Goal: Task Accomplishment & Management: Manage account settings

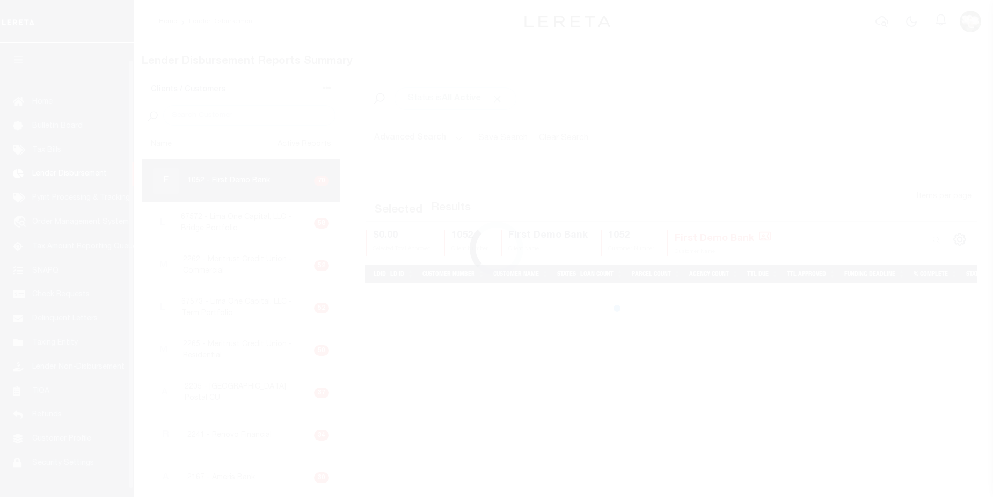
scroll to position [19, 0]
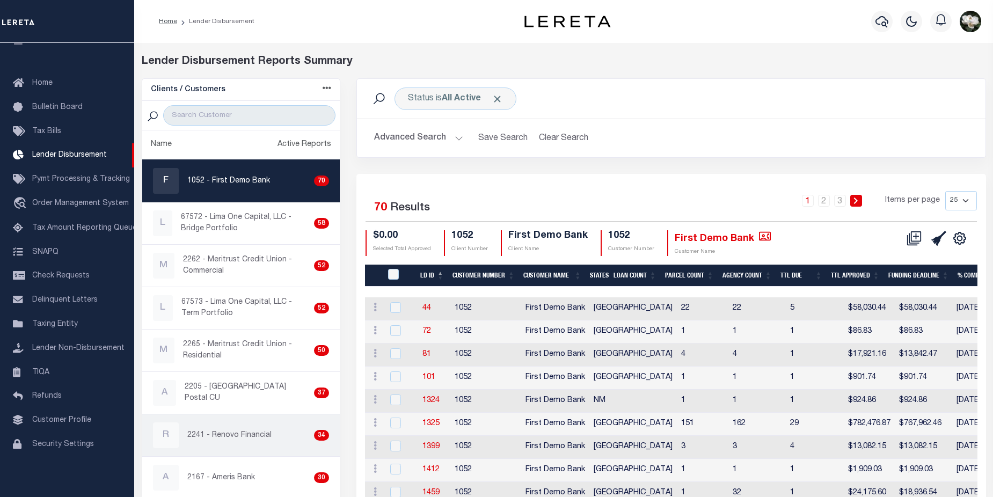
click at [229, 434] on p "2241 - Renovo Financial" at bounding box center [229, 435] width 84 height 11
checkbox input "true"
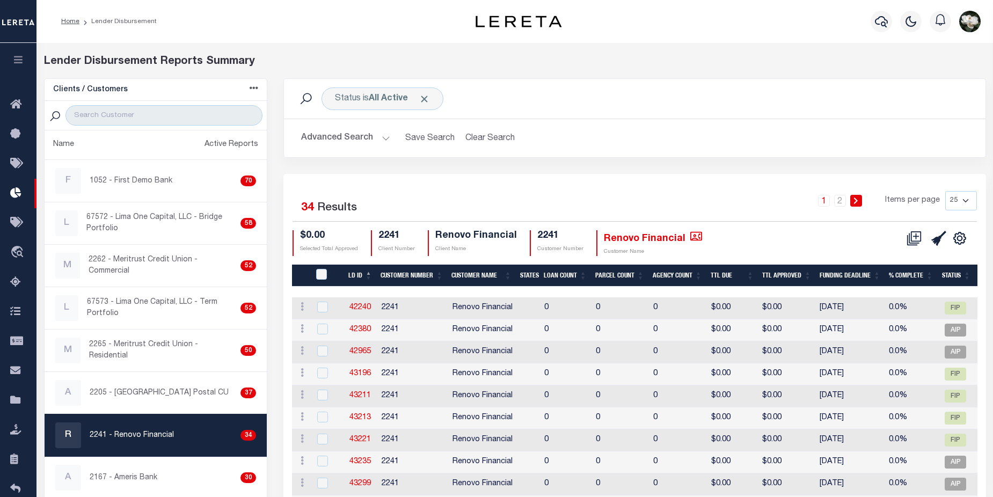
click at [963, 203] on select "25 50 100 200" at bounding box center [961, 200] width 32 height 19
select select "200"
click at [945, 191] on select "25 50 100 200" at bounding box center [961, 200] width 32 height 19
click at [917, 239] on icon at bounding box center [914, 238] width 15 height 15
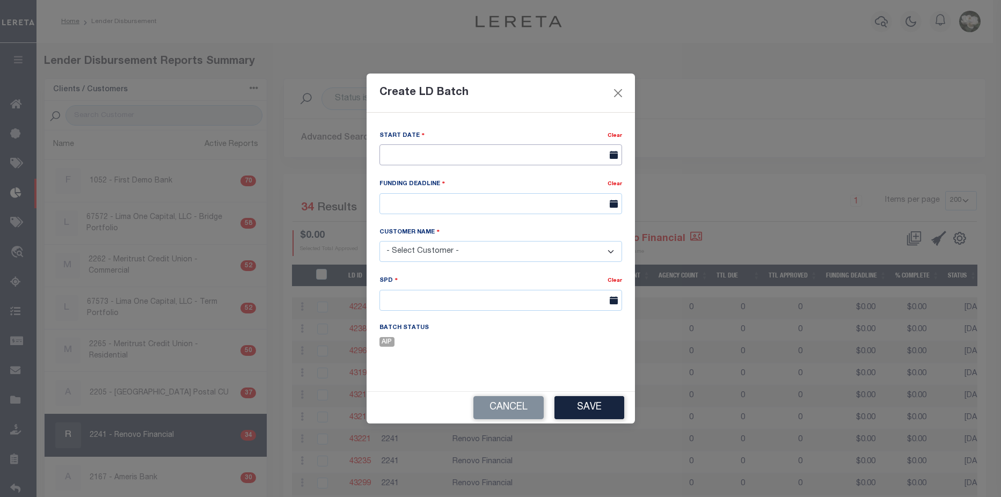
click at [585, 158] on input "text" at bounding box center [501, 154] width 243 height 21
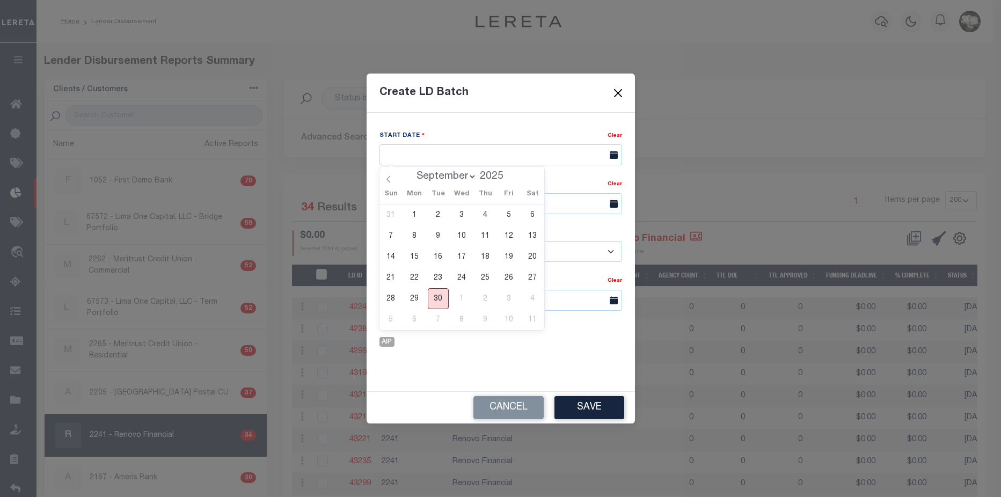
click at [438, 298] on span "30" at bounding box center [438, 298] width 21 height 21
type input "[DATE]"
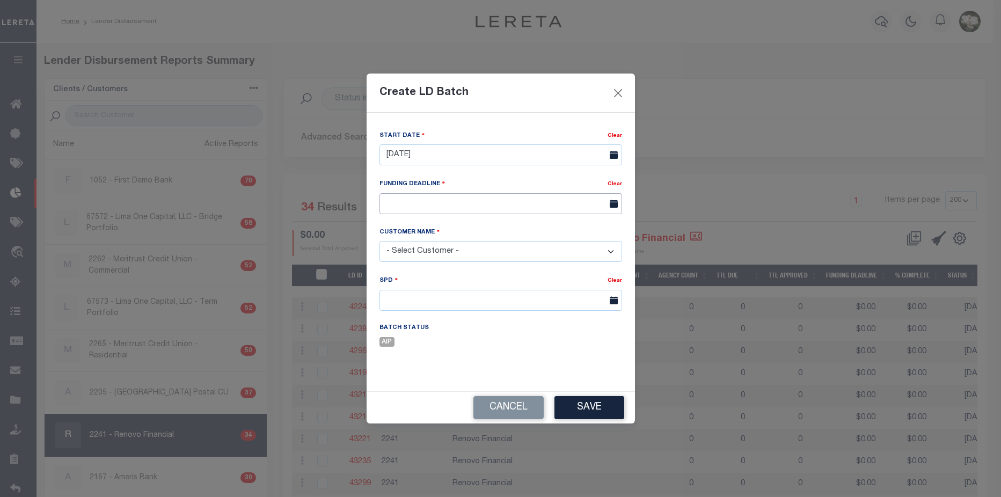
click at [551, 205] on input "text" at bounding box center [501, 203] width 243 height 21
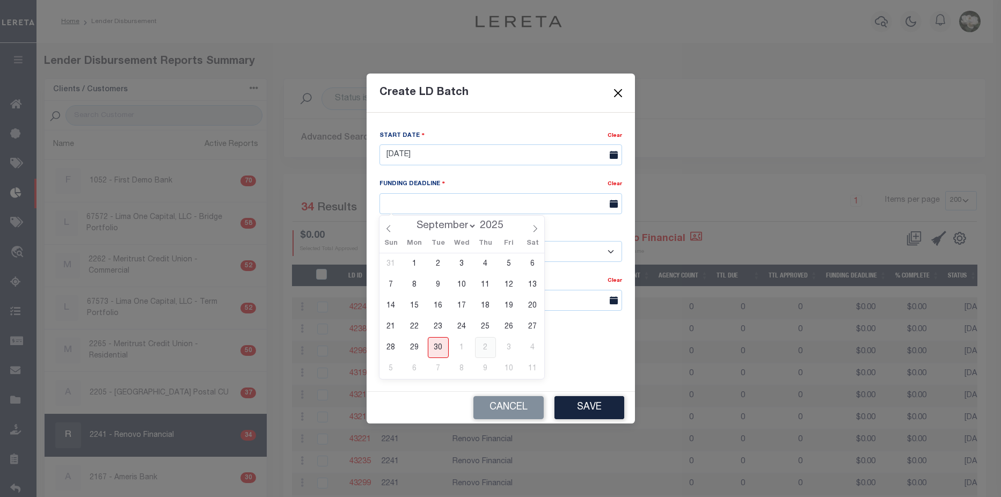
click at [482, 349] on span "2" at bounding box center [485, 347] width 21 height 21
type input "10/02/25"
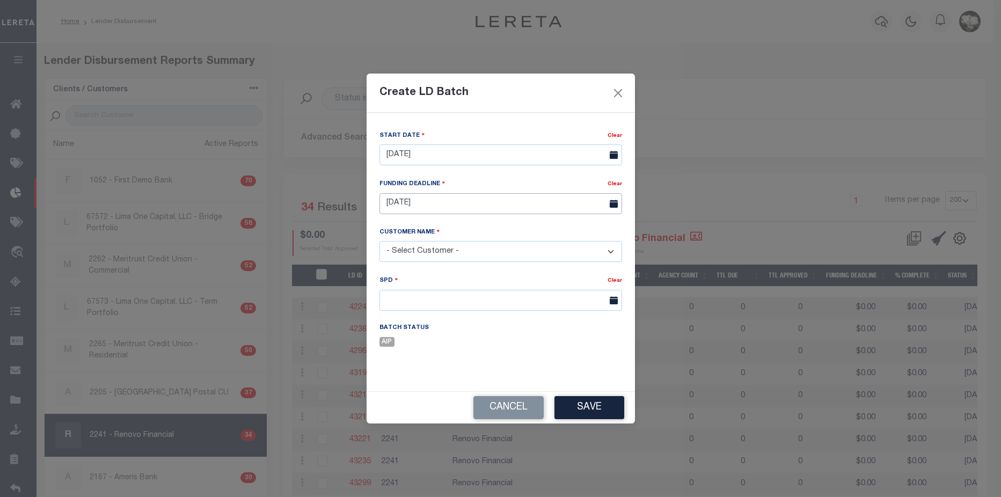
click at [548, 203] on input "10/02/25" at bounding box center [501, 203] width 243 height 21
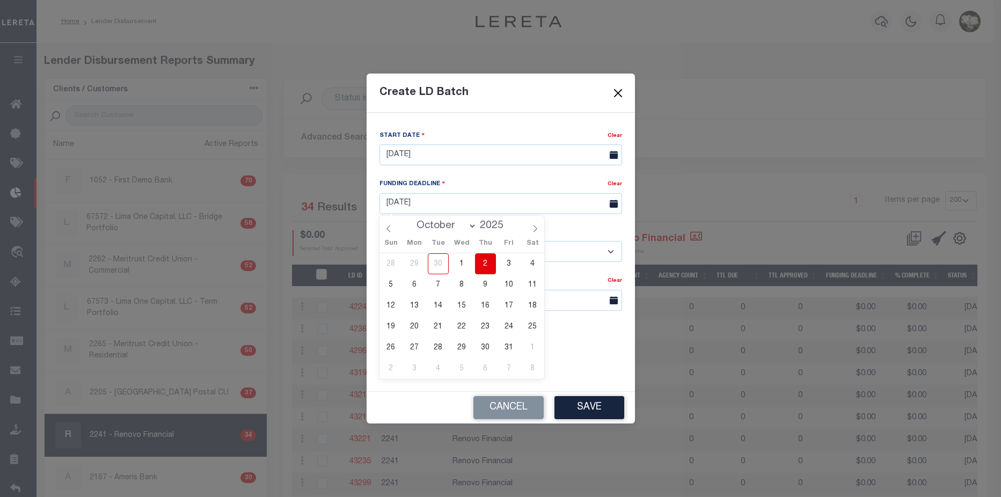
click at [487, 265] on span "2" at bounding box center [485, 263] width 21 height 21
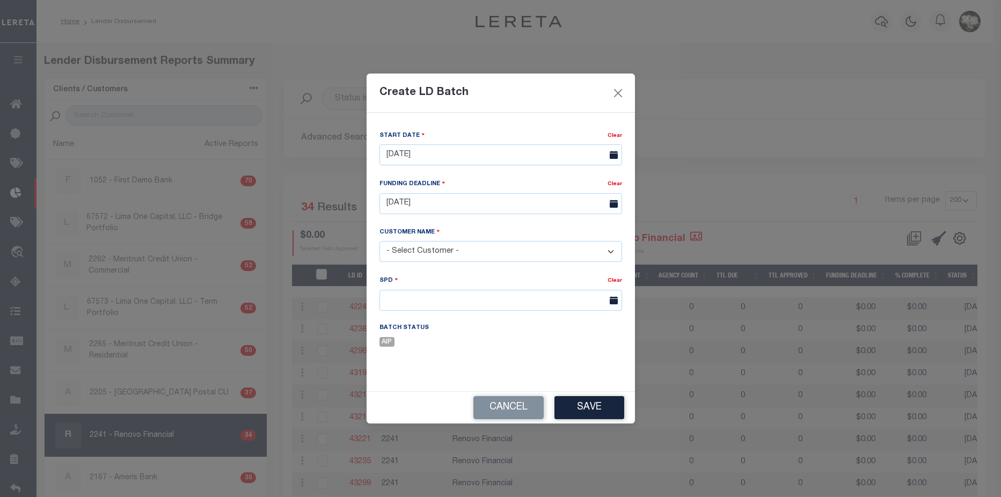
click at [484, 247] on select "- Select Customer - Accumatch - Refunds All In Credit Union Amarillo National B…" at bounding box center [501, 251] width 243 height 21
select select "2241"
click at [380, 241] on select "- Select Customer - Accumatch - Refunds All In Credit Union Amarillo National B…" at bounding box center [501, 251] width 243 height 21
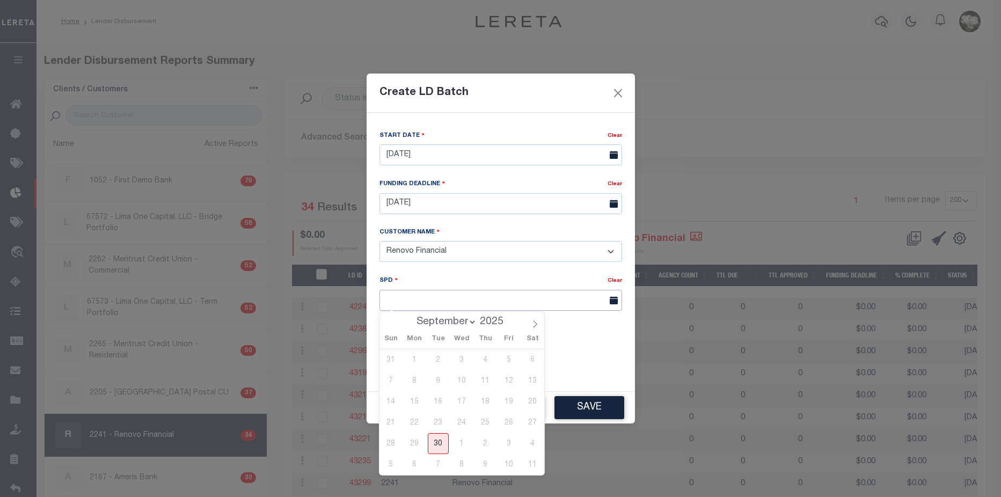
click at [452, 300] on input "text" at bounding box center [501, 300] width 243 height 21
click at [536, 323] on icon at bounding box center [535, 324] width 8 height 8
select select "9"
click at [457, 361] on span "1" at bounding box center [461, 359] width 21 height 21
type input "10/01/2025"
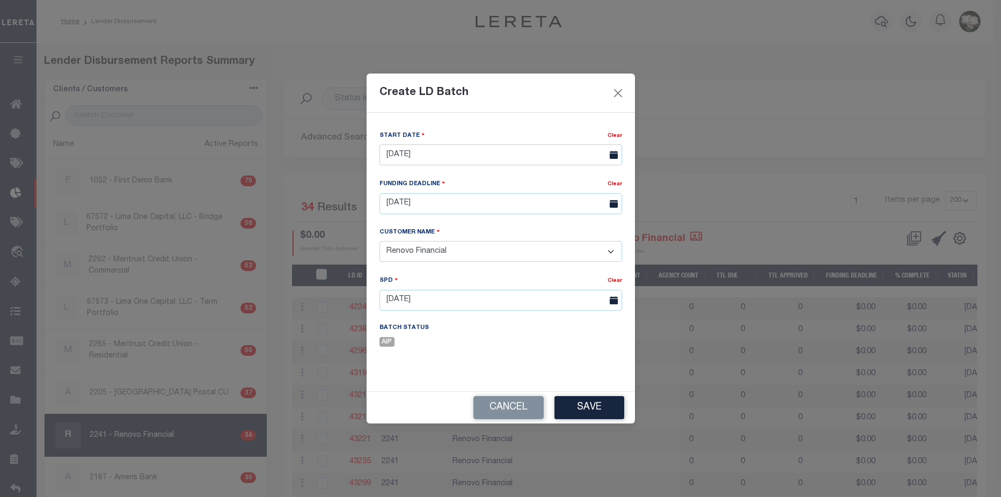
click at [611, 302] on icon at bounding box center [614, 300] width 8 height 8
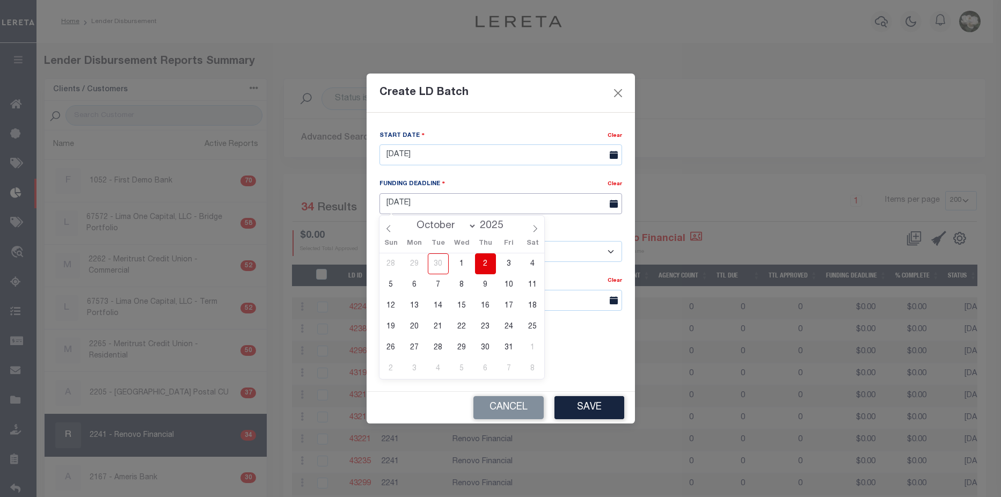
click at [480, 203] on input "10/02/25" at bounding box center [501, 203] width 243 height 21
click at [463, 267] on span "1" at bounding box center [461, 263] width 21 height 21
type input "10/01/25"
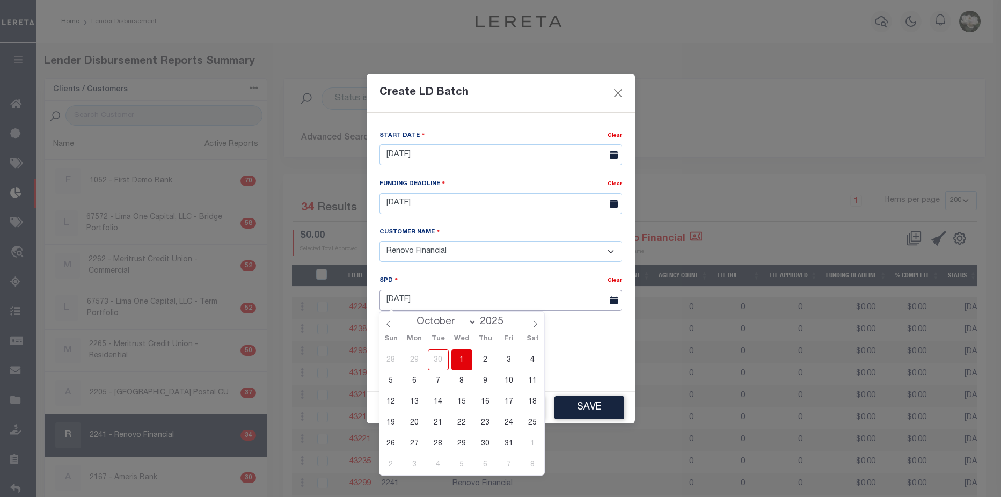
click at [449, 303] on input "10/01/2025" at bounding box center [501, 300] width 243 height 21
click at [481, 362] on span "2" at bounding box center [485, 359] width 21 height 21
type input "10/02/2025"
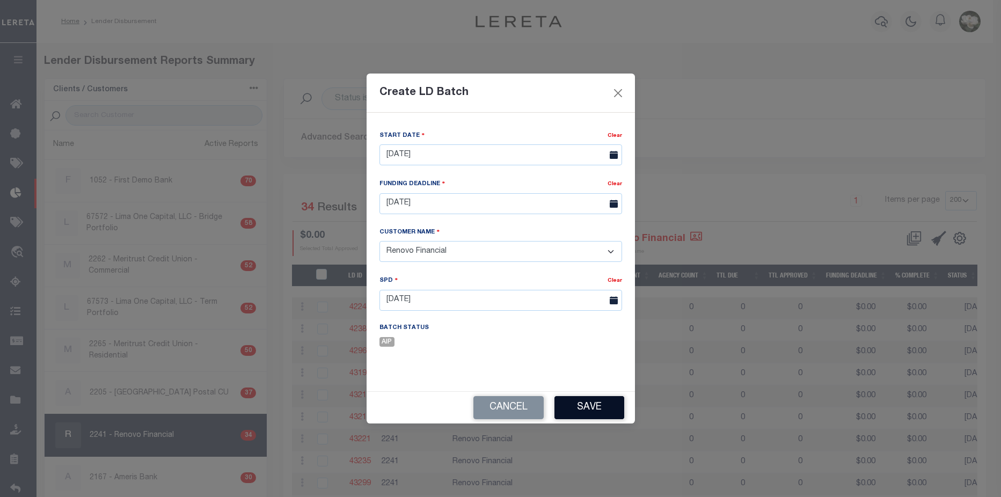
click at [595, 406] on button "Save" at bounding box center [590, 407] width 70 height 23
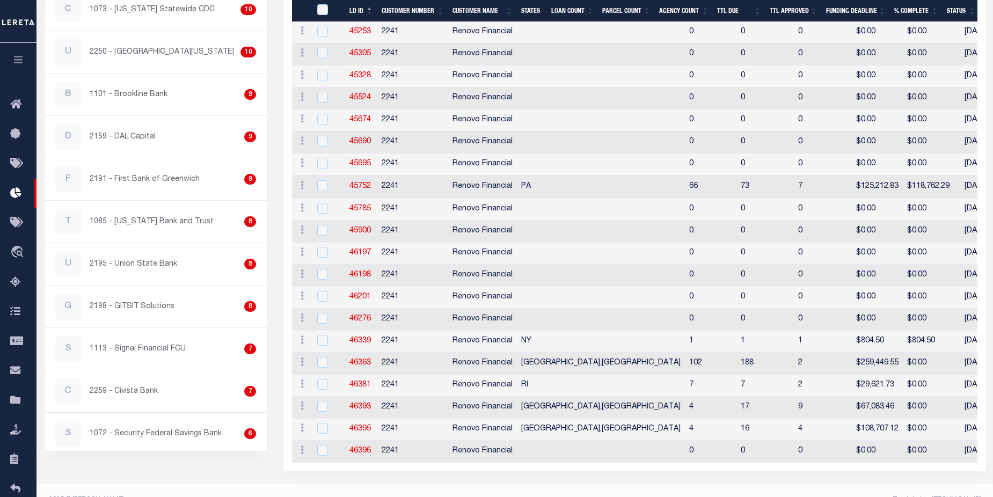
scroll to position [621, 0]
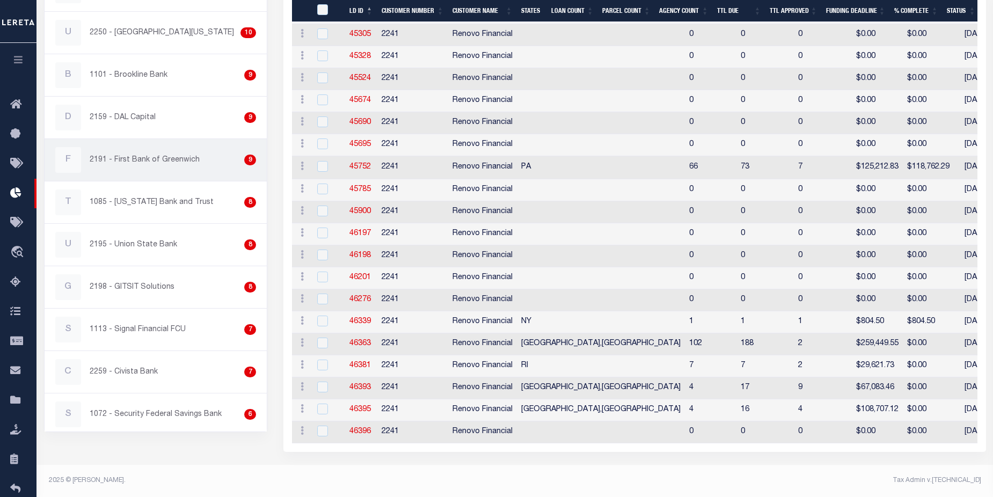
drag, startPoint x: 16, startPoint y: 162, endPoint x: 125, endPoint y: 151, distance: 109.5
click at [16, 162] on icon at bounding box center [18, 163] width 17 height 13
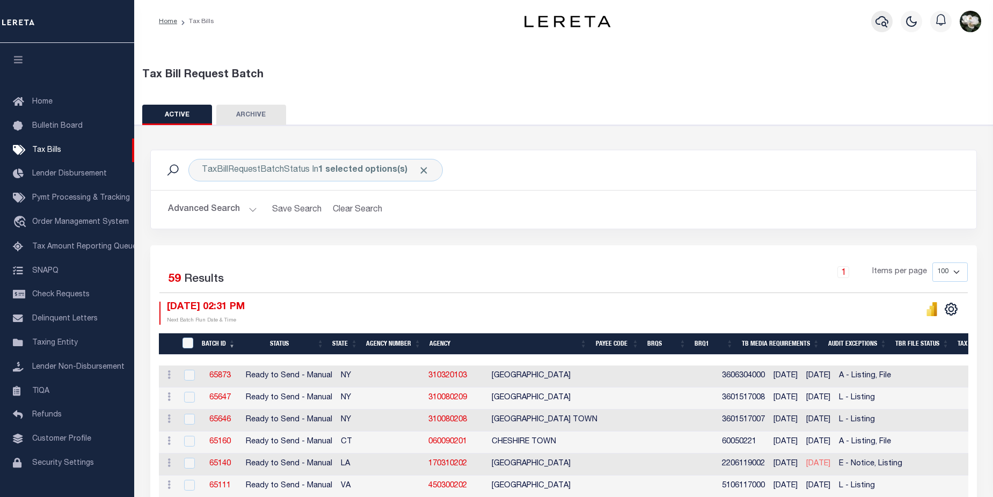
click at [882, 24] on icon "button" at bounding box center [882, 21] width 13 height 11
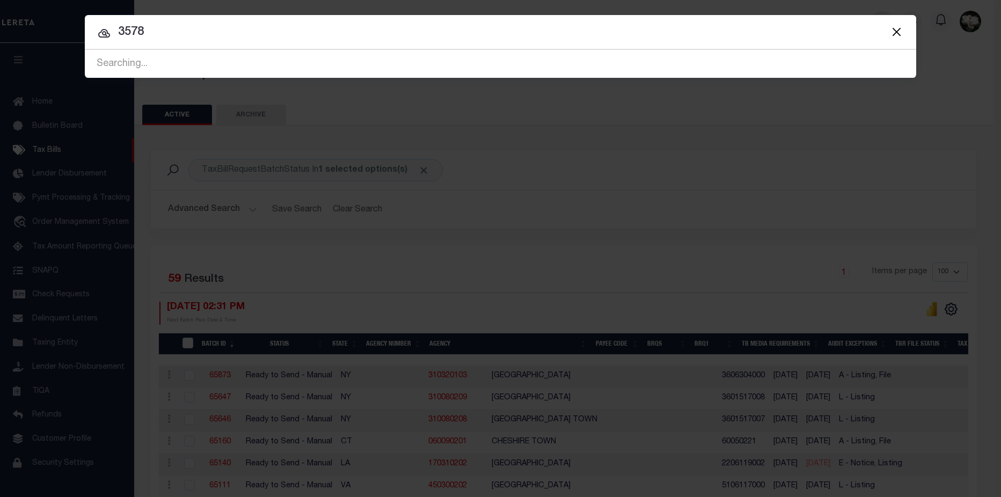
type input "3578"
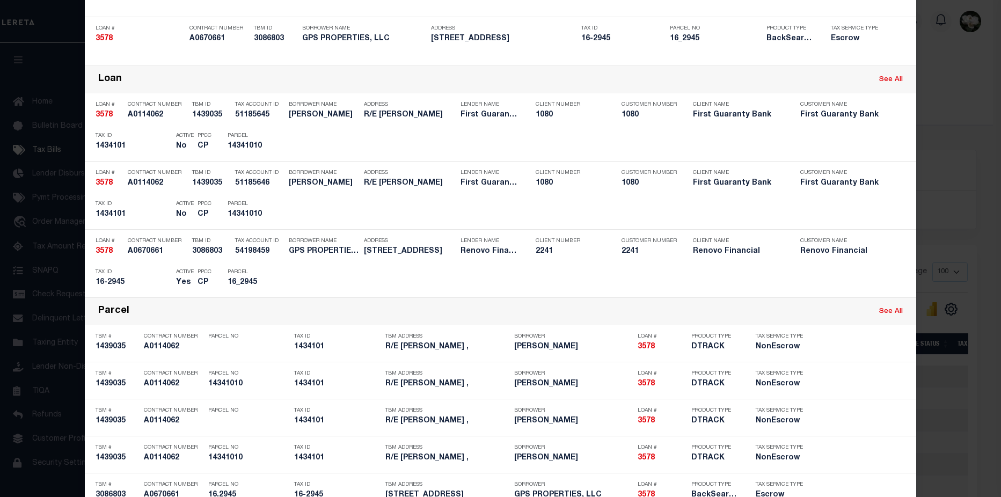
scroll to position [197, 0]
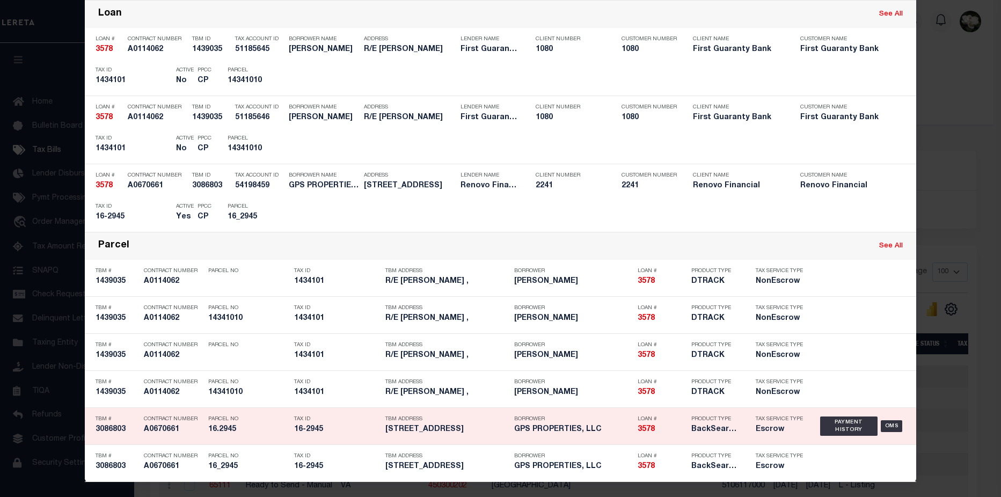
click at [668, 433] on h5 "3578" at bounding box center [662, 429] width 48 height 9
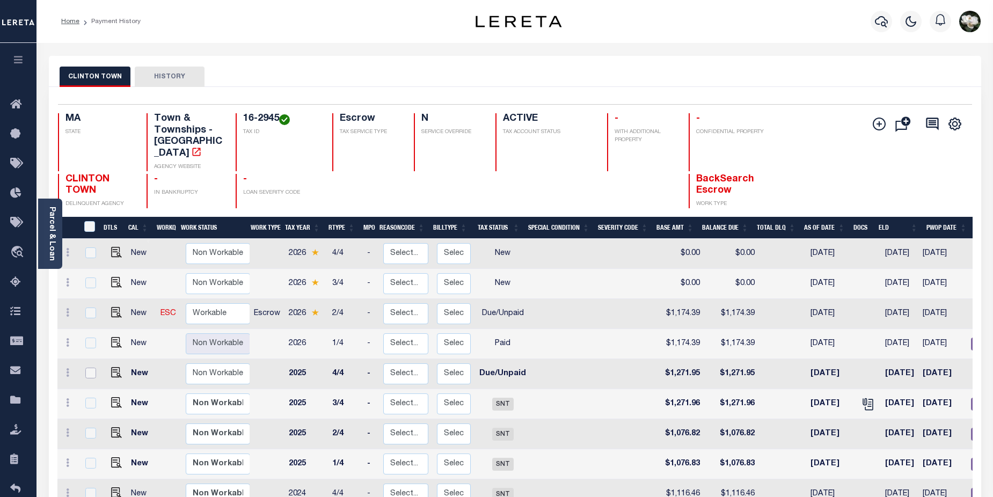
click at [88, 368] on input "checkbox" at bounding box center [90, 373] width 11 height 11
checkbox input "true"
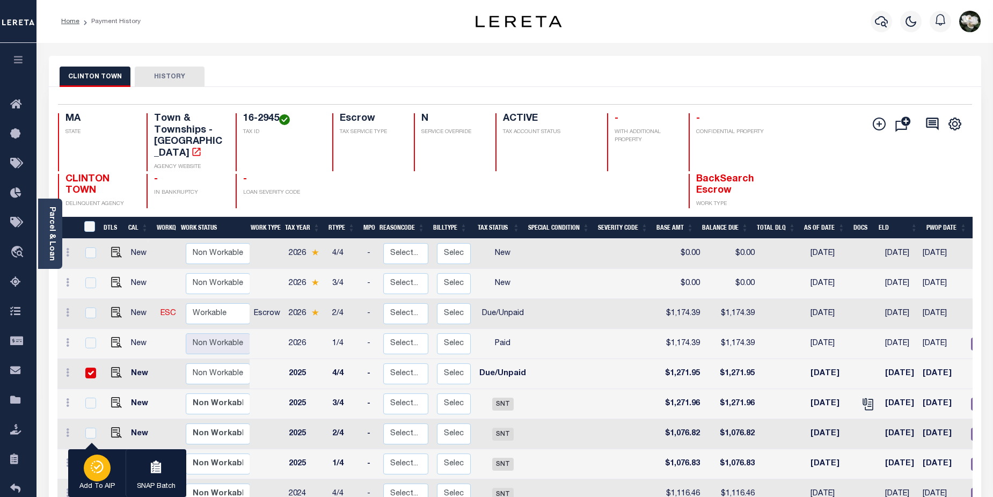
click at [97, 465] on icon "button" at bounding box center [97, 467] width 15 height 13
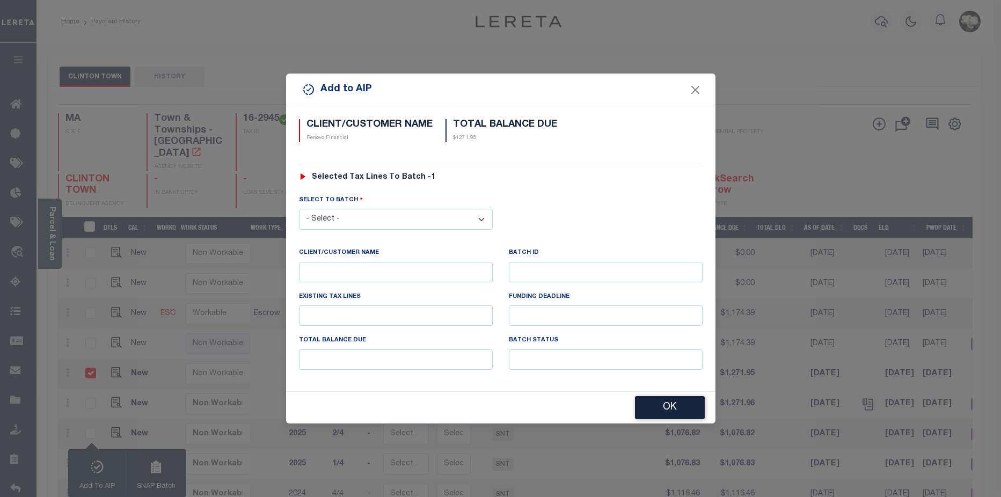
click at [404, 220] on select "- Select - 42380 42965 43235 43299 43683 44436 44450 44938 45028 45180 45253 45…" at bounding box center [396, 219] width 194 height 21
select select "46396"
click at [299, 209] on select "- Select - 42380 42965 43235 43299 43683 44436 44450 44938 45028 45180 45253 45…" at bounding box center [396, 219] width 194 height 21
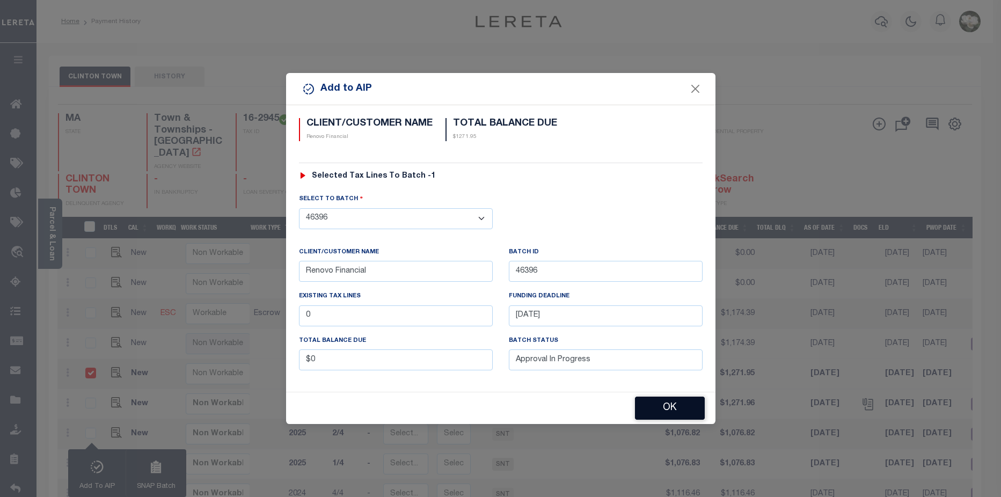
click at [681, 410] on button "OK" at bounding box center [670, 408] width 70 height 23
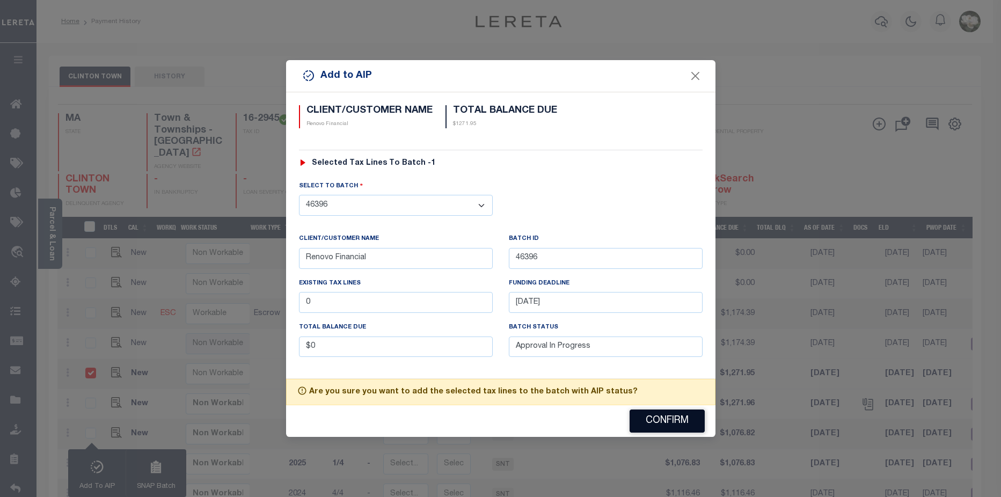
click at [676, 426] on button "Confirm" at bounding box center [667, 421] width 75 height 23
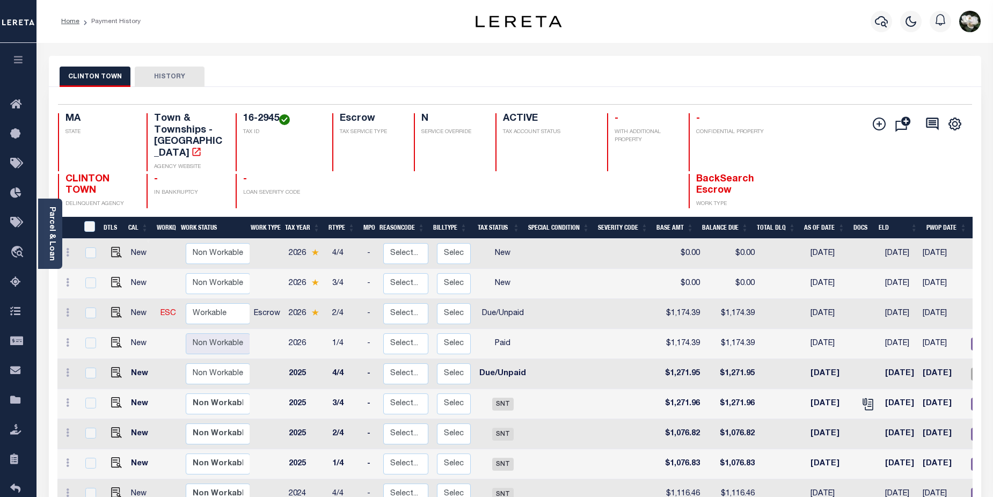
drag, startPoint x: 141, startPoint y: 40, endPoint x: 173, endPoint y: 45, distance: 32.6
click at [141, 40] on div "Home Payment History Profile" at bounding box center [515, 21] width 957 height 43
click at [871, 25] on div at bounding box center [882, 22] width 30 height 38
click at [886, 28] on icon "button" at bounding box center [881, 21] width 13 height 13
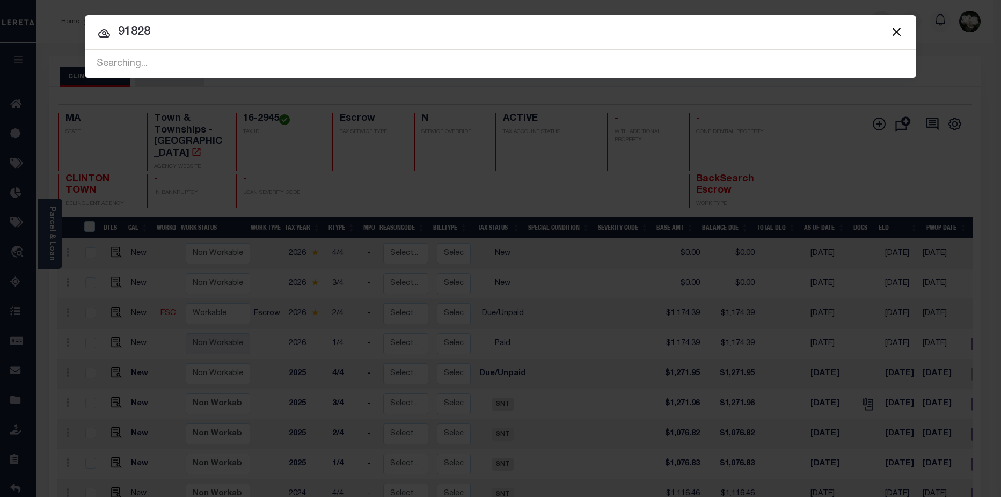
type input "91828"
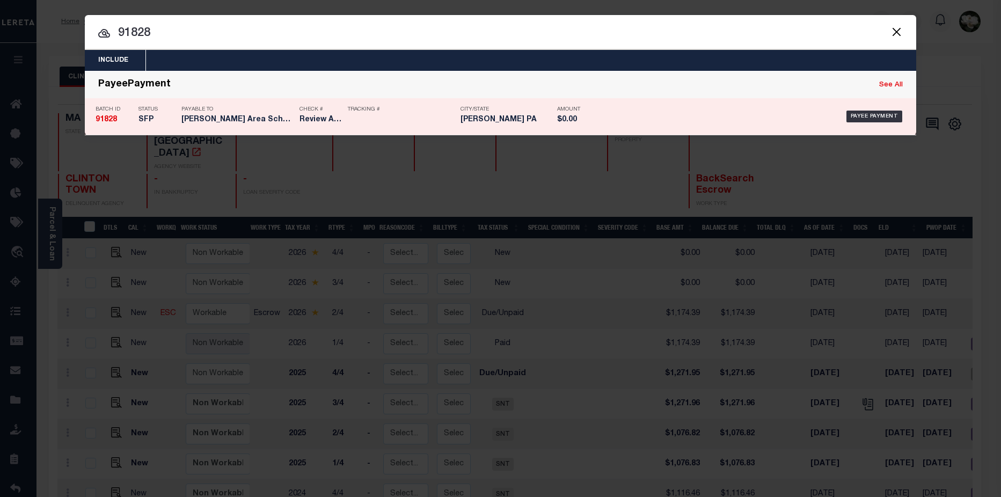
click at [569, 127] on div "Amount $0.00" at bounding box center [581, 116] width 48 height 31
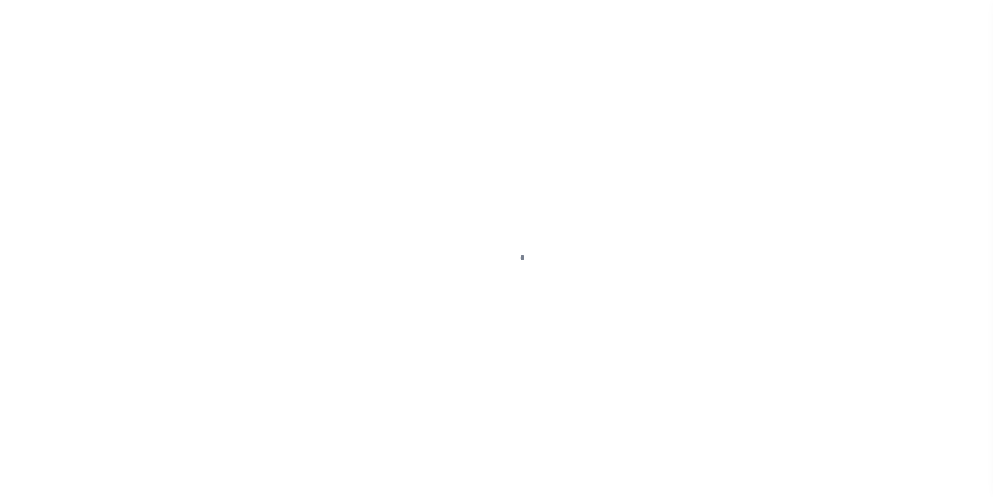
select select "SFP"
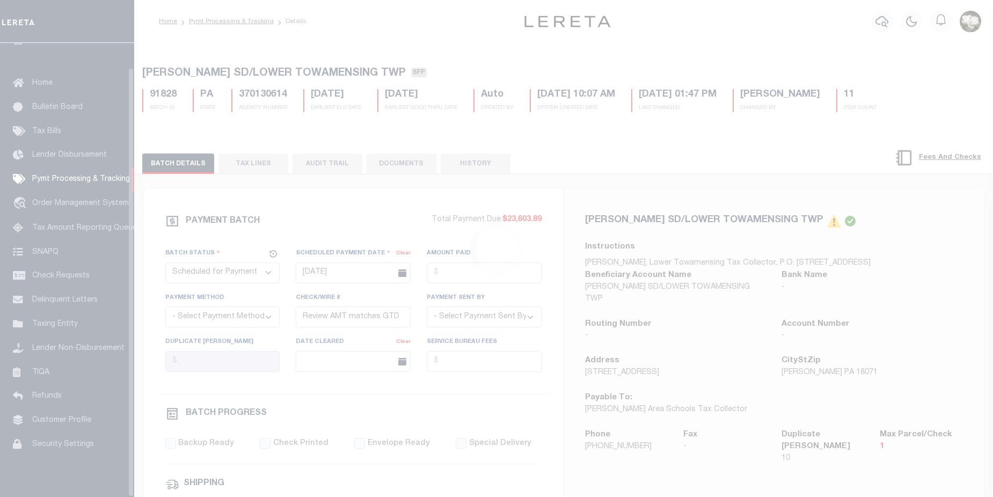
scroll to position [26, 0]
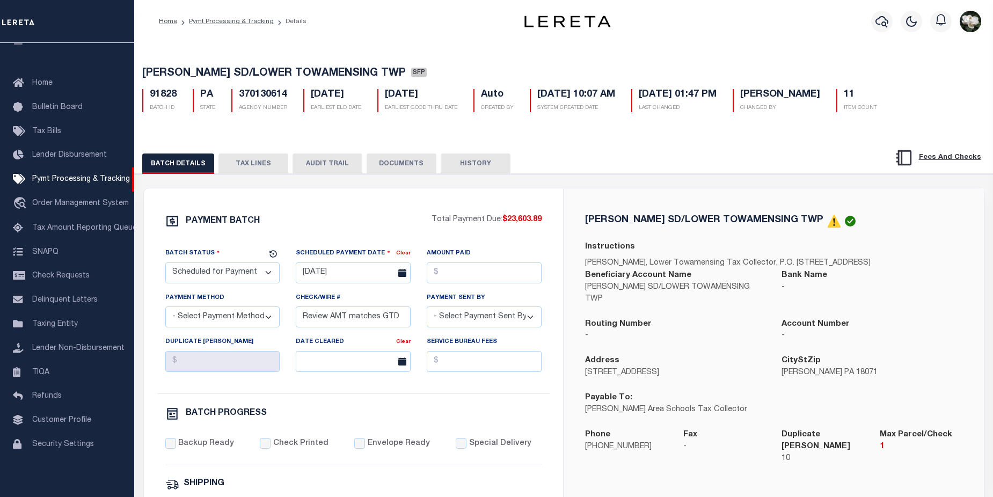
click at [243, 165] on button "TAX LINES" at bounding box center [253, 164] width 70 height 20
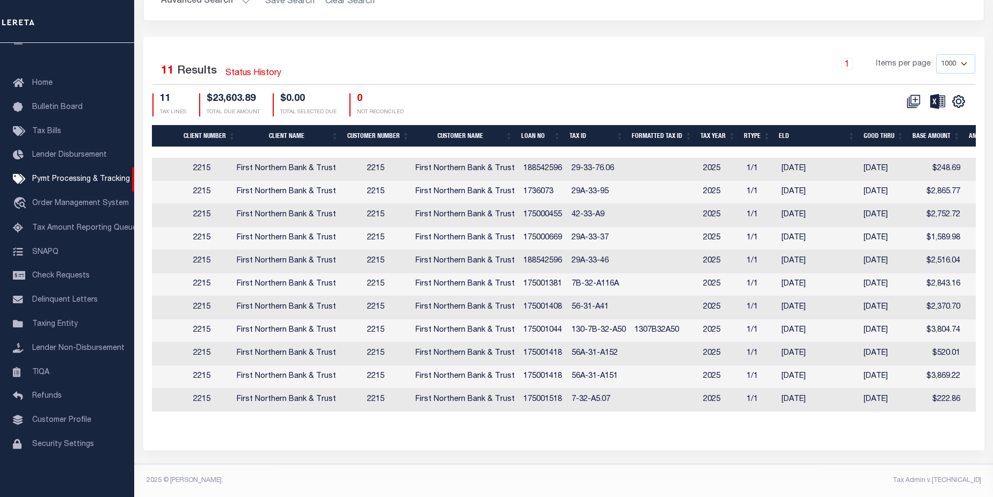
scroll to position [0, 0]
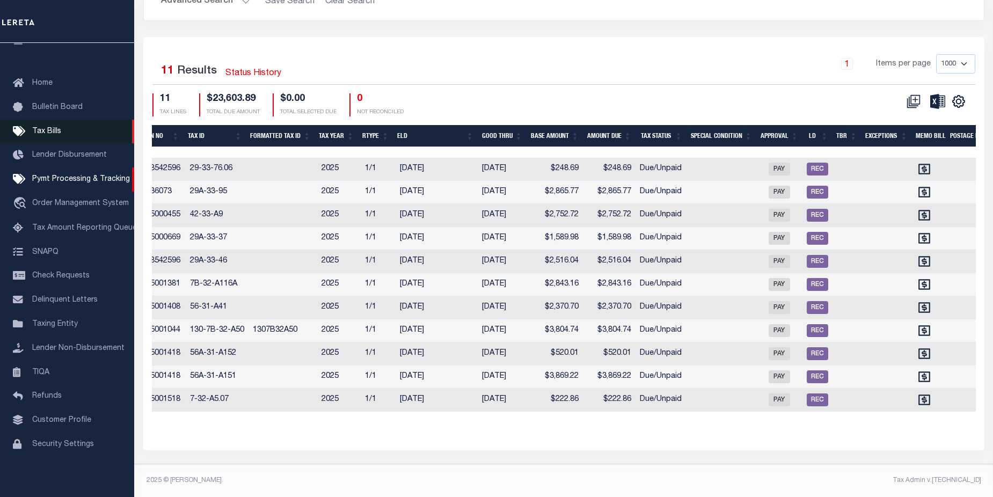
click at [61, 130] on link "Tax Bills" at bounding box center [67, 132] width 134 height 24
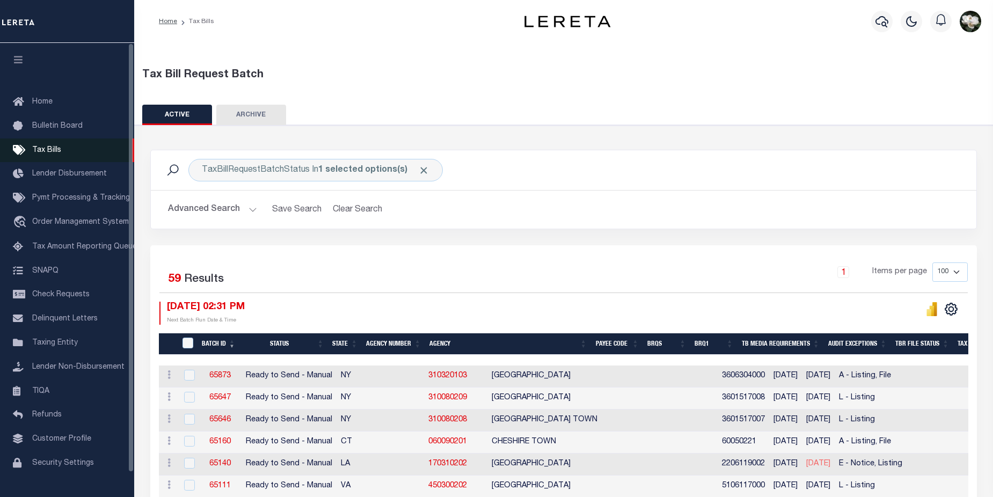
click at [45, 149] on span "Tax Bills" at bounding box center [46, 151] width 29 height 8
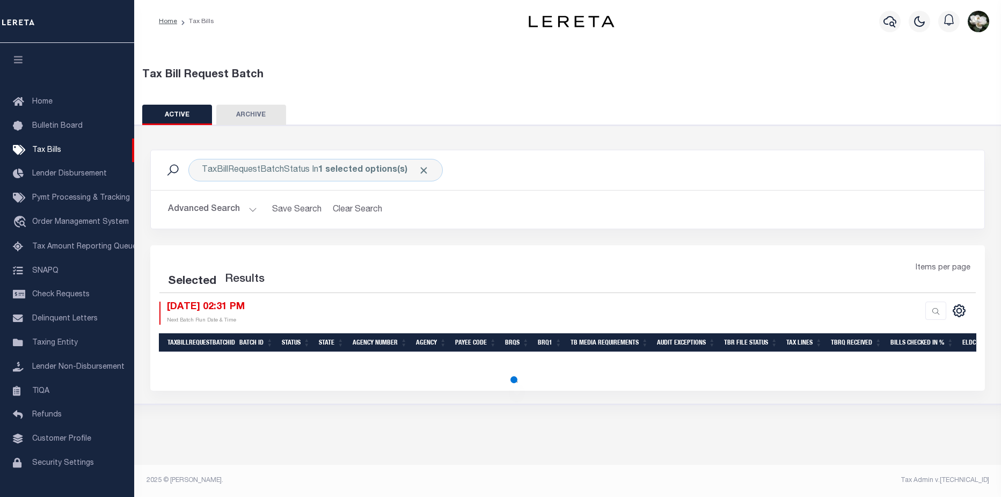
click at [894, 26] on div at bounding box center [890, 22] width 30 height 38
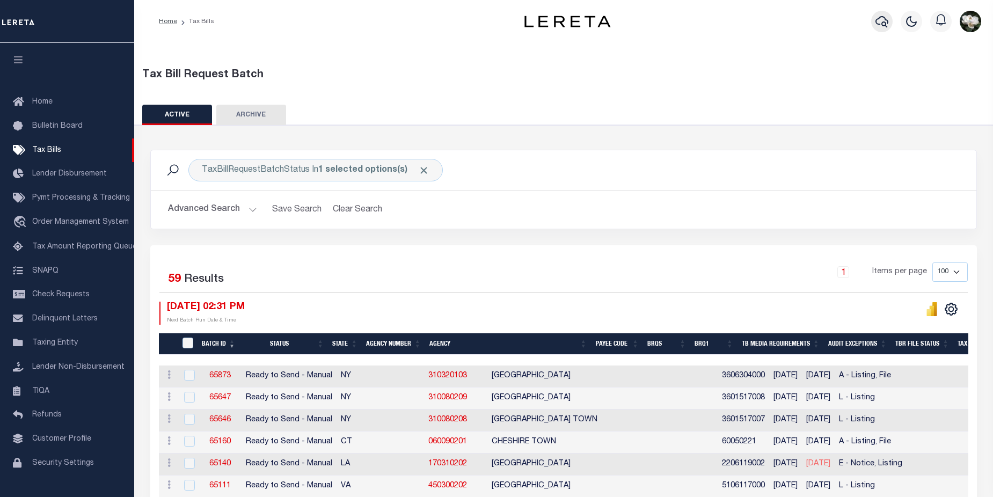
click at [881, 31] on button "button" at bounding box center [881, 21] width 21 height 21
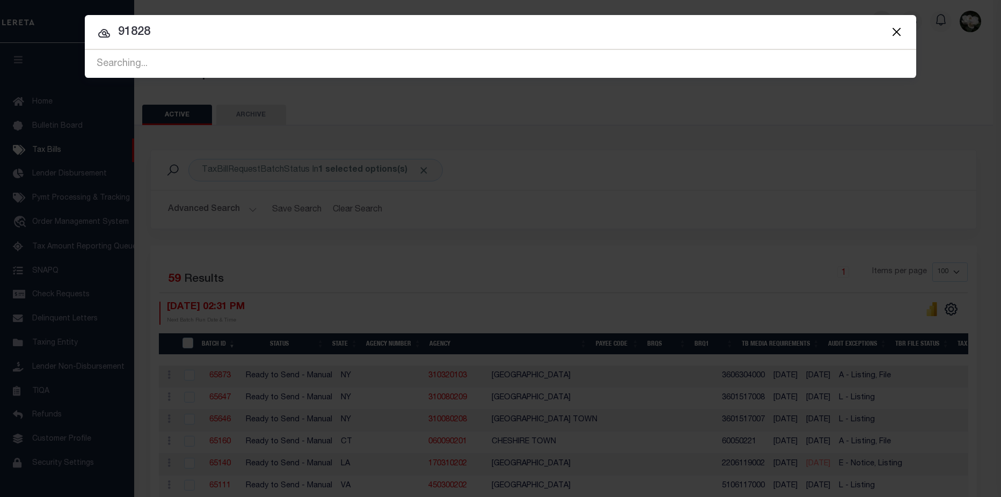
type input "91828"
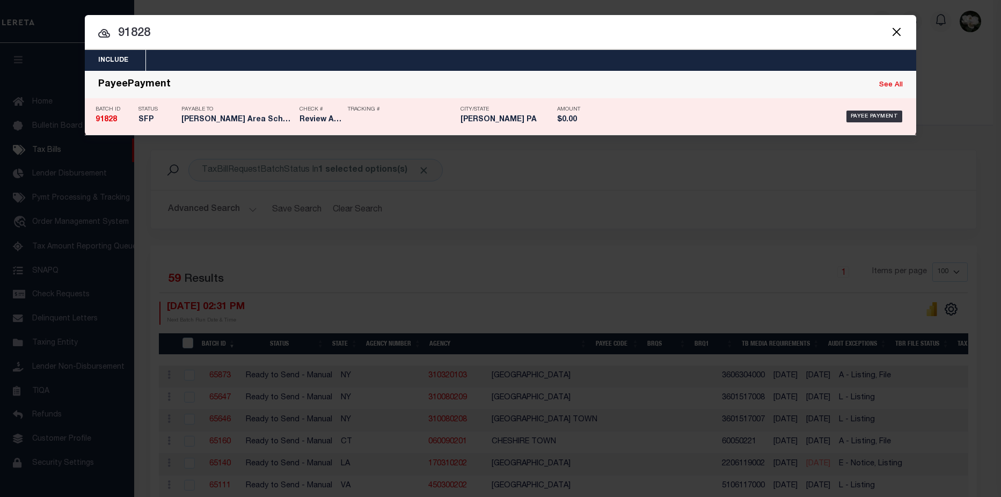
click at [640, 123] on div "Payee Payment" at bounding box center [758, 116] width 295 height 31
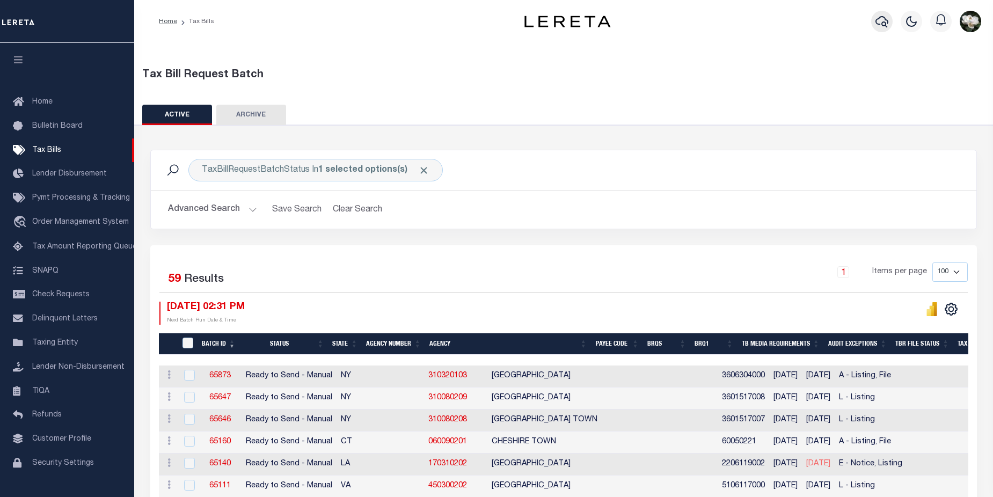
click at [885, 22] on icon "button" at bounding box center [882, 21] width 13 height 13
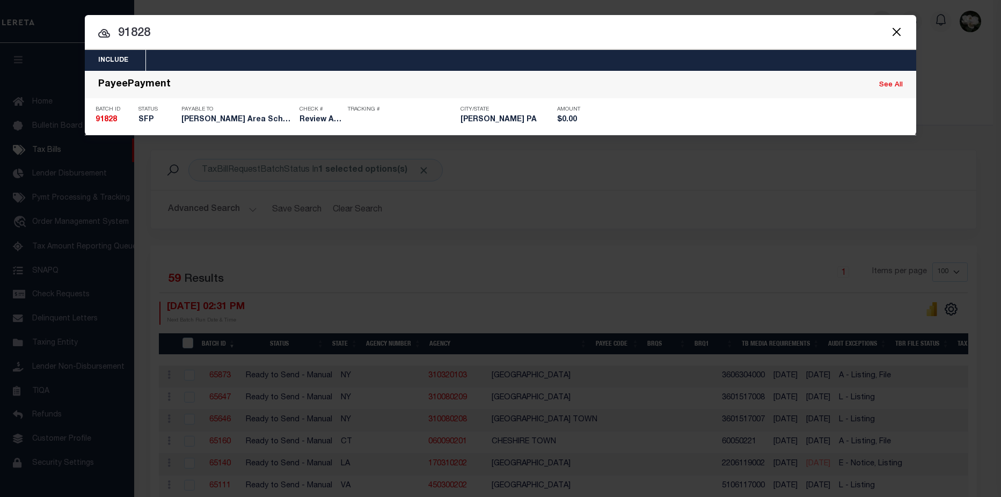
type input "91828"
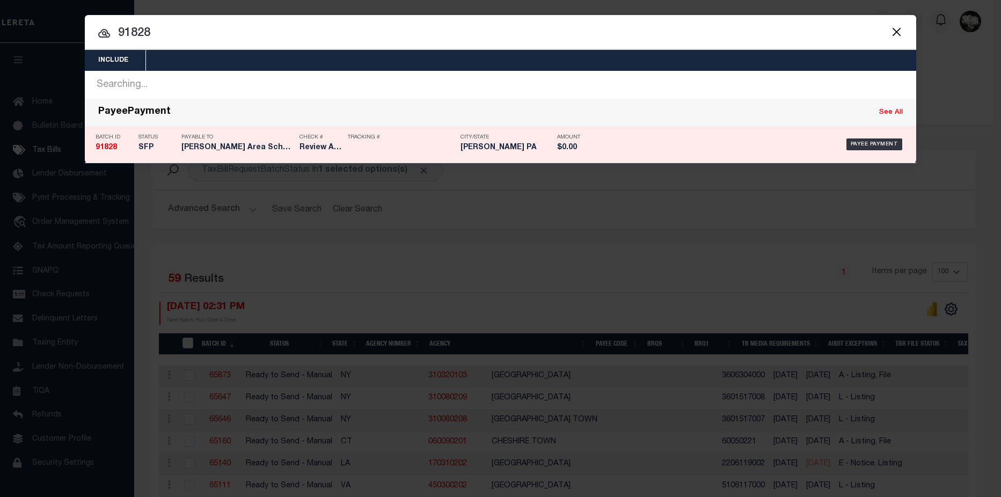
click at [585, 145] on h5 "$0.00" at bounding box center [581, 147] width 48 height 9
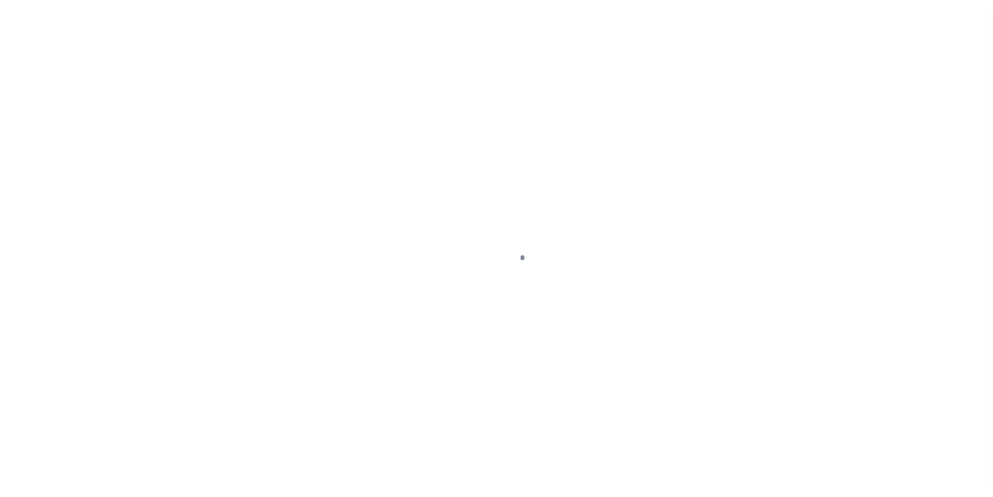
select select "SFP"
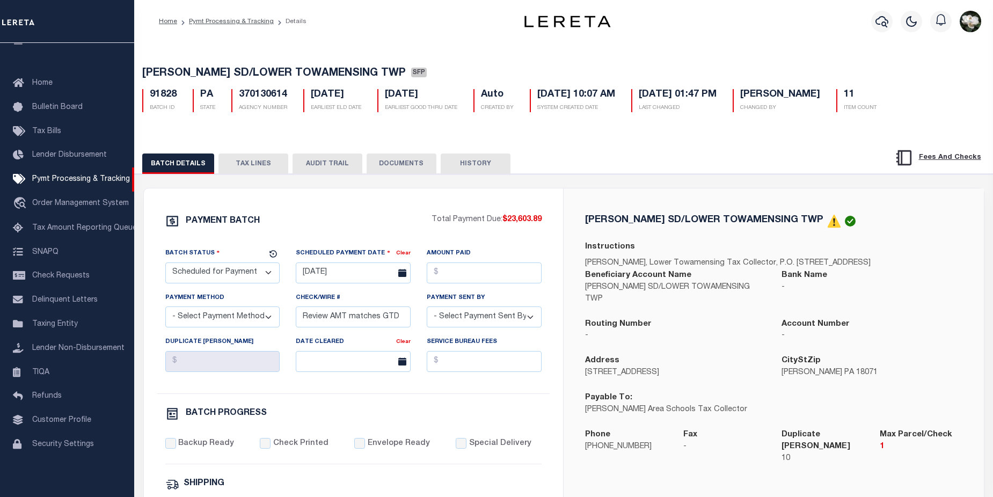
click at [401, 164] on button "DOCUMENTS" at bounding box center [402, 164] width 70 height 20
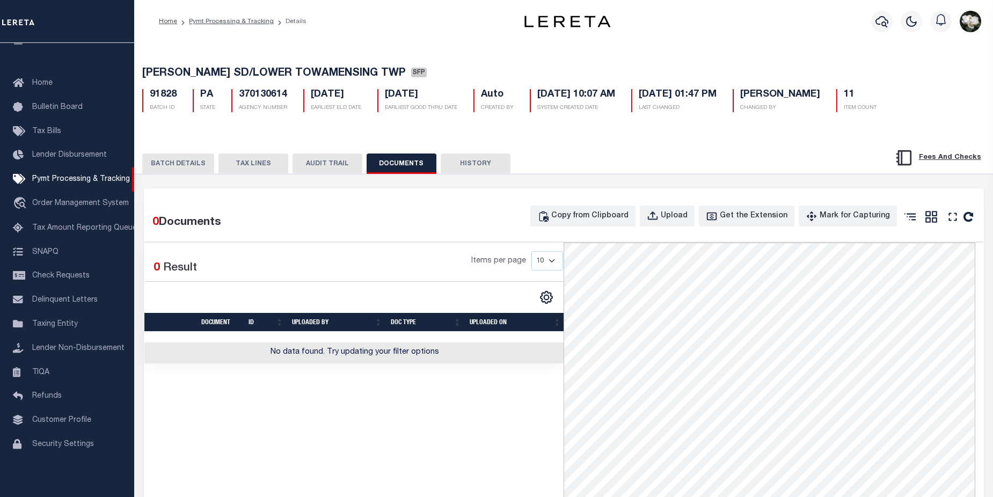
click at [188, 168] on button "BATCH DETAILS" at bounding box center [178, 164] width 72 height 20
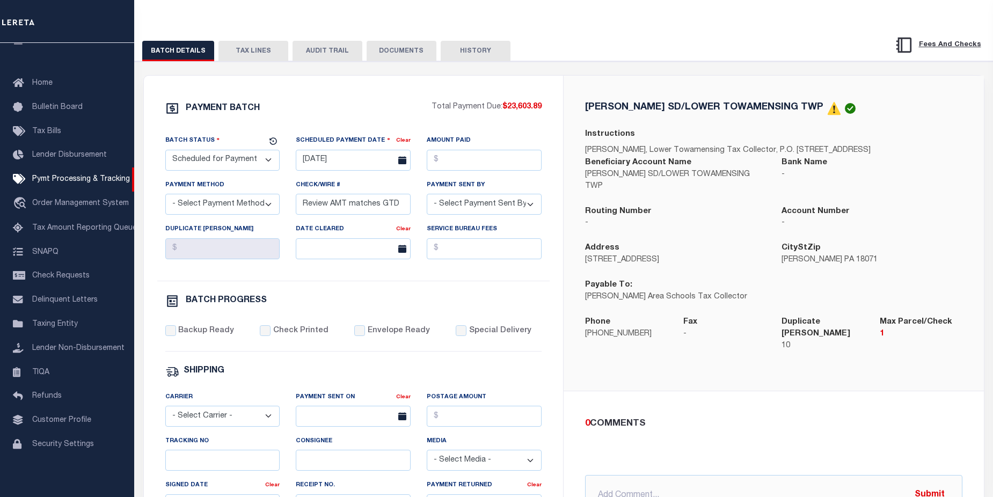
scroll to position [105, 0]
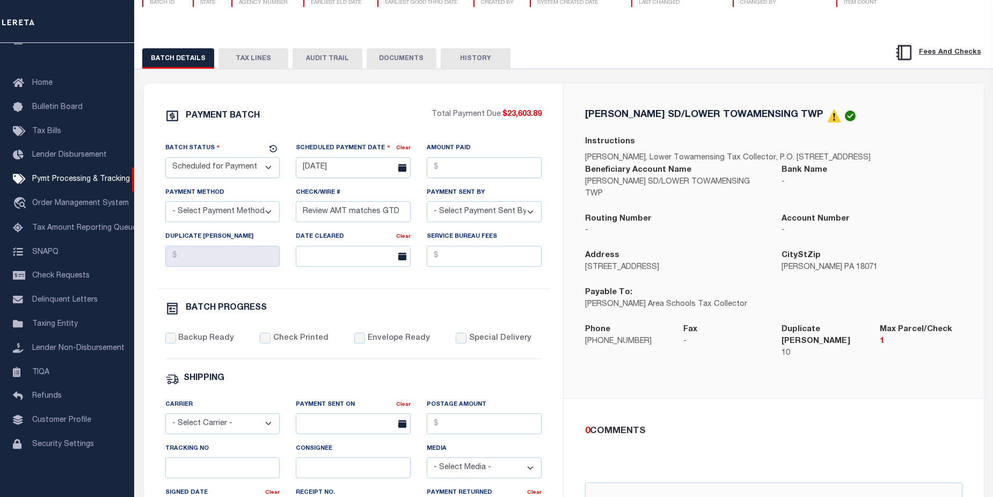
click at [245, 58] on button "TAX LINES" at bounding box center [253, 58] width 70 height 20
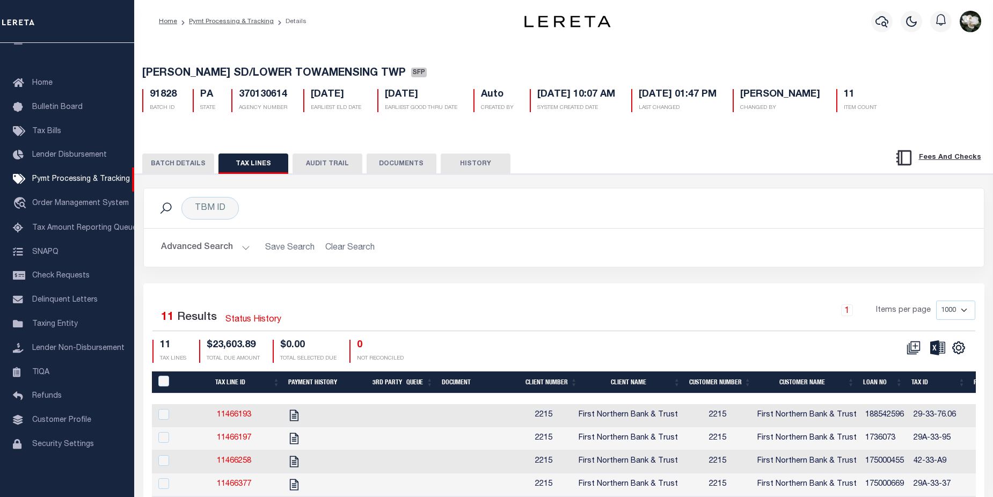
click at [688, 450] on td "2215" at bounding box center [717, 438] width 71 height 23
checkbox input "true"
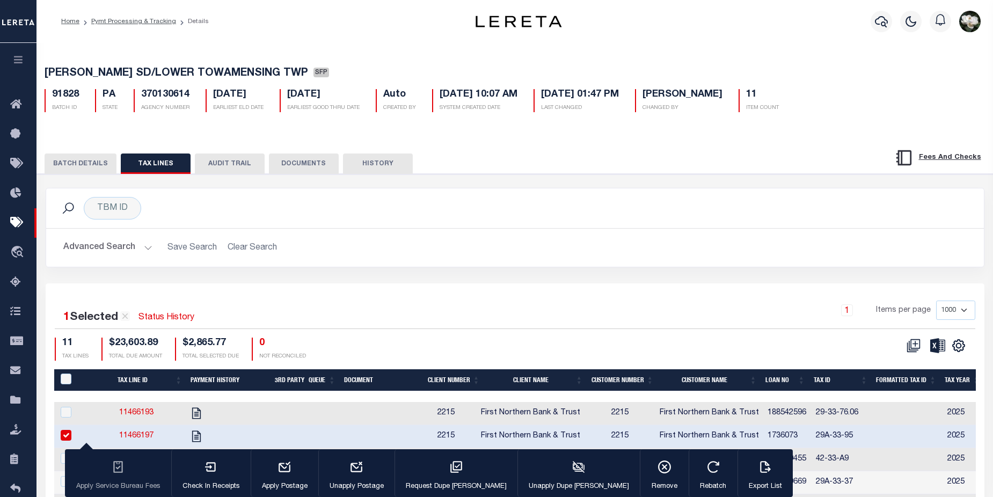
click at [74, 167] on button "BATCH DETAILS" at bounding box center [81, 164] width 72 height 20
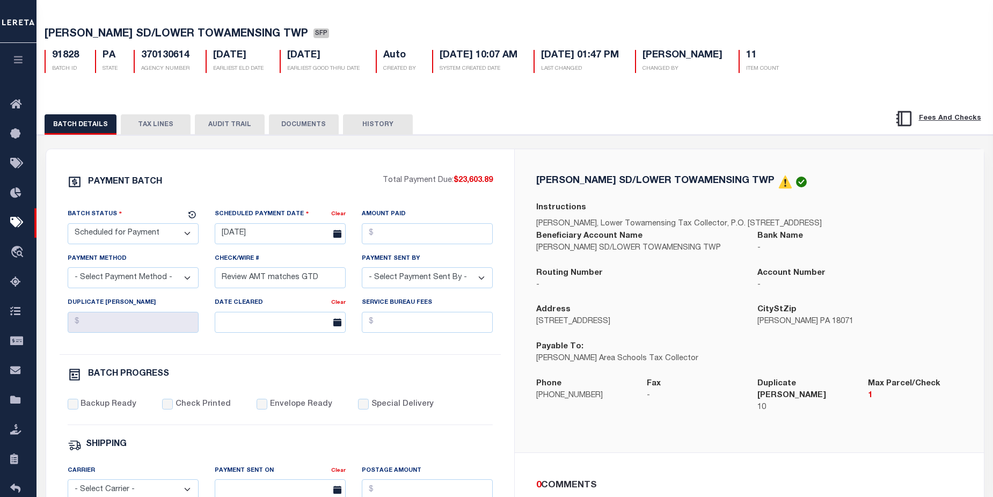
scroll to position [47, 0]
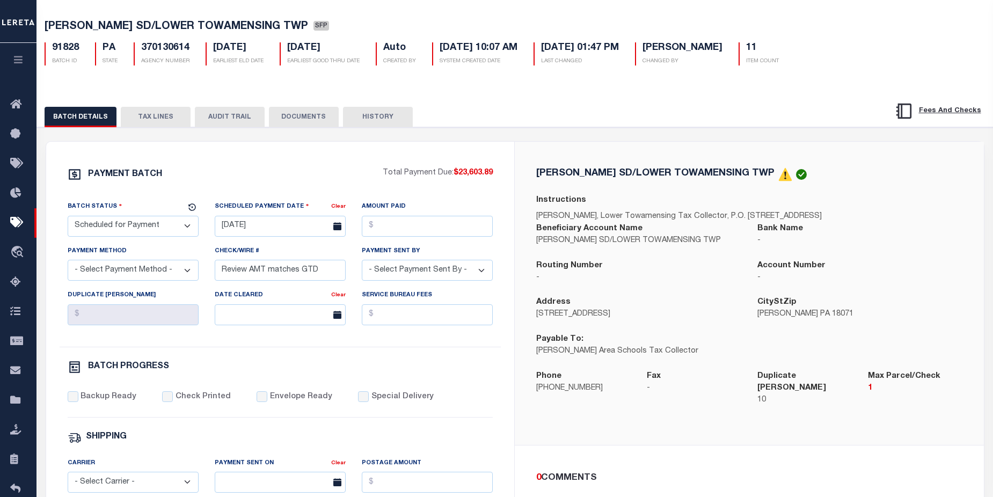
click at [155, 116] on button "TAX LINES" at bounding box center [156, 117] width 70 height 20
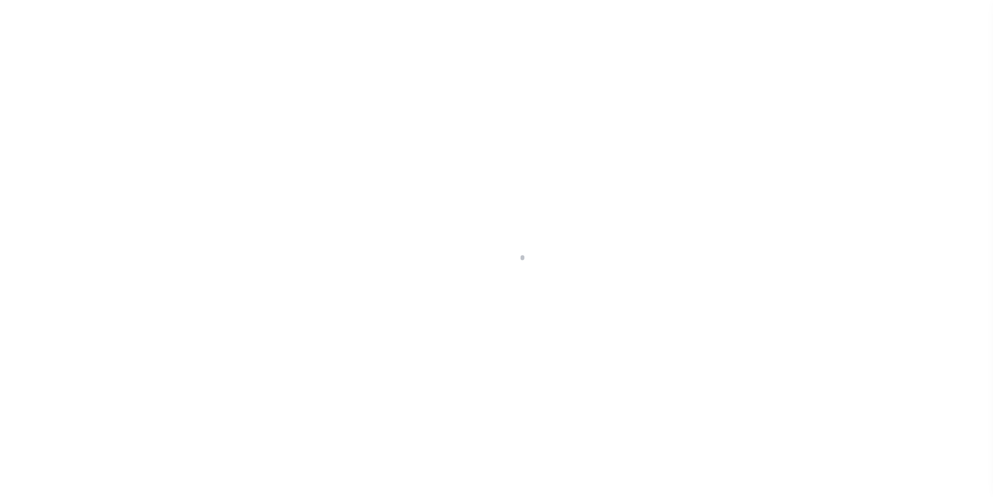
select select "SFP"
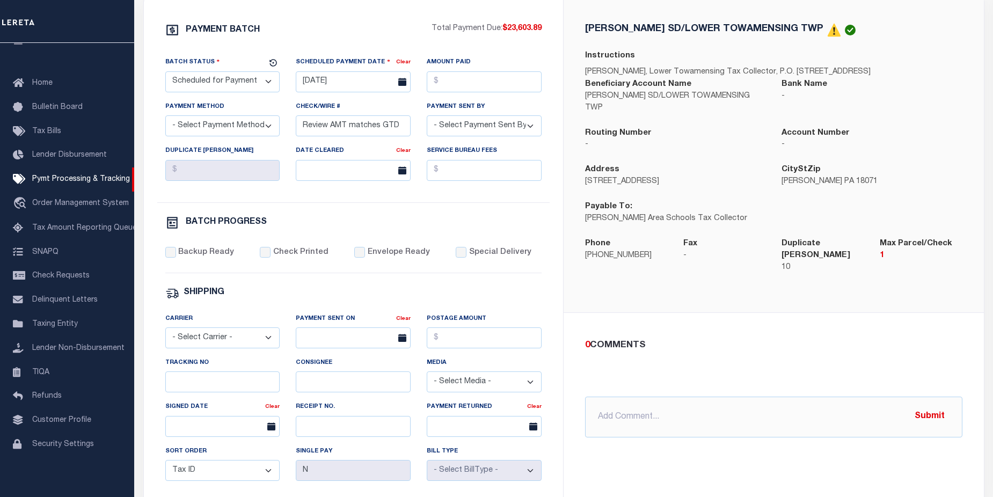
scroll to position [119, 0]
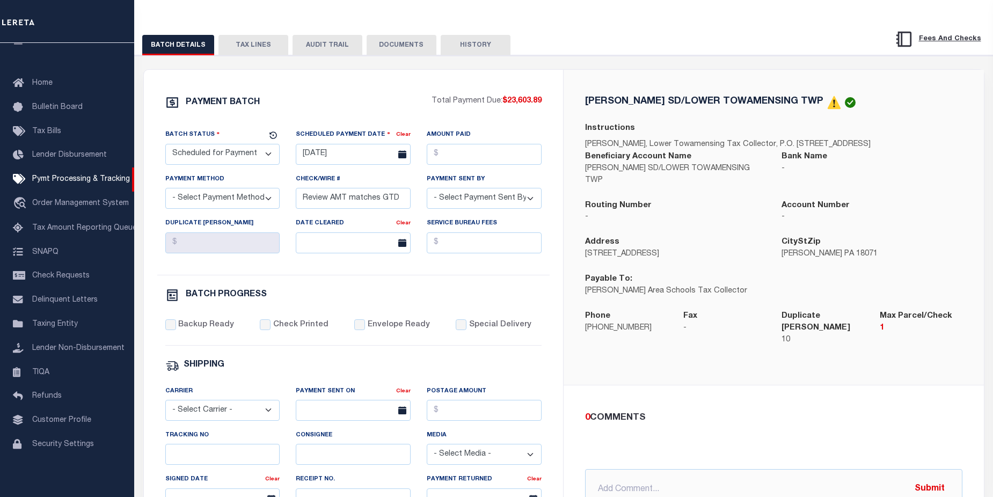
click at [243, 45] on button "TAX LINES" at bounding box center [253, 45] width 70 height 20
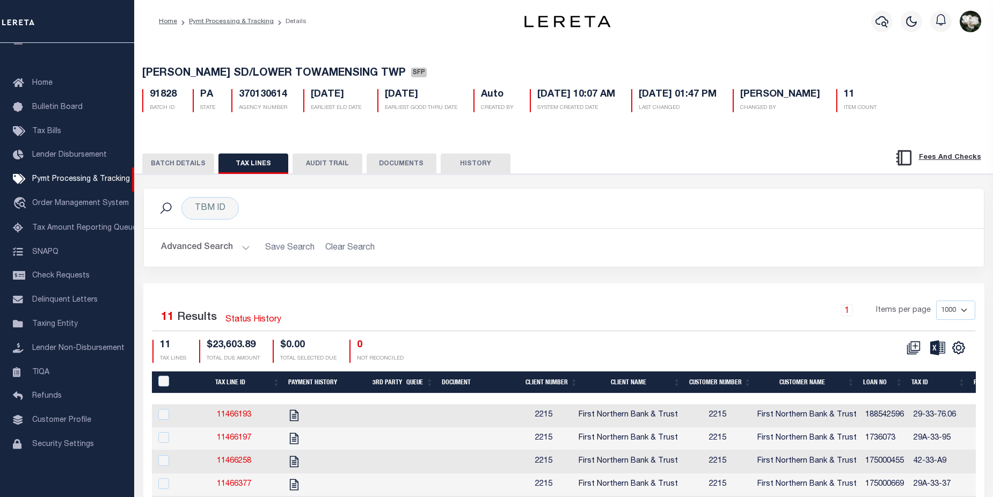
click at [171, 166] on button "BATCH DETAILS" at bounding box center [178, 164] width 72 height 20
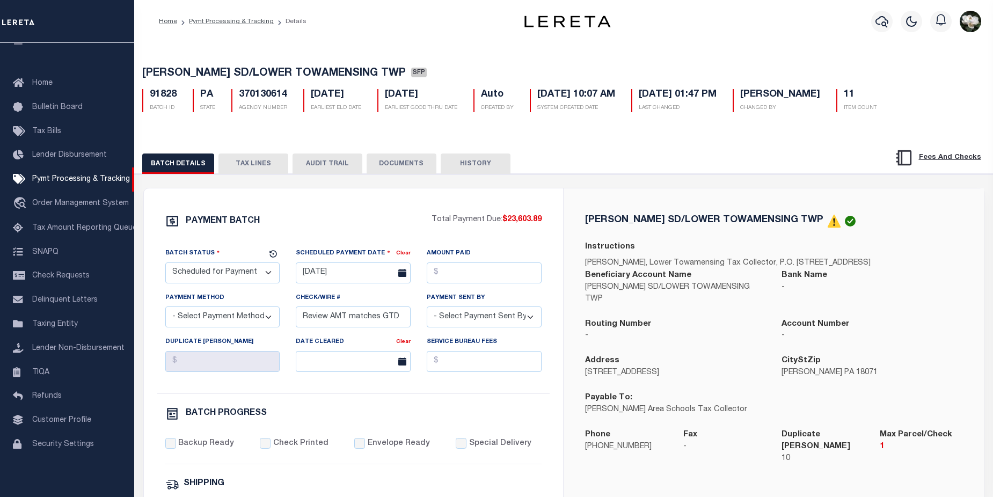
click at [771, 159] on div "BATCH DETAILS TAX LINES AUDIT TRAIL DOCUMENTS HISTORY" at bounding box center [495, 164] width 706 height 20
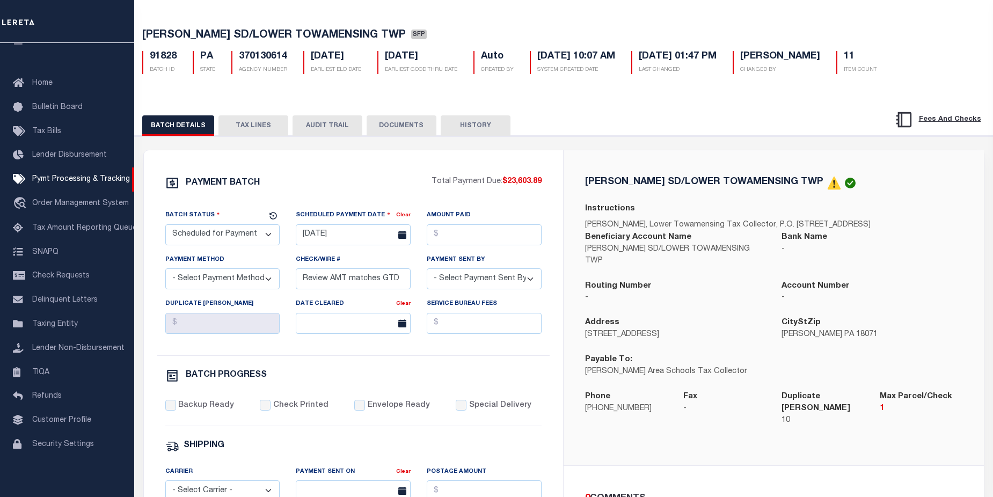
scroll to position [28, 0]
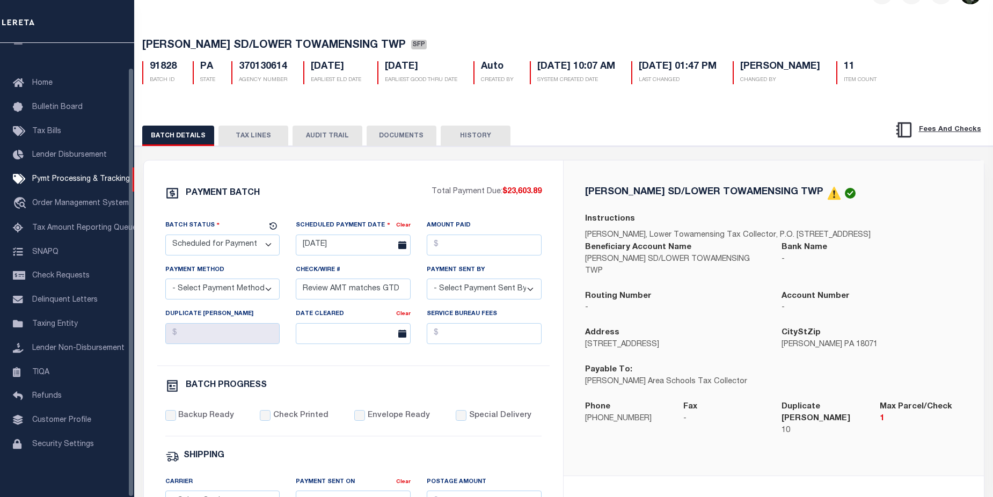
drag, startPoint x: 261, startPoint y: 140, endPoint x: 774, endPoint y: 172, distance: 513.1
click at [261, 140] on button "TAX LINES" at bounding box center [253, 136] width 70 height 20
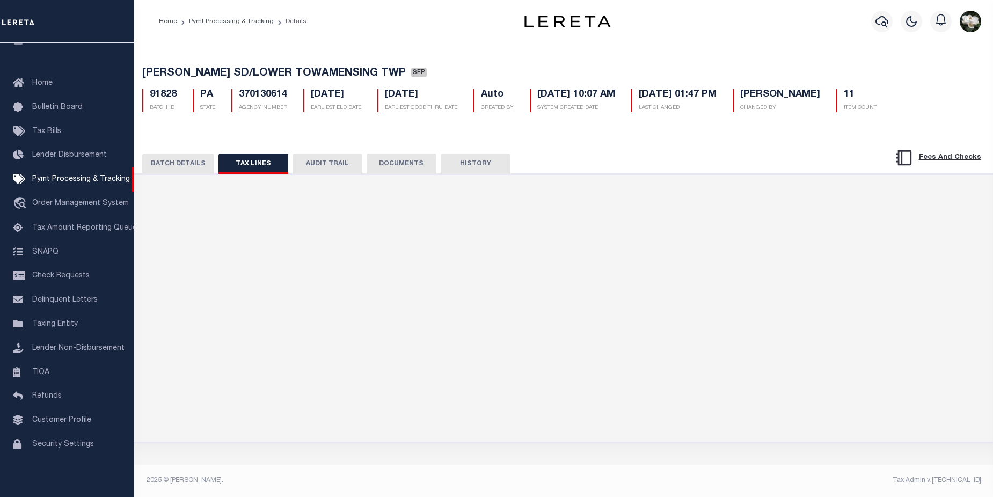
scroll to position [0, 0]
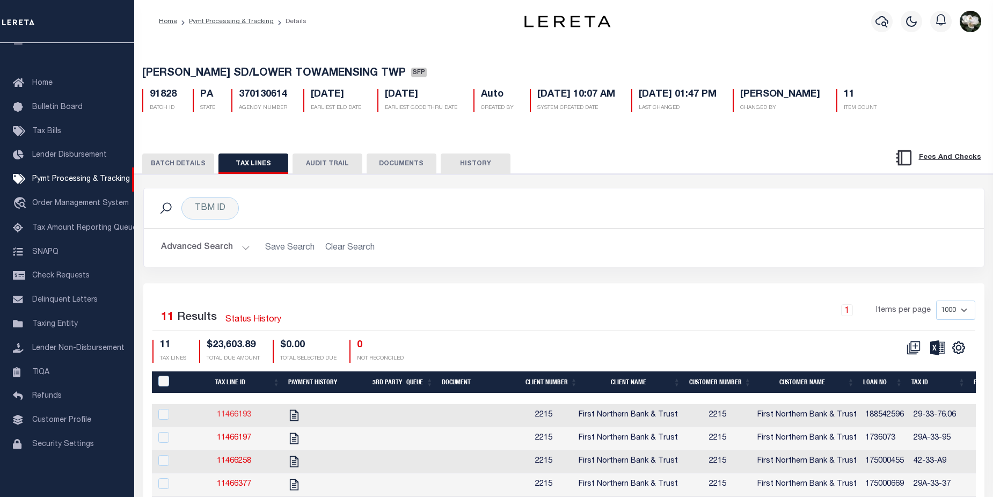
click at [234, 419] on link "11466193" at bounding box center [234, 415] width 34 height 8
checkbox input "true"
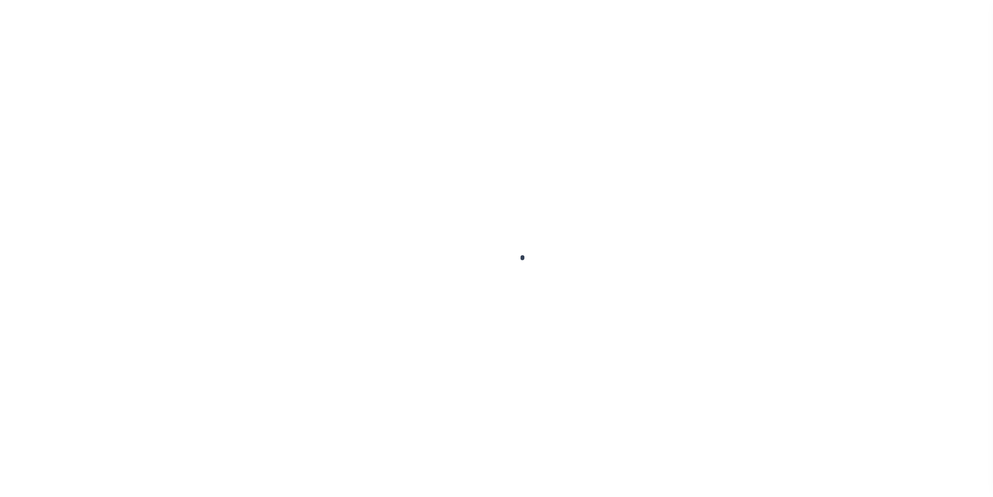
checkbox input "false"
type input "939"
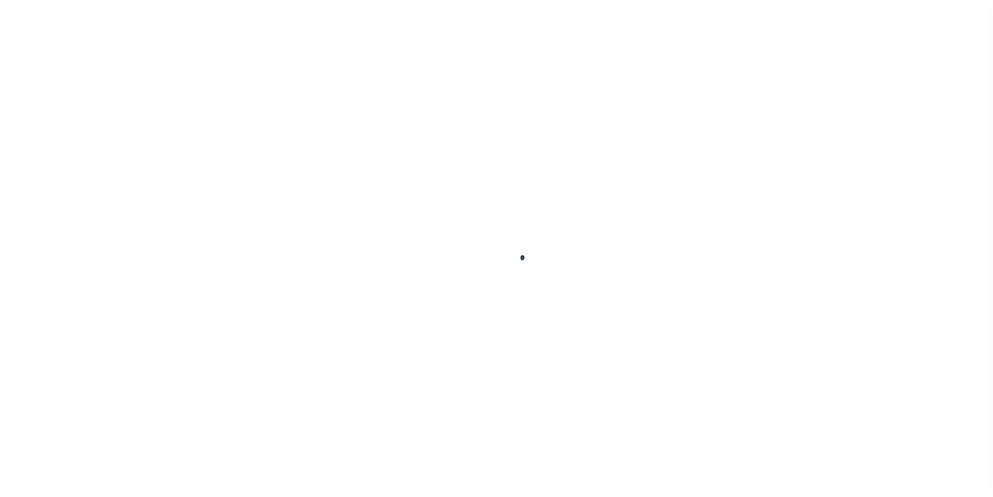
type input "[DATE]"
select select "DUE"
type input "$248.69"
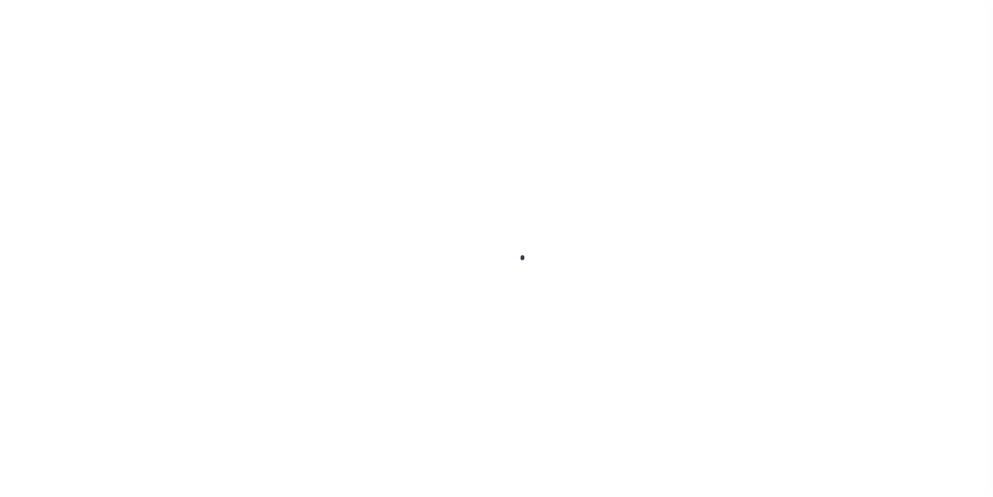
type input "$248.69"
type input "$253.77"
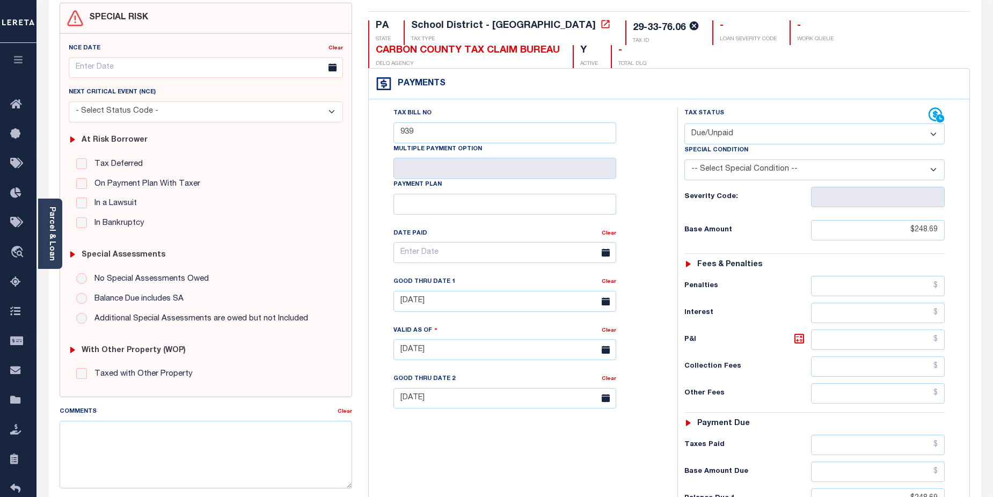
scroll to position [105, 0]
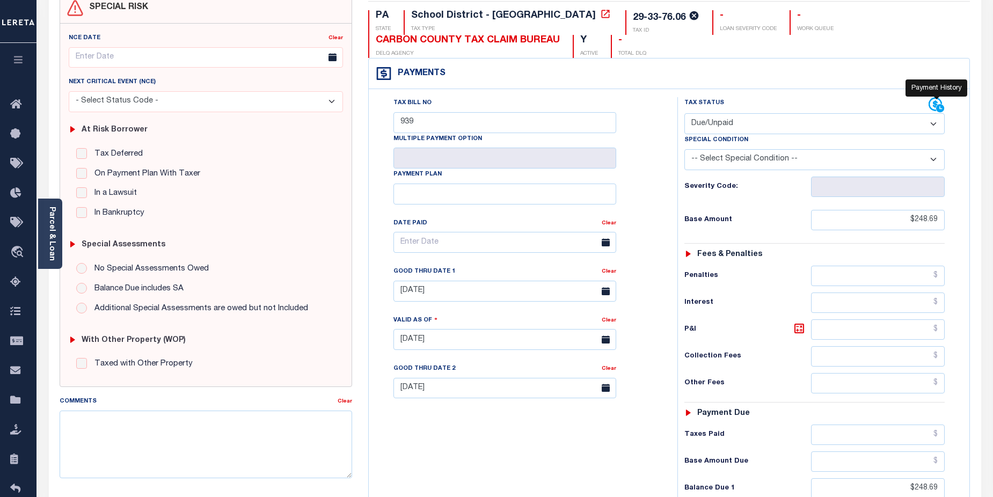
click at [939, 104] on icon at bounding box center [940, 108] width 9 height 9
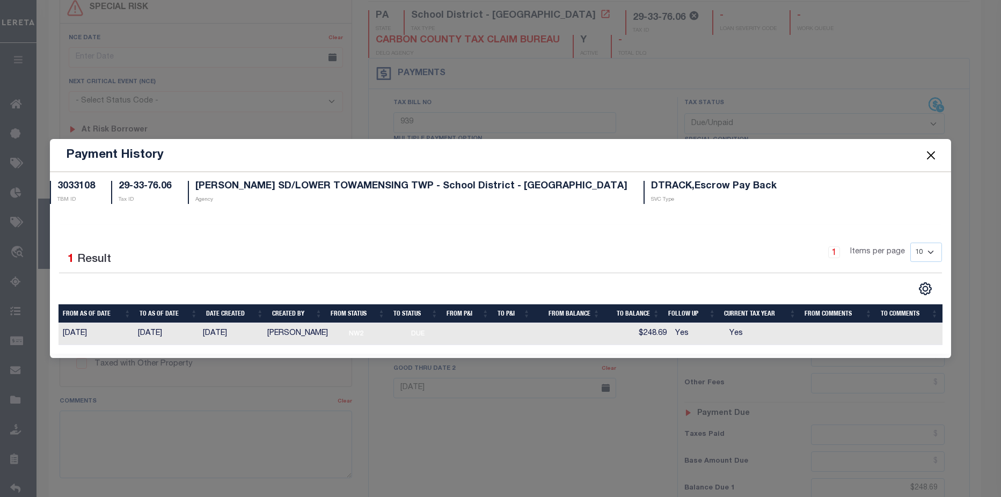
click at [935, 155] on button "Close" at bounding box center [931, 155] width 14 height 14
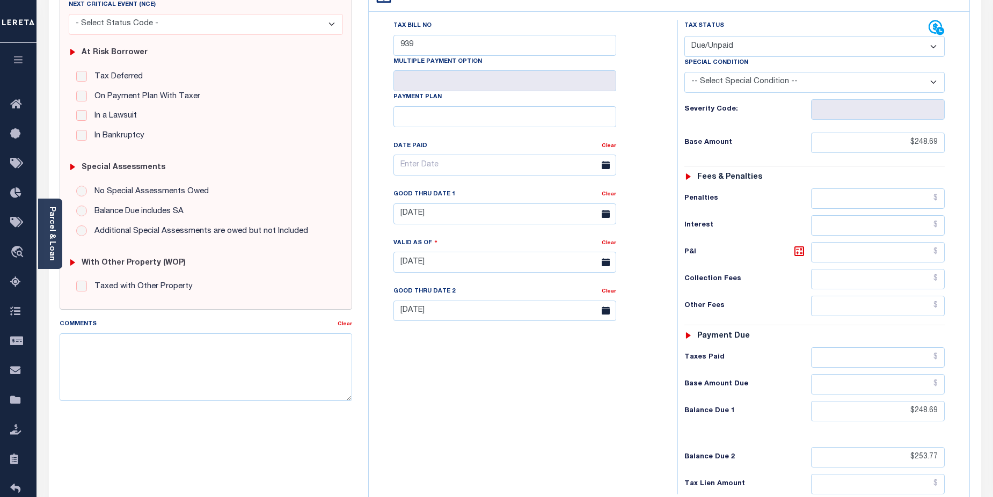
scroll to position [0, 0]
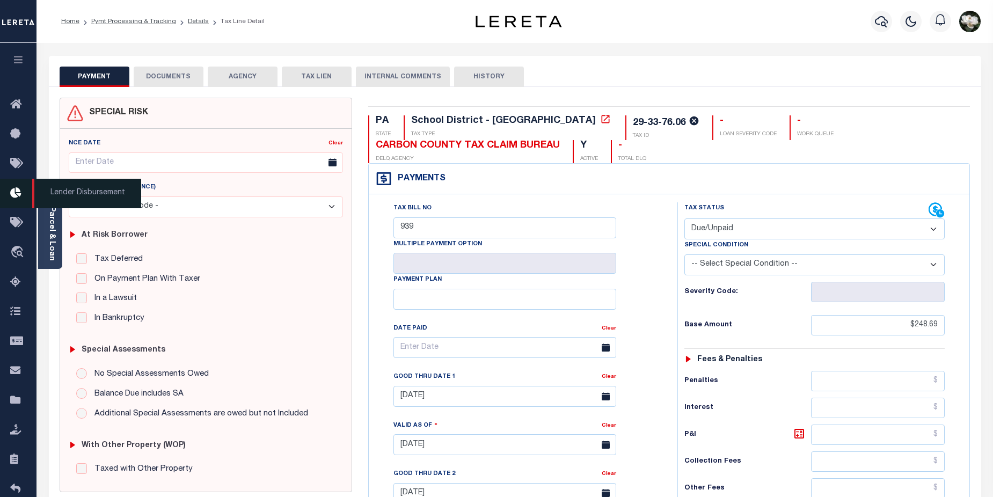
click at [18, 195] on icon at bounding box center [18, 193] width 17 height 13
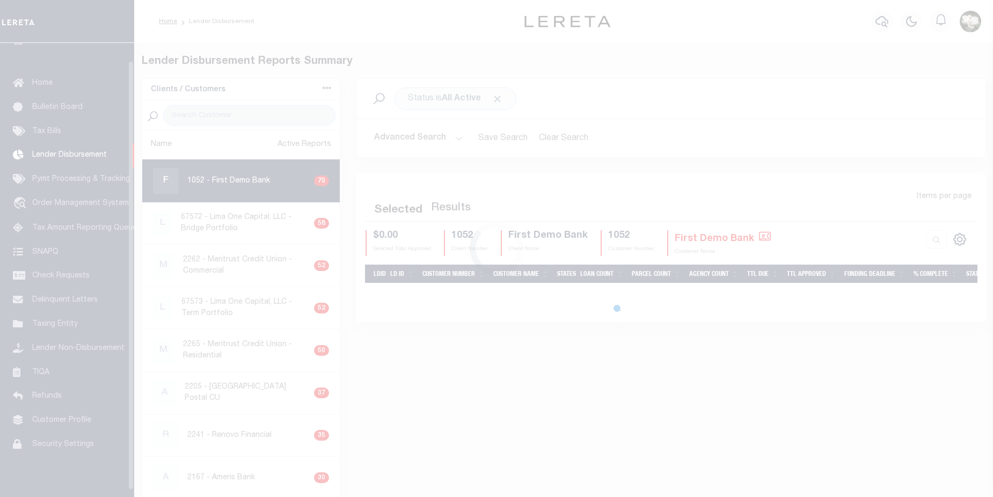
scroll to position [19, 0]
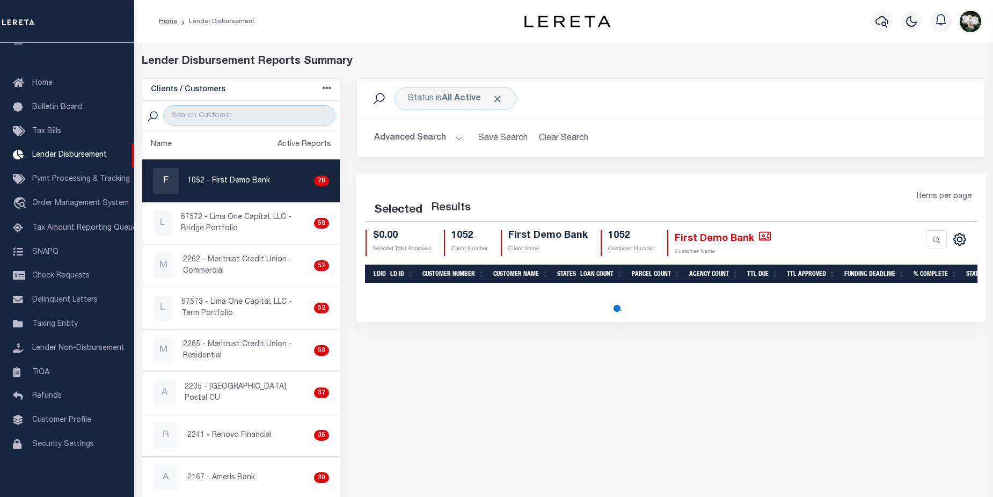
select select "200"
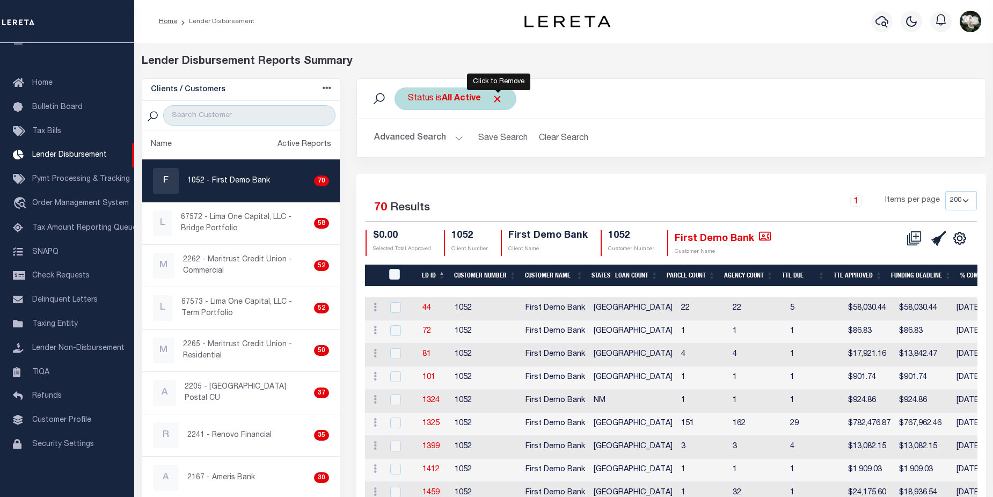
click at [499, 98] on span "Click to Remove" at bounding box center [497, 98] width 11 height 11
click at [416, 138] on button "Advanced Search" at bounding box center [418, 138] width 89 height 21
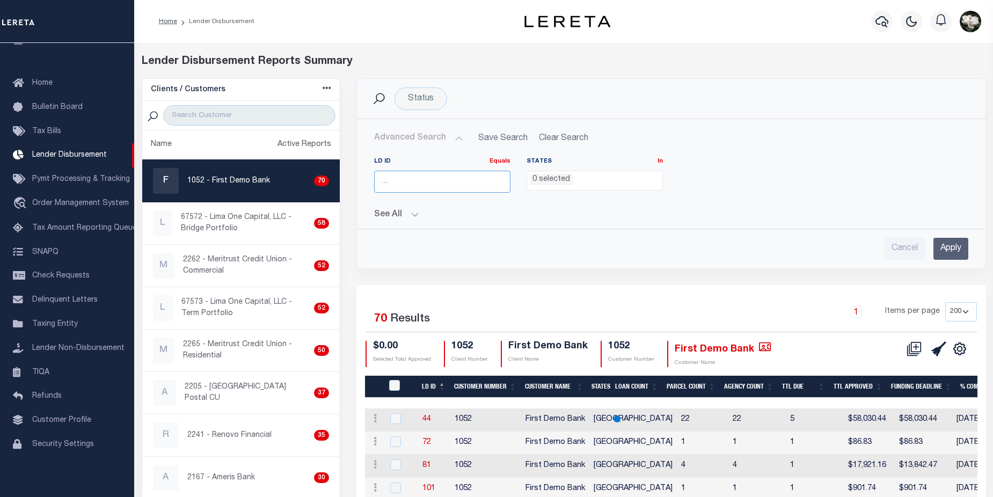
click at [434, 184] on input "number" at bounding box center [442, 182] width 136 height 22
type input "45752"
click at [956, 251] on input "Apply" at bounding box center [951, 249] width 35 height 22
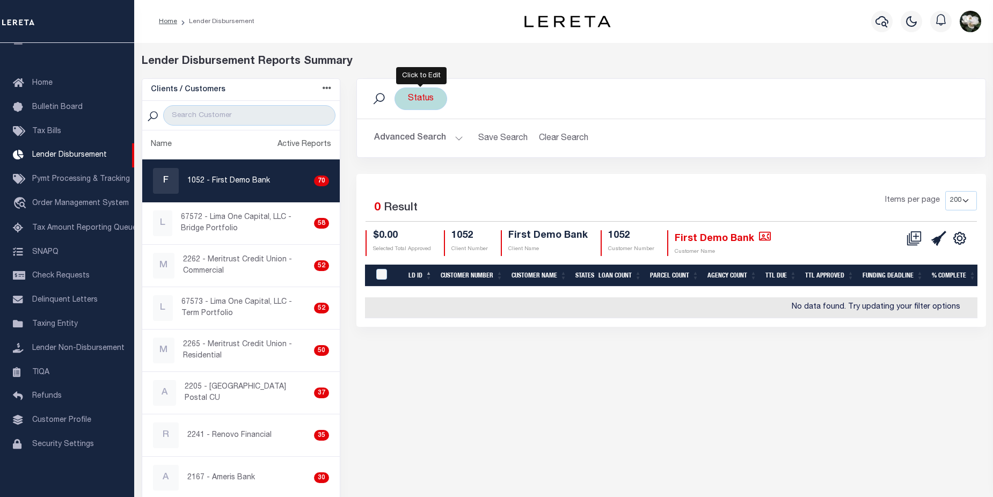
click at [427, 101] on div "Status" at bounding box center [421, 99] width 53 height 23
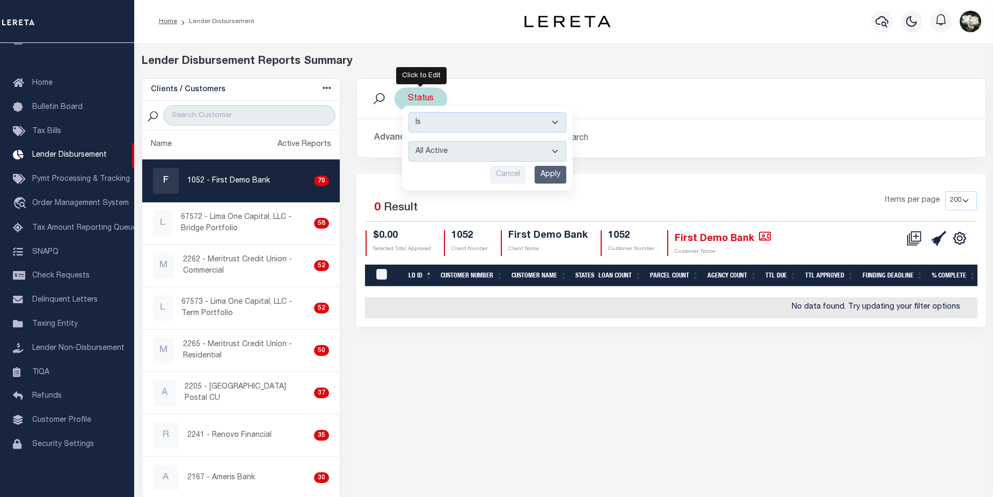
click at [554, 150] on select "All Active Approval In Progress Batching In Progress Complete Do Not Pay Escrow…" at bounding box center [488, 151] width 158 height 20
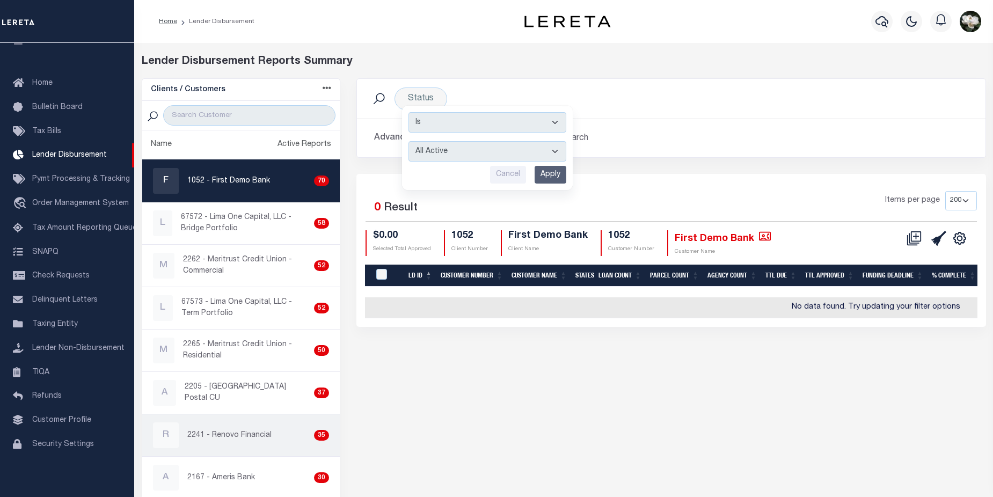
click at [246, 428] on div "R 2241 - Renovo Financial 35" at bounding box center [241, 435] width 177 height 26
checkbox input "true"
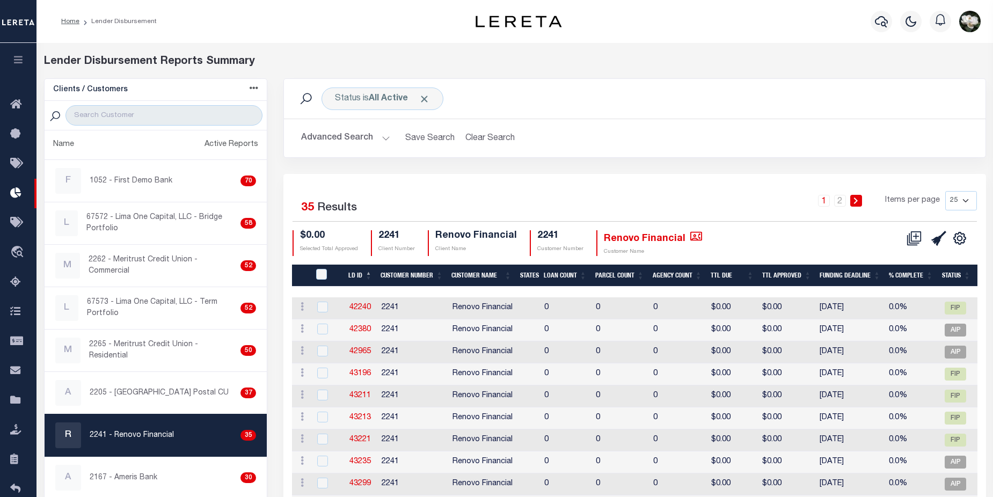
click at [341, 138] on button "Advanced Search" at bounding box center [345, 138] width 89 height 21
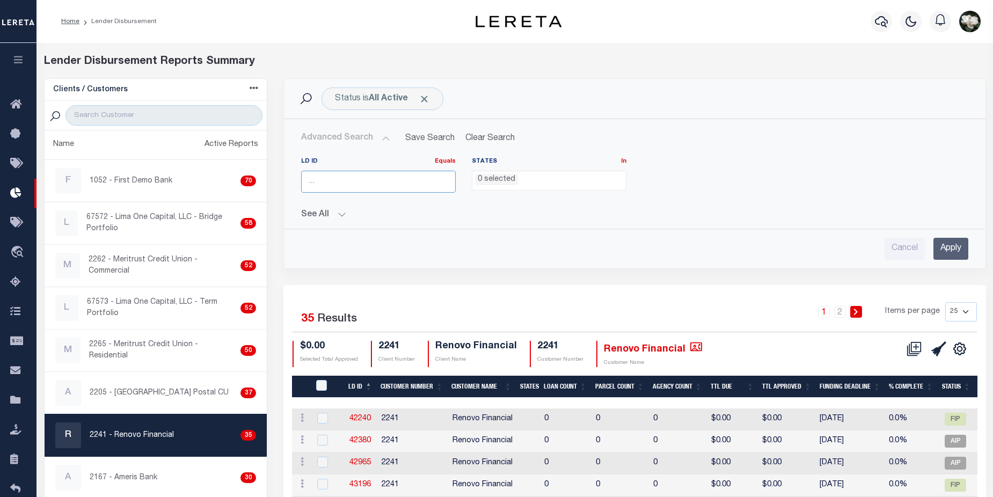
click at [351, 180] on input "number" at bounding box center [378, 182] width 155 height 22
type input "45752"
click at [958, 256] on input "Apply" at bounding box center [951, 249] width 35 height 22
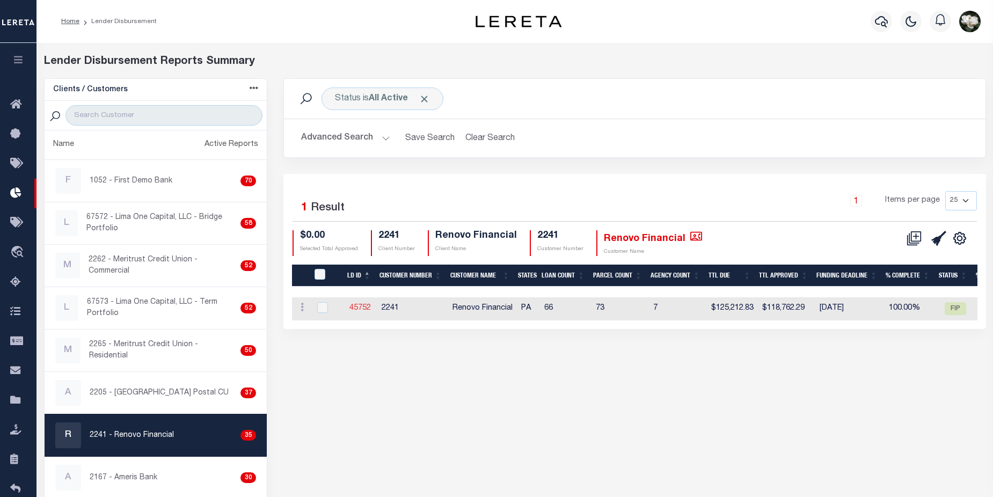
click at [358, 311] on link "45752" at bounding box center [359, 308] width 21 height 8
checkbox input "true"
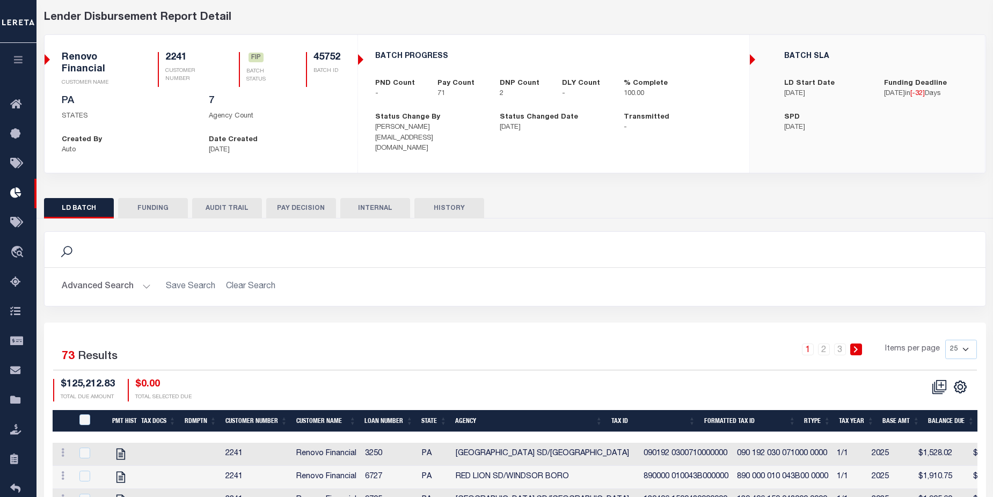
scroll to position [116, 0]
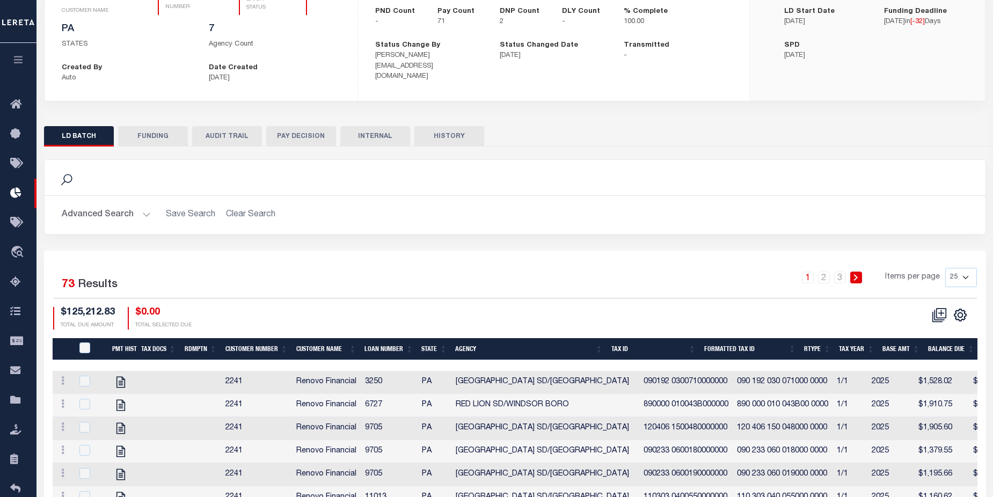
click at [965, 278] on select "25 50 100 200" at bounding box center [961, 277] width 32 height 19
select select "100"
click at [945, 268] on select "25 50 100 200" at bounding box center [961, 277] width 32 height 19
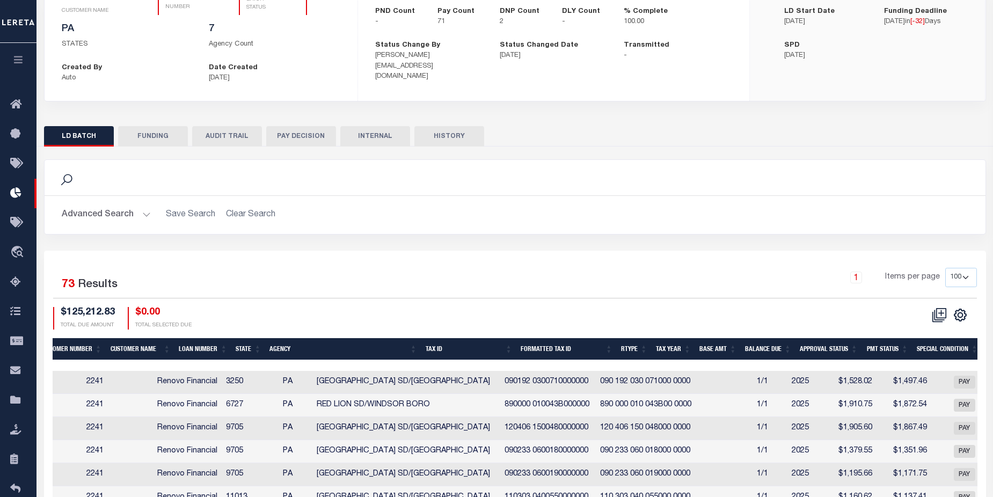
scroll to position [0, 0]
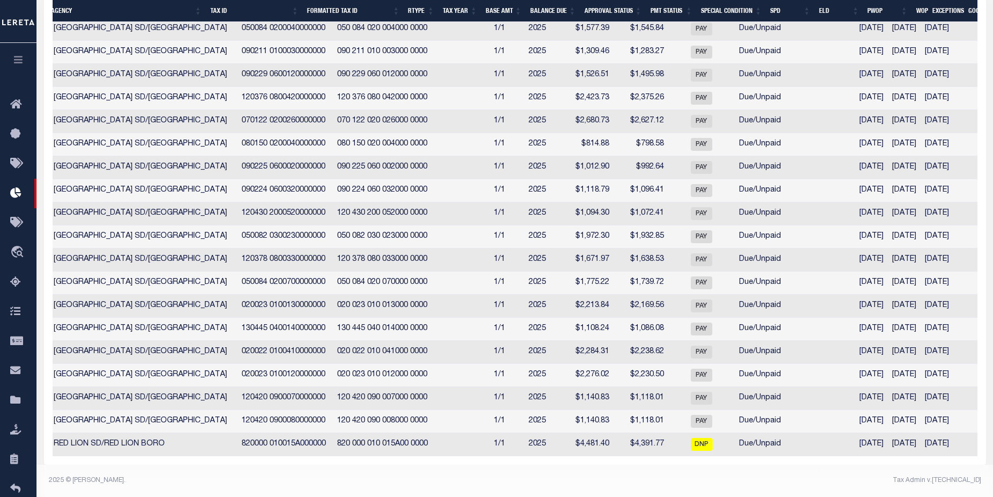
drag, startPoint x: 550, startPoint y: 477, endPoint x: 392, endPoint y: 480, distance: 157.9
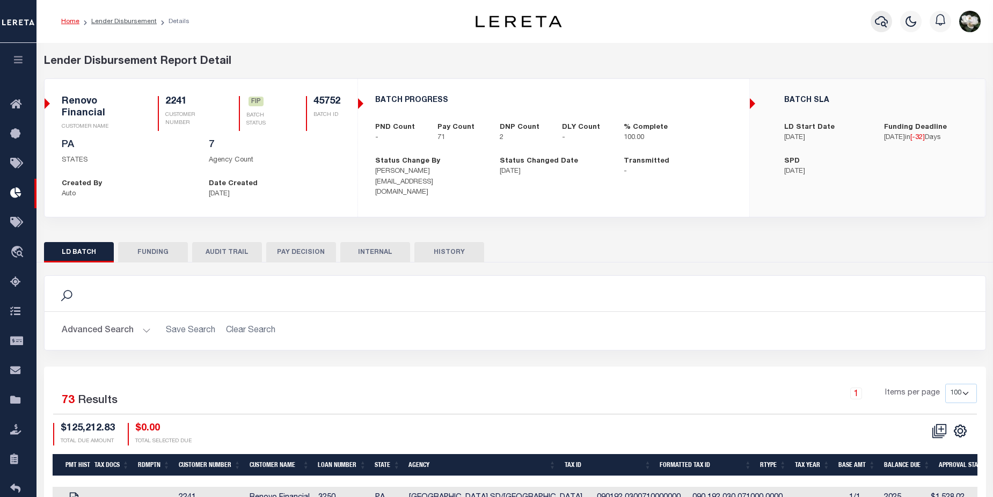
click at [886, 26] on icon "button" at bounding box center [881, 21] width 13 height 13
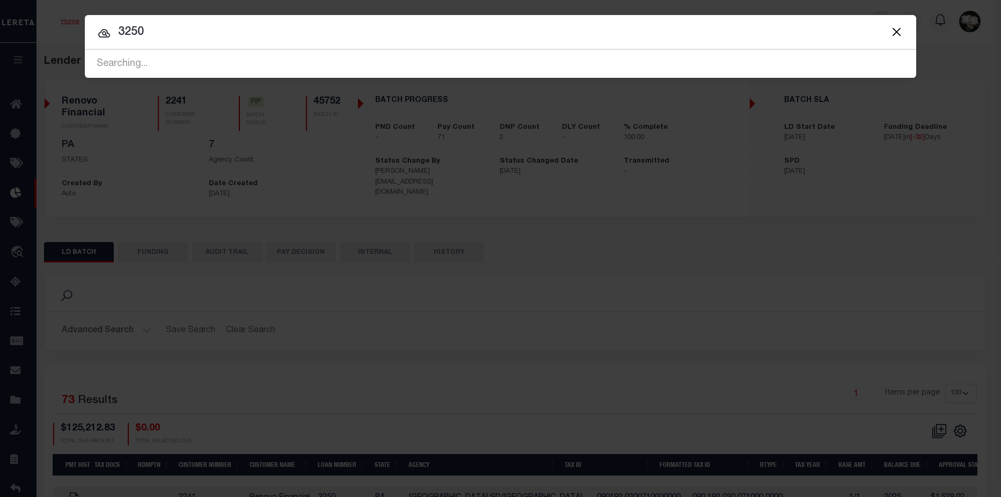
type input "3250"
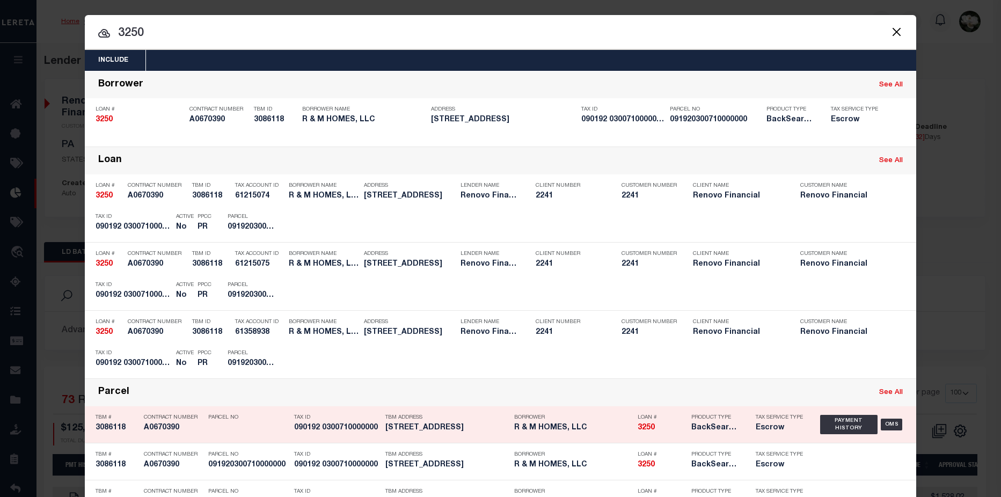
click at [647, 428] on strong "3250" at bounding box center [646, 428] width 17 height 8
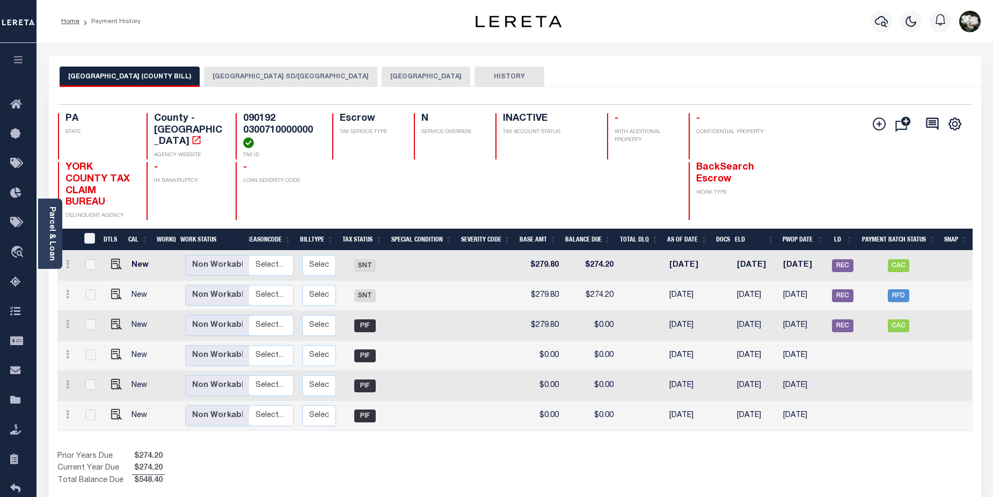
click at [224, 75] on button "[GEOGRAPHIC_DATA] SD/[GEOGRAPHIC_DATA]" at bounding box center [290, 77] width 173 height 20
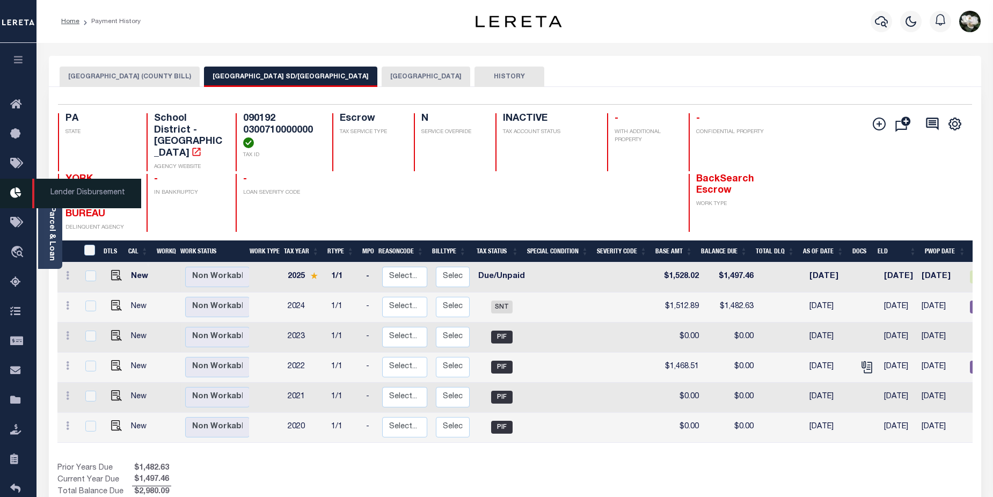
click at [17, 196] on icon at bounding box center [18, 193] width 17 height 13
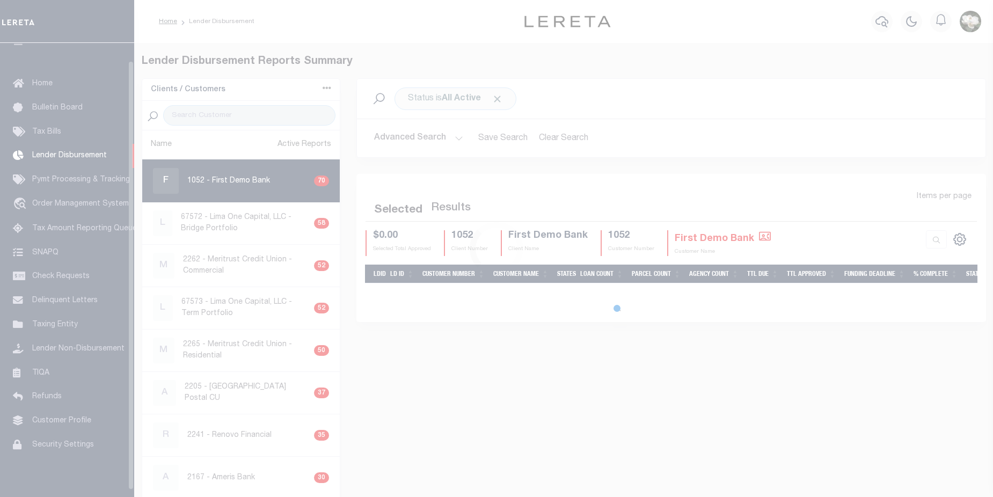
scroll to position [19, 0]
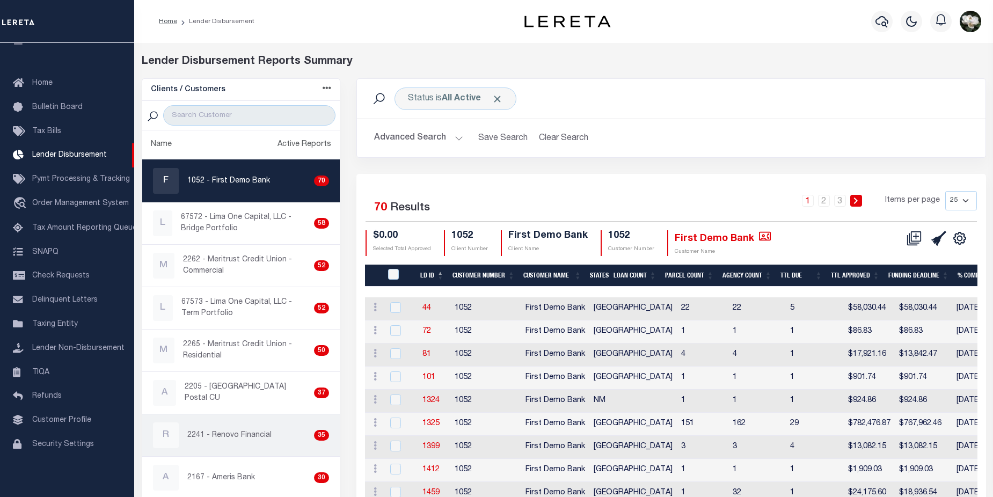
click at [258, 430] on p "2241 - Renovo Financial" at bounding box center [229, 435] width 84 height 11
checkbox input "true"
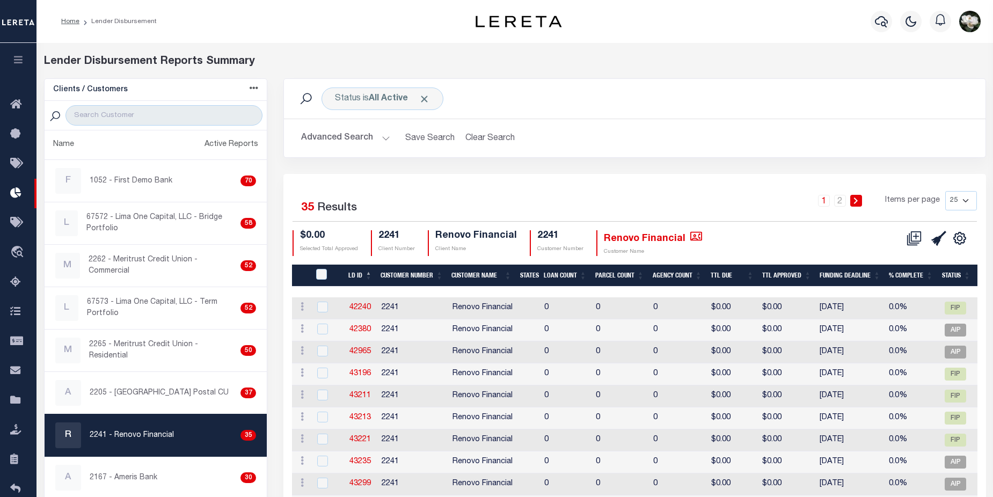
click at [327, 143] on button "Advanced Search" at bounding box center [345, 138] width 89 height 21
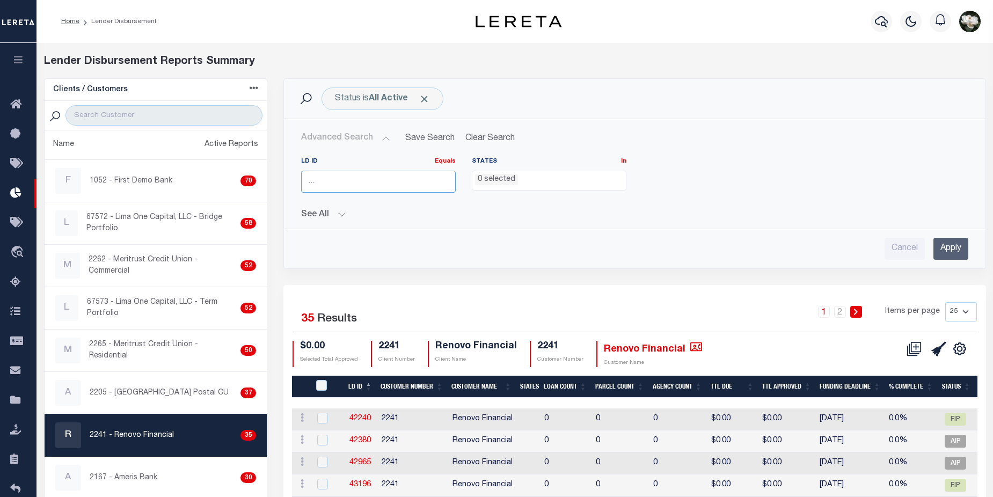
drag, startPoint x: 325, startPoint y: 190, endPoint x: 325, endPoint y: 183, distance: 7.5
click at [325, 189] on input "number" at bounding box center [378, 182] width 155 height 22
type input "45752"
click at [950, 253] on input "Apply" at bounding box center [951, 249] width 35 height 22
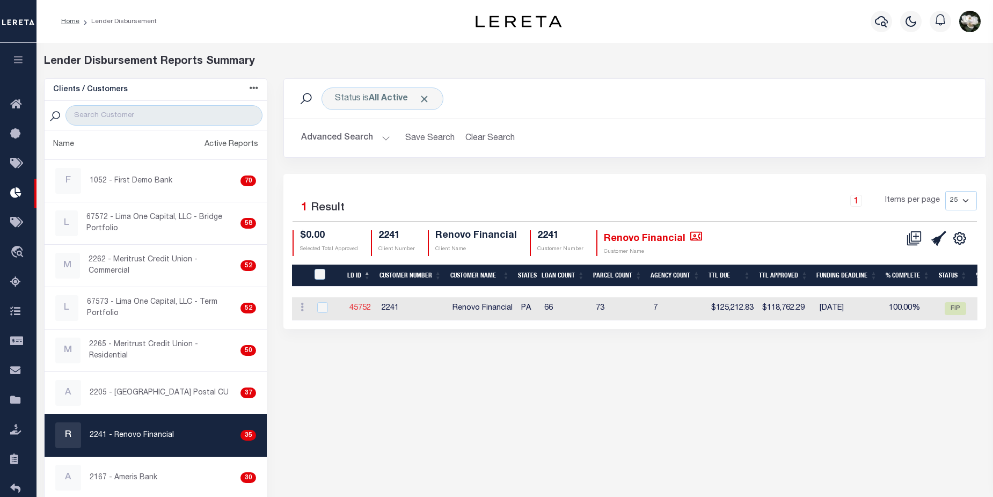
click at [355, 309] on link "45752" at bounding box center [359, 308] width 21 height 8
checkbox input "true"
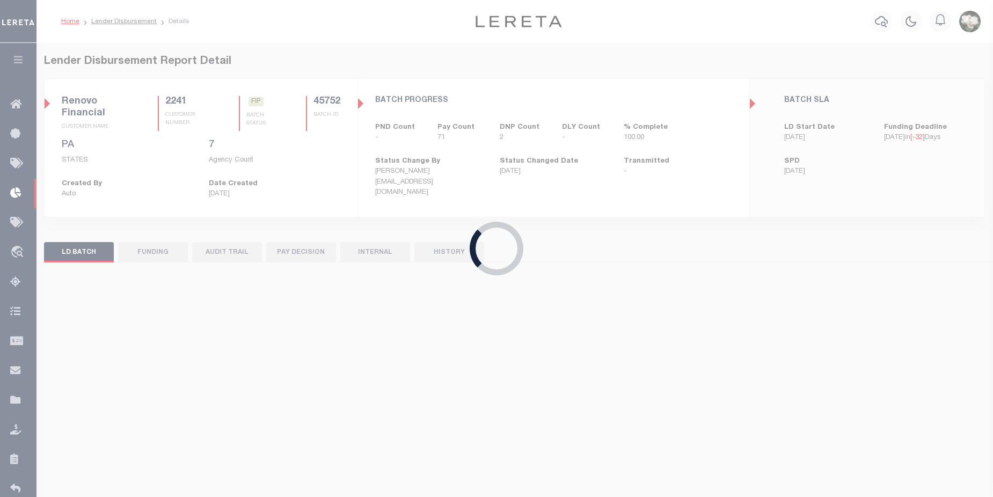
select select "100"
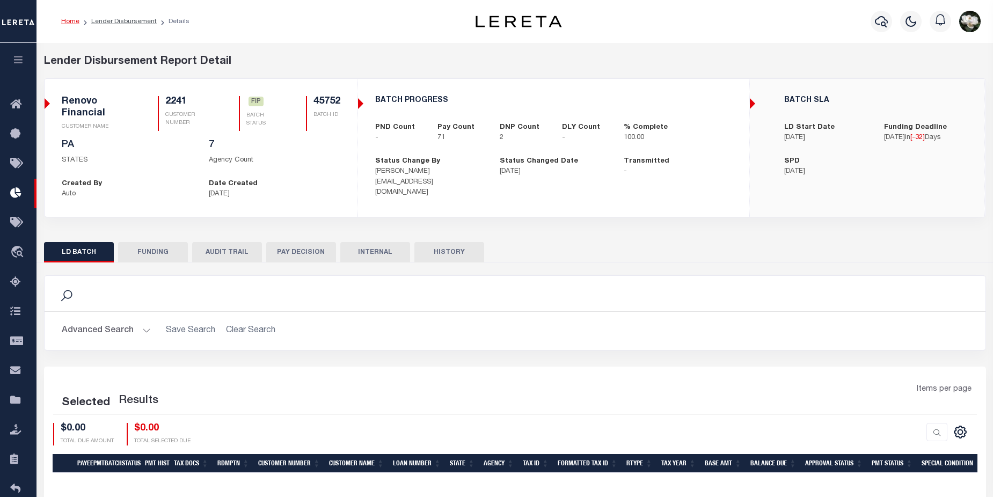
select select "100"
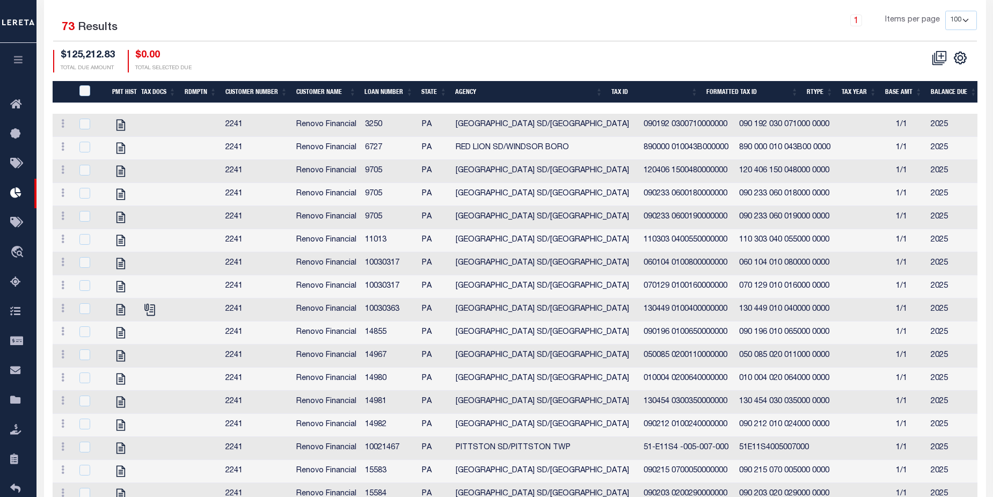
scroll to position [334, 0]
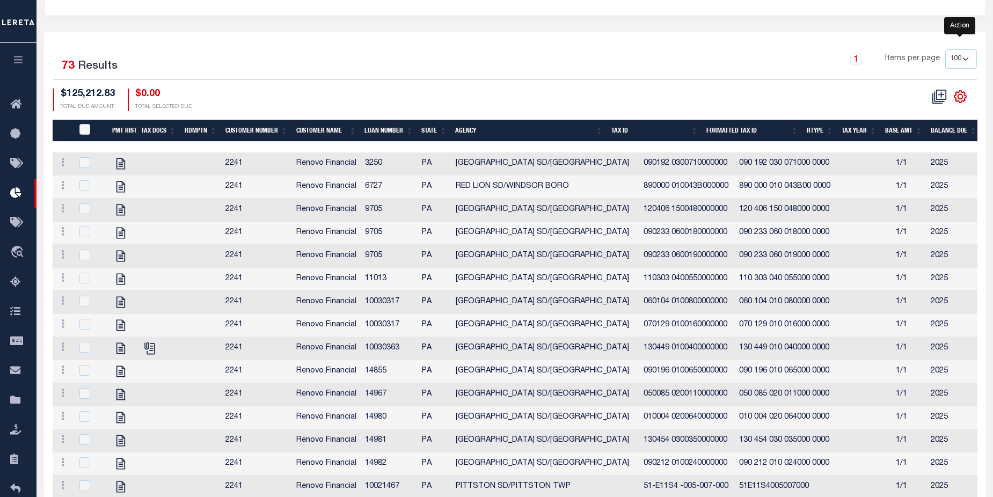
click at [961, 99] on icon "" at bounding box center [960, 96] width 5 height 5
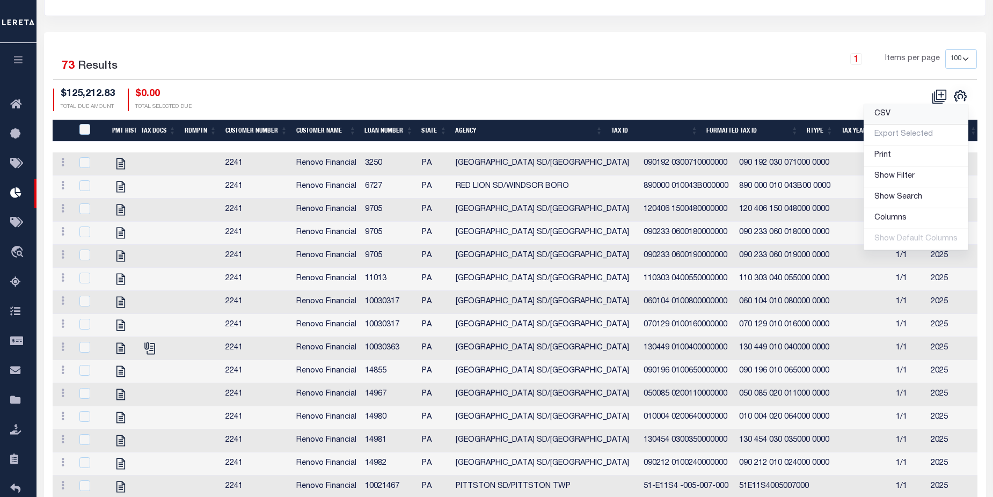
click at [891, 114] on span "CSV" at bounding box center [883, 114] width 16 height 8
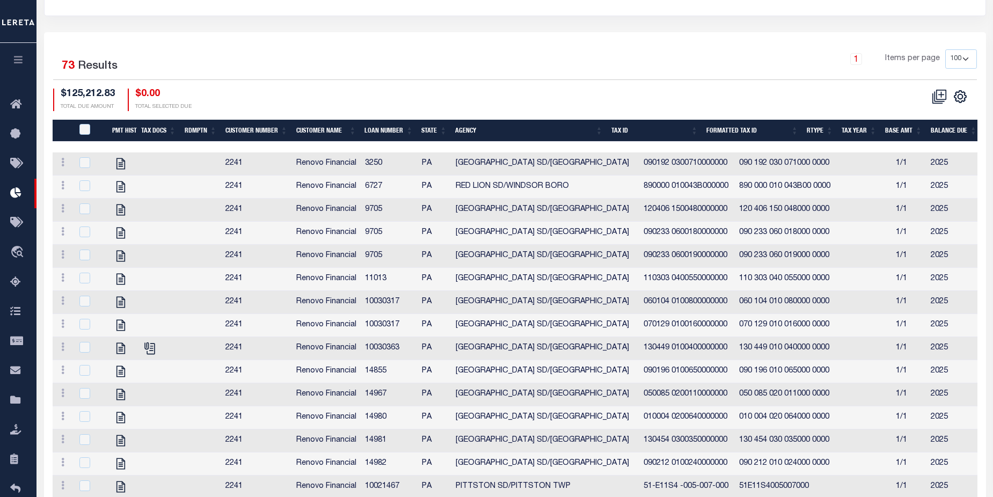
checkbox input "true"
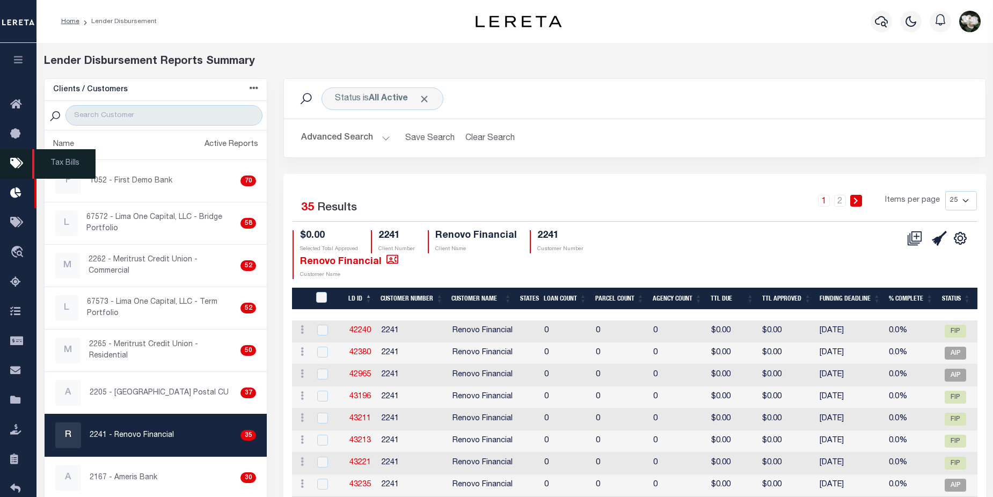
drag, startPoint x: 17, startPoint y: 166, endPoint x: 31, endPoint y: 165, distance: 14.0
click at [17, 166] on icon at bounding box center [18, 163] width 17 height 13
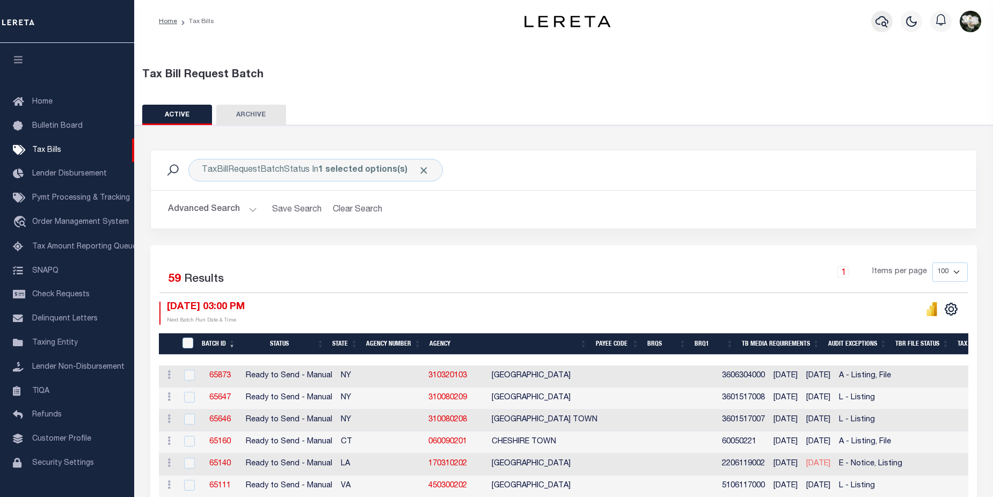
click at [876, 23] on icon "button" at bounding box center [882, 21] width 13 height 11
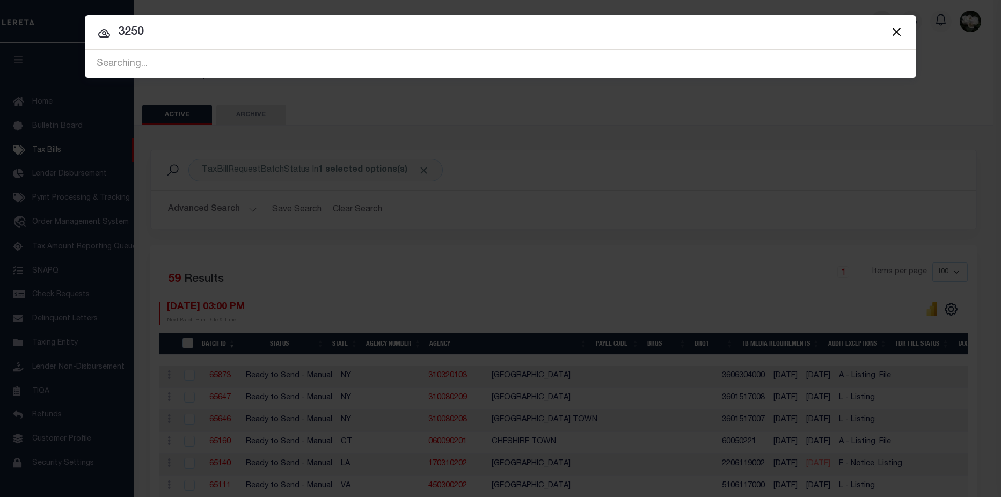
type input "3250"
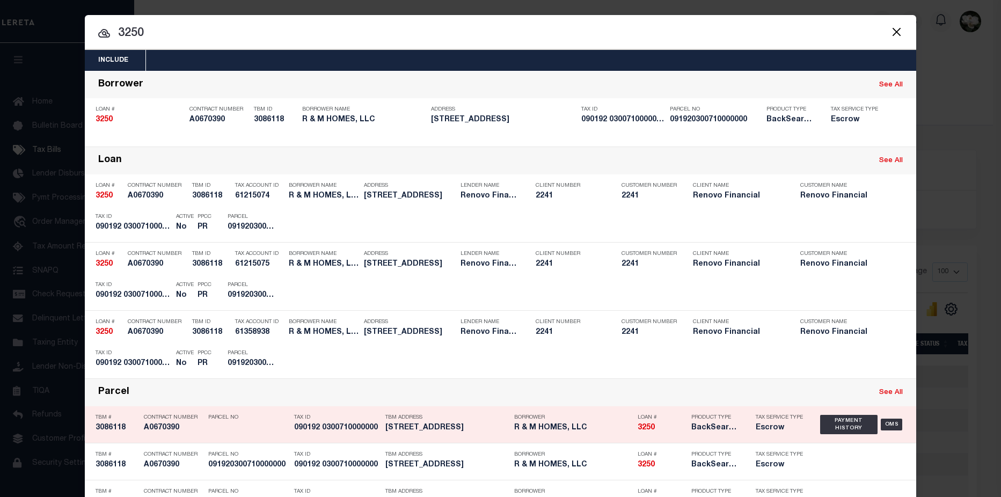
click at [638, 431] on strong "3250" at bounding box center [646, 428] width 17 height 8
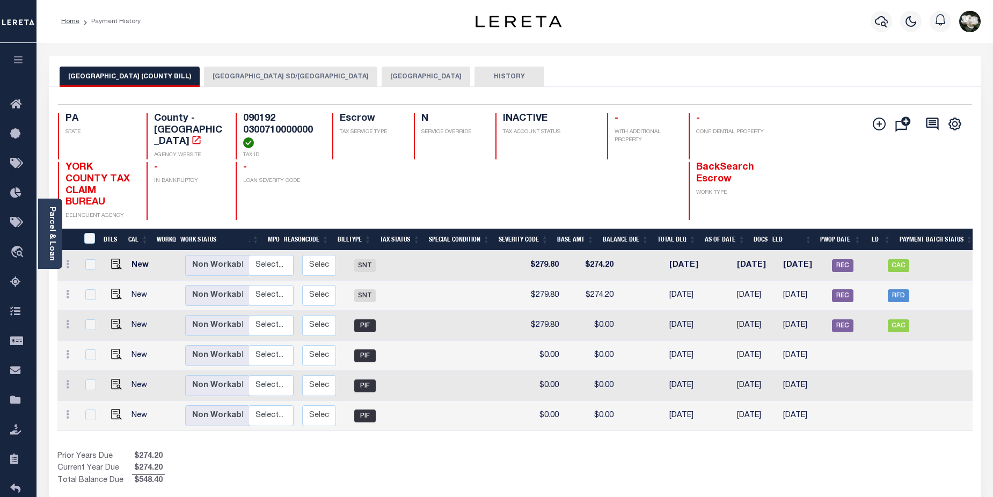
scroll to position [0, 134]
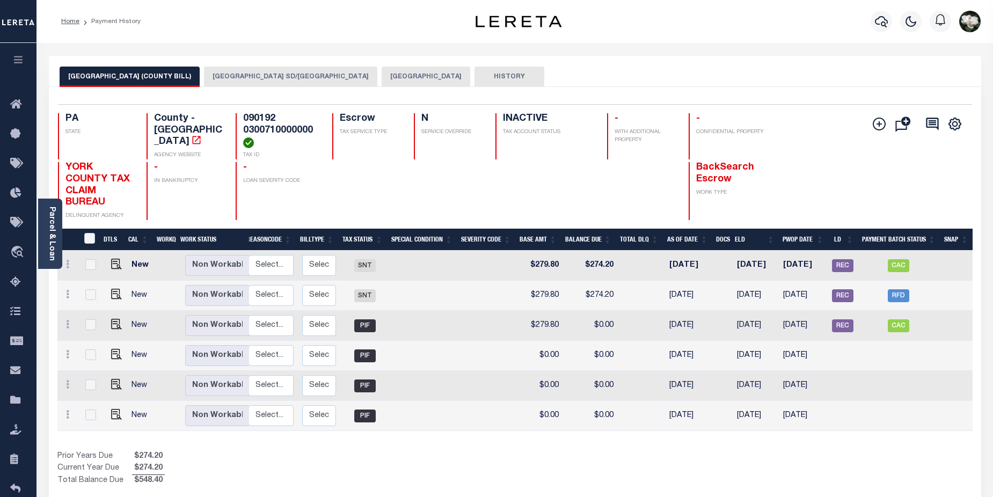
click at [236, 76] on button "[GEOGRAPHIC_DATA] SD/[GEOGRAPHIC_DATA]" at bounding box center [290, 77] width 173 height 20
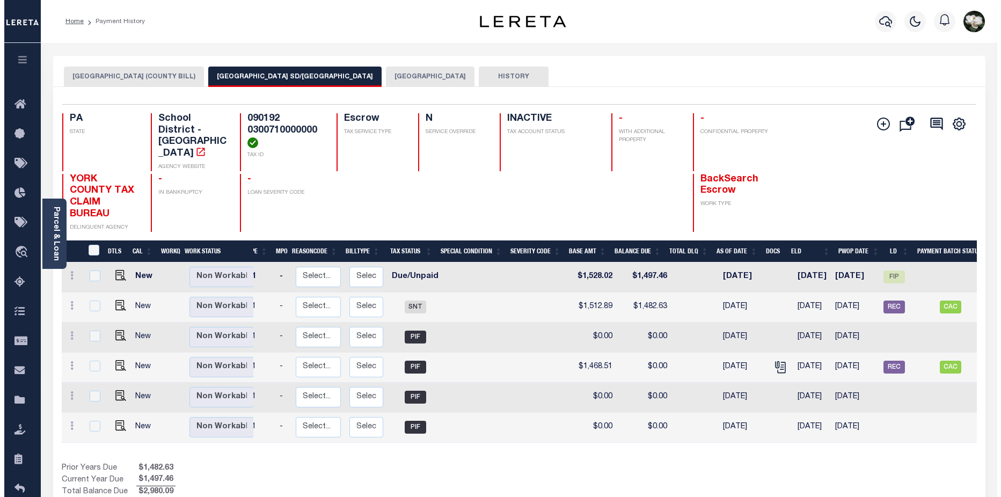
scroll to position [0, 78]
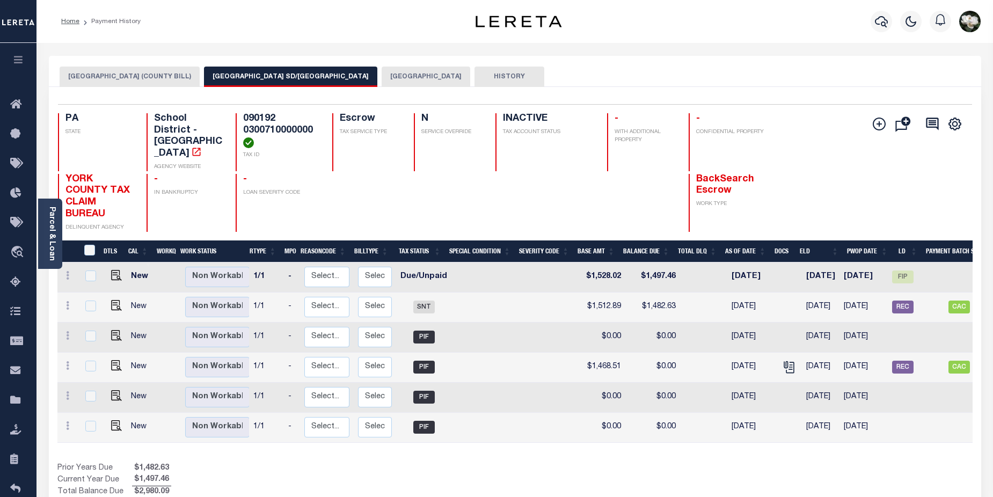
click at [894, 28] on div at bounding box center [882, 22] width 30 height 38
click at [885, 26] on icon "button" at bounding box center [881, 21] width 13 height 11
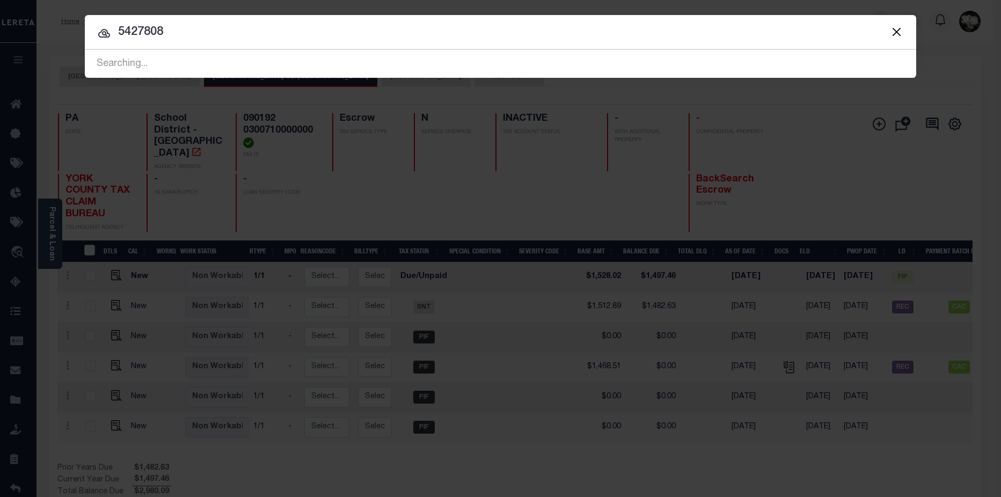
type input "5427808"
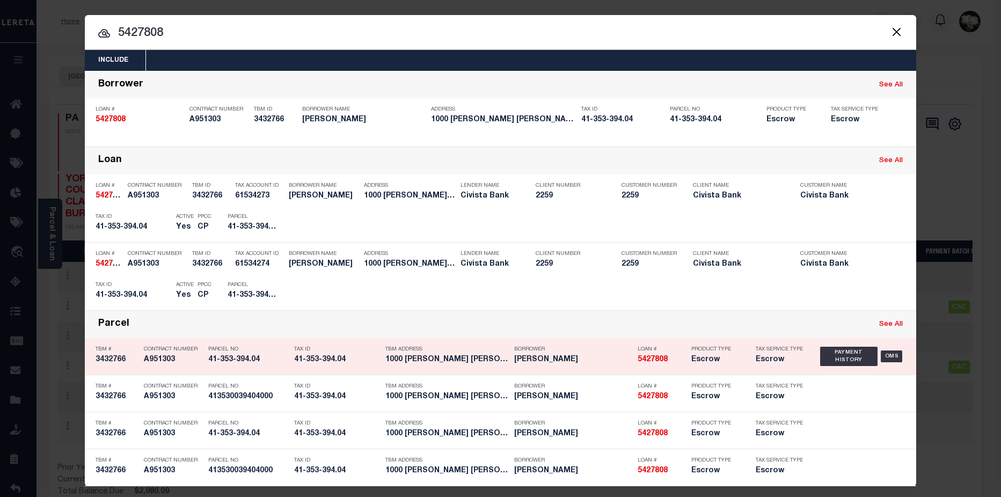
click at [579, 369] on div "Borrower Corey Gill" at bounding box center [573, 356] width 118 height 31
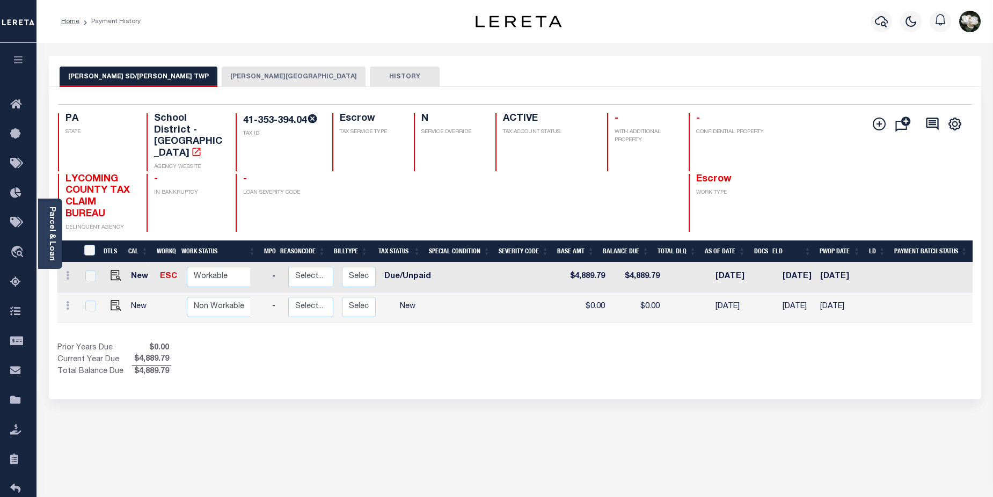
scroll to position [0, 133]
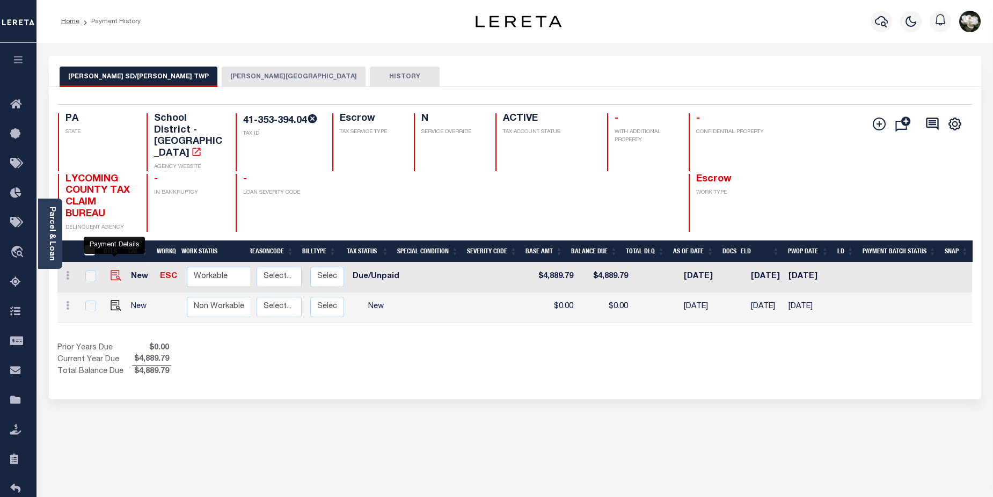
click at [112, 270] on img "" at bounding box center [116, 275] width 11 height 11
checkbox input "true"
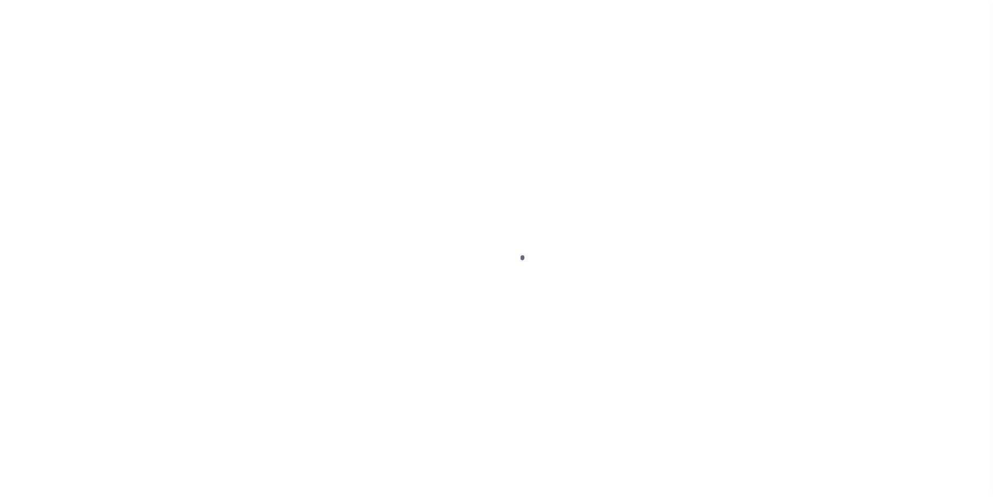
select select "DUE"
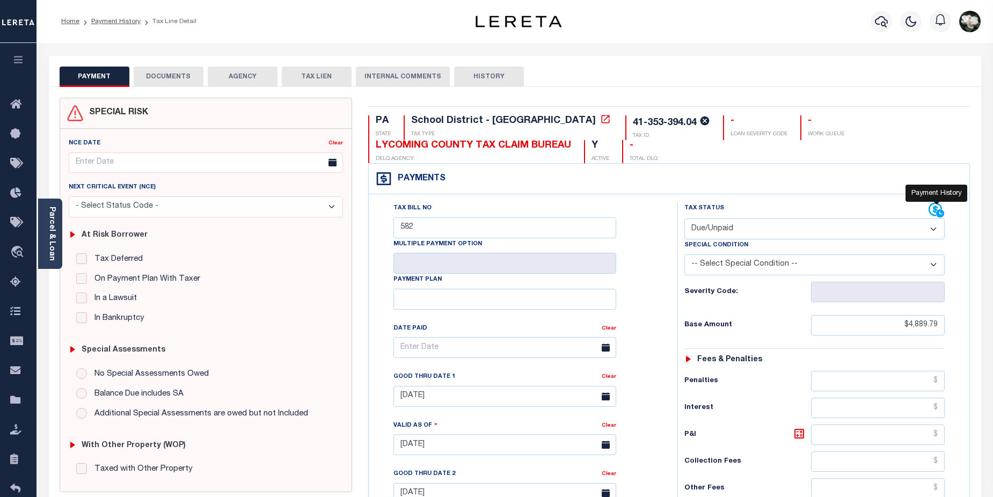
click at [939, 211] on icon at bounding box center [940, 214] width 8 height 8
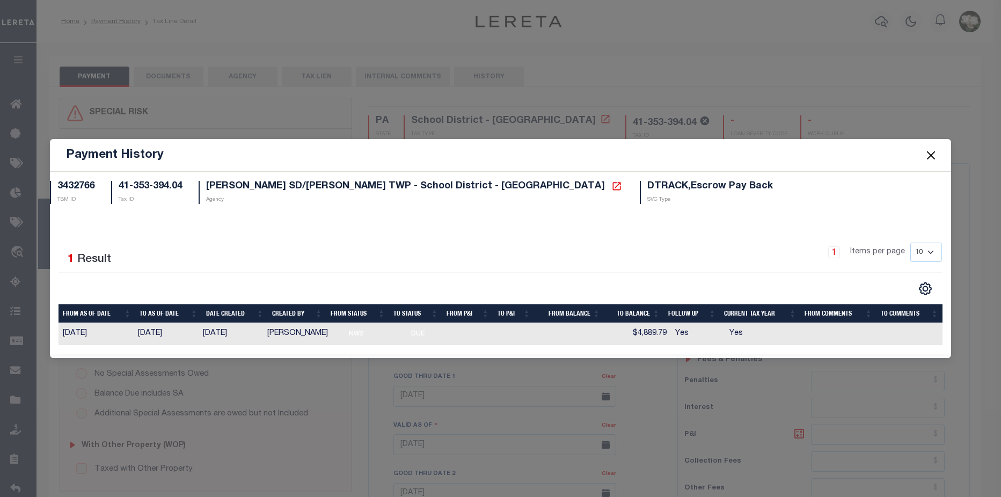
click at [933, 155] on button "Close" at bounding box center [931, 155] width 14 height 14
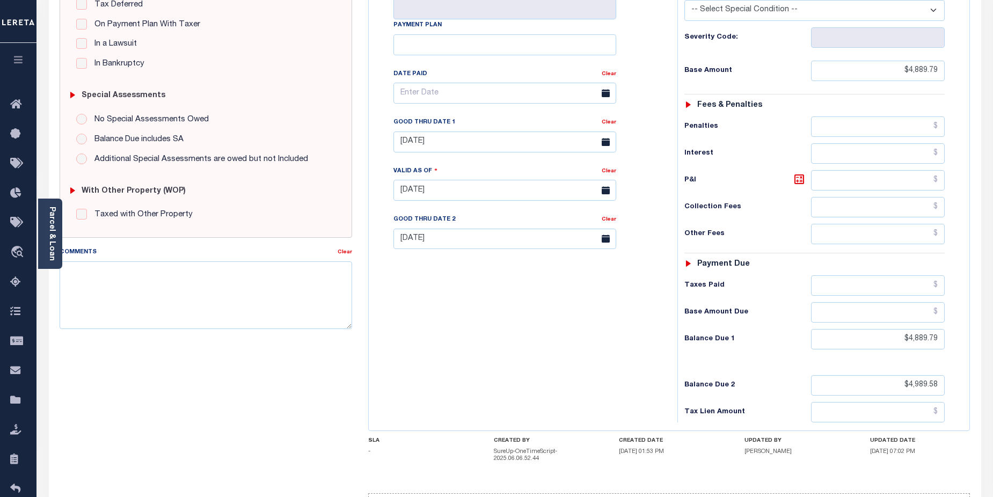
scroll to position [263, 0]
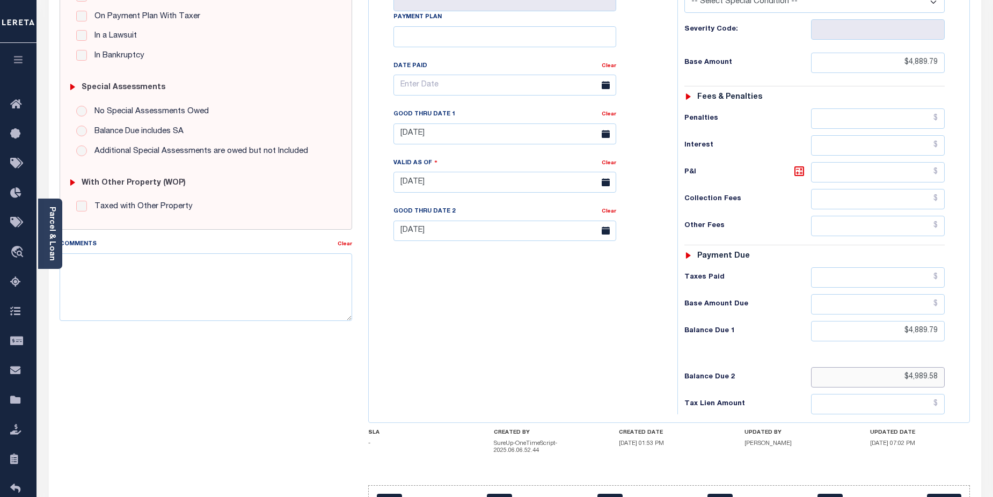
drag, startPoint x: 895, startPoint y: 377, endPoint x: 956, endPoint y: 367, distance: 61.5
click at [953, 377] on div "Tax Status Status - Select Status Code -" at bounding box center [818, 177] width 282 height 474
click at [519, 137] on input "[DATE]" at bounding box center [505, 133] width 223 height 21
click at [551, 160] on icon at bounding box center [550, 158] width 4 height 7
select select "9"
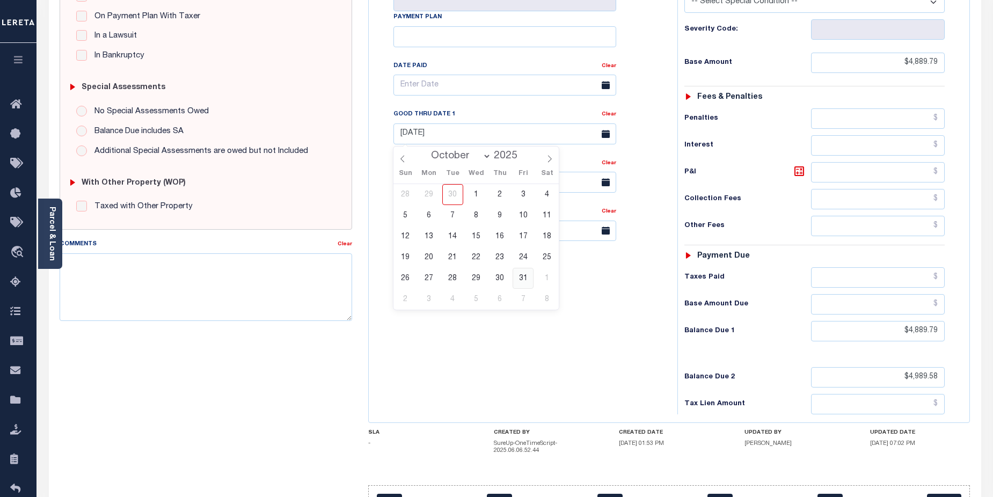
click at [525, 276] on span "31" at bounding box center [523, 278] width 21 height 21
type input "[DATE]"
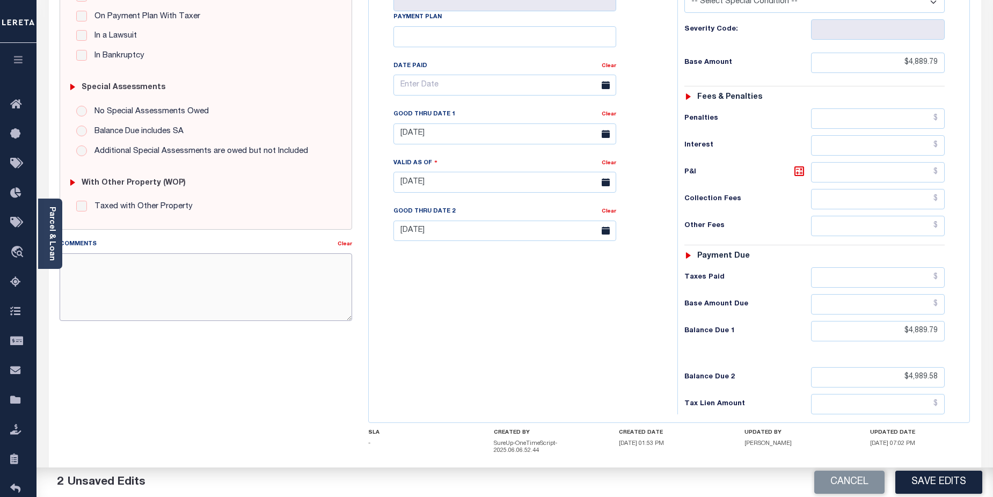
click at [225, 282] on textarea "Comments" at bounding box center [206, 287] width 293 height 68
click at [146, 272] on textarea "Comments" at bounding box center [206, 287] width 293 height 68
paste textarea "FACE AMOUNT DUE 10/31: 824.00 LOSS OF DISCOUNT: 16.48 LERETA Open Item Team Lia…"
click at [65, 264] on textarea "FACE AMOUNT DUE 10/31: 824.00 LOSS OF DISCOUNT: 16.48 LERETA Open Item Team Lia…" at bounding box center [206, 287] width 293 height 68
click at [77, 260] on textarea "FACE AMOUNT DUE 10/31: 824.00 LOSS OF DISCOUNT: 16.48 LERETA Open Item Team Lia…" at bounding box center [206, 287] width 293 height 68
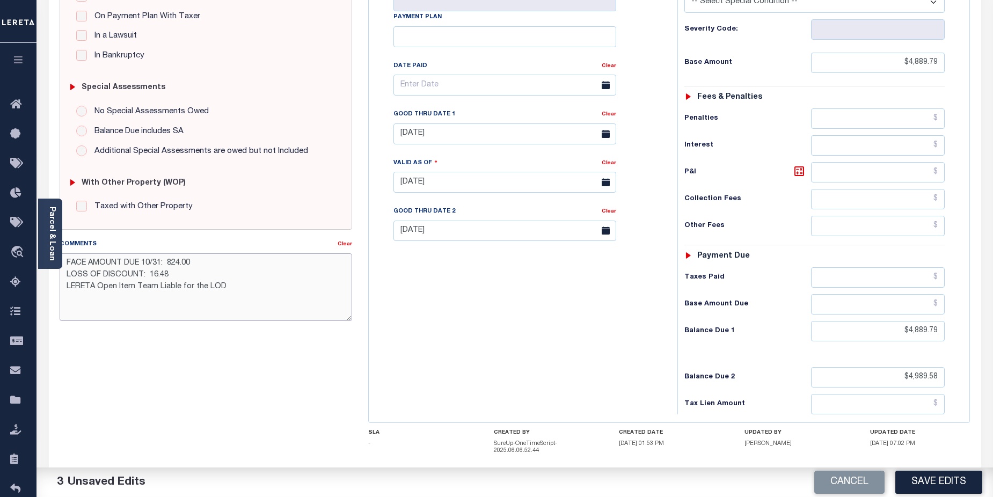
paste textarea "CAS-474377 2025/annual dlq Base $3,323.80"
drag, startPoint x: 65, startPoint y: 311, endPoint x: 260, endPoint y: 311, distance: 195.4
click at [260, 311] on textarea "CAS-474377 2025/annual dlq Base $3,323.80 FACE AMOUNT DUE 10/31: 824.00 LOSS OF…" at bounding box center [206, 287] width 293 height 68
click at [251, 287] on textarea "CAS-474377 2025/annual dlq Base $3,323.80 FACE AMOUNT DUE 10/31: 824.00 LOSS OF…" at bounding box center [206, 287] width 293 height 68
click at [104, 274] on textarea "CAS-474377 2025/annual dlq Base $3,323.80 FACE AMOUNT DUE 10/31: 824.00 LOSS OF…" at bounding box center [206, 287] width 293 height 68
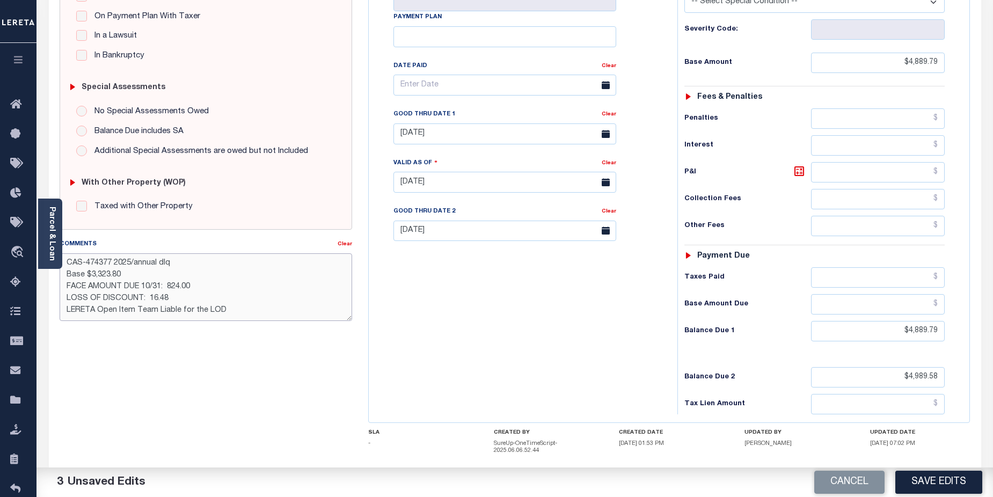
drag, startPoint x: 68, startPoint y: 275, endPoint x: 185, endPoint y: 298, distance: 119.8
click at [185, 298] on textarea "CAS-474377 2025/annual dlq Base $3,323.80 FACE AMOUNT DUE 10/31: 824.00 LOSS OF…" at bounding box center [206, 287] width 293 height 68
paste textarea "P/I $568.57-Lender Responsibility Total $3892.37 gtd 08/30/2025"
drag, startPoint x: 91, startPoint y: 300, endPoint x: 118, endPoint y: 298, distance: 26.9
click at [118, 298] on textarea "CAS-474377 2025/annual dlq Base $3,323.80 P/I $568.57-Lender Responsibility Tot…" at bounding box center [206, 287] width 293 height 68
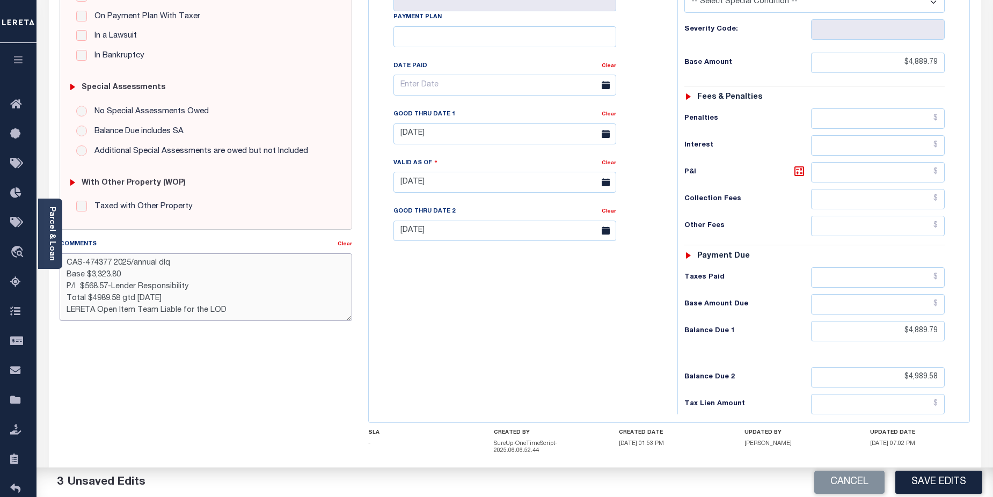
drag, startPoint x: 133, startPoint y: 300, endPoint x: 144, endPoint y: 300, distance: 11.3
click at [144, 300] on textarea "CAS-474377 2025/annual dlq Base $3,323.80 P/I $568.57-Lender Responsibility Tot…" at bounding box center [206, 287] width 293 height 68
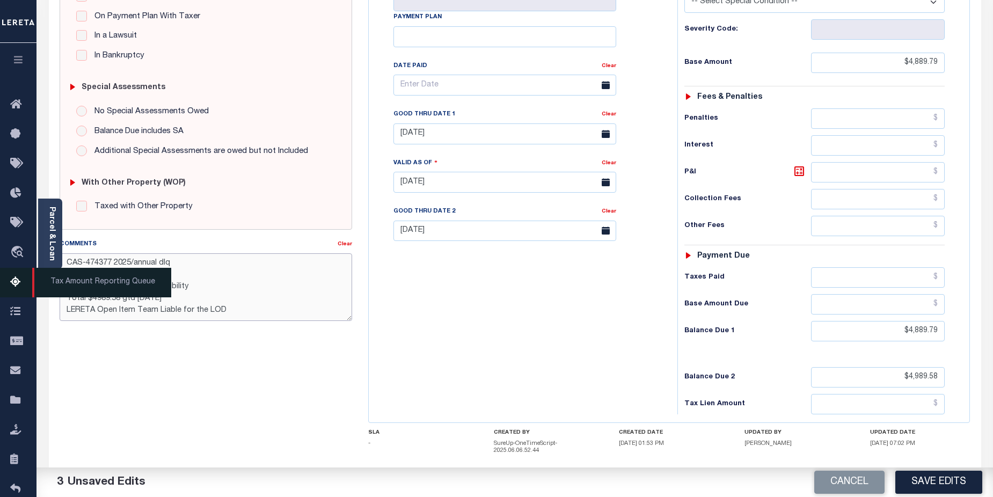
drag, startPoint x: 93, startPoint y: 299, endPoint x: 1, endPoint y: 271, distance: 96.6
click at [92, 299] on textarea "CAS-474377 2025/annual dlq Base $3,323.80 P/I $568.57-Lender Responsibility Tot…" at bounding box center [206, 287] width 293 height 68
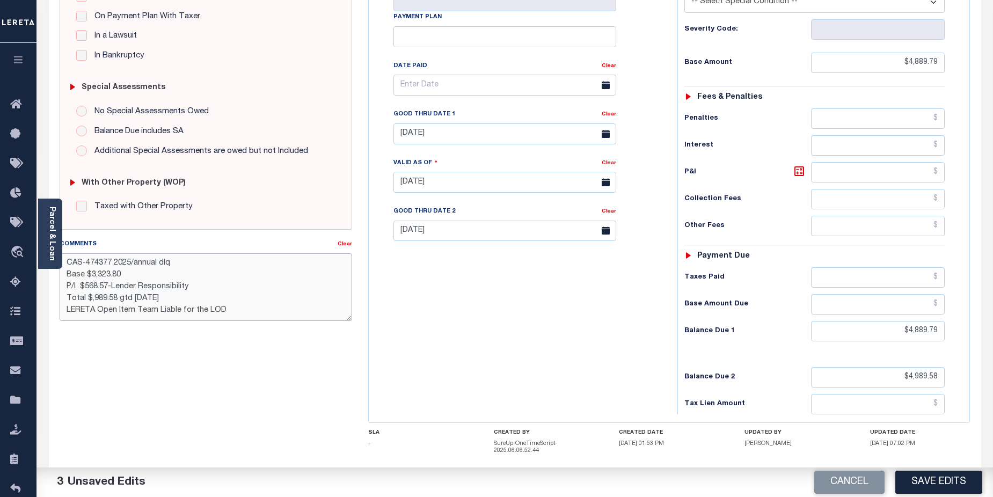
drag, startPoint x: 269, startPoint y: 290, endPoint x: 216, endPoint y: 287, distance: 53.8
click at [269, 290] on textarea "CAS-474377 2025/annual dlq Base $3,323.80 P/I $568.57-Lender Responsibility Tot…" at bounding box center [206, 287] width 293 height 68
drag, startPoint x: 120, startPoint y: 288, endPoint x: 133, endPoint y: 289, distance: 12.9
click at [135, 288] on textarea "CAS-474377 2025/annual dlq Base $3,323.80 P/I $568.57-Lender Responsibility Tot…" at bounding box center [206, 287] width 293 height 68
drag, startPoint x: 91, startPoint y: 277, endPoint x: 120, endPoint y: 276, distance: 29.5
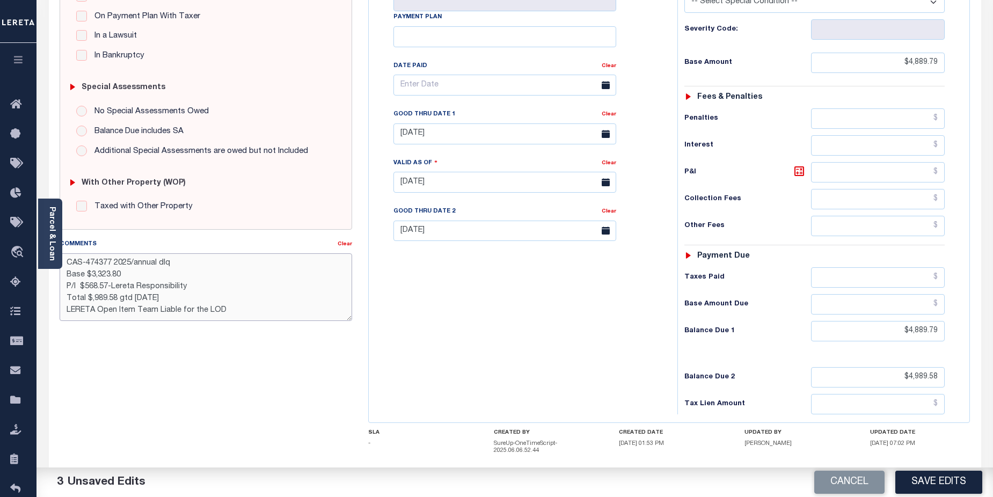
click at [120, 276] on textarea "CAS-474377 2025/annual dlq Base $3,323.80 P/I $568.57-Lereta Responsibility Tot…" at bounding box center [206, 287] width 293 height 68
drag, startPoint x: 85, startPoint y: 275, endPoint x: 67, endPoint y: 275, distance: 18.3
click at [67, 275] on textarea "CAS-474377 2025/annual dlq Base $4,889.79 P/I $568.57-Lereta Responsibility Tot…" at bounding box center [206, 287] width 293 height 68
drag, startPoint x: 86, startPoint y: 287, endPoint x: 108, endPoint y: 287, distance: 22.5
click at [108, 287] on textarea "CAS-474377 2025/annual dlq Discpunt $4,889.79 P/I $568.57-Lereta Responsibility…" at bounding box center [206, 287] width 293 height 68
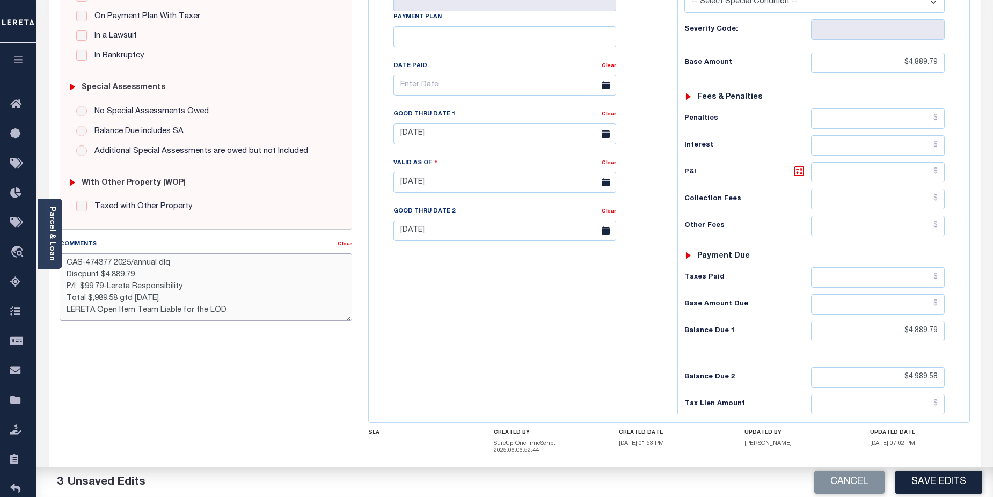
click at [90, 298] on textarea "CAS-474377 2025/annual dlq Discpunt $4,889.79 P/I $99.79-Lereta Responsibility …" at bounding box center [206, 287] width 293 height 68
drag, startPoint x: 86, startPoint y: 263, endPoint x: 111, endPoint y: 264, distance: 25.3
click at [111, 264] on textarea "CAS-474377 2025/annual dlq Discpunt $4,889.79 P/I $99.79-Lereta Responsibility …" at bounding box center [206, 287] width 293 height 68
click at [195, 285] on textarea "CAS-48738 2025/annual dlq Discount $4,889.79 P/I $99.79-Lereta Responsibility T…" at bounding box center [206, 287] width 293 height 68
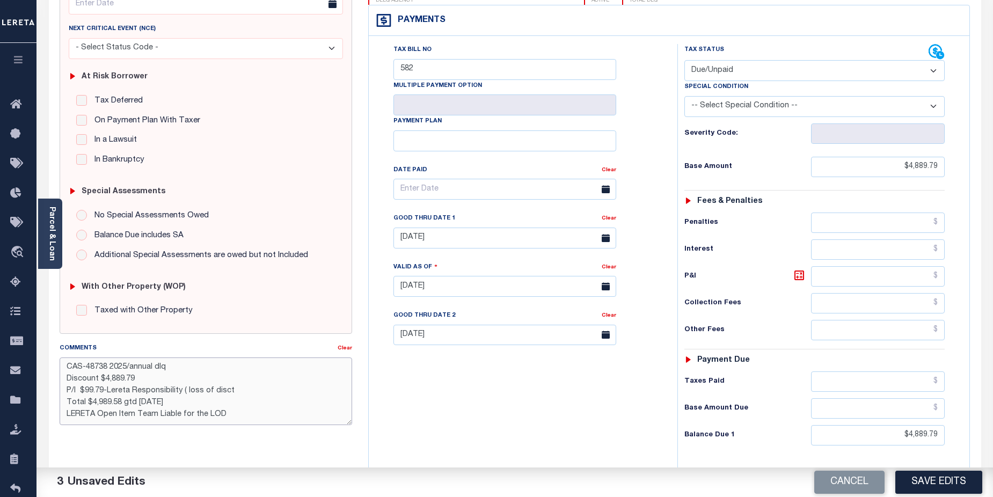
scroll to position [174, 0]
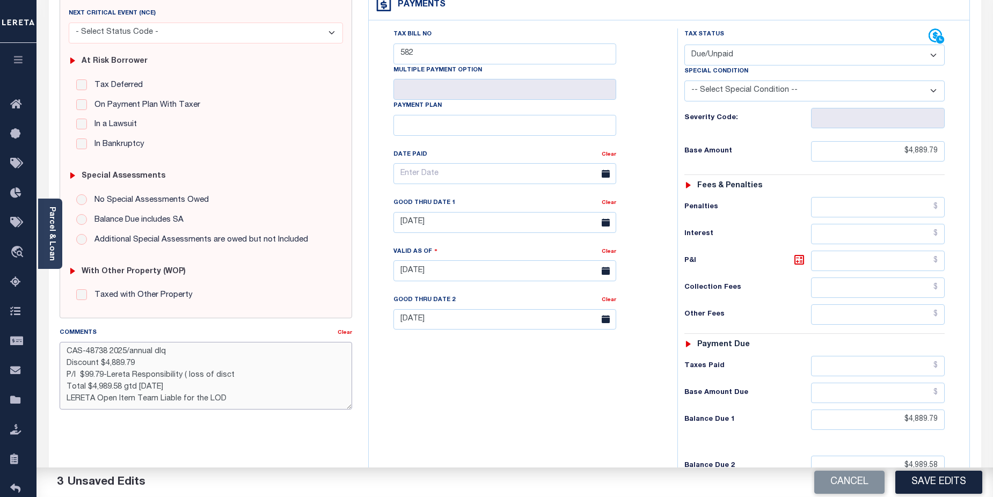
drag, startPoint x: 66, startPoint y: 347, endPoint x: 189, endPoint y: 388, distance: 129.5
click at [253, 402] on textarea "CAS-48738 2025/annual dlq Discount $4,889.79 P/I $99.79-Lereta Responsibility (…" at bounding box center [206, 376] width 293 height 68
click at [934, 37] on icon at bounding box center [937, 36] width 16 height 16
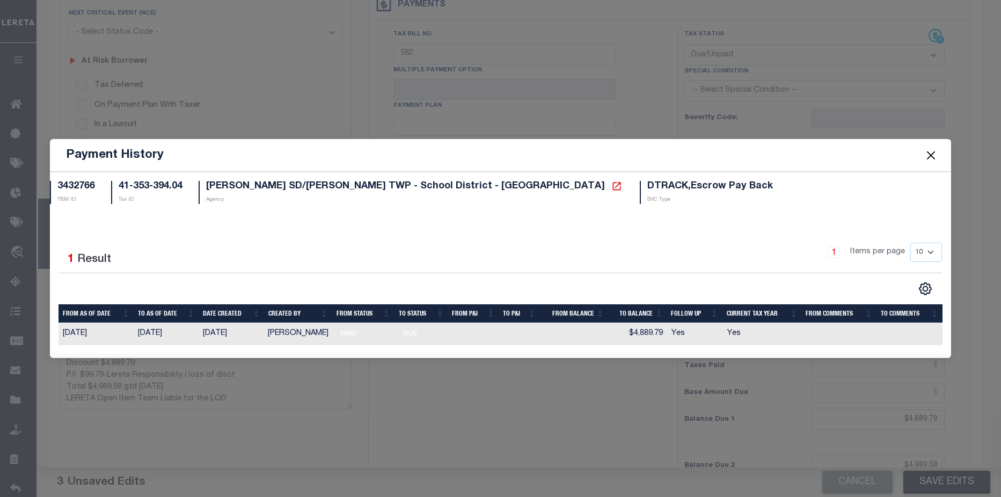
click at [930, 161] on button "Close" at bounding box center [931, 155] width 14 height 14
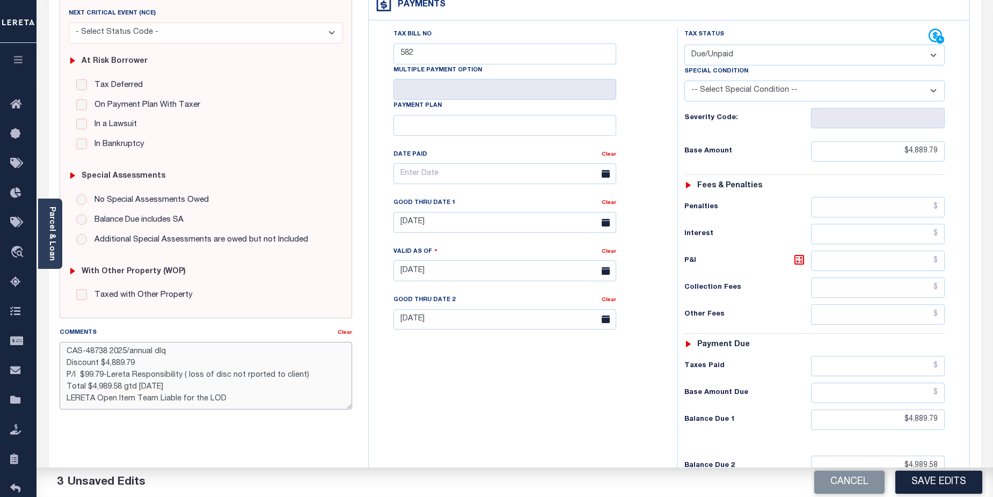
click at [154, 385] on textarea "CAS-48738 2025/annual dlq Discount $4,889.79 P/I $99.79-Lereta Responsibility (…" at bounding box center [206, 376] width 293 height 68
drag, startPoint x: 245, startPoint y: 400, endPoint x: 59, endPoint y: 405, distance: 186.9
click at [59, 405] on div "Comments Clear CAS-48738 2025/annual dlq Discount $4,889.79 P/I $99.79-Lereta R…" at bounding box center [206, 372] width 309 height 91
type textarea "CAS-48738 2025/annual dlq Discount $4,889.79 P/I $99.79-Lereta Responsibility (…"
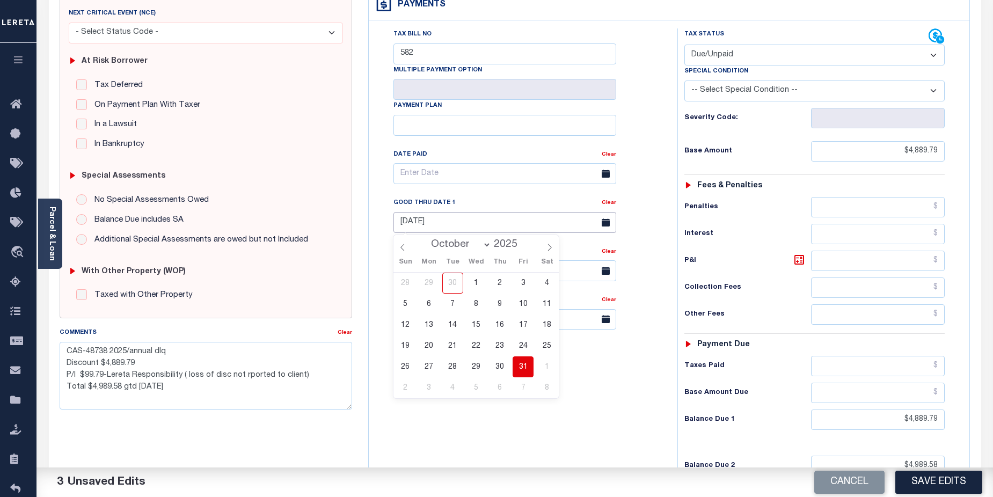
click at [505, 224] on input "10/31/2025" at bounding box center [505, 222] width 223 height 21
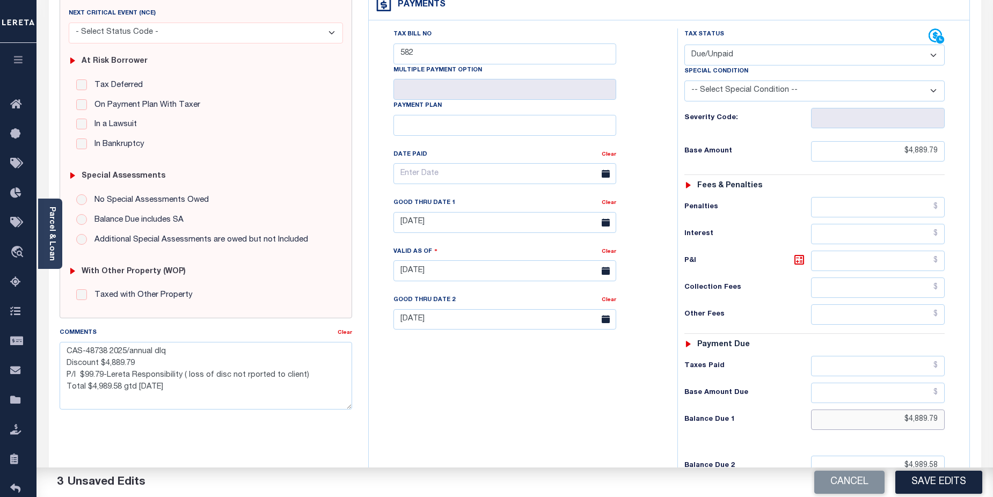
drag, startPoint x: 892, startPoint y: 418, endPoint x: 944, endPoint y: 417, distance: 52.6
click at [944, 417] on input "$4,889.79" at bounding box center [878, 420] width 134 height 20
click at [534, 382] on div "Tax Bill No 582 Multiple Payment Option Payment Plan Clear" at bounding box center [520, 265] width 298 height 474
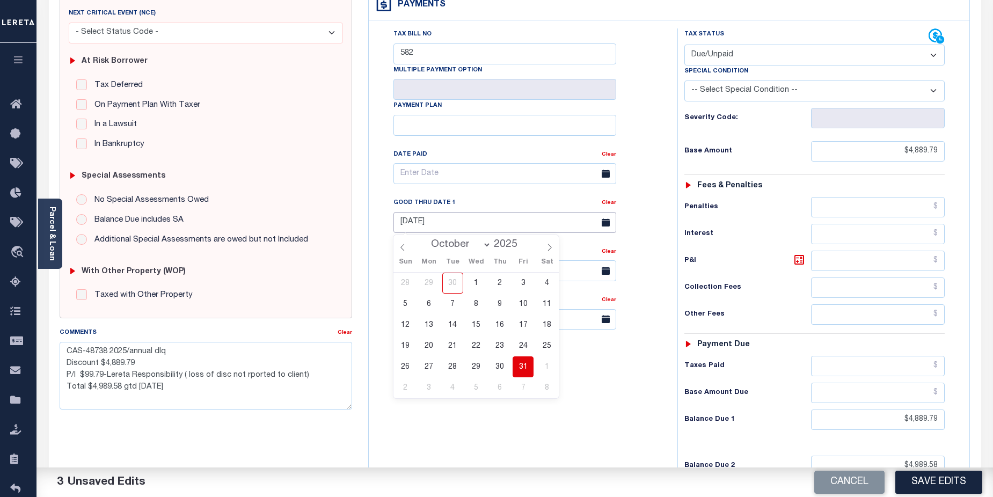
click at [572, 220] on input "10/31/2025" at bounding box center [505, 222] width 223 height 21
click at [401, 248] on icon at bounding box center [403, 248] width 8 height 8
select select "8"
click at [401, 248] on div "September October November December 2025" at bounding box center [476, 244] width 165 height 18
click at [455, 366] on span "30" at bounding box center [452, 366] width 21 height 21
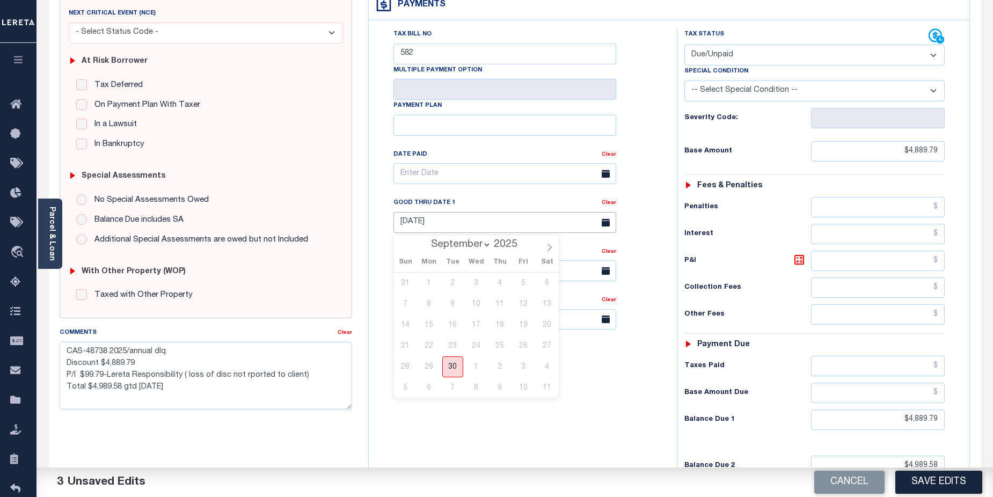
type input "[DATE]"
click at [614, 205] on link "Clear" at bounding box center [609, 202] width 14 height 5
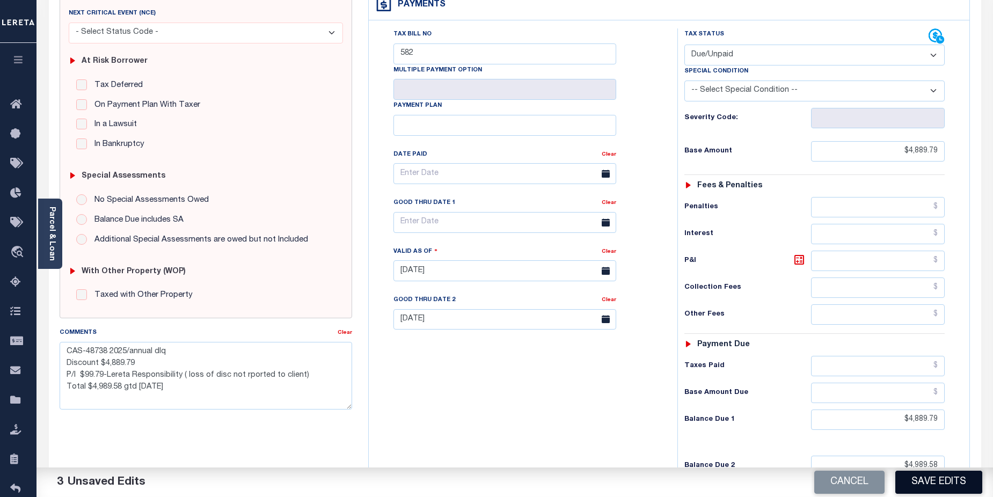
click at [959, 477] on button "Save Edits" at bounding box center [938, 482] width 87 height 23
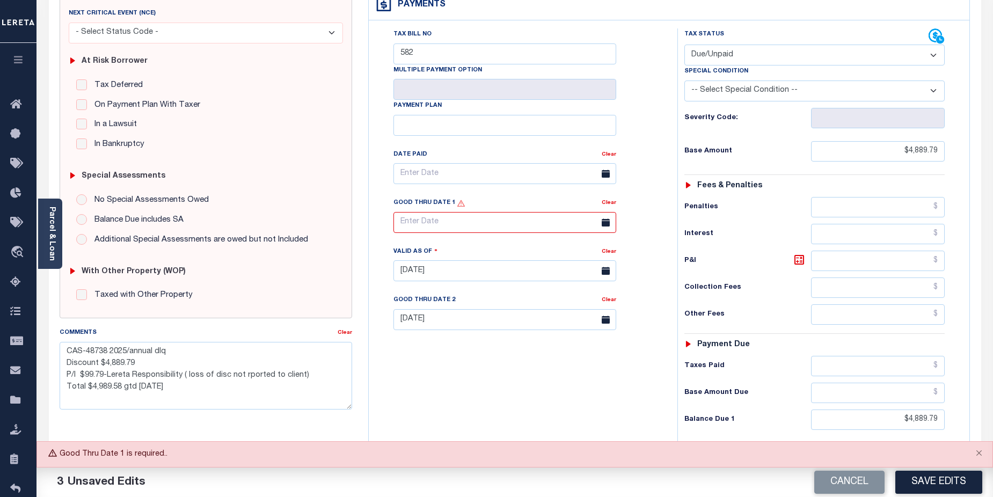
click at [512, 230] on input "text" at bounding box center [505, 222] width 223 height 21
click at [551, 249] on icon at bounding box center [550, 249] width 8 height 8
select select "9"
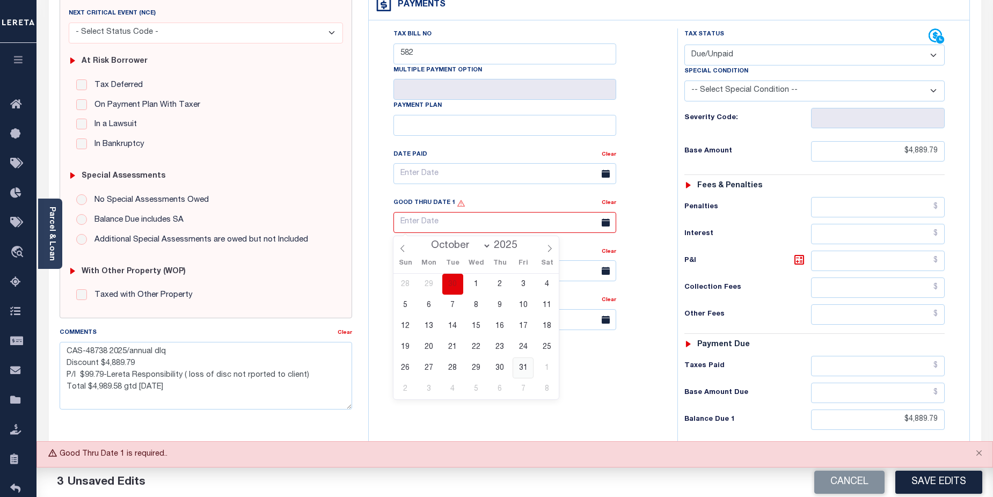
click at [524, 369] on span "31" at bounding box center [523, 368] width 21 height 21
type input "10/31/2025"
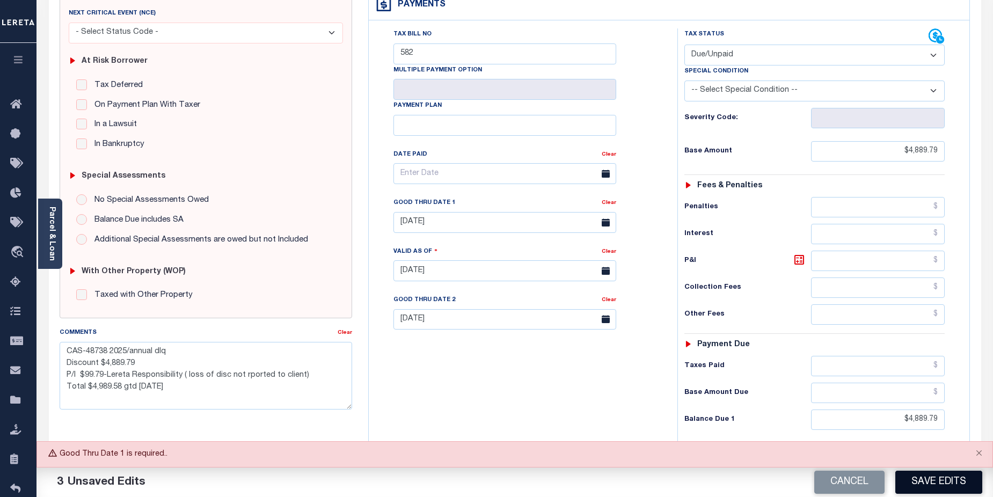
click at [961, 482] on button "Save Edits" at bounding box center [938, 482] width 87 height 23
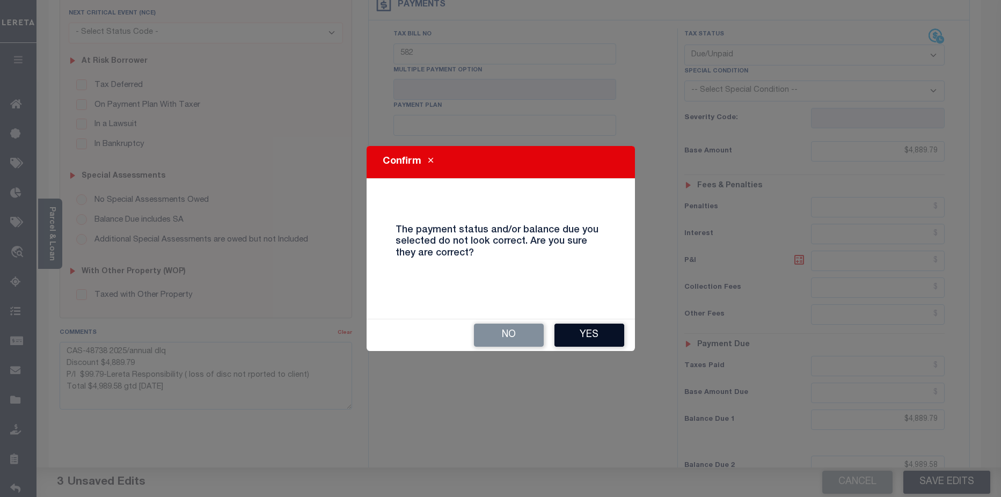
click at [598, 341] on button "Yes" at bounding box center [590, 335] width 70 height 23
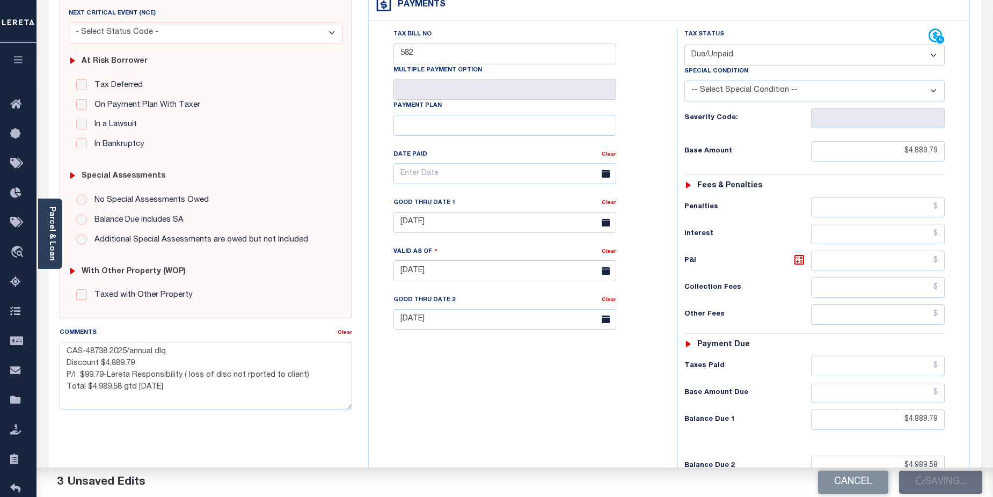
checkbox input "false"
type textarea "CAS-48738 2025/annual dlq Discount $4,889.79 P/I $99.79-Lereta Responsibility (…"
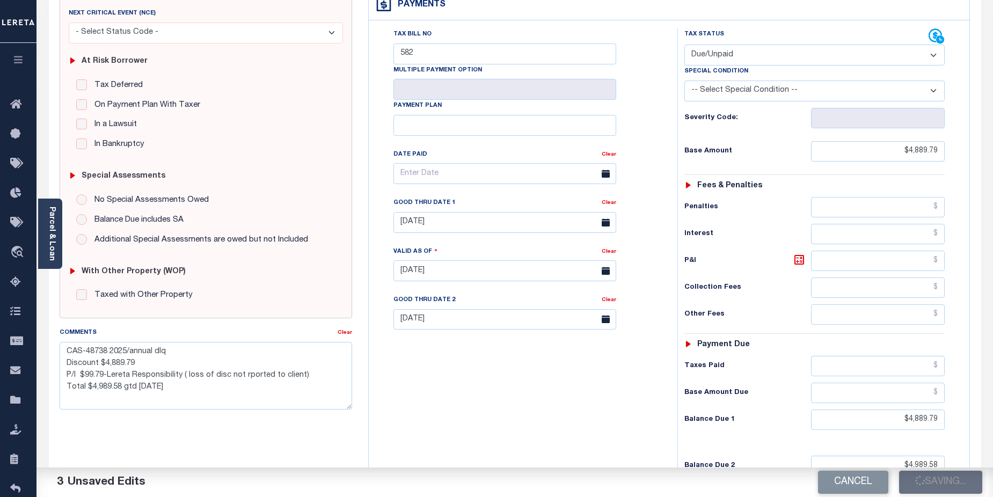
type input "$4,889.79"
type input "$4,989.58"
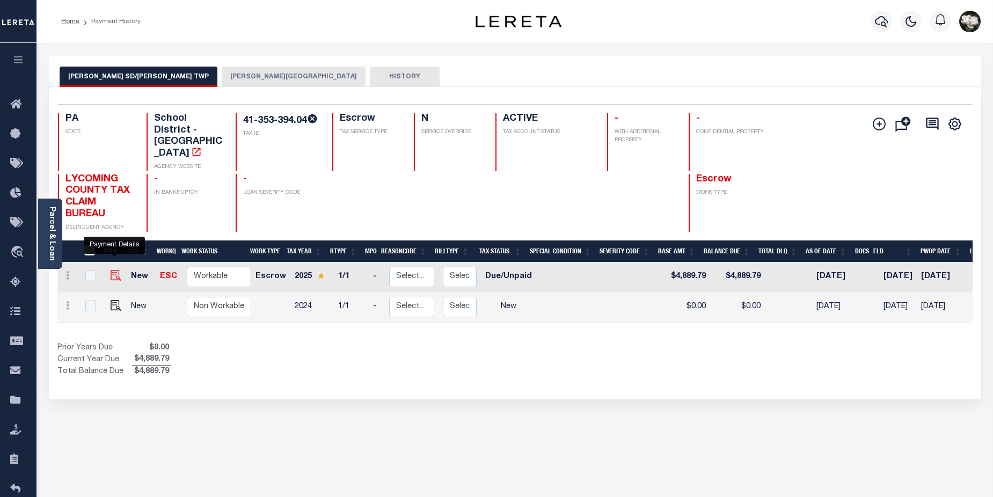
click at [118, 270] on img "" at bounding box center [116, 275] width 11 height 11
checkbox input "true"
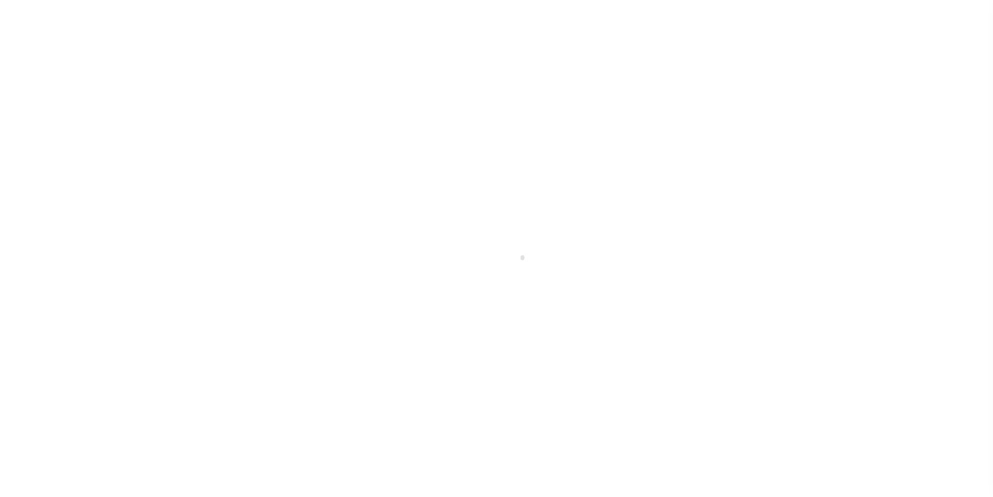
select select "DUE"
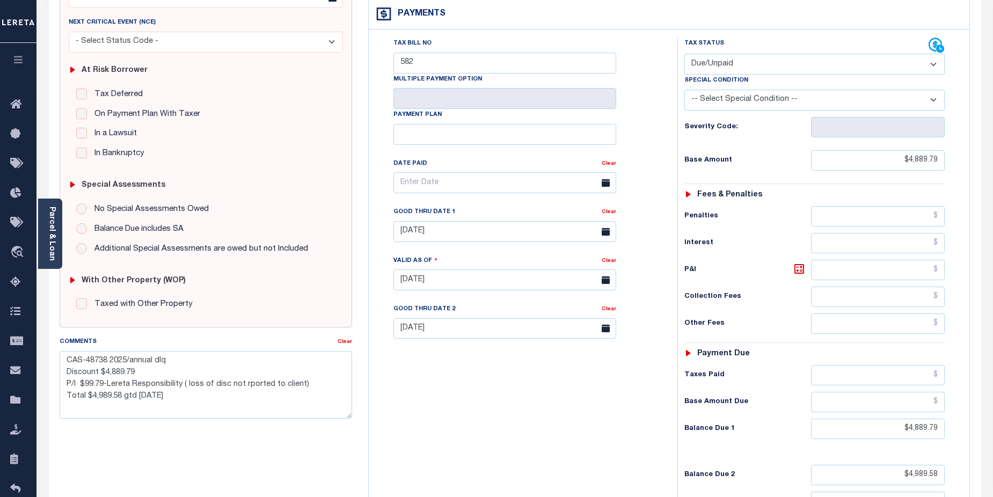
scroll to position [157, 0]
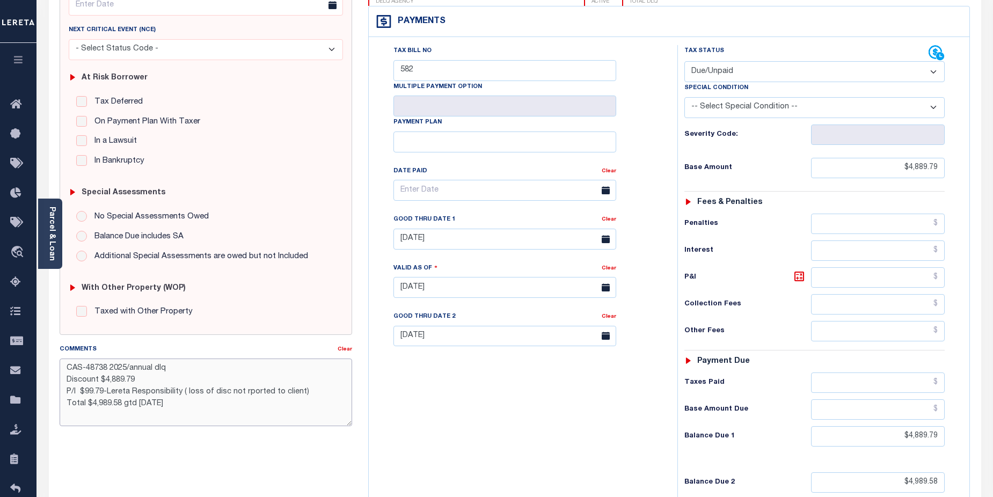
click at [74, 416] on textarea "CAS-48738 2025/annual dlq Discount $4,889.79 P/I $99.79-Lereta Responsibility (…" at bounding box center [206, 393] width 293 height 68
type textarea "CAS-48738 2025/annual dlq Discount $4,889.79 P/I $99.79-Lereta Responsibility (…"
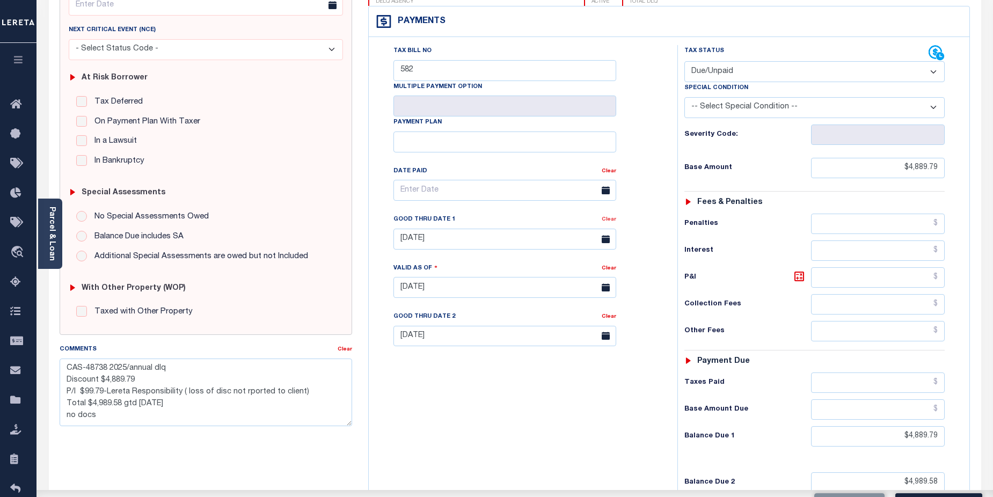
click at [605, 220] on link "Clear" at bounding box center [609, 219] width 14 height 5
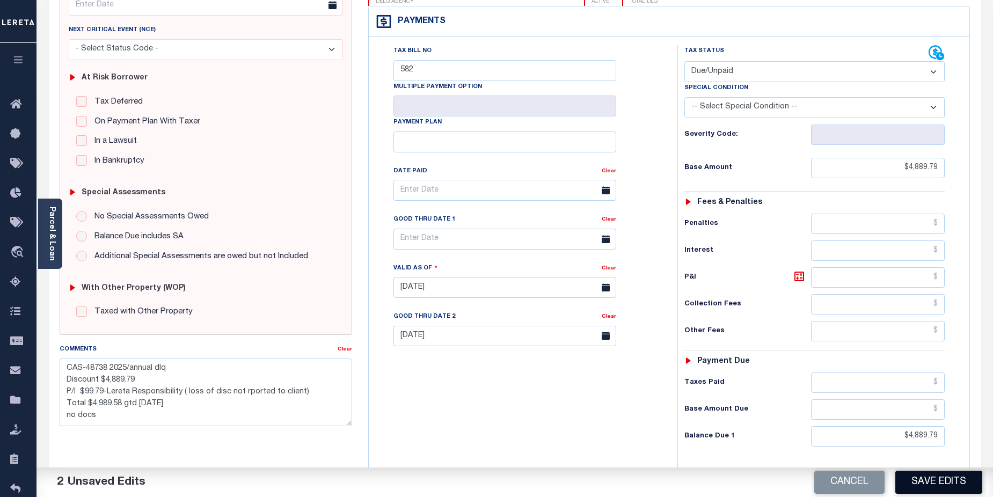
click at [928, 489] on button "Save Edits" at bounding box center [938, 482] width 87 height 23
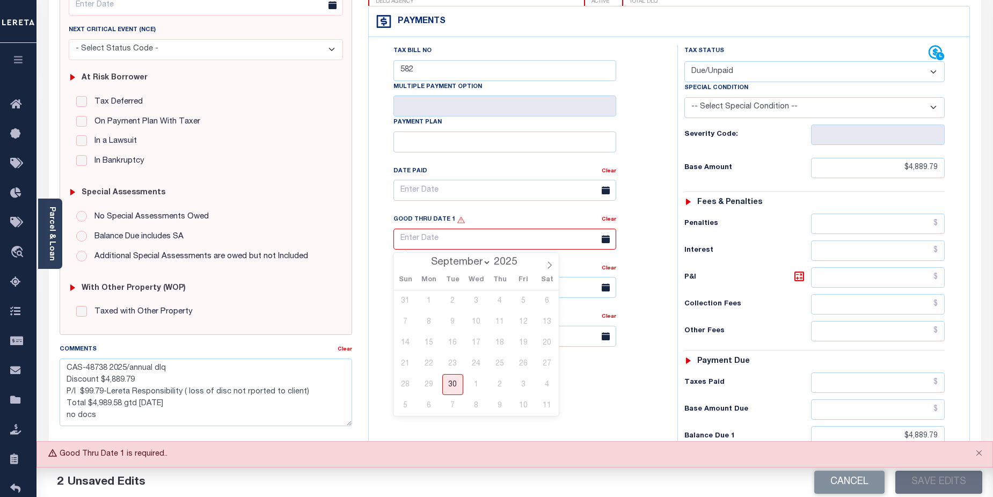
click at [542, 241] on input "text" at bounding box center [505, 239] width 223 height 21
click at [455, 386] on span "30" at bounding box center [452, 384] width 21 height 21
type input "[DATE]"
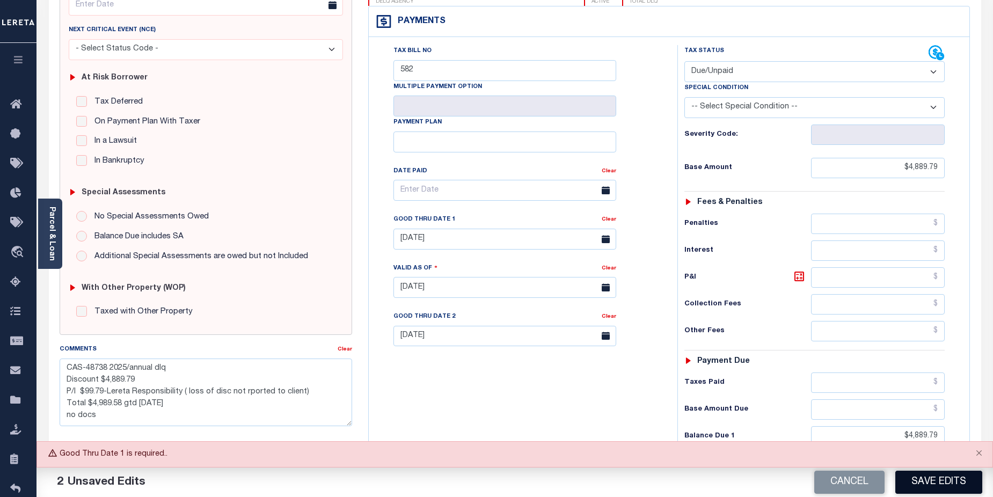
click at [948, 482] on button "Save Edits" at bounding box center [938, 482] width 87 height 23
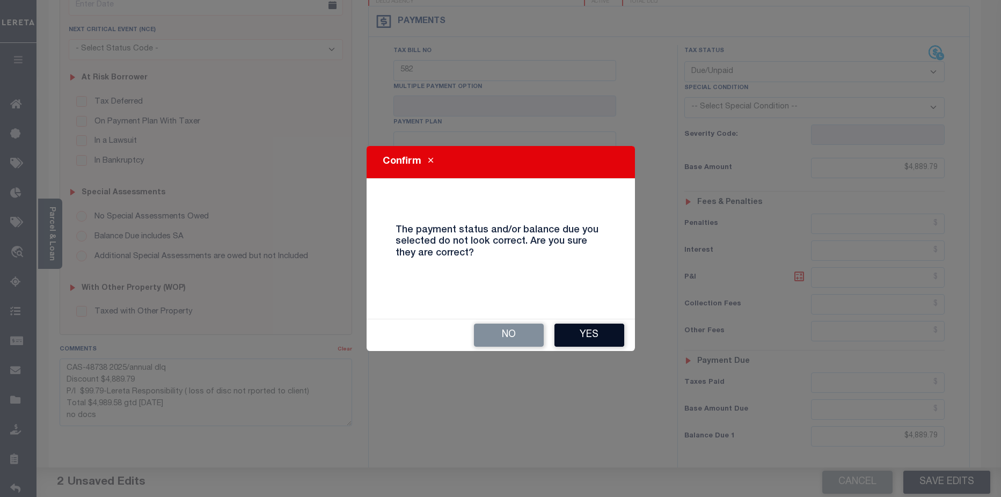
click at [591, 336] on button "Yes" at bounding box center [590, 335] width 70 height 23
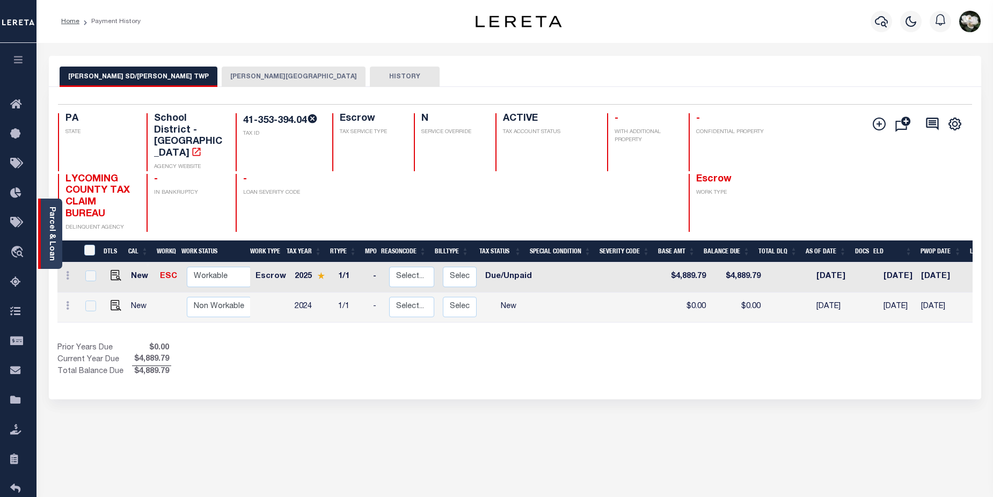
click at [49, 226] on link "Parcel & Loan" at bounding box center [52, 234] width 8 height 54
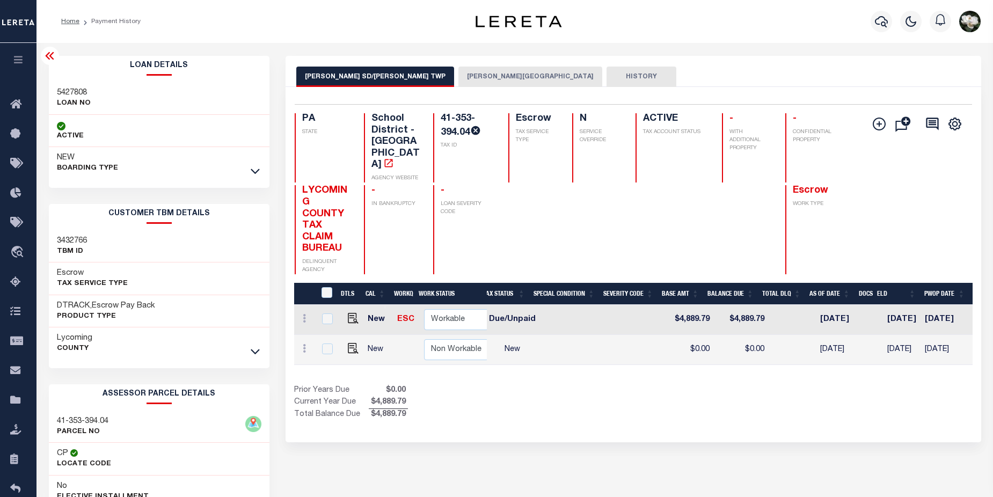
scroll to position [0, 234]
click at [17, 196] on icon at bounding box center [18, 193] width 17 height 13
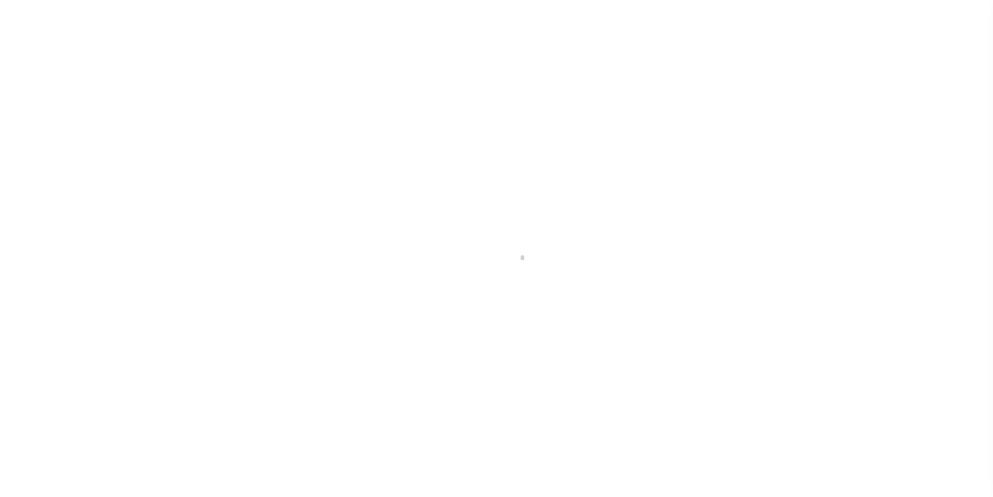
scroll to position [19, 0]
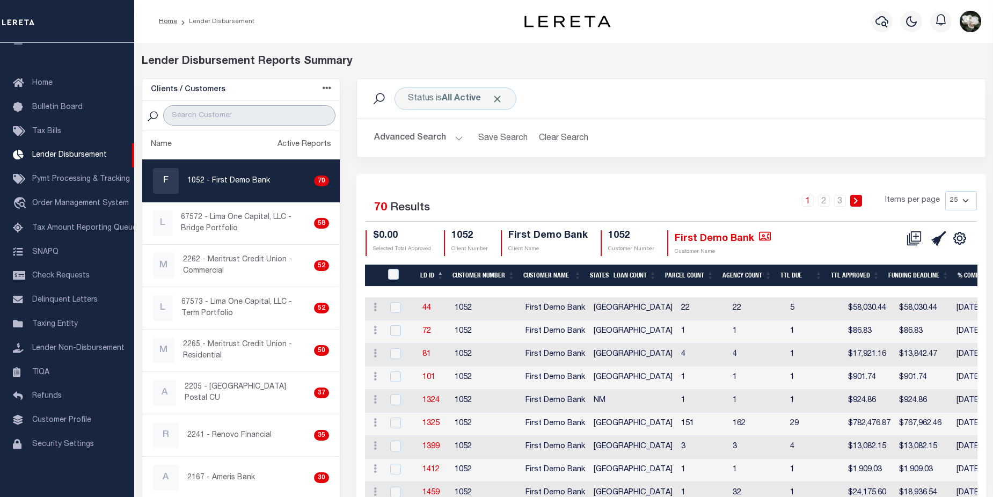
click at [234, 112] on input "search" at bounding box center [249, 115] width 172 height 20
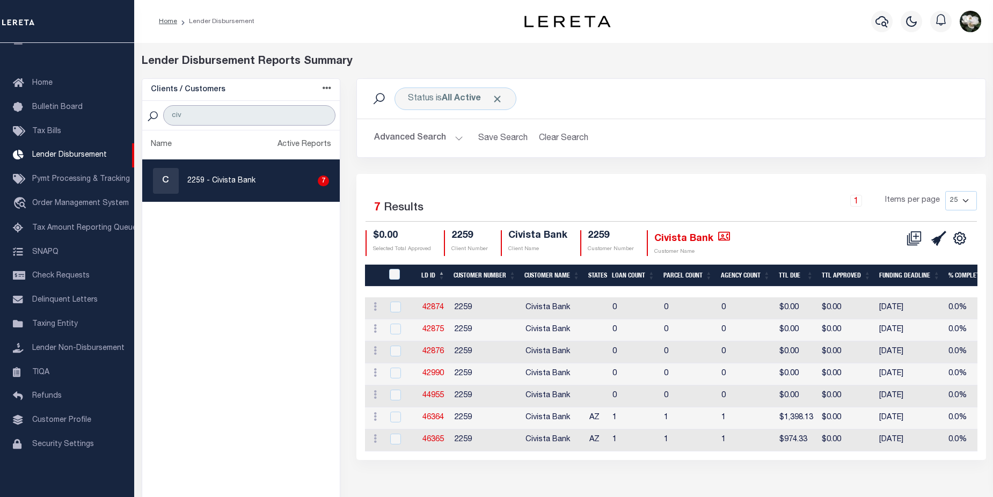
type input "civ"
click at [243, 183] on p "2259 - Civista Bank" at bounding box center [221, 181] width 68 height 11
checkbox input "true"
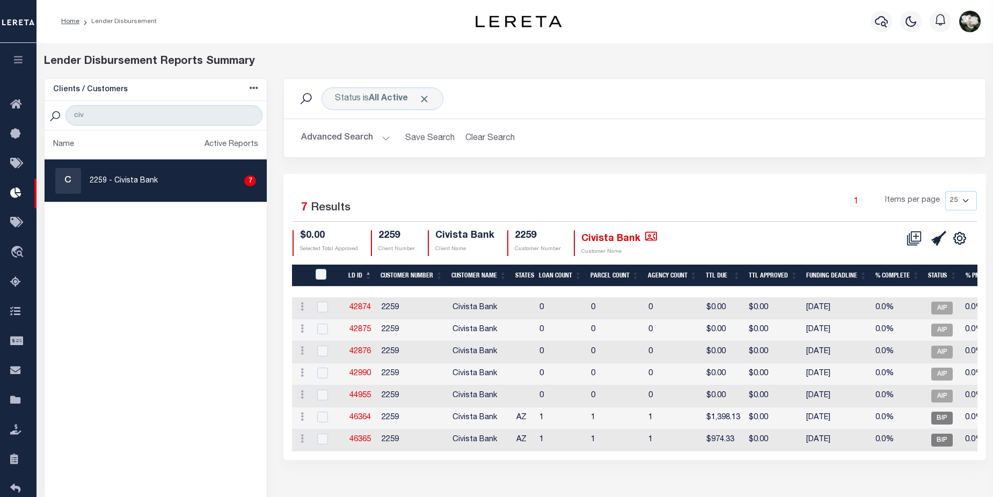
click at [964, 200] on select "25 50 100 200" at bounding box center [961, 200] width 32 height 19
select select "200"
click at [945, 191] on select "25 50 100 200" at bounding box center [961, 200] width 32 height 19
click at [909, 237] on icon at bounding box center [914, 238] width 15 height 15
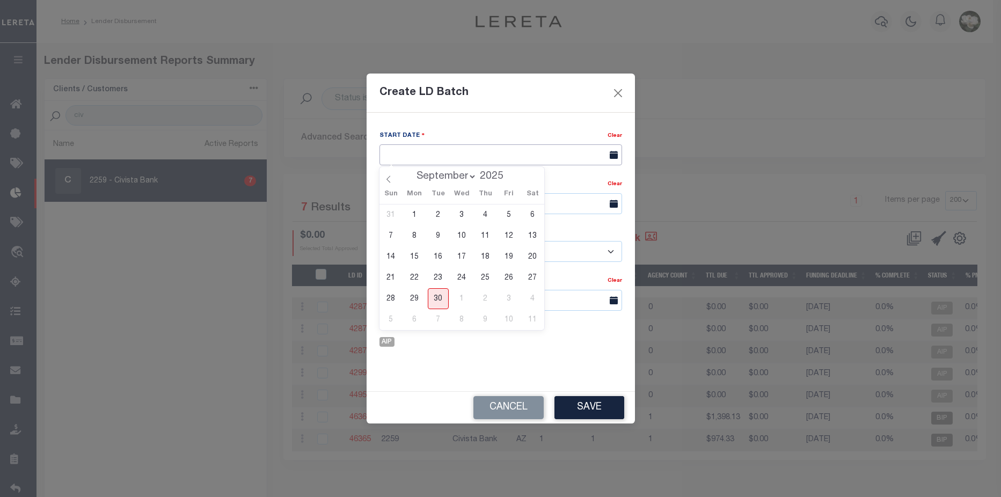
click at [443, 150] on input "text" at bounding box center [501, 154] width 243 height 21
click at [436, 306] on span "30" at bounding box center [438, 298] width 21 height 21
type input "[DATE]"
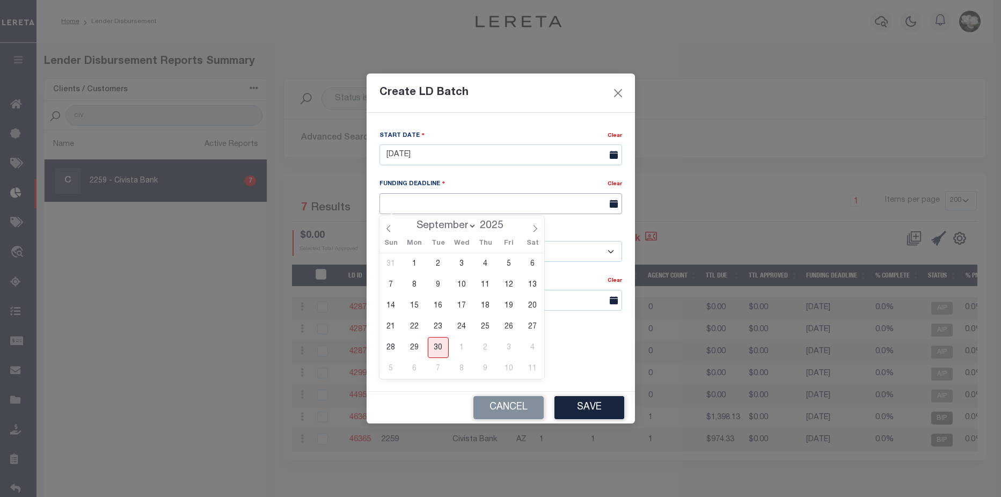
click at [431, 208] on input "text" at bounding box center [501, 203] width 243 height 21
click at [441, 372] on span "7" at bounding box center [438, 368] width 21 height 21
type input "[DATE]"
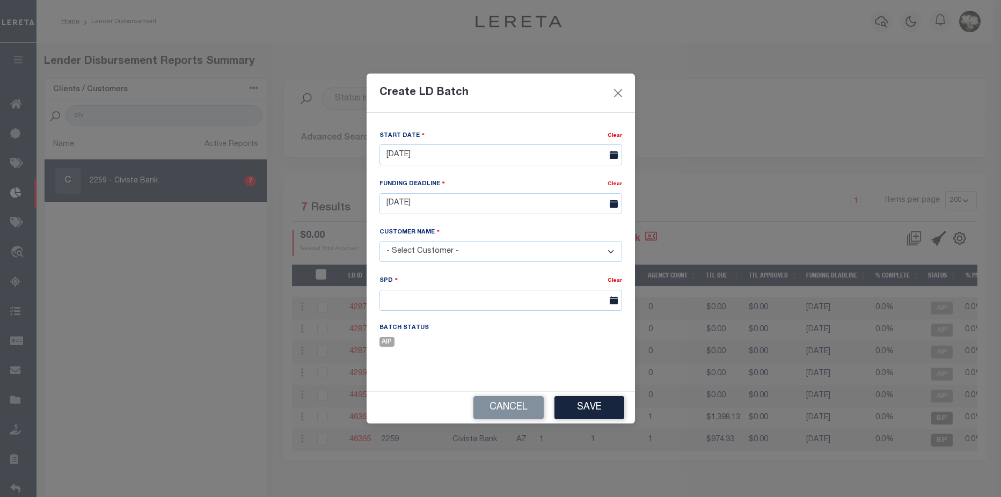
click at [448, 250] on select "- Select Customer - Accumatch - Refunds All In Credit Union Amarillo National B…" at bounding box center [501, 251] width 243 height 21
select select "2259"
click at [380, 241] on select "- Select Customer - Accumatch - Refunds All In Credit Union Amarillo National B…" at bounding box center [501, 251] width 243 height 21
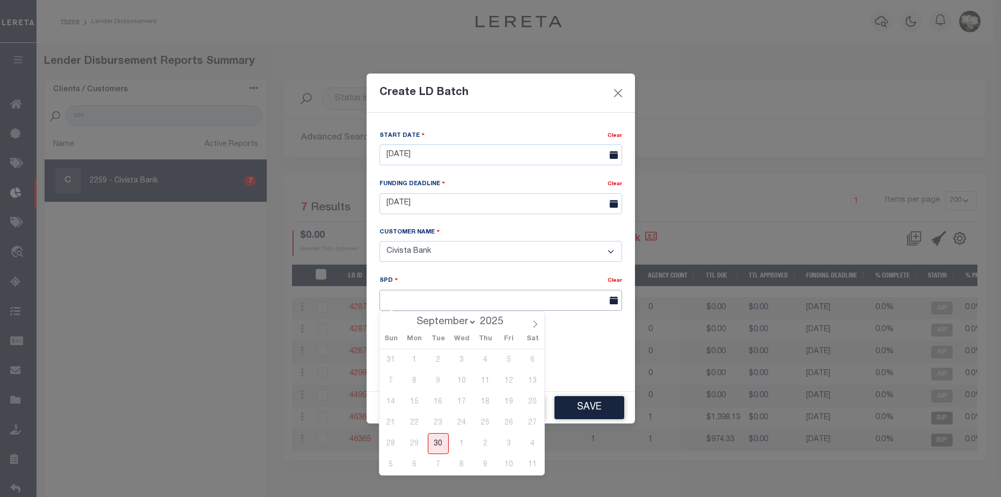
click at [444, 296] on input "text" at bounding box center [501, 300] width 243 height 21
click at [478, 298] on input "text" at bounding box center [501, 300] width 243 height 21
click at [537, 327] on icon at bounding box center [535, 324] width 8 height 8
select select "9"
click at [464, 383] on span "8" at bounding box center [461, 380] width 21 height 21
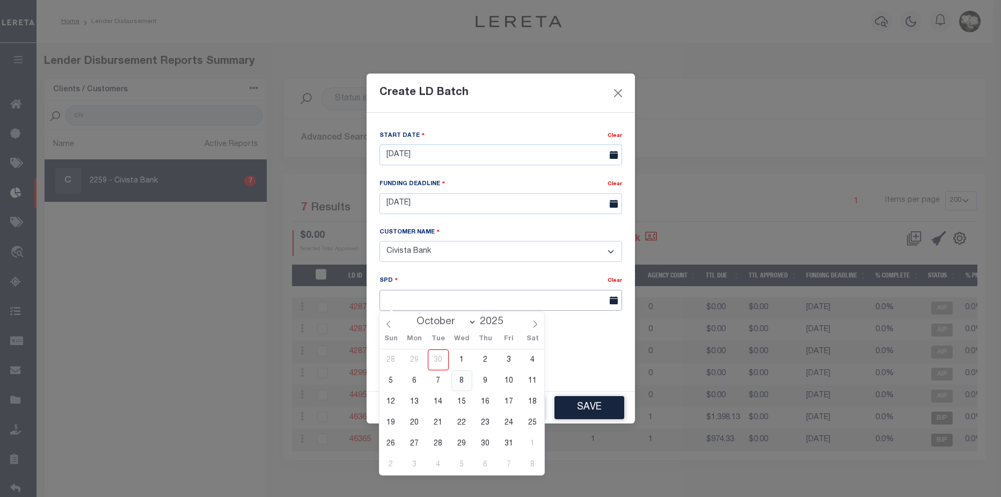
type input "[DATE]"
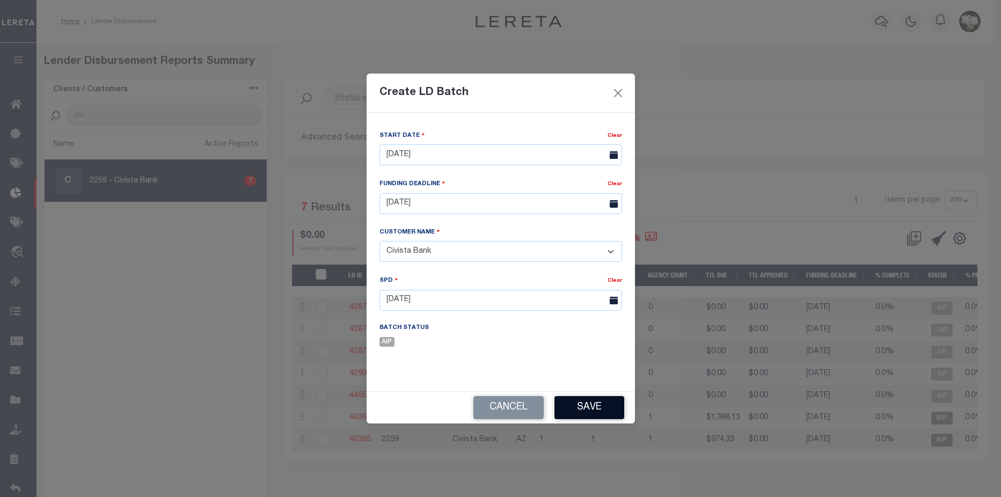
click at [605, 410] on button "Save" at bounding box center [590, 407] width 70 height 23
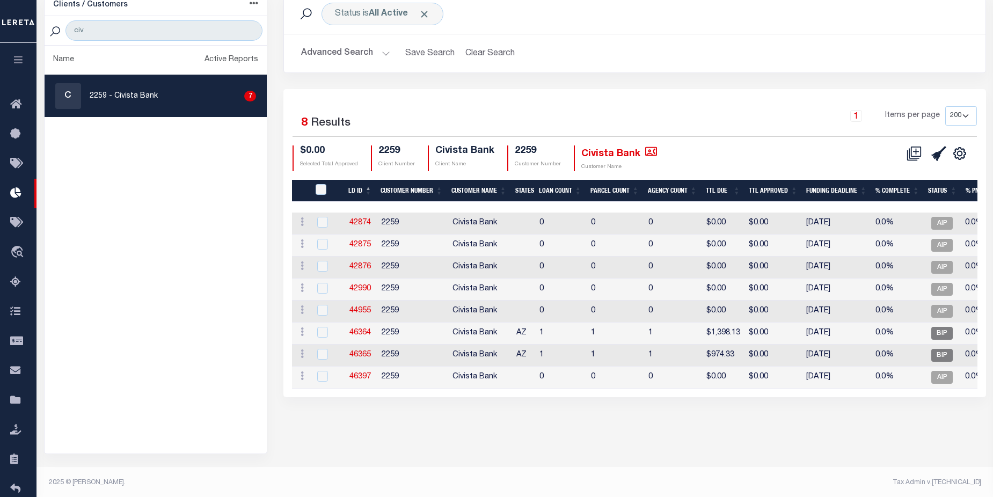
scroll to position [87, 0]
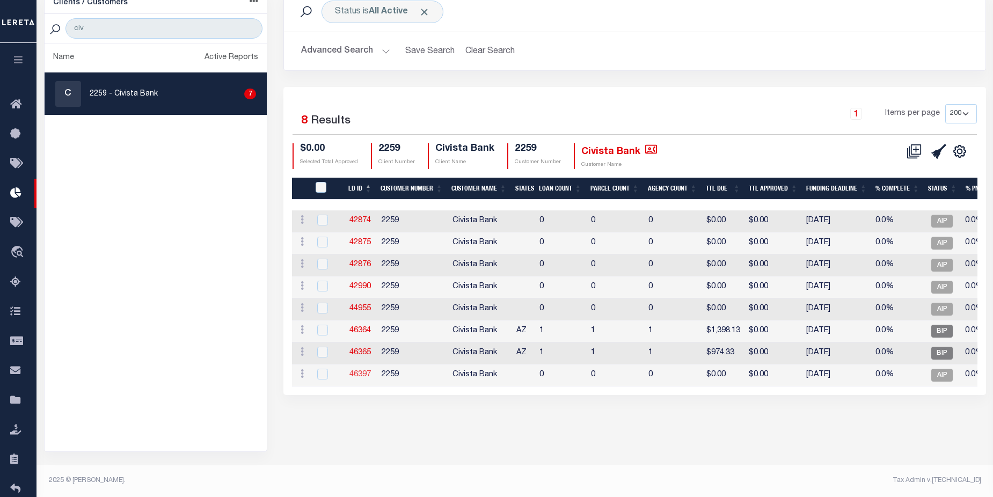
click at [359, 378] on link "46397" at bounding box center [359, 375] width 21 height 8
checkbox input "true"
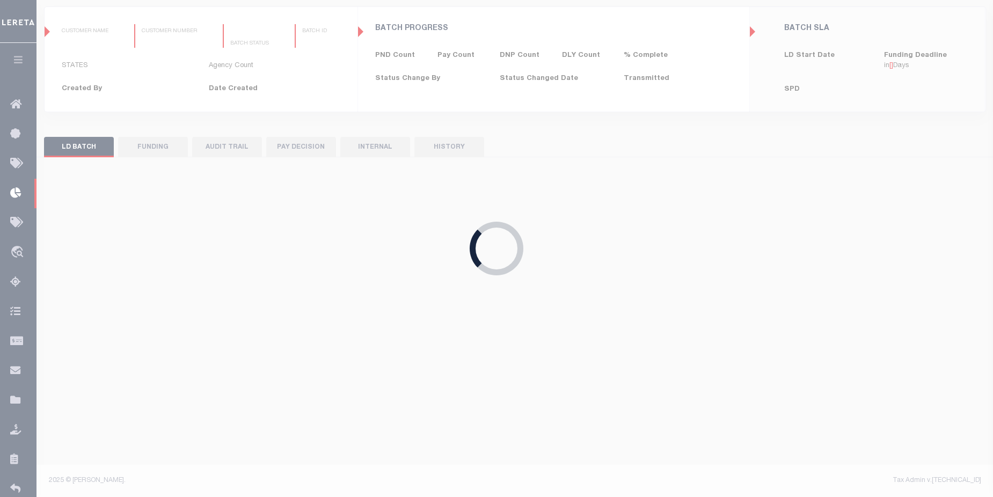
select select "100"
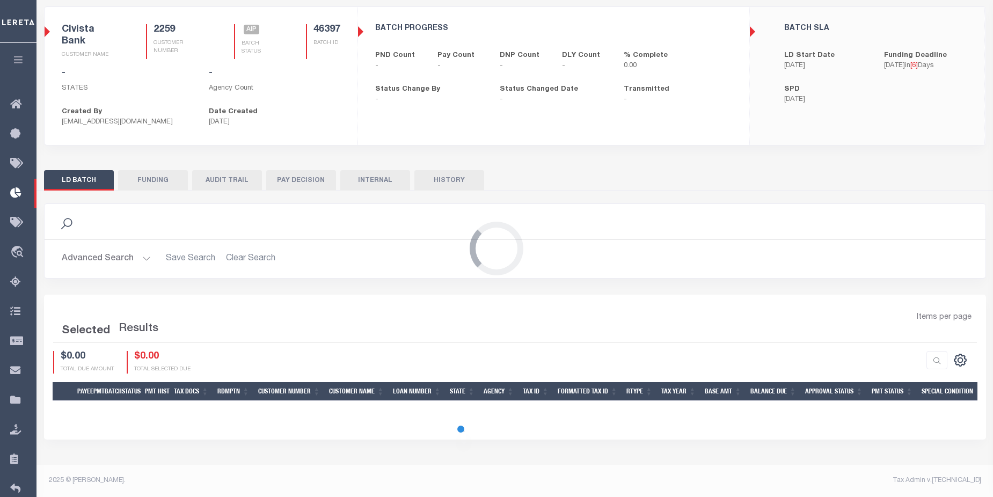
select select "100"
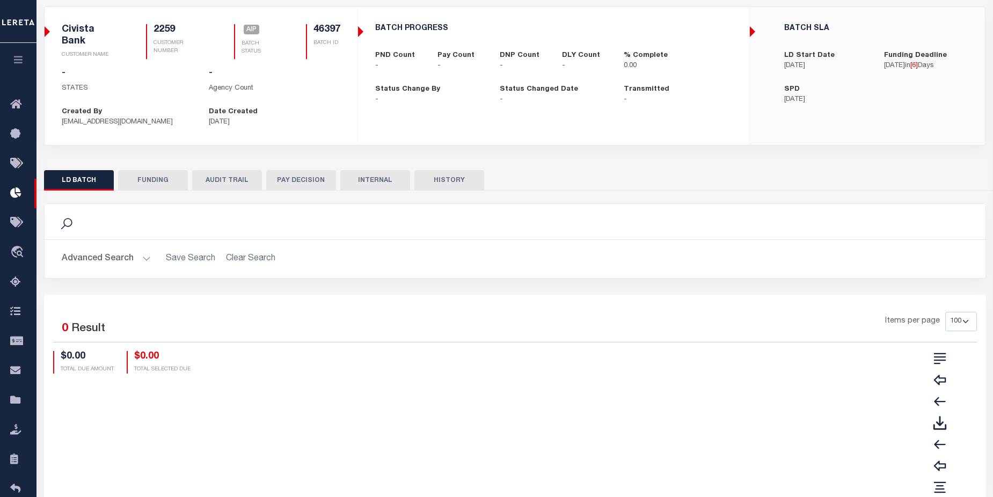
scroll to position [0, 0]
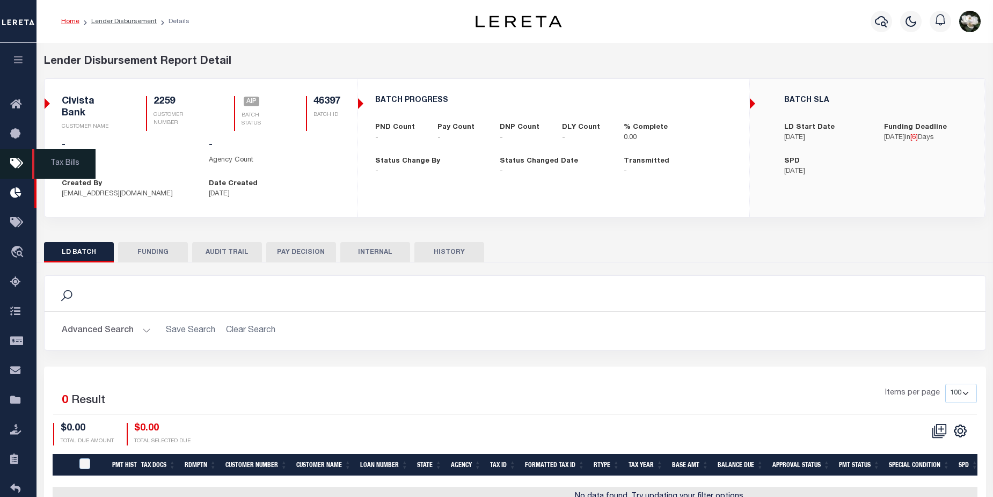
click at [14, 167] on icon at bounding box center [18, 163] width 17 height 13
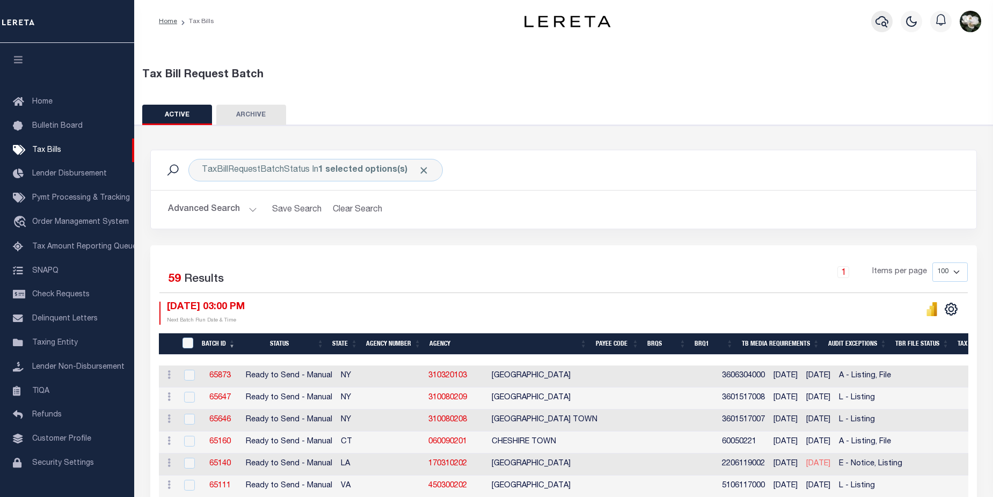
click at [883, 22] on icon "button" at bounding box center [882, 21] width 13 height 13
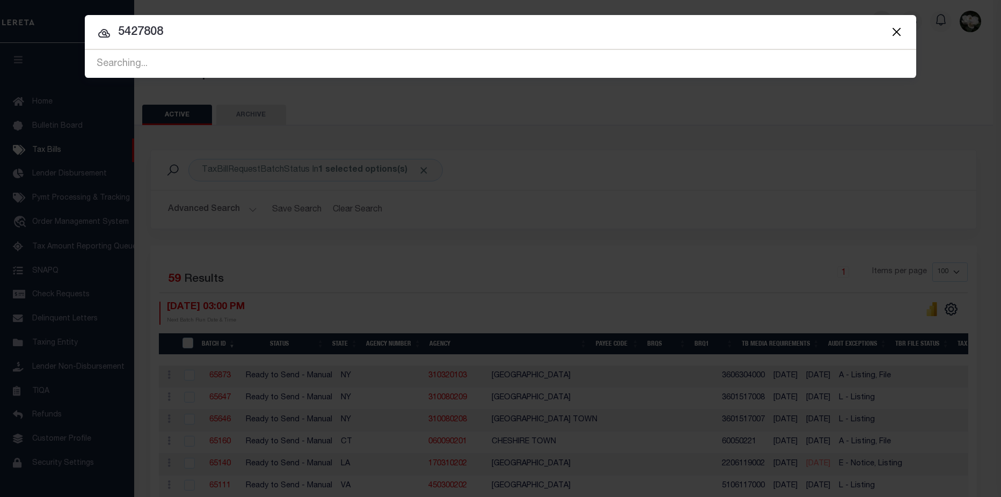
type input "5427808"
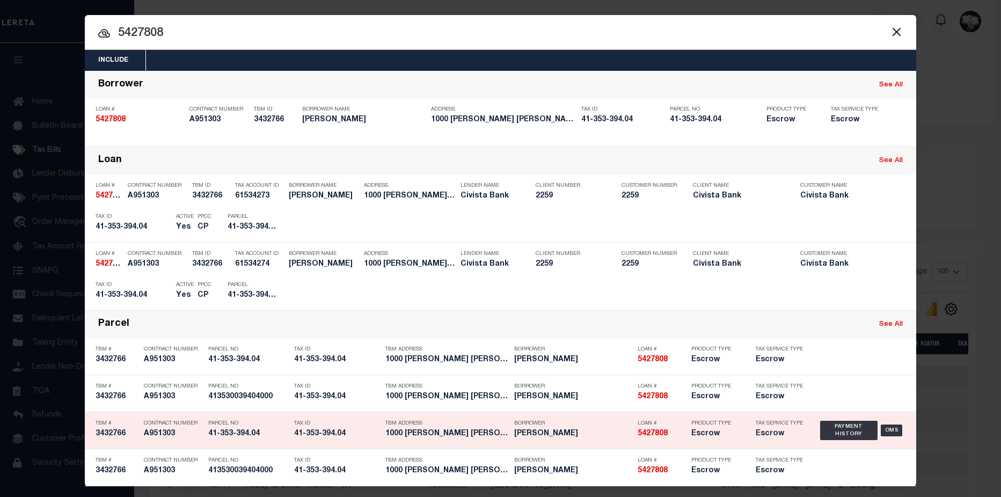
click at [353, 436] on h5 "41-353-394.04" at bounding box center [337, 433] width 86 height 9
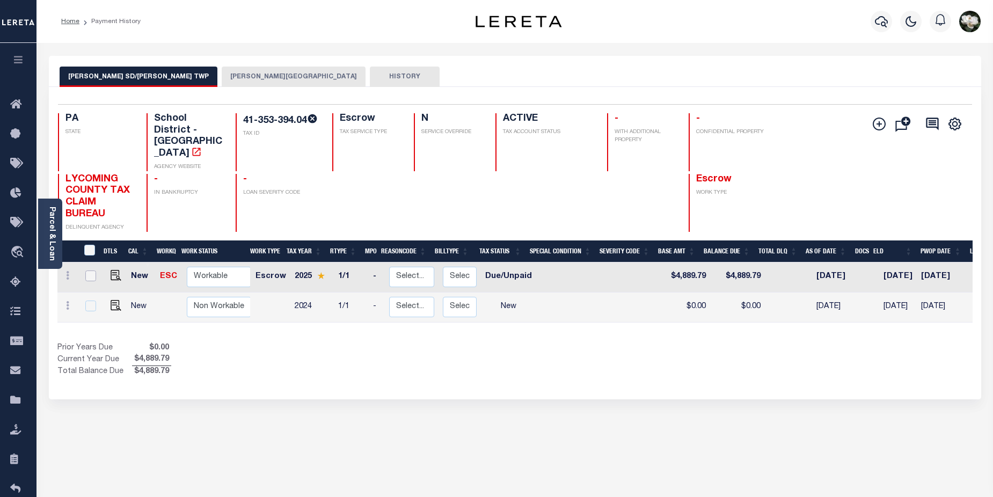
click at [88, 271] on input "checkbox" at bounding box center [90, 276] width 11 height 11
checkbox input "true"
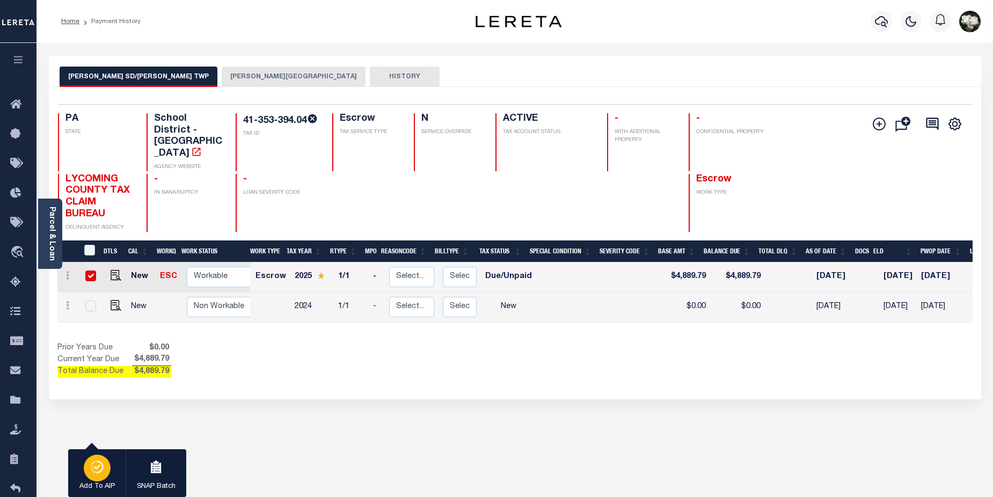
click at [94, 465] on icon "button" at bounding box center [97, 467] width 15 height 13
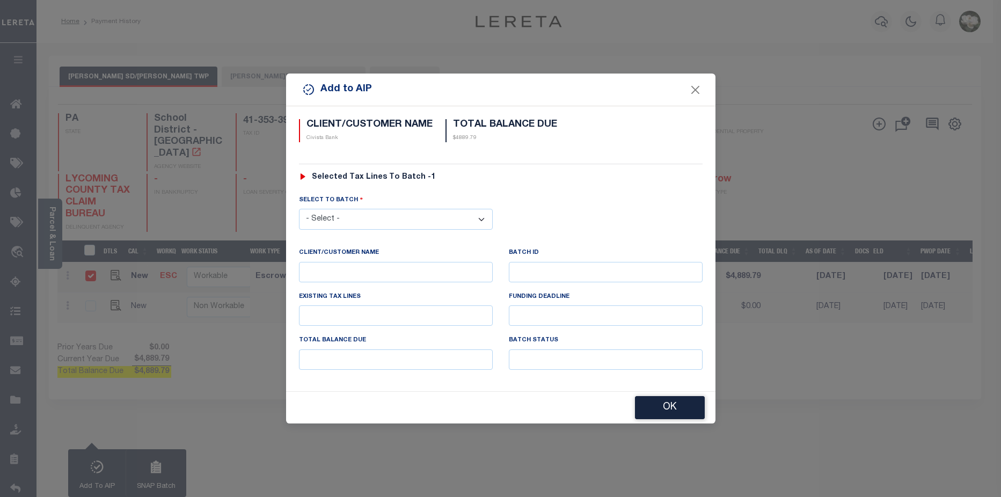
drag, startPoint x: 382, startPoint y: 221, endPoint x: 388, endPoint y: 222, distance: 5.9
click at [382, 221] on select "- Select - 42874 42875 42876 42990 44955 46364 46365 46397" at bounding box center [396, 219] width 194 height 21
select select "46397"
click at [299, 209] on select "- Select - 42874 42875 42876 42990 44955 46364 46365 46397" at bounding box center [396, 219] width 194 height 21
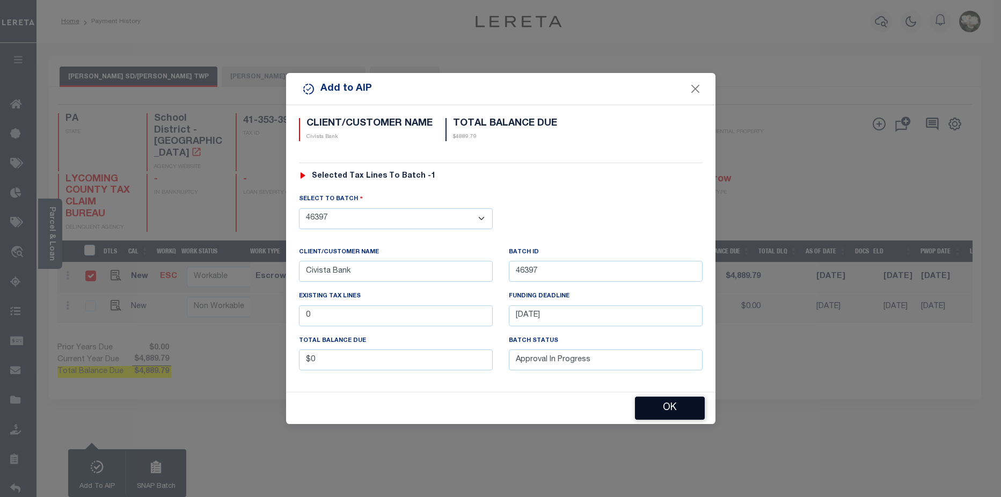
click at [661, 406] on button "OK" at bounding box center [670, 408] width 70 height 23
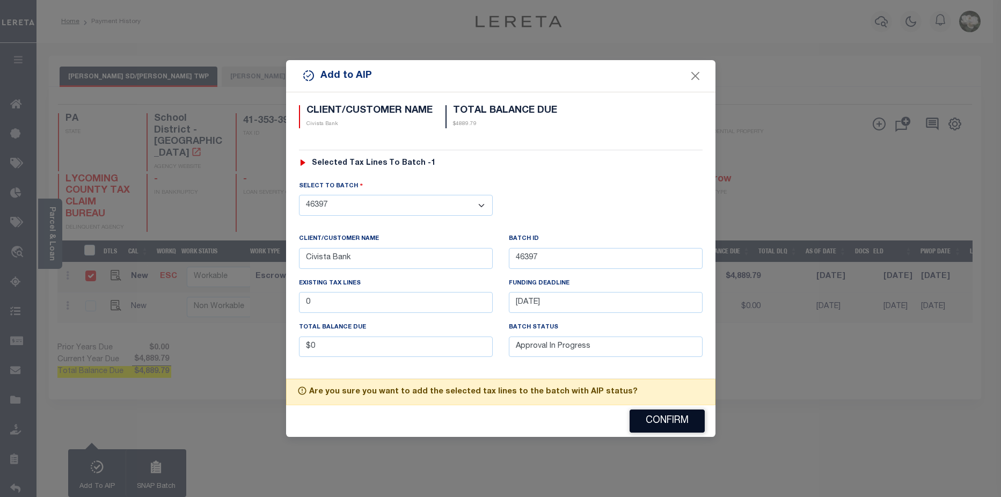
click at [665, 418] on button "Confirm" at bounding box center [667, 421] width 75 height 23
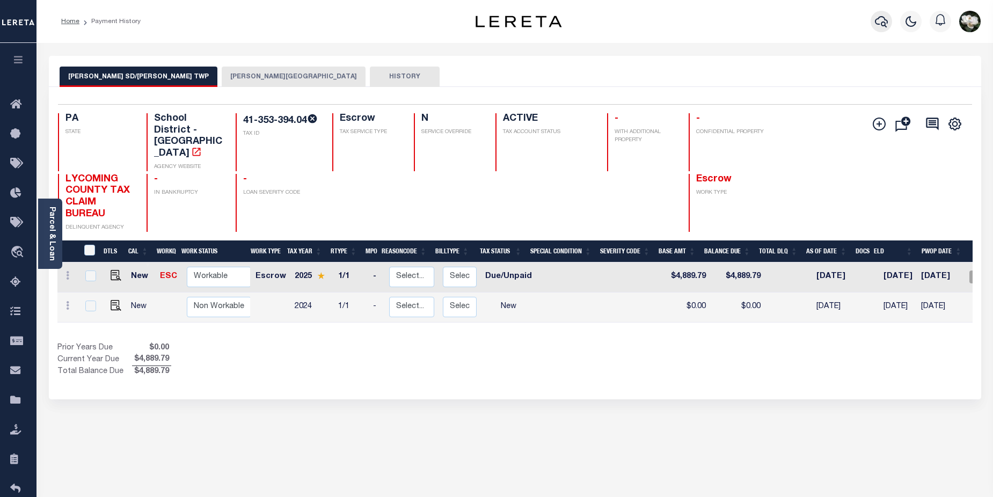
click at [883, 28] on icon "button" at bounding box center [881, 21] width 13 height 13
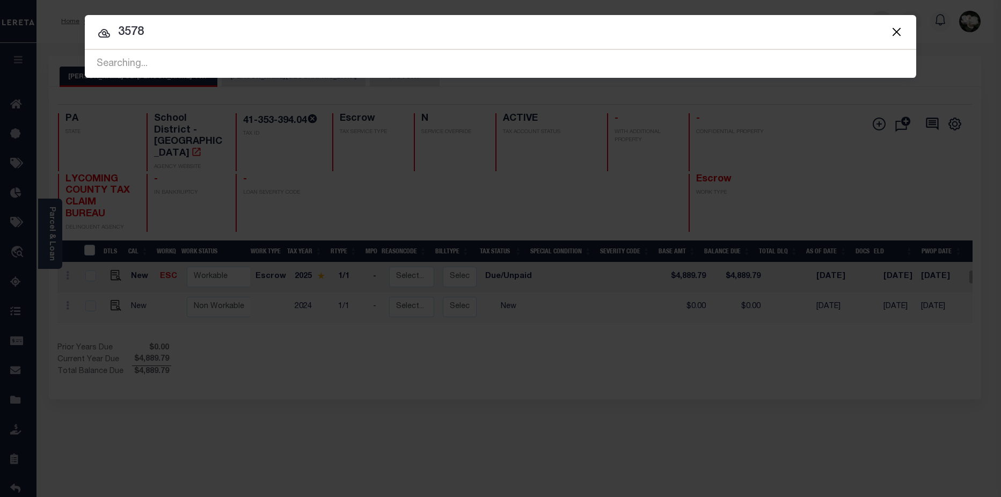
type input "3578"
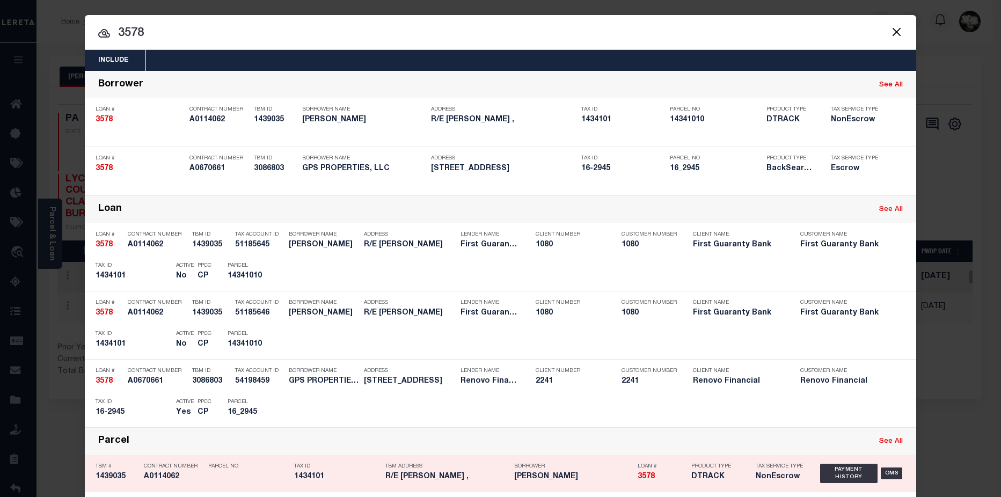
click at [654, 484] on div "Loan # 3578" at bounding box center [662, 473] width 48 height 31
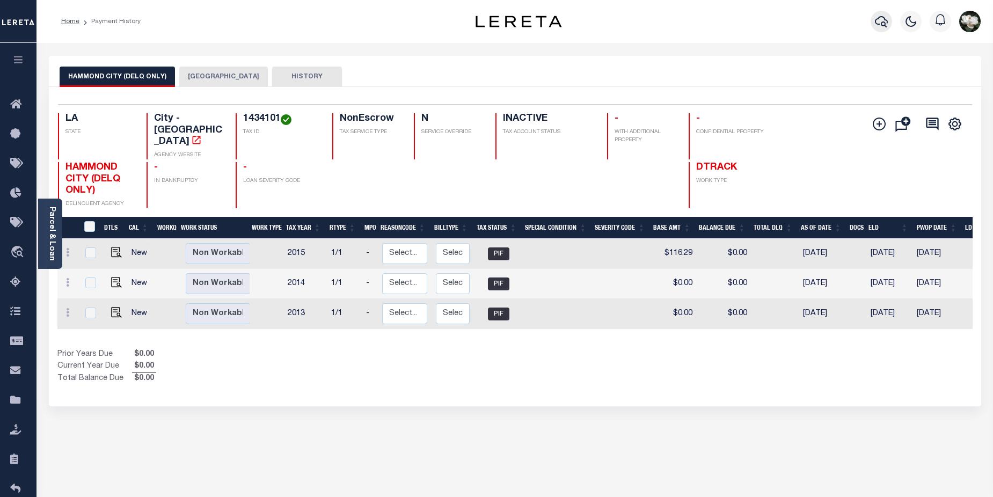
click at [888, 24] on icon "button" at bounding box center [881, 21] width 13 height 13
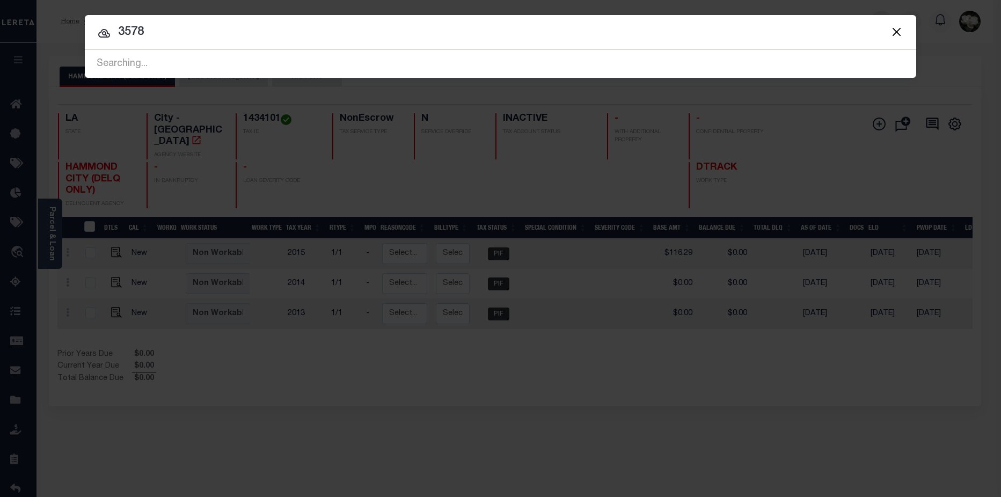
type input "3578"
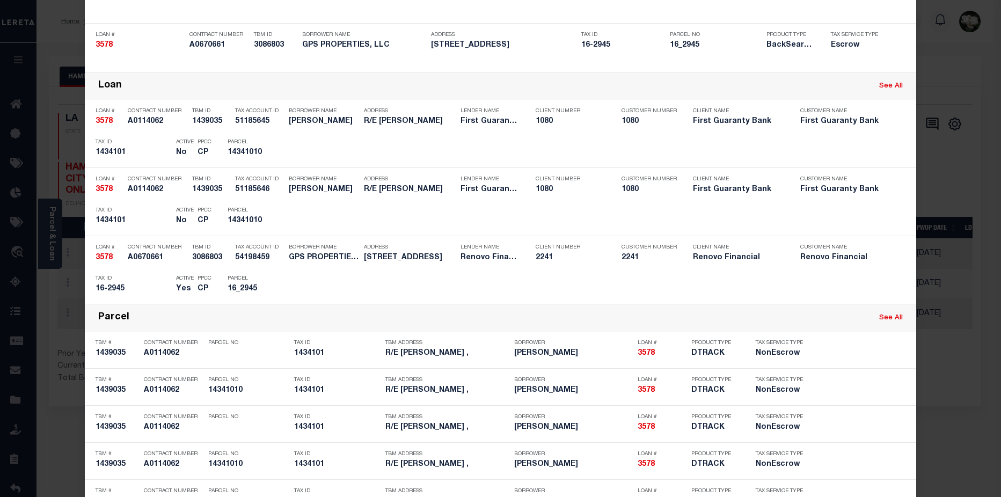
scroll to position [131, 0]
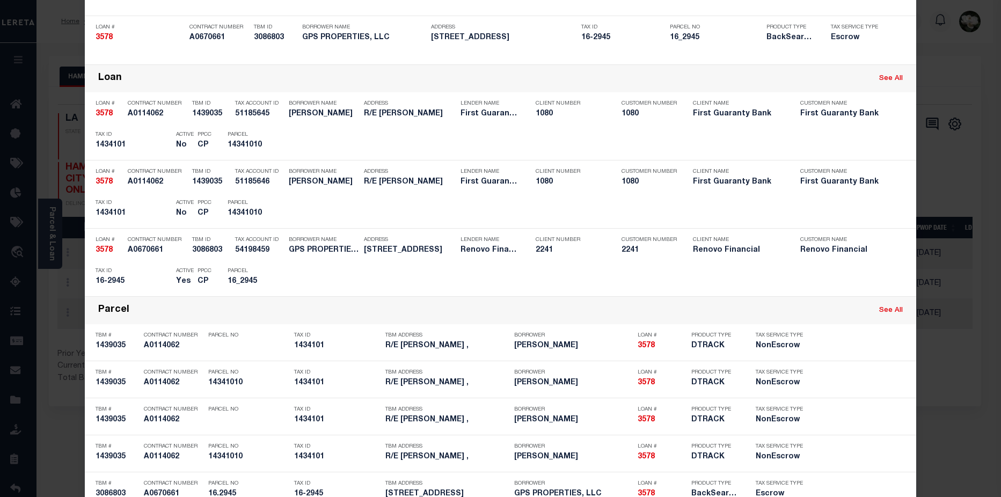
drag, startPoint x: 599, startPoint y: 388, endPoint x: 979, endPoint y: 333, distance: 384.6
click at [979, 333] on div "Include Loans TBM Customers Borrowers Payments (Lender Non-Disb) Payments (Lend…" at bounding box center [500, 248] width 1001 height 497
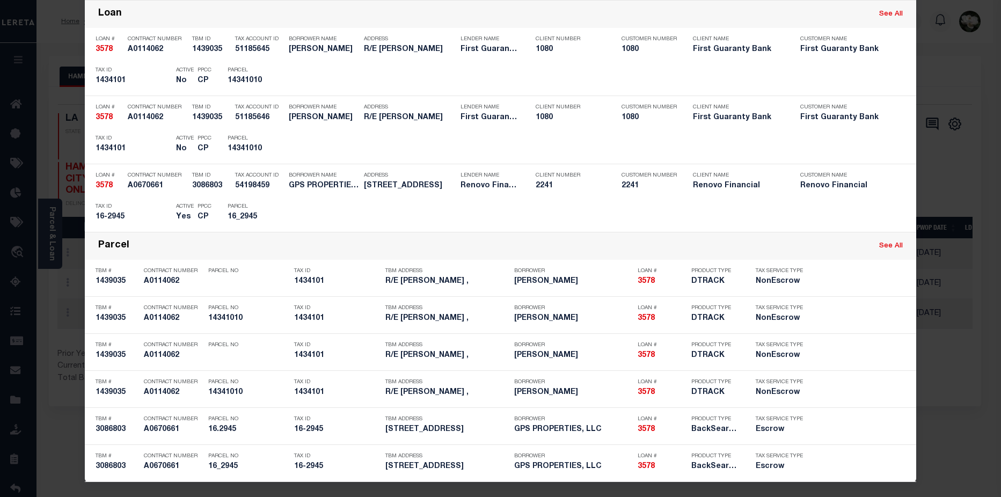
scroll to position [197, 0]
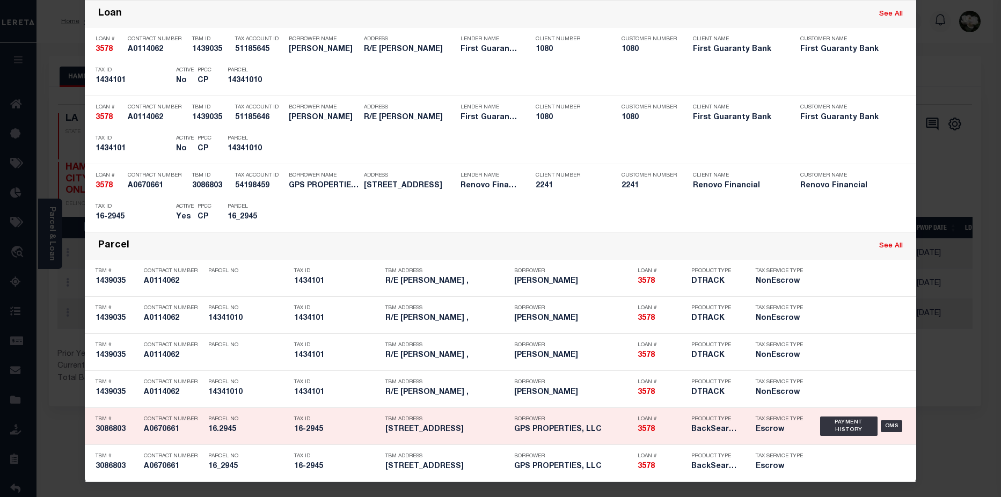
click at [742, 432] on div "Product Type BackSearch,Escrow" at bounding box center [715, 426] width 64 height 31
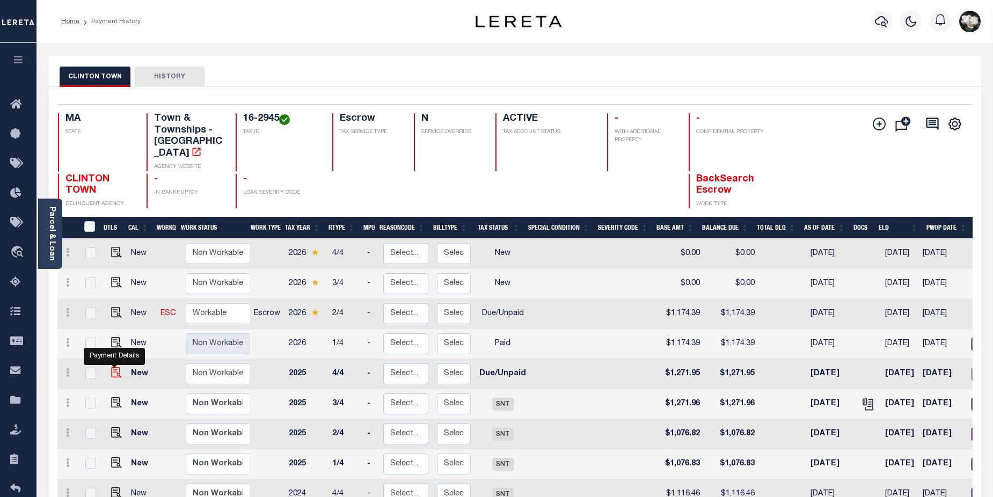
click at [117, 367] on img "" at bounding box center [116, 372] width 11 height 11
checkbox input "true"
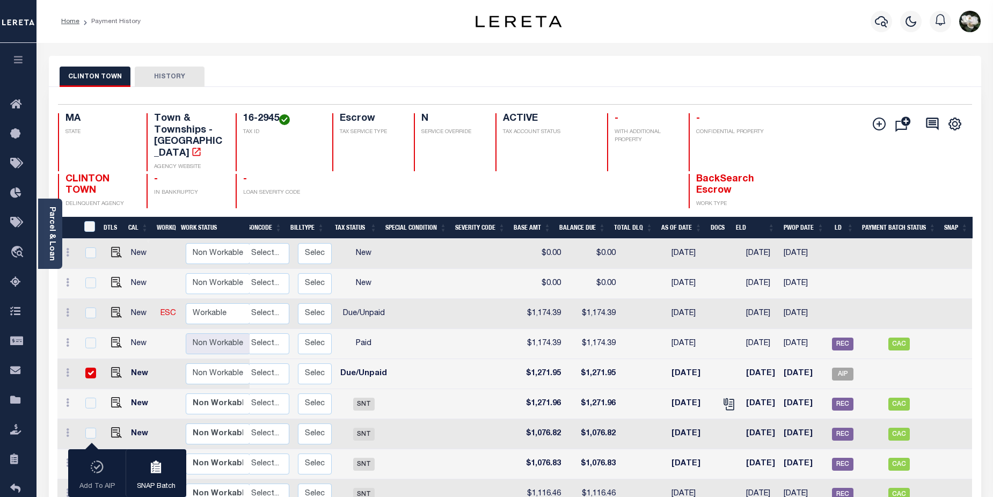
click at [870, 26] on div at bounding box center [882, 22] width 30 height 38
click at [885, 20] on icon "button" at bounding box center [881, 21] width 13 height 11
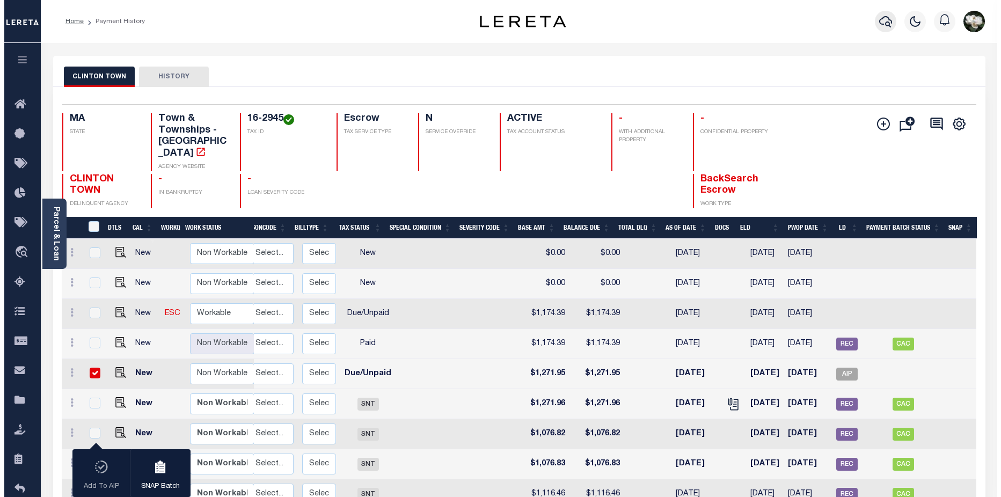
scroll to position [0, 135]
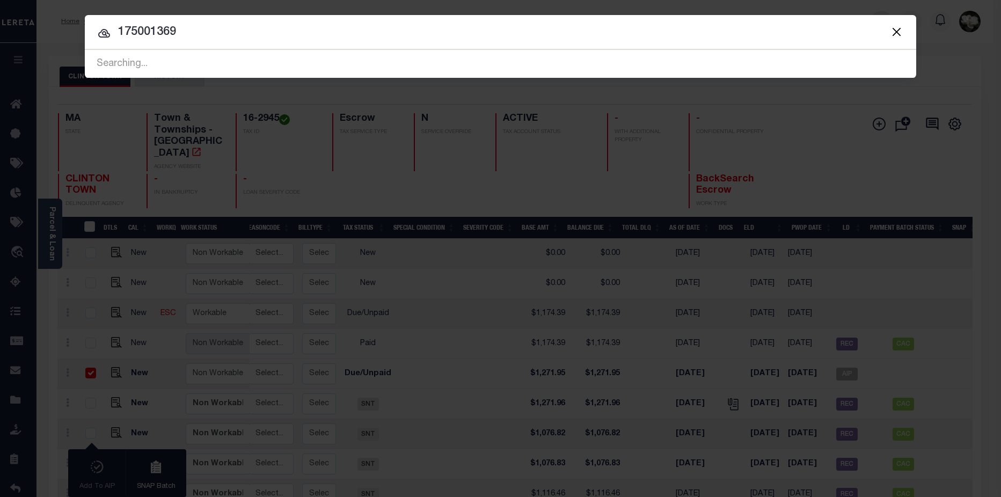
type input "175001369"
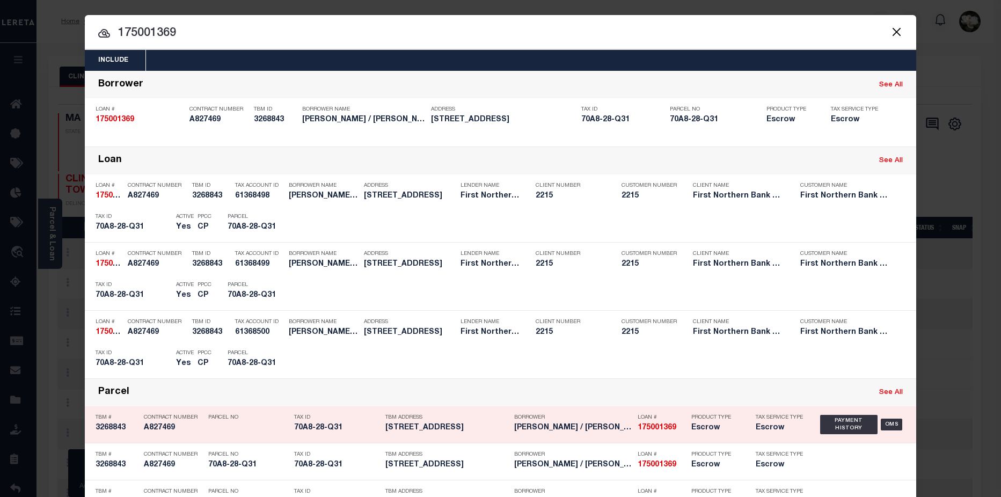
click at [673, 427] on h5 "175001369" at bounding box center [662, 428] width 48 height 9
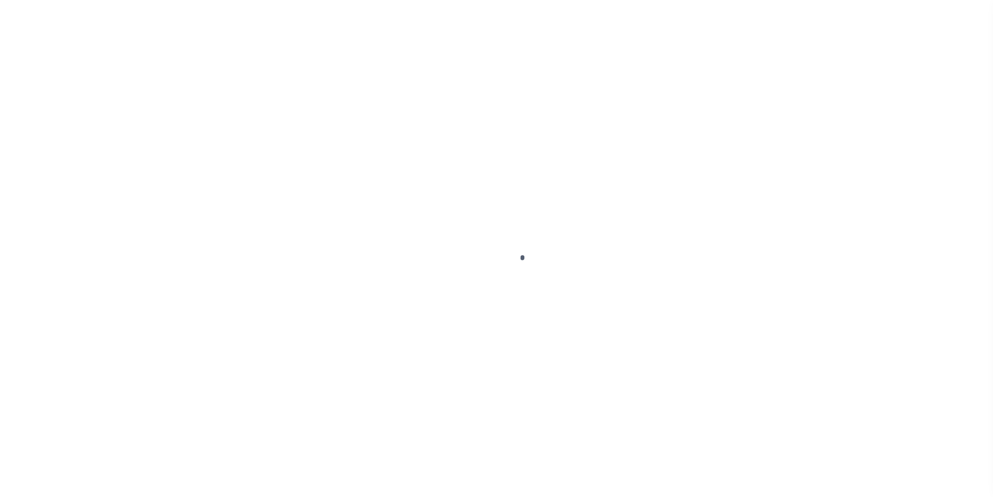
select select "DUE"
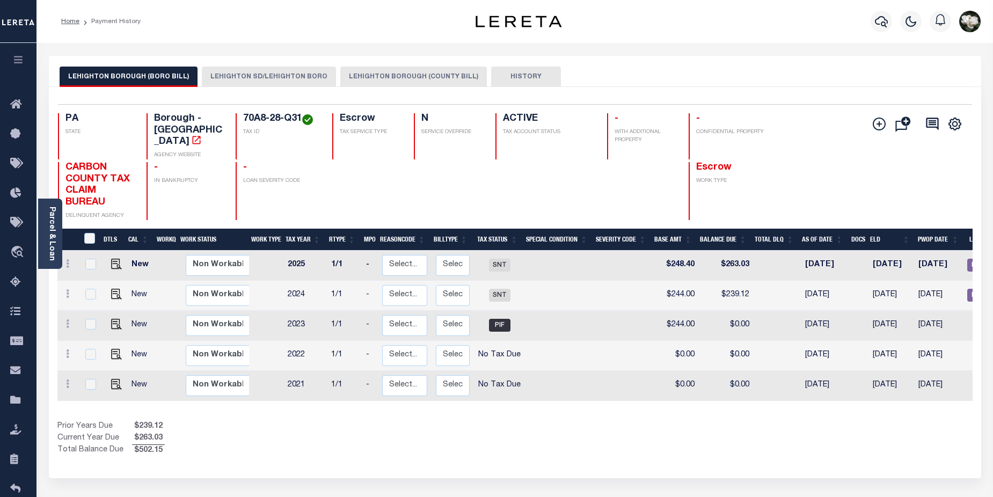
click at [282, 81] on button "LEHIGHTON SD/LEHIGHTON BORO" at bounding box center [269, 77] width 134 height 20
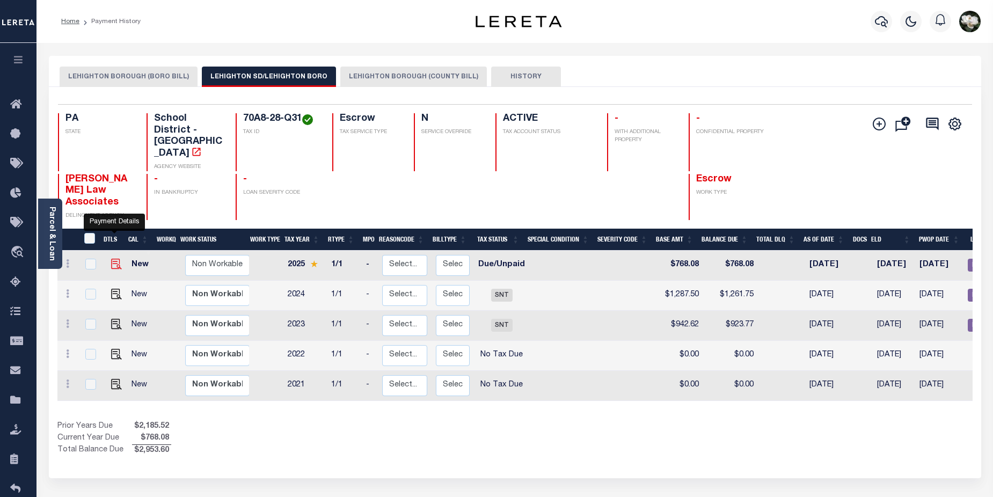
click at [118, 259] on img "" at bounding box center [116, 264] width 11 height 11
checkbox input "true"
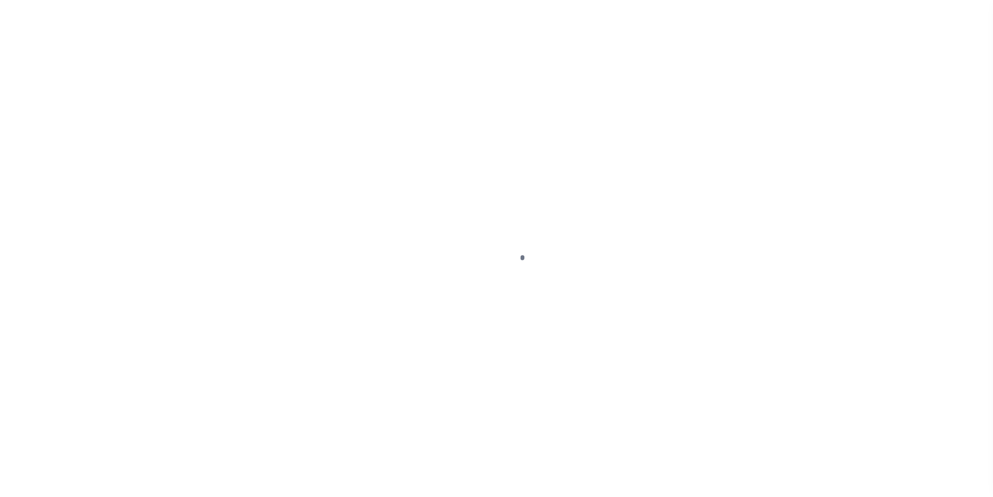
select select "DUE"
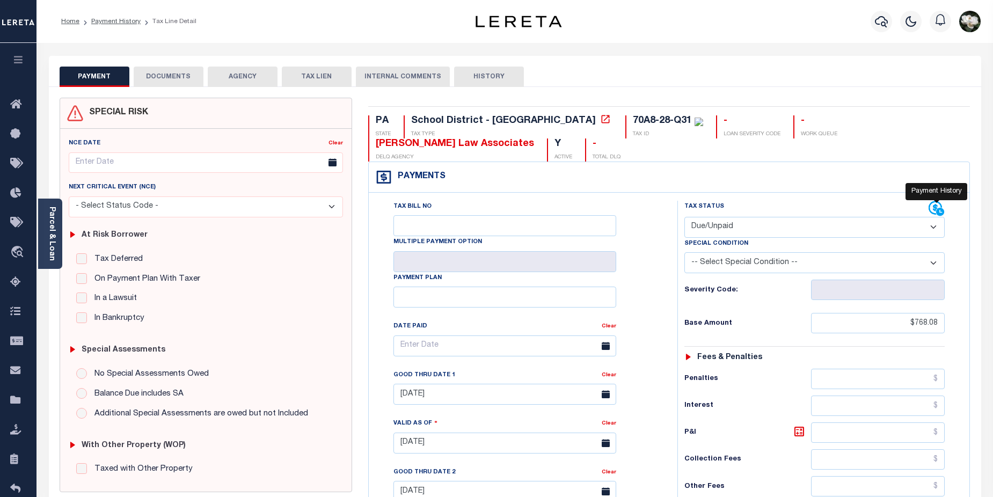
click at [941, 210] on icon at bounding box center [940, 212] width 8 height 8
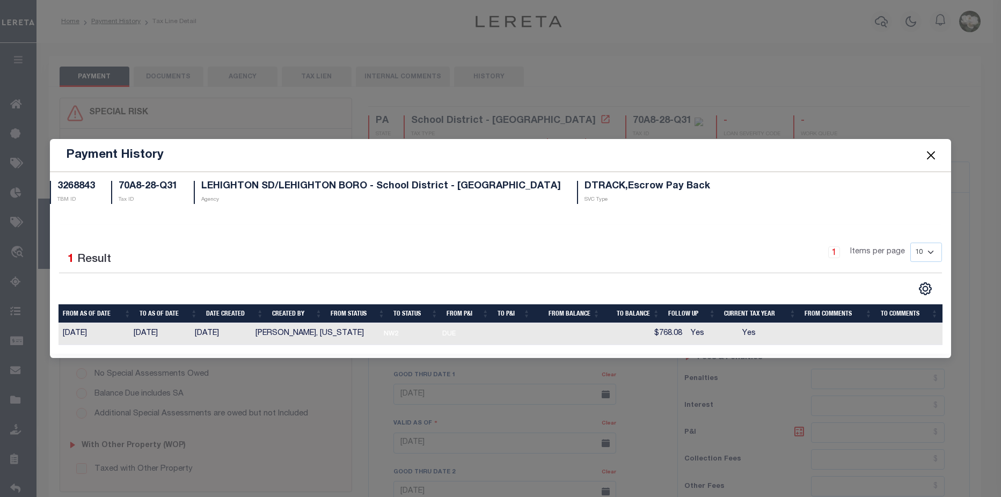
click at [934, 156] on button "Close" at bounding box center [931, 155] width 14 height 14
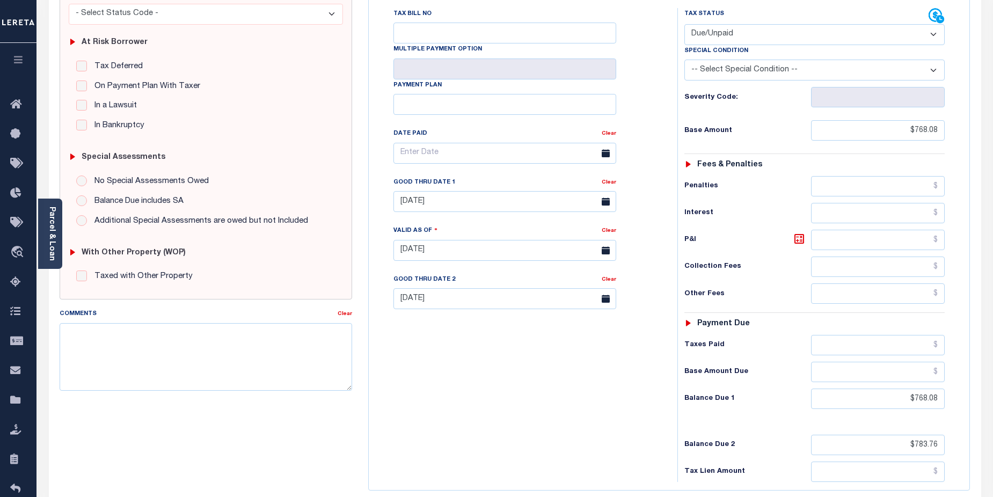
scroll to position [147, 0]
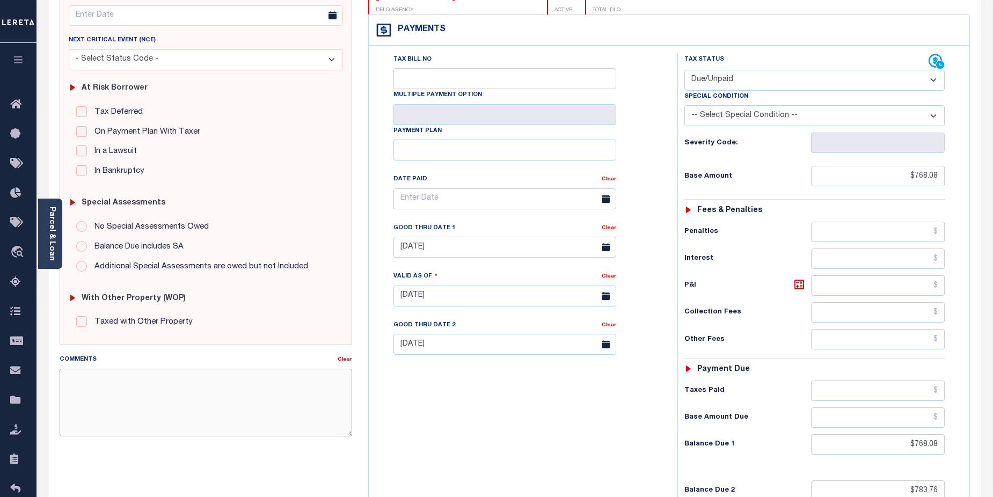
click at [124, 378] on textarea "Comments" at bounding box center [206, 403] width 293 height 68
paste textarea "CAS-48738 2025/annual dlq Discount $4,889.79 P/I $99.79-Lereta Responsibility (…"
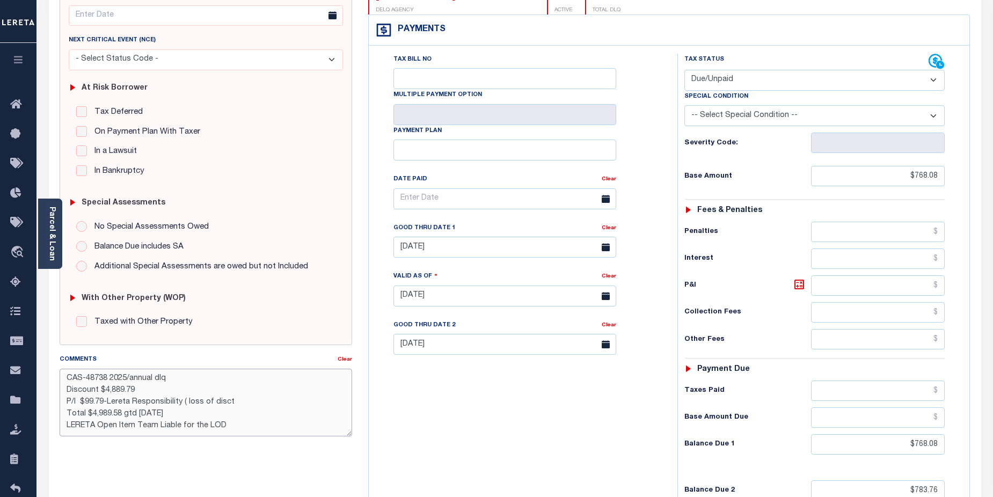
drag, startPoint x: 63, startPoint y: 426, endPoint x: 256, endPoint y: 427, distance: 192.2
click at [256, 427] on textarea "CAS-48738 2025/annual dlq Discount $4,889.79 P/I $99.79-Lereta Responsibility (…" at bounding box center [206, 403] width 293 height 68
drag, startPoint x: 90, startPoint y: 416, endPoint x: 125, endPoint y: 412, distance: 35.6
click at [125, 412] on textarea "CAS-48738 2025/annual dlq Discount $4,889.79 P/I $99.79-Lereta Responsibility (…" at bounding box center [206, 403] width 293 height 68
drag, startPoint x: 88, startPoint y: 378, endPoint x: 104, endPoint y: 378, distance: 16.1
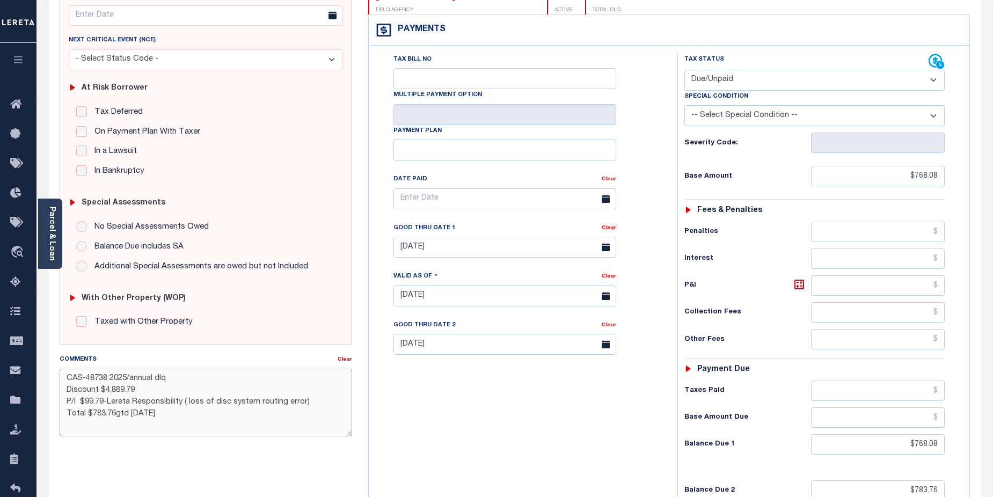
click at [104, 378] on textarea "CAS-48738 2025/annual dlq Discount $4,889.79 P/I $99.79-Lereta Responsibility (…" at bounding box center [206, 403] width 293 height 68
drag, startPoint x: 104, startPoint y: 391, endPoint x: 145, endPoint y: 391, distance: 40.8
click at [145, 391] on textarea "CAS-48697 2025/annual dlq Discount $4,889.79 P/I $99.79-Lereta Responsibility (…" at bounding box center [206, 403] width 293 height 68
drag, startPoint x: 85, startPoint y: 402, endPoint x: 74, endPoint y: 390, distance: 17.1
click at [78, 394] on textarea "CAS-48697 2025/annual dlq Discount $768.08 P/I $99.79-Lereta Responsibility ( l…" at bounding box center [206, 403] width 293 height 68
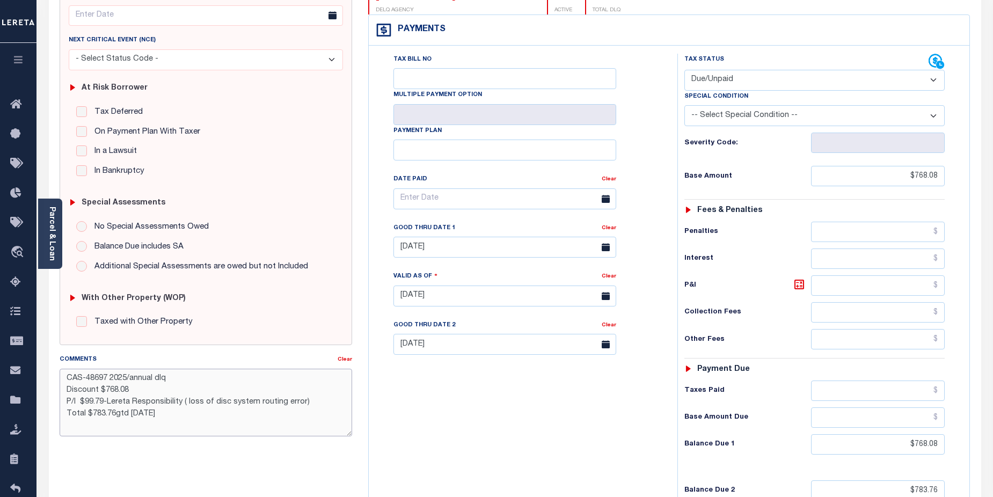
drag, startPoint x: 84, startPoint y: 405, endPoint x: 105, endPoint y: 403, distance: 21.1
click at [105, 403] on textarea "CAS-48697 2025/annual dlq Discount $768.08 P/I $99.79-Lereta Responsibility ( l…" at bounding box center [206, 403] width 293 height 68
click at [113, 414] on textarea "CAS-48697 2025/annual dlq Discount $768.08 P/I $15.68-Lereta Responsibility ( l…" at bounding box center [206, 403] width 293 height 68
drag, startPoint x: 229, startPoint y: 400, endPoint x: 188, endPoint y: 402, distance: 40.3
click at [188, 402] on textarea "CAS-48697 2025/annual dlq Discount $768.08 P/I $15.68-Lereta Responsibility ( l…" at bounding box center [206, 403] width 293 height 68
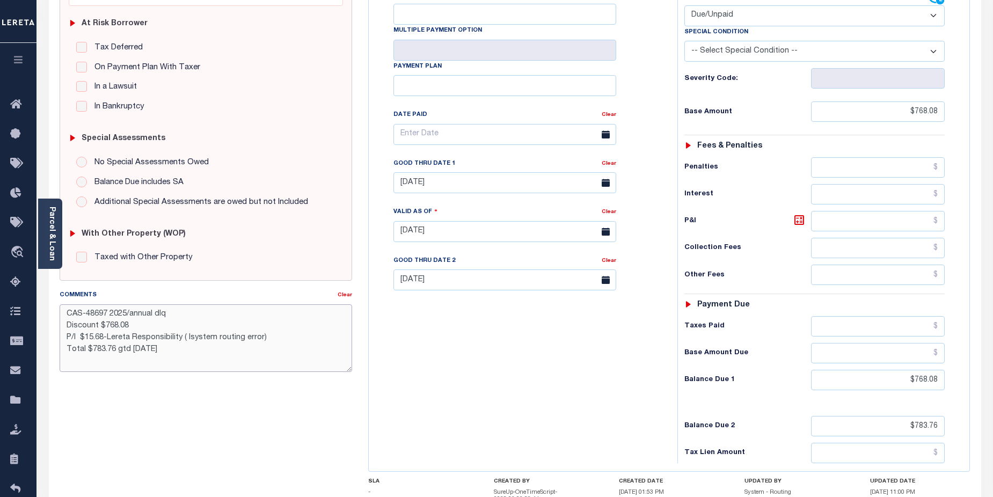
scroll to position [217, 0]
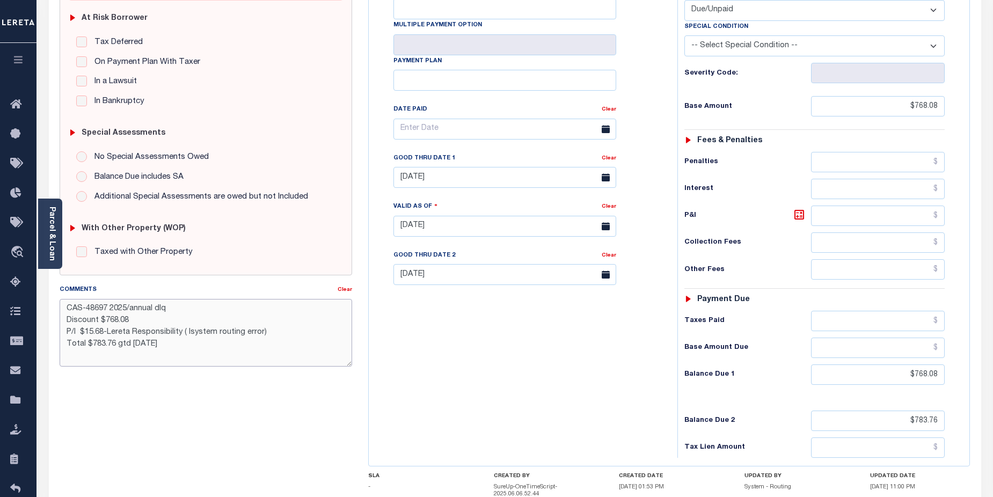
type textarea "CAS-48697 2025/annual dlq Discount $768.08 P/I $15.68-Lereta Responsibility ( l…"
type input "[DATE]"
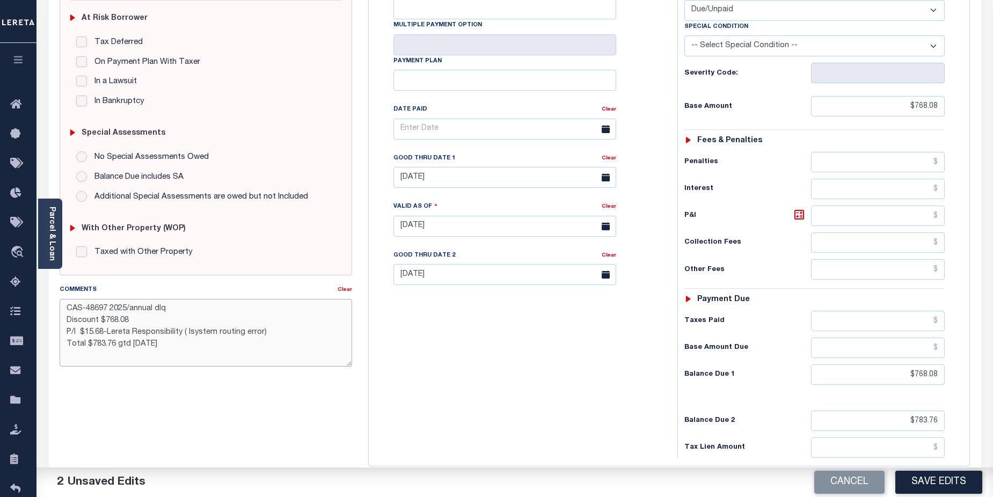
click at [186, 331] on textarea "CAS-48697 2025/annual dlq Discount $768.08 P/I $15.68-Lereta Responsibility ( l…" at bounding box center [206, 333] width 293 height 68
type textarea "CAS-48697 2025/annual dlq Discount $768.08 P/I $15.68-Lereta Responsibility (sy…"
click at [942, 480] on button "Save Edits" at bounding box center [938, 482] width 87 height 23
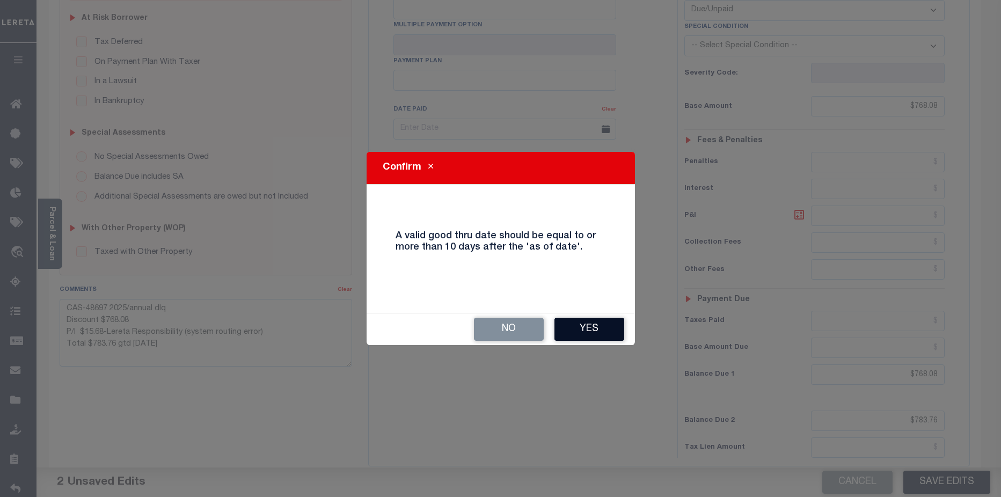
click at [601, 332] on button "Yes" at bounding box center [590, 329] width 70 height 23
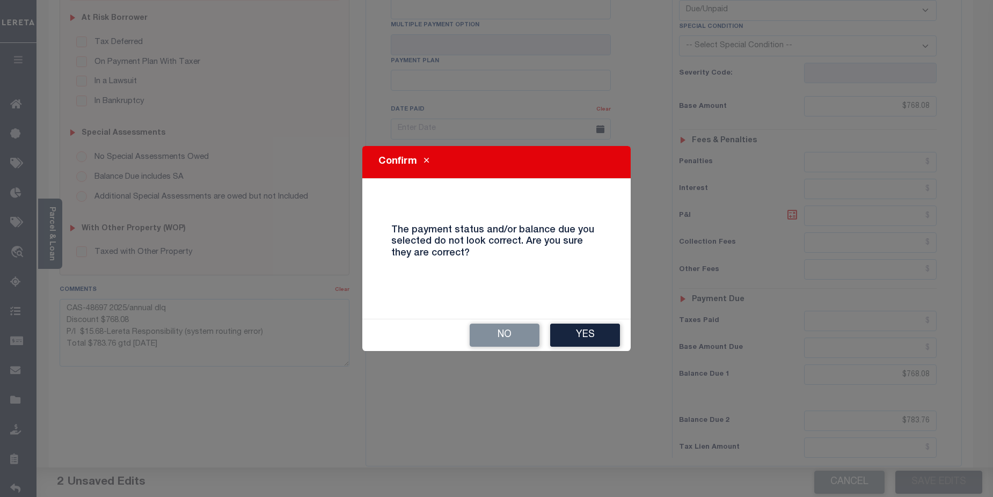
click at [601, 332] on button "Yes" at bounding box center [585, 335] width 70 height 23
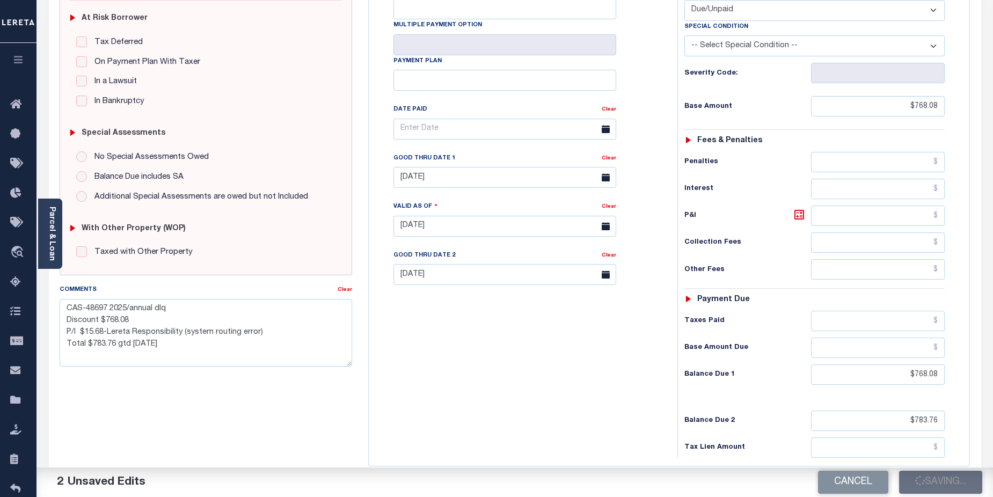
checkbox input "false"
type textarea "CAS-48697 2025/annual dlq Discount $768.08 P/I $15.68-Lereta Responsibility (sy…"
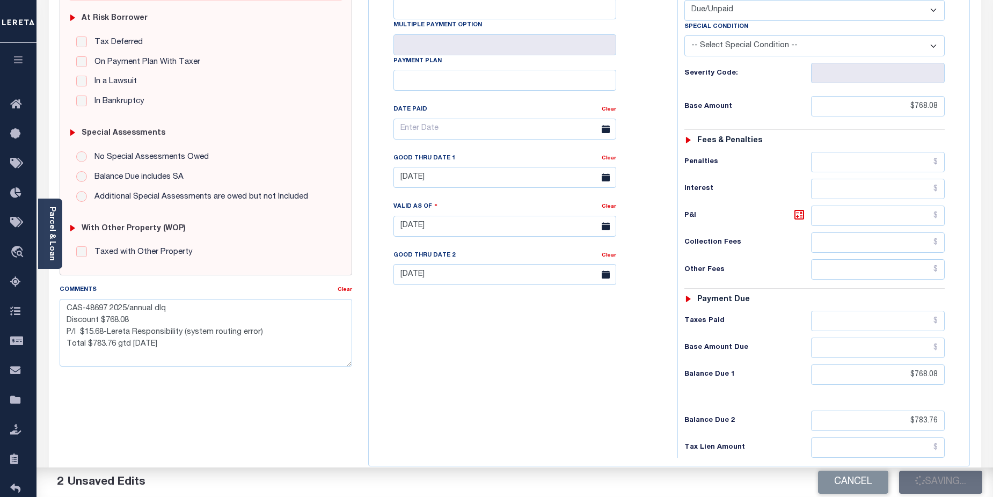
type input "$768.08"
type input "$783.76"
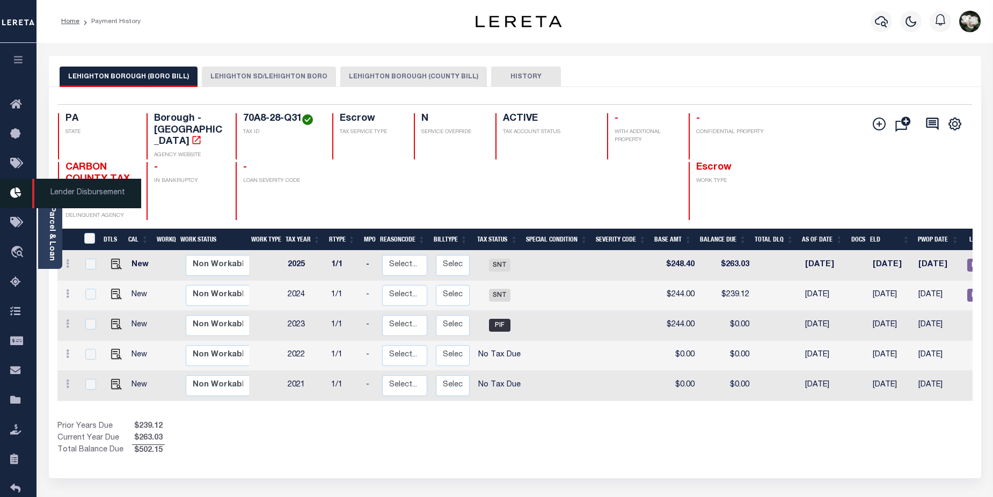
click at [16, 196] on icon at bounding box center [18, 193] width 17 height 13
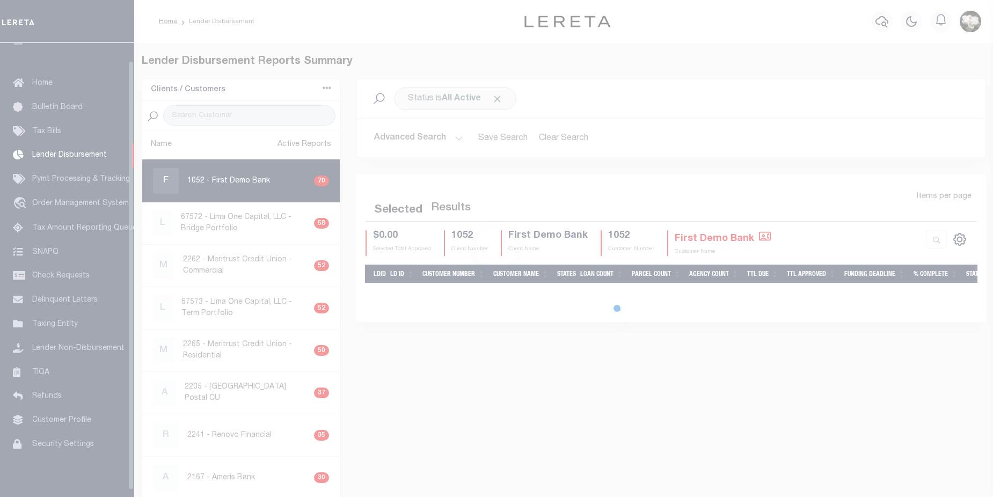
scroll to position [19, 0]
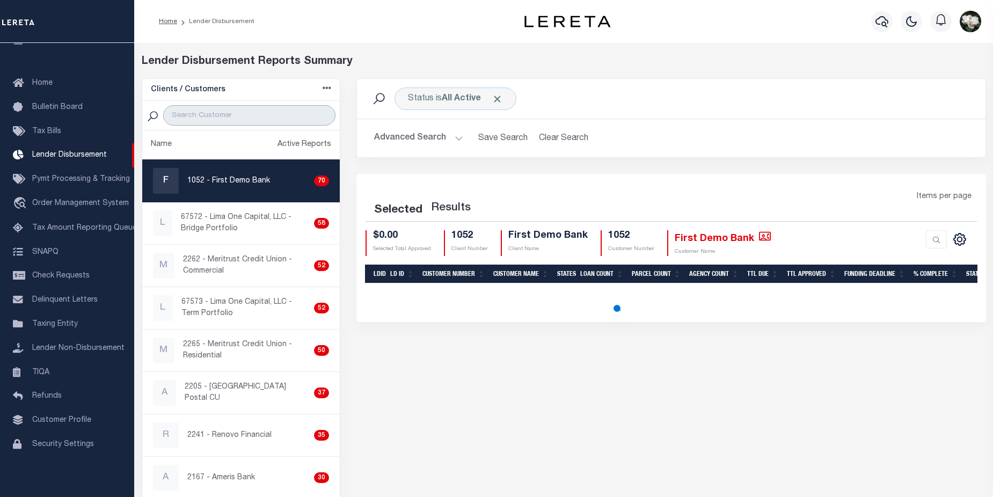
drag, startPoint x: 207, startPoint y: 121, endPoint x: 222, endPoint y: 121, distance: 15.6
click at [207, 121] on input "search" at bounding box center [249, 115] width 172 height 20
type input "first"
select select "200"
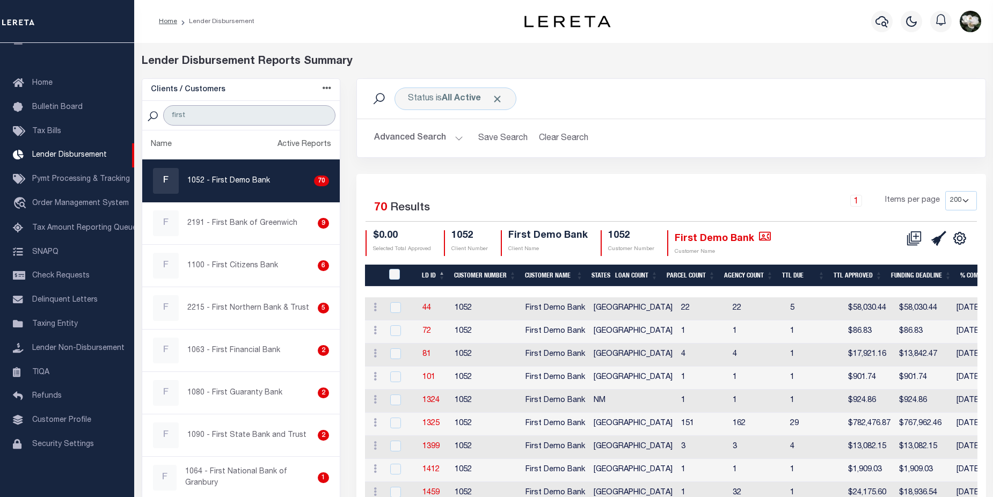
type input "First Northern Bank & Trust"
select select "200"
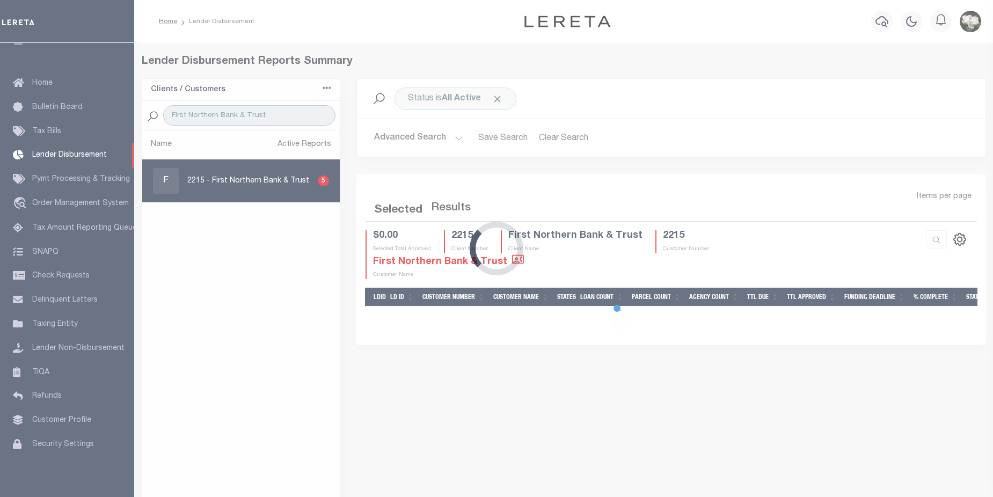
select select "200"
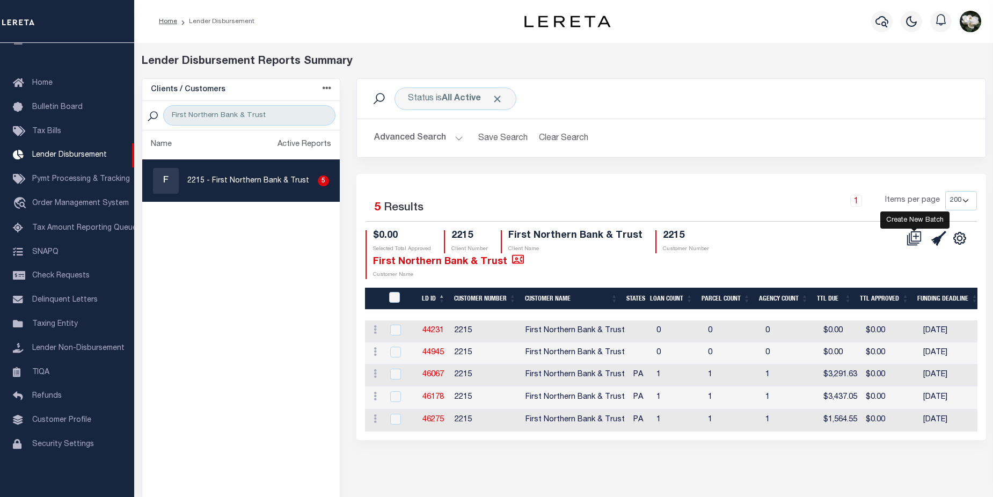
click at [916, 238] on icon at bounding box center [917, 236] width 6 height 6
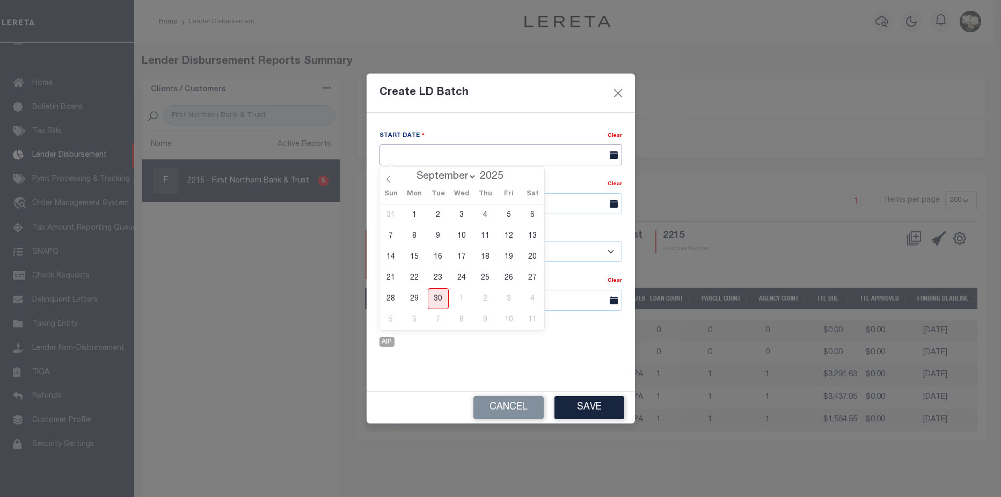
click at [463, 154] on input "text" at bounding box center [501, 154] width 243 height 21
click at [441, 299] on span "30" at bounding box center [438, 298] width 21 height 21
type input "[DATE]"
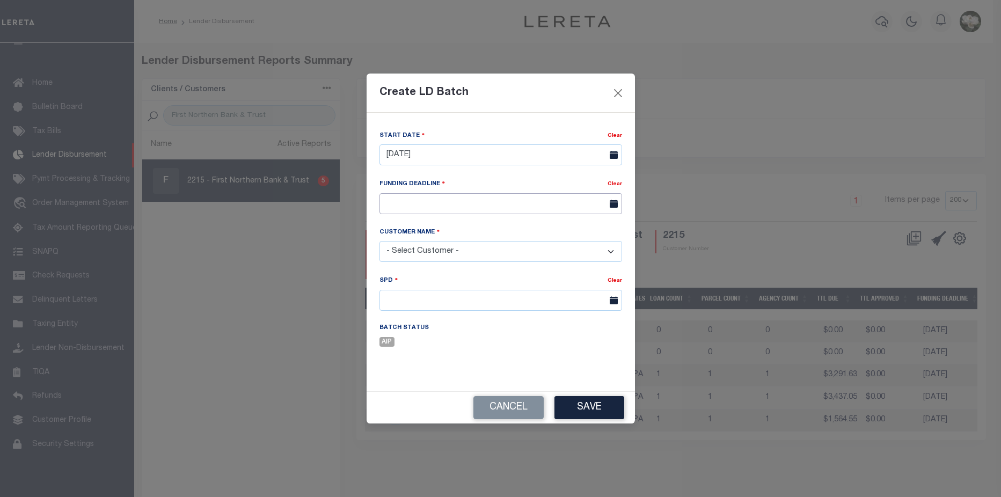
click at [446, 206] on input "text" at bounding box center [501, 203] width 243 height 21
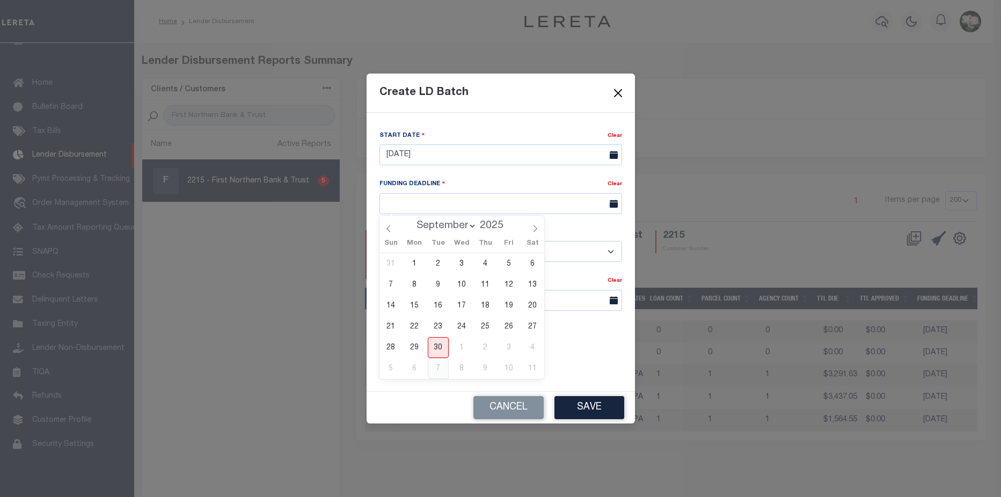
click at [447, 372] on span "7" at bounding box center [438, 368] width 21 height 21
type input "[DATE]"
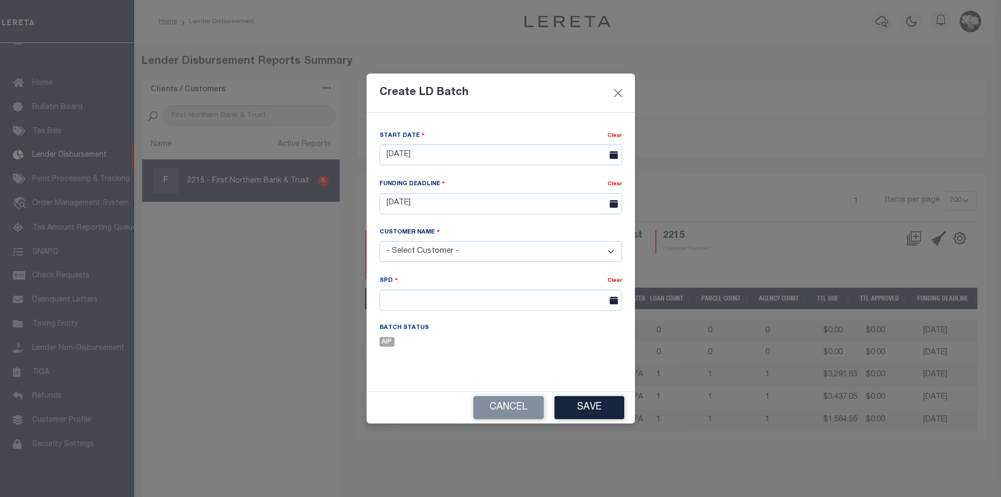
click at [470, 245] on select "- Select Customer - Accumatch - Refunds All In Credit Union Amarillo National B…" at bounding box center [501, 251] width 243 height 21
select select "2215"
click at [380, 241] on select "- Select Customer - Accumatch - Refunds All In Credit Union Amarillo National B…" at bounding box center [501, 251] width 243 height 21
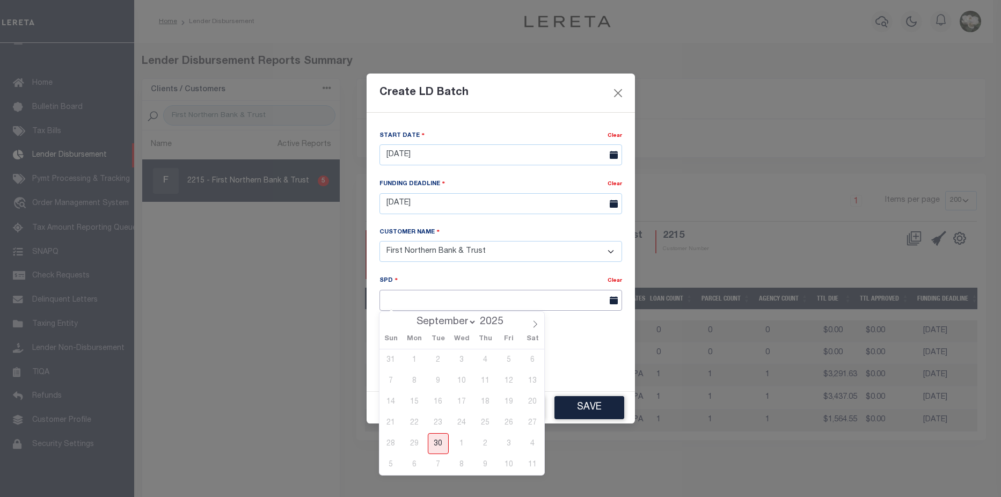
click at [467, 299] on input "text" at bounding box center [501, 300] width 243 height 21
click at [535, 327] on icon at bounding box center [536, 324] width 4 height 7
select select "9"
click at [460, 383] on span "8" at bounding box center [461, 380] width 21 height 21
type input "[DATE]"
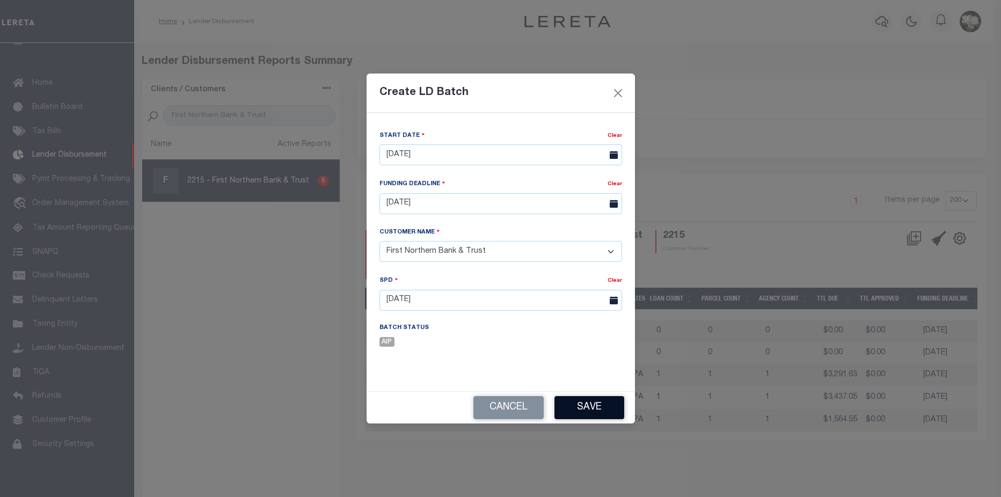
click at [592, 406] on button "Save" at bounding box center [590, 407] width 70 height 23
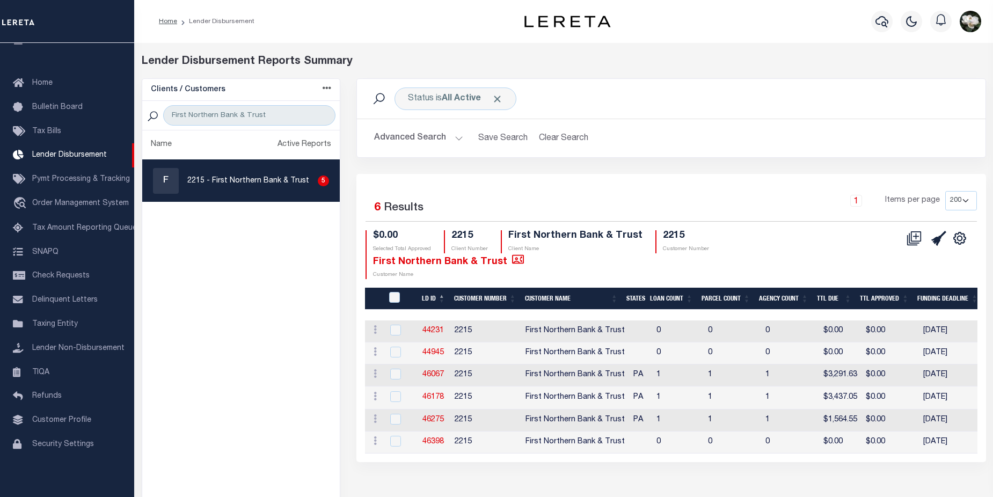
drag, startPoint x: 433, startPoint y: 417, endPoint x: 429, endPoint y: 425, distance: 8.4
click at [433, 438] on link "46398" at bounding box center [432, 442] width 21 height 8
checkbox input "true"
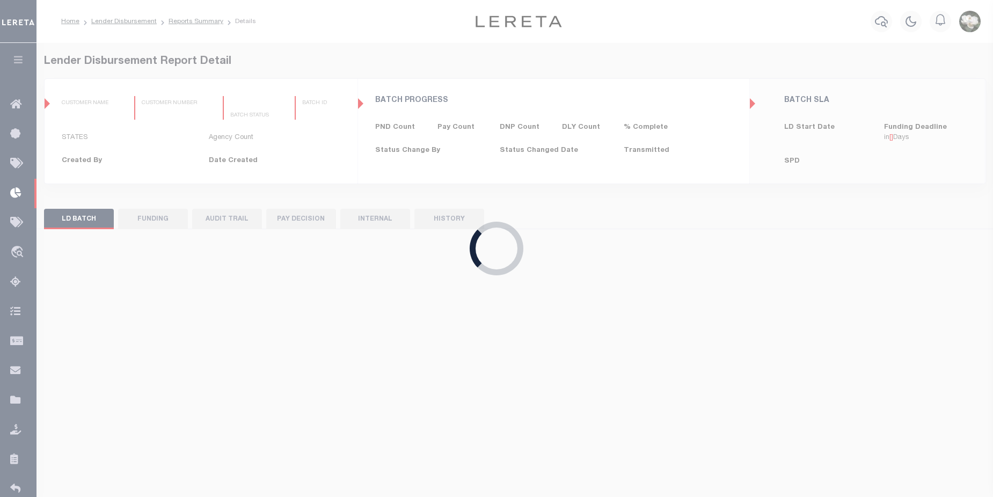
select select "100"
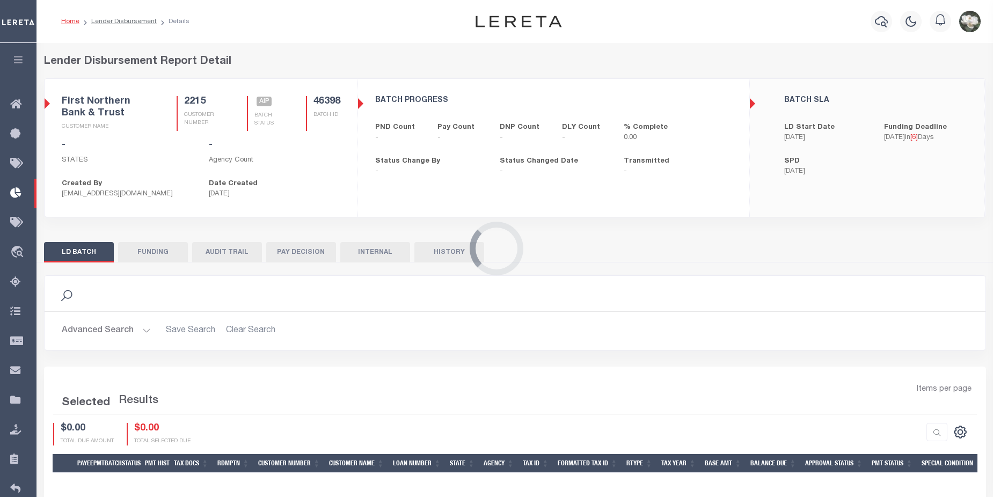
select select "100"
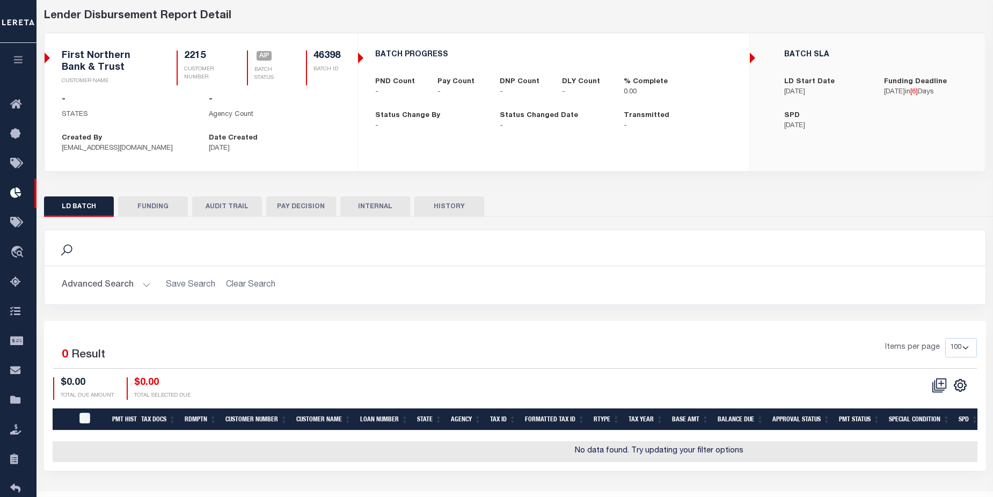
scroll to position [72, 0]
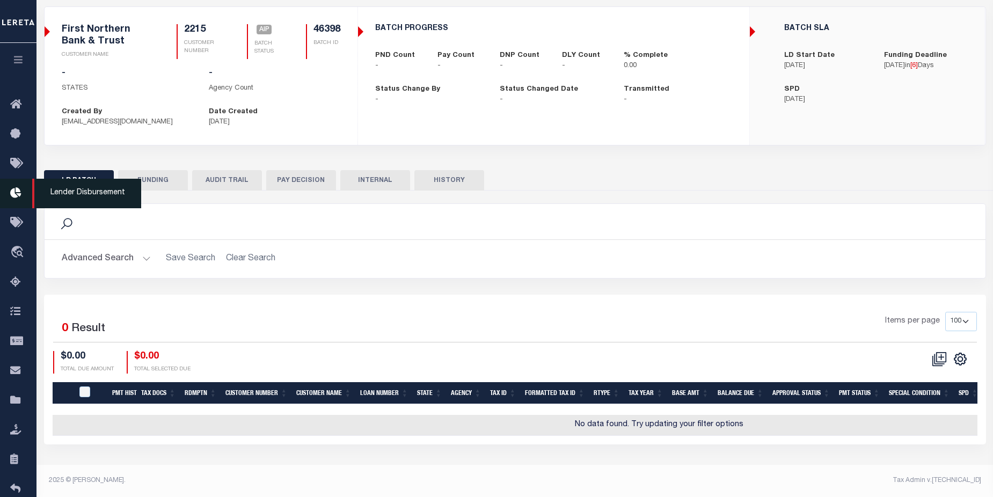
click at [12, 196] on icon at bounding box center [18, 193] width 17 height 13
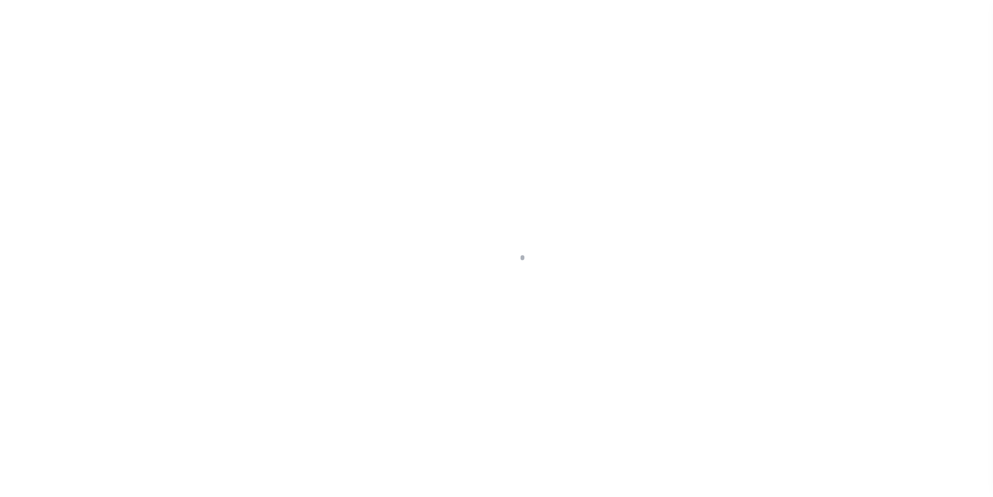
scroll to position [19, 0]
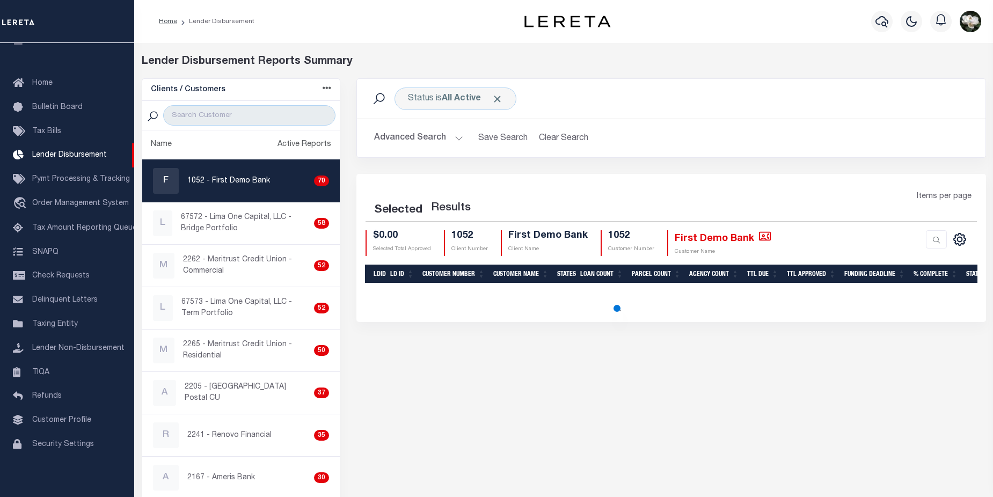
select select "200"
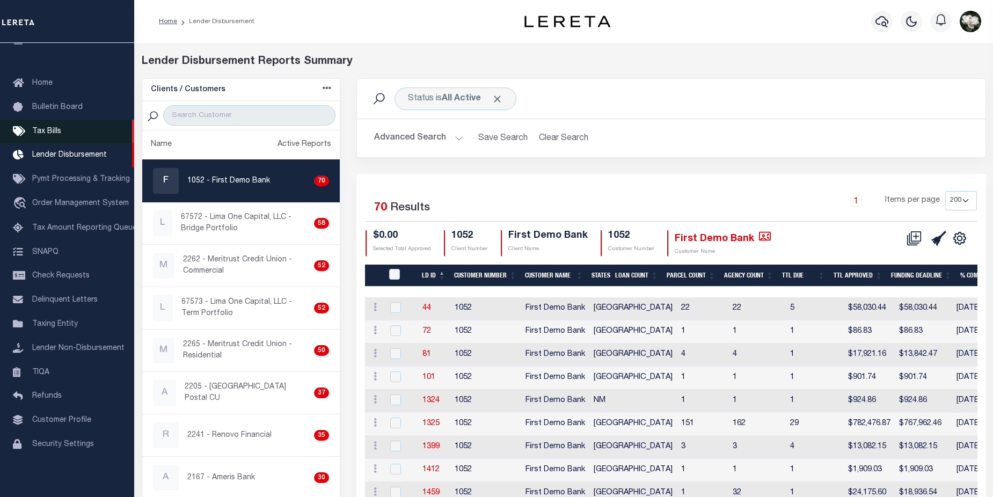
click at [47, 135] on span "Tax Bills" at bounding box center [46, 132] width 29 height 8
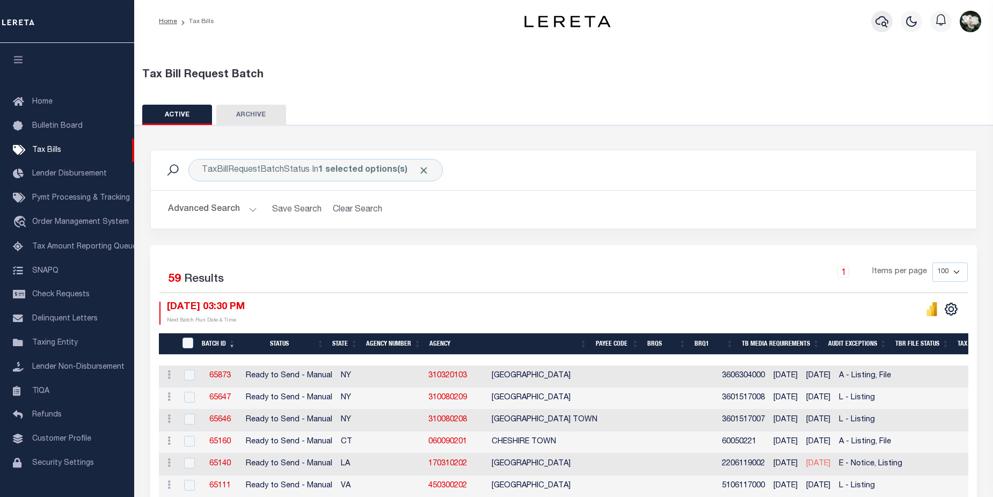
click at [877, 19] on icon "button" at bounding box center [882, 21] width 13 height 13
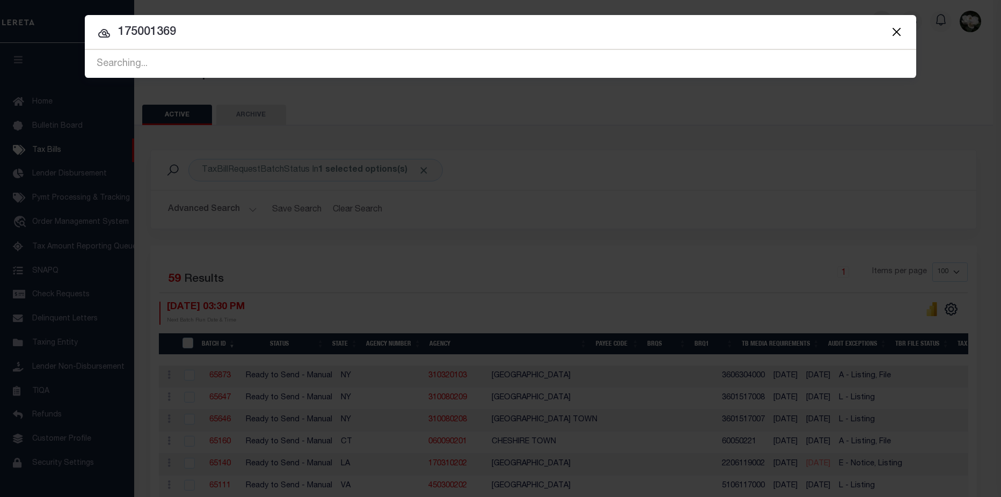
type input "175001369"
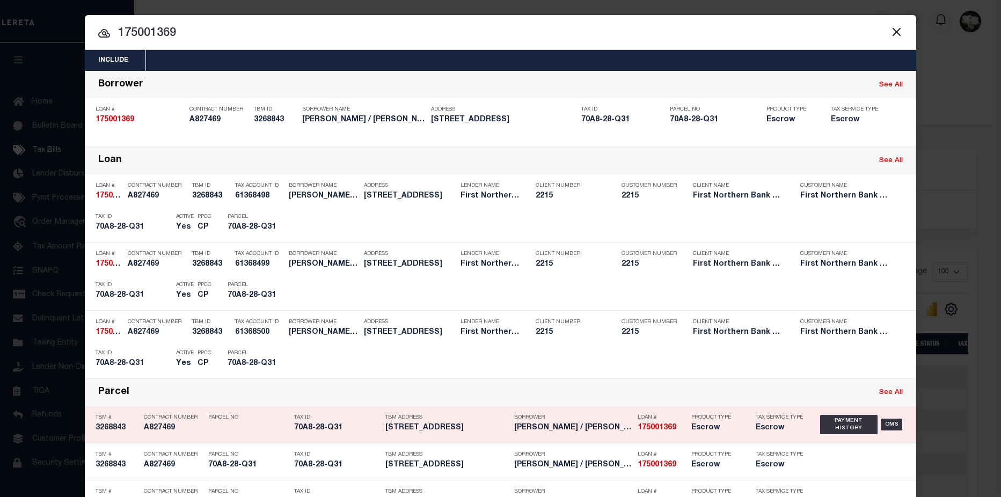
click at [623, 435] on div "Borrower NATALIE SMITH / DARCY CARUSO" at bounding box center [573, 424] width 118 height 31
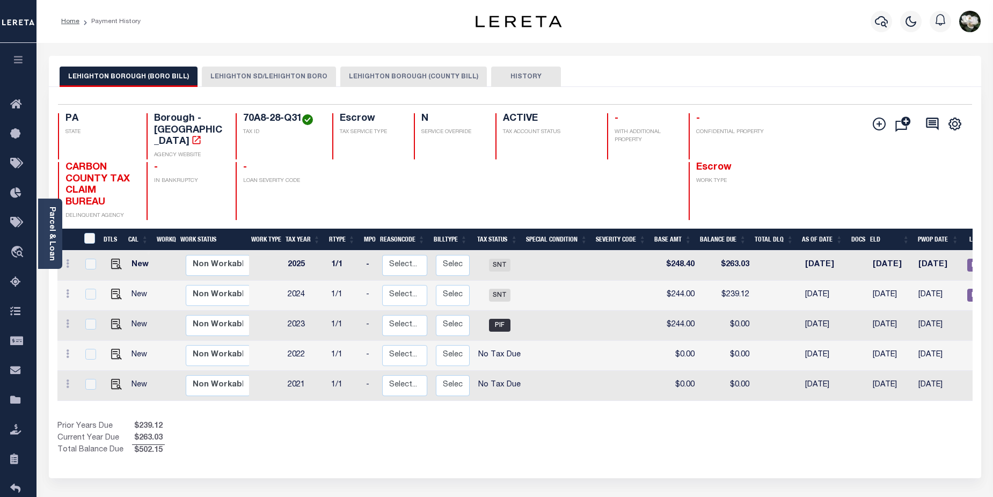
click at [271, 78] on button "LEHIGHTON SD/LEHIGHTON BORO" at bounding box center [269, 77] width 134 height 20
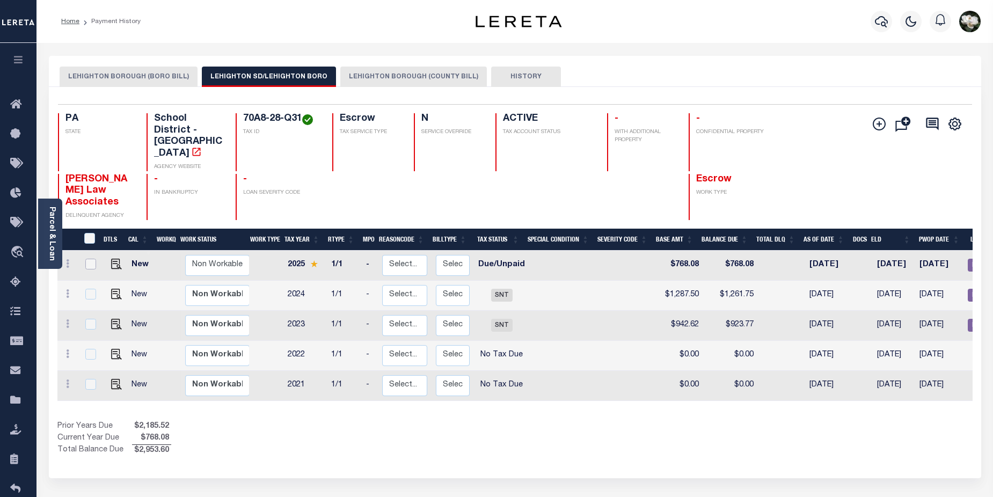
click at [93, 259] on input "checkbox" at bounding box center [90, 264] width 11 height 11
checkbox input "true"
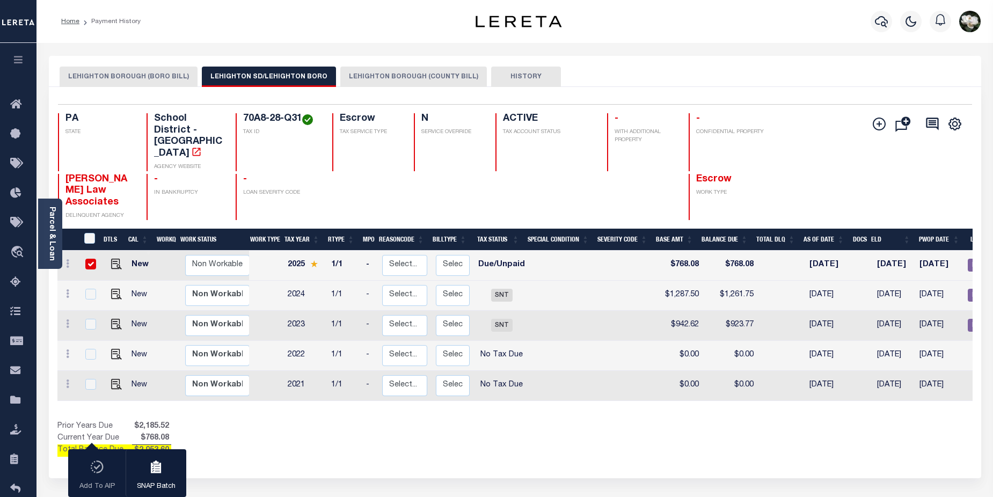
click at [95, 472] on div "Add To AIP SNAP Batch" at bounding box center [127, 473] width 118 height 48
click at [551, 421] on div "Show Tax Lines before Bill Release Date Prior Years Due $2,185.52 Current Year …" at bounding box center [514, 439] width 915 height 36
click at [391, 421] on div "Prior Years Due $2,185.52 Current Year Due $768.08 Total Balance Due $2,953.60" at bounding box center [286, 439] width 458 height 36
click at [112, 259] on img "" at bounding box center [116, 264] width 11 height 11
checkbox input "false"
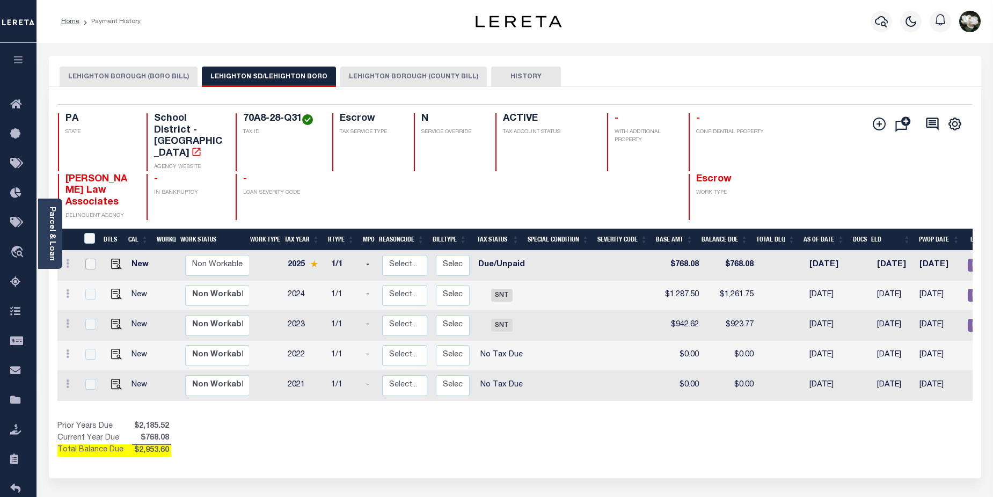
click at [88, 259] on input "checkbox" at bounding box center [90, 264] width 11 height 11
checkbox input "true"
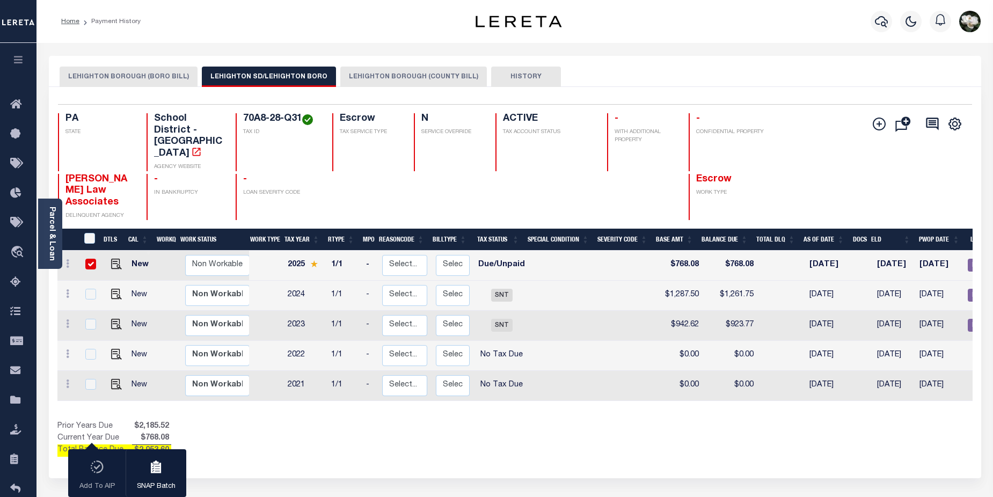
click at [96, 464] on div "Add To AIP SNAP Batch" at bounding box center [127, 473] width 118 height 48
click at [96, 468] on div "Add To AIP SNAP Batch" at bounding box center [127, 473] width 118 height 48
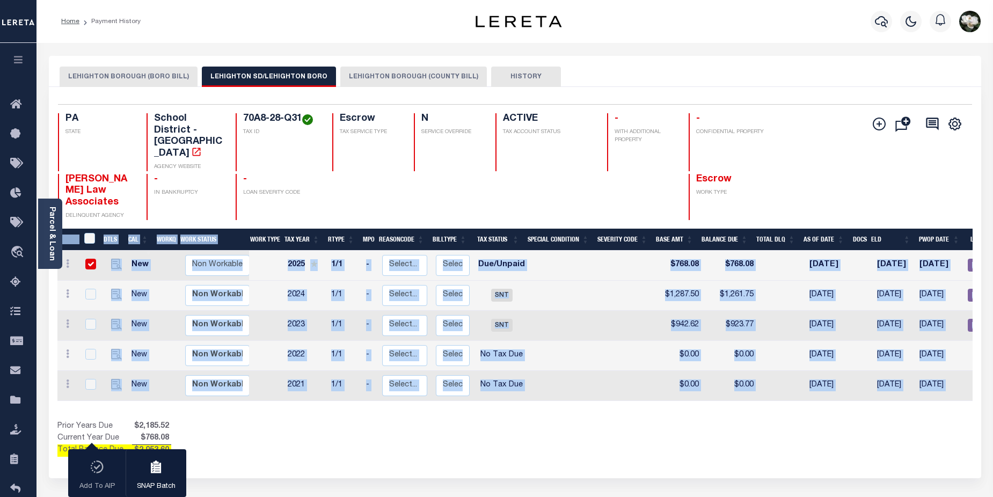
drag, startPoint x: 567, startPoint y: 375, endPoint x: 654, endPoint y: 370, distance: 87.1
click at [654, 370] on div "DTLS CAL WorkQ Work Status Work Type Tax Year RType MPO ReasonCode BillType Tax…" at bounding box center [514, 343] width 915 height 228
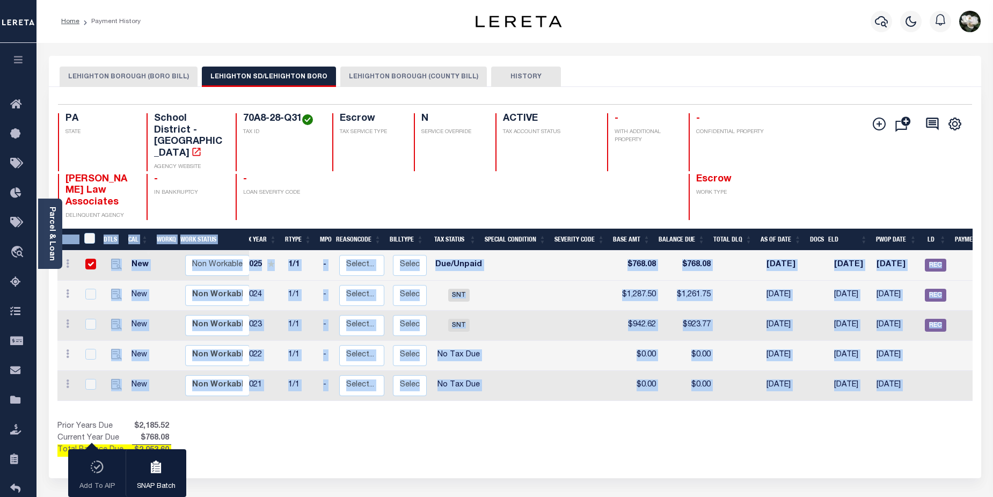
click at [661, 421] on div "Show Tax Lines before Bill Release Date Prior Years Due $2,185.52 Current Year …" at bounding box center [514, 439] width 915 height 36
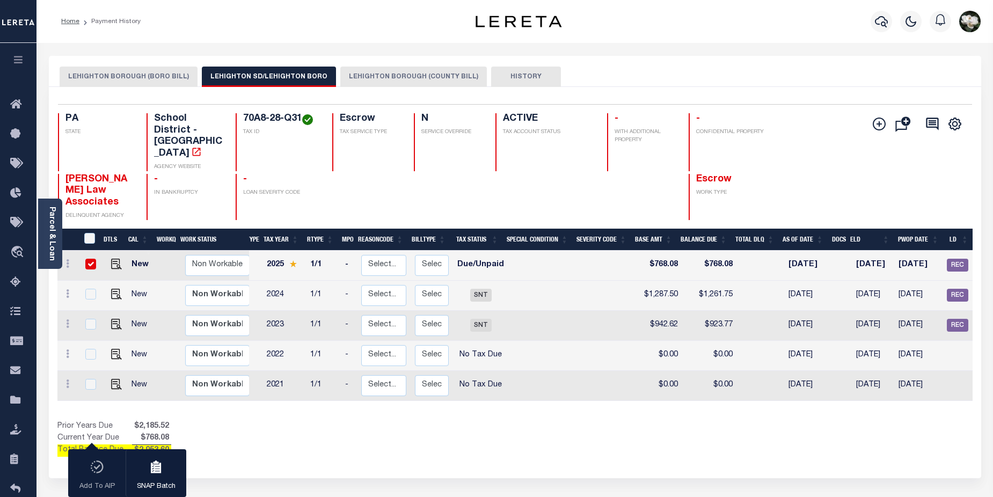
scroll to position [0, 0]
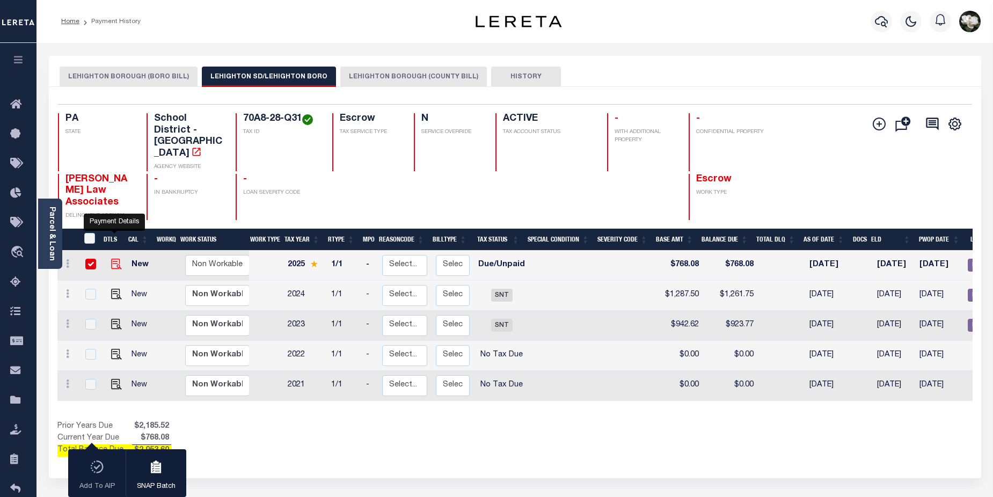
click at [112, 259] on img "" at bounding box center [116, 264] width 11 height 11
checkbox input "false"
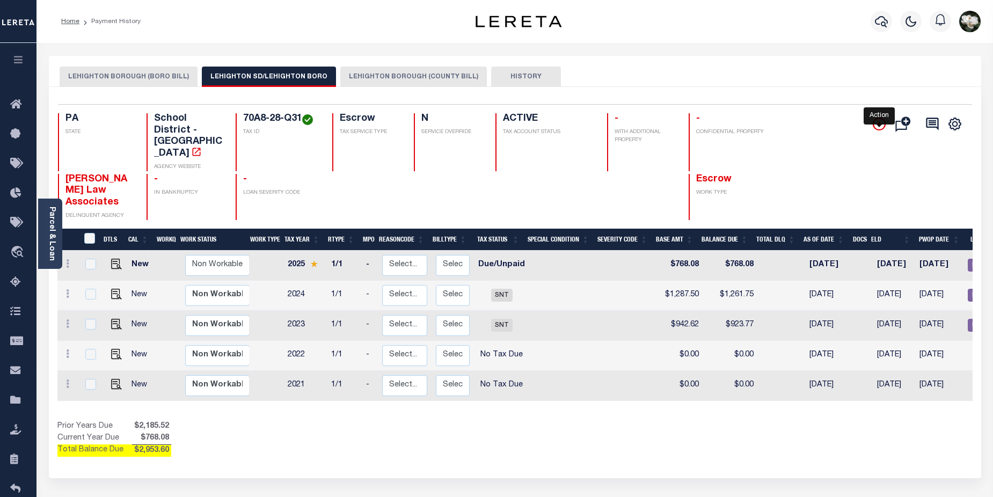
click at [884, 127] on icon "" at bounding box center [879, 124] width 13 height 13
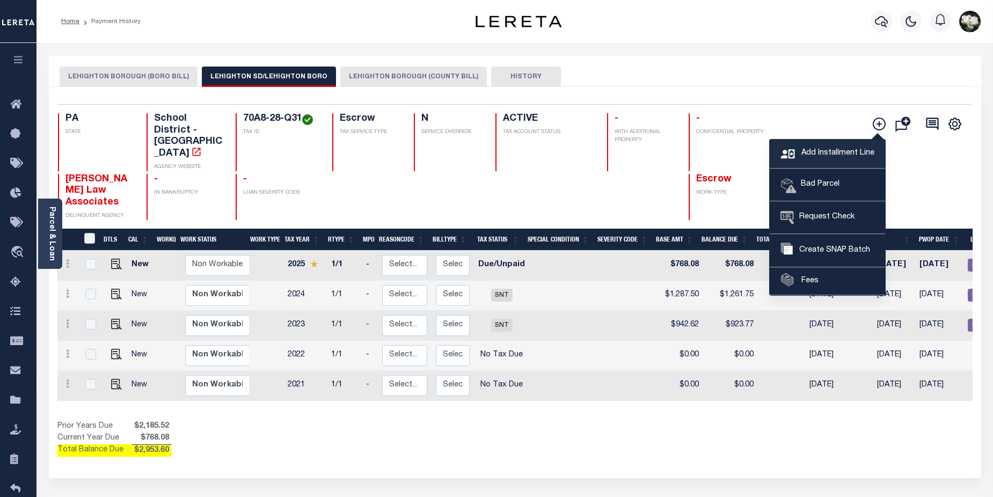
click at [848, 149] on span "Add Installment Line" at bounding box center [837, 154] width 76 height 12
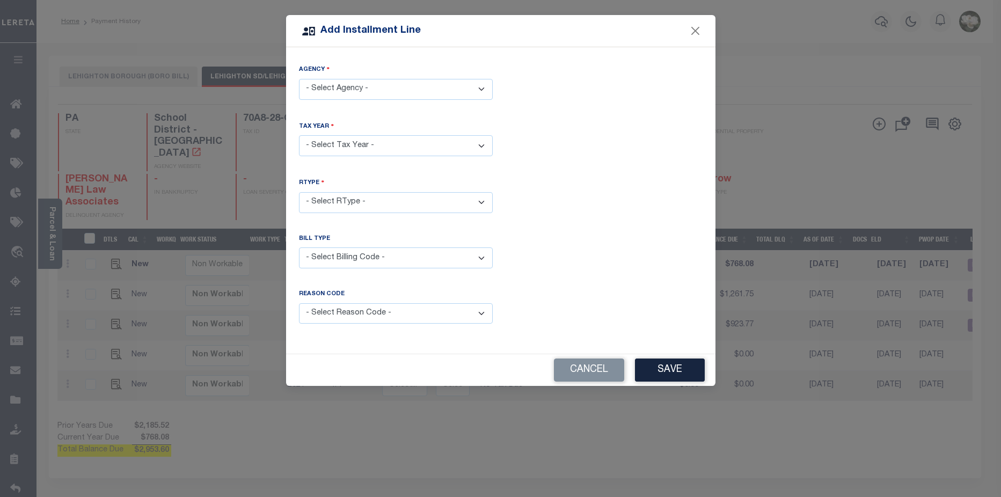
click at [449, 88] on select "- Select Agency - LEHIGHTON BOROUGH (BORO BILL) - Borough LEHIGHTON BOROUGH (CO…" at bounding box center [396, 89] width 194 height 21
select select "4202516002"
click at [299, 79] on select "- Select Agency - LEHIGHTON BOROUGH (BORO BILL) - Borough LEHIGHTON BOROUGH (CO…" at bounding box center [396, 89] width 194 height 21
click at [394, 143] on select "- Select Year - 2005 2006 2007 2008 2009 2010 2011 2012 2013 2014 2015 2016 201…" at bounding box center [396, 145] width 194 height 21
click at [299, 135] on select "- Select Year - 2005 2006 2007 2008 2009 2010 2011 2012 2013 2014 2015 2016 201…" at bounding box center [396, 145] width 194 height 21
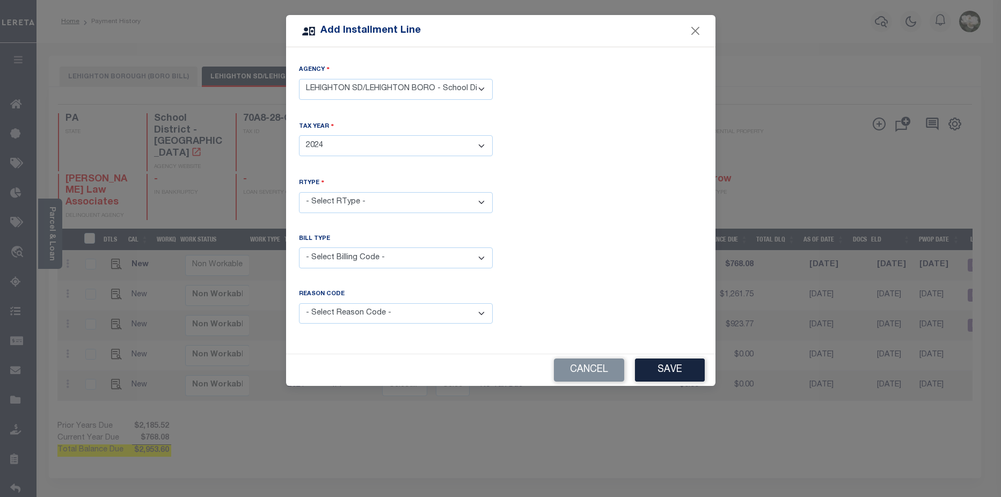
drag, startPoint x: 373, startPoint y: 139, endPoint x: 383, endPoint y: 148, distance: 14.1
click at [374, 140] on select "- Select Year - 2005 2006 2007 2008 2009 2010 2011 2012 2013 2014 2015 2016 201…" at bounding box center [396, 145] width 194 height 21
select select "2025"
click at [299, 135] on select "- Select Year - 2005 2006 2007 2008 2009 2010 2011 2012 2013 2014 2015 2016 201…" at bounding box center [396, 145] width 194 height 21
click at [380, 198] on select "- Select RType - 1/1" at bounding box center [396, 202] width 194 height 21
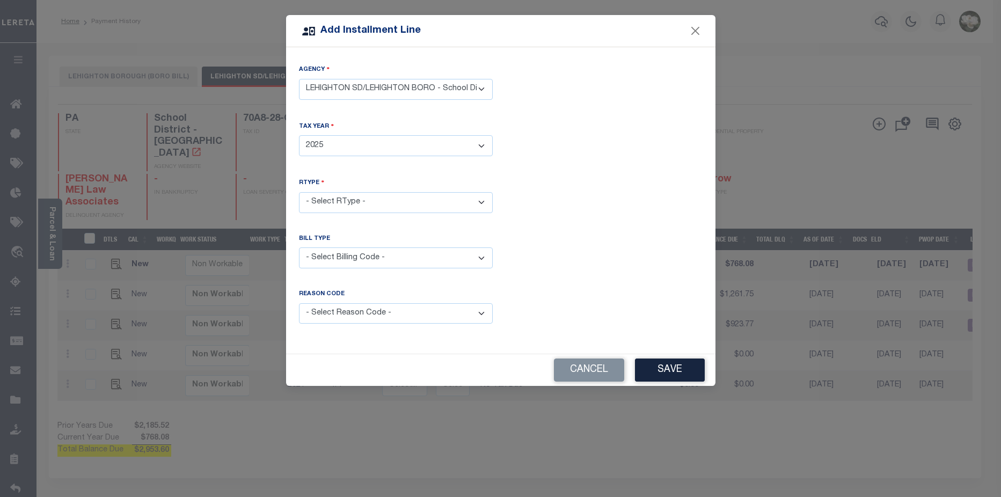
select select "0"
click at [299, 192] on select "- Select RType - 1/1" at bounding box center [396, 202] width 194 height 21
drag, startPoint x: 374, startPoint y: 257, endPoint x: 378, endPoint y: 261, distance: 6.1
click at [374, 257] on select "- Select Billing Code - Regular Delinquent Supplemental Corrected/Adjusted Bill…" at bounding box center [396, 257] width 194 height 21
select select "1"
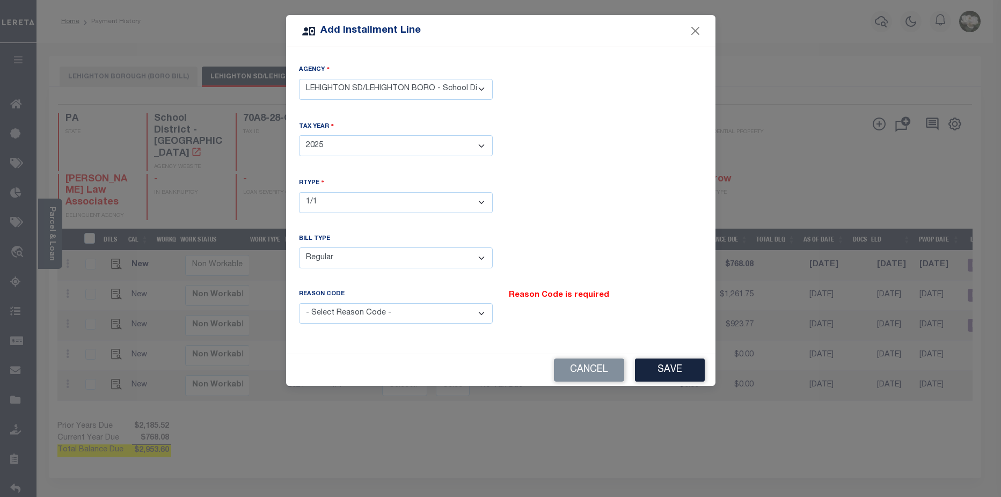
click at [299, 247] on select "- Select Billing Code - Regular Delinquent Supplemental Corrected/Adjusted Bill…" at bounding box center [396, 257] width 194 height 21
click at [376, 310] on select "- Select Reason Code - Payment Reversal Taxable Value Change Assessment Change …" at bounding box center [396, 313] width 194 height 21
select select "11"
click at [299, 303] on select "- Select Reason Code - Payment Reversal Taxable Value Change Assessment Change …" at bounding box center [396, 313] width 194 height 21
click at [686, 364] on button "Save" at bounding box center [670, 370] width 70 height 23
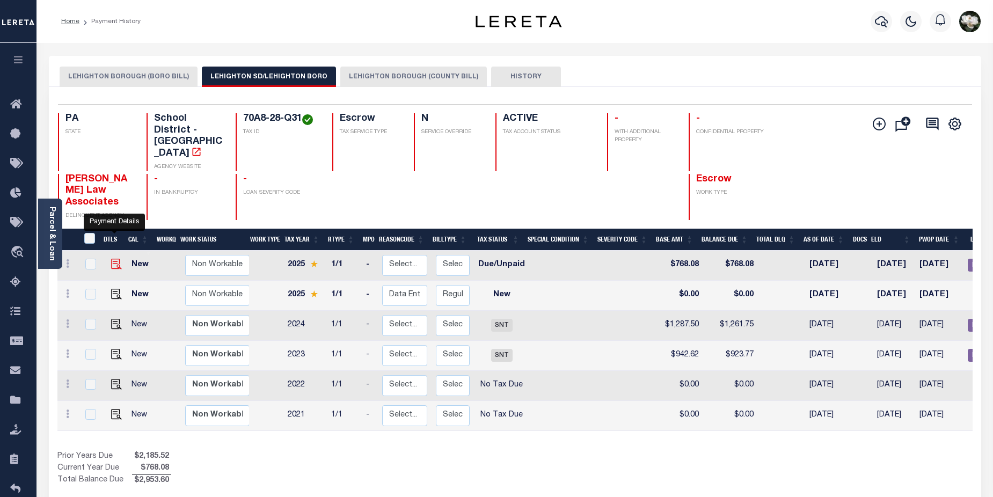
click at [113, 259] on img at bounding box center [116, 264] width 11 height 11
checkbox input "true"
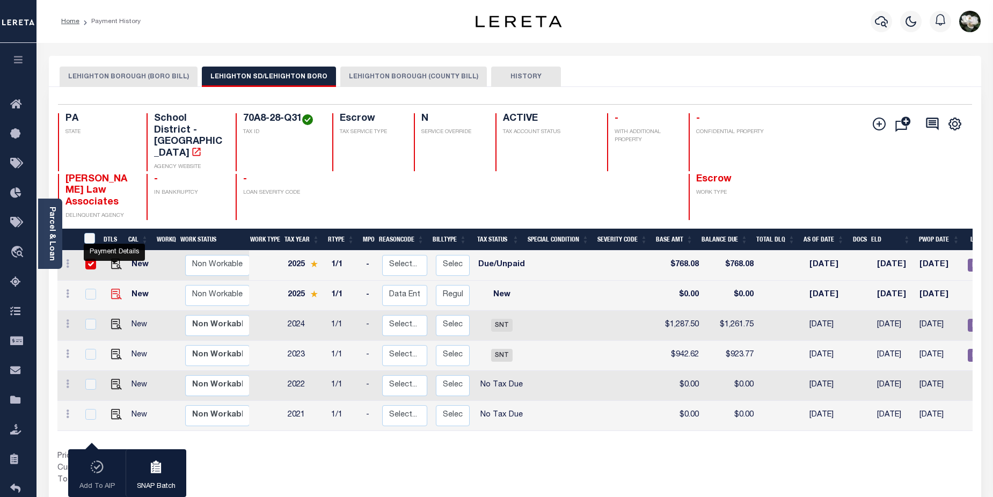
click at [111, 289] on img at bounding box center [116, 294] width 11 height 11
checkbox input "true"
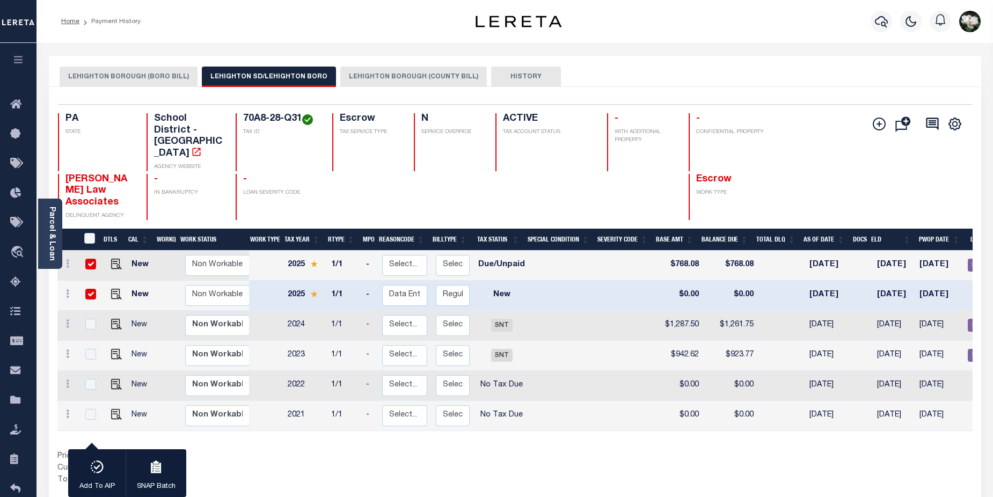
click at [86, 259] on input "checkbox" at bounding box center [90, 264] width 11 height 11
checkbox input "false"
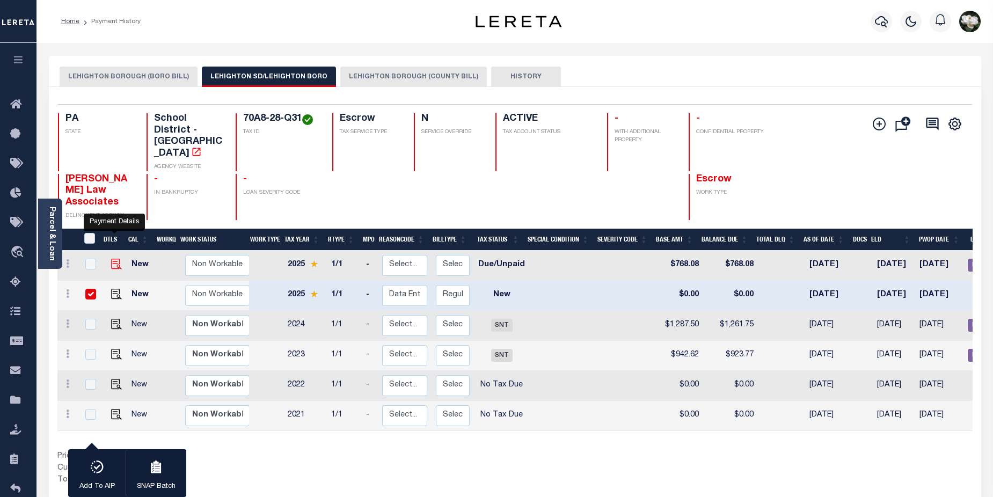
click at [113, 259] on img at bounding box center [116, 264] width 11 height 11
checkbox input "true"
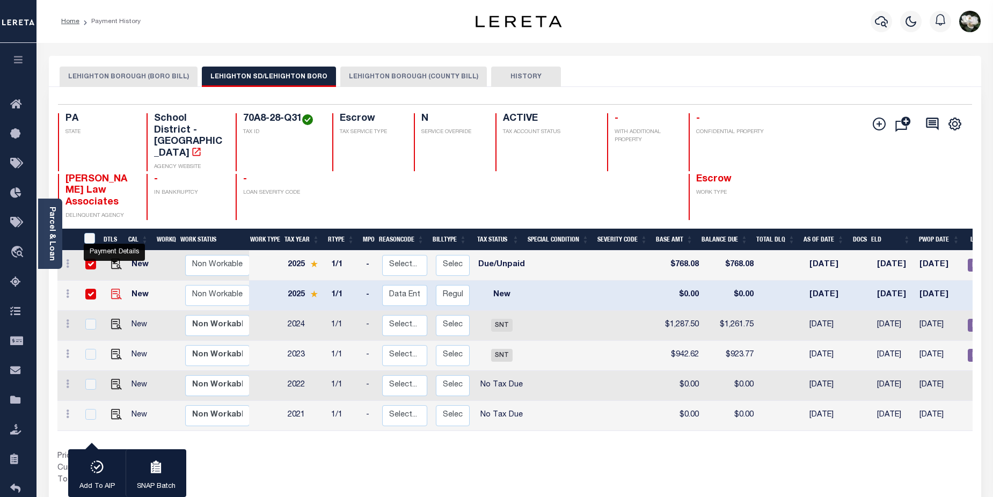
click at [115, 289] on img at bounding box center [116, 294] width 11 height 11
checkbox input "false"
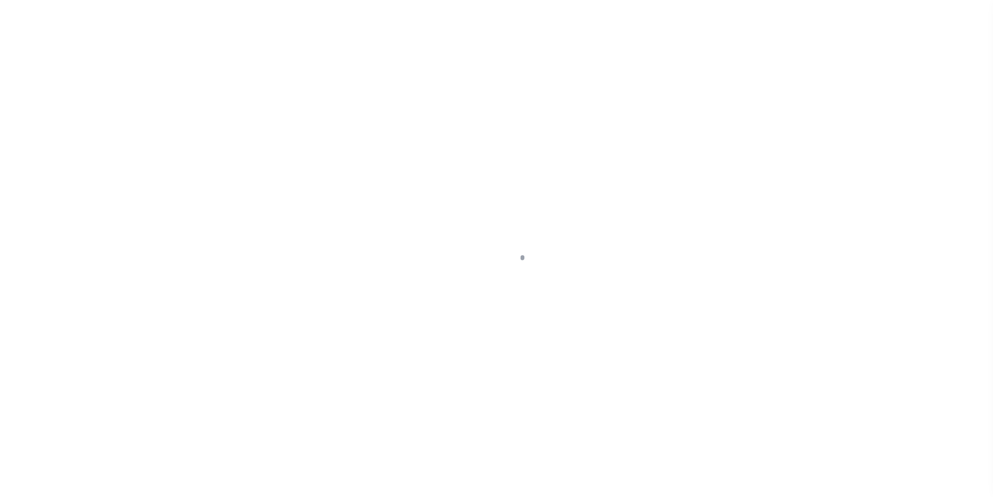
select select "DUE"
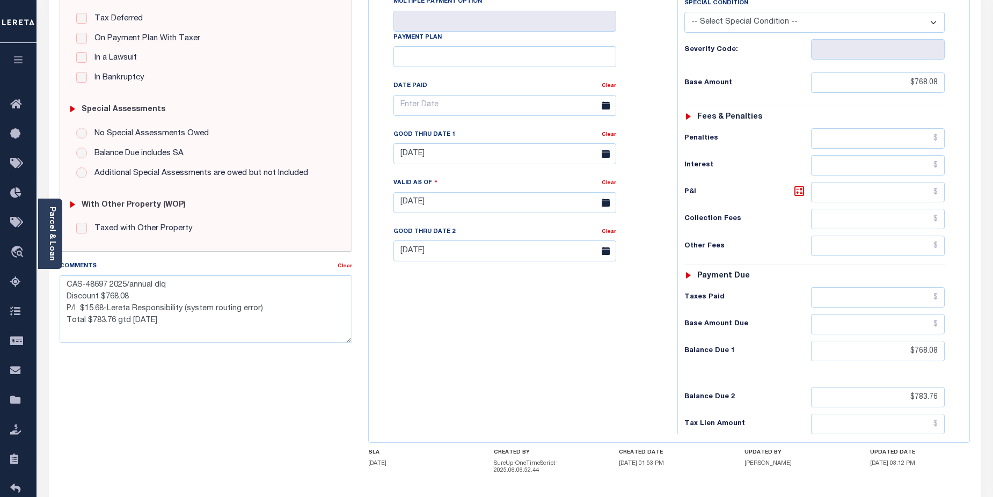
scroll to position [323, 0]
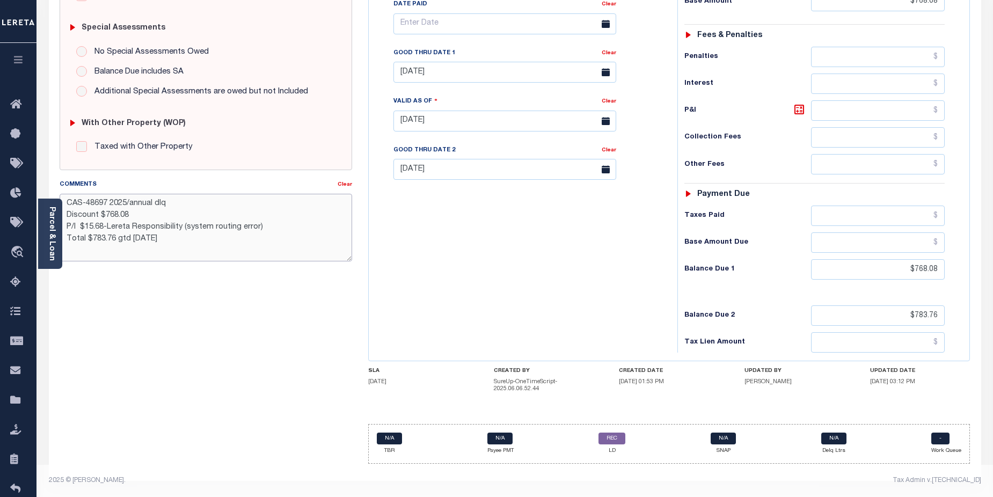
drag, startPoint x: 65, startPoint y: 202, endPoint x: 259, endPoint y: 237, distance: 196.9
click at [259, 237] on textarea "CAS-48697 2025/annual dlq Discount $768.08 P/I $15.68-Lereta Responsibility (sy…" at bounding box center [206, 228] width 293 height 68
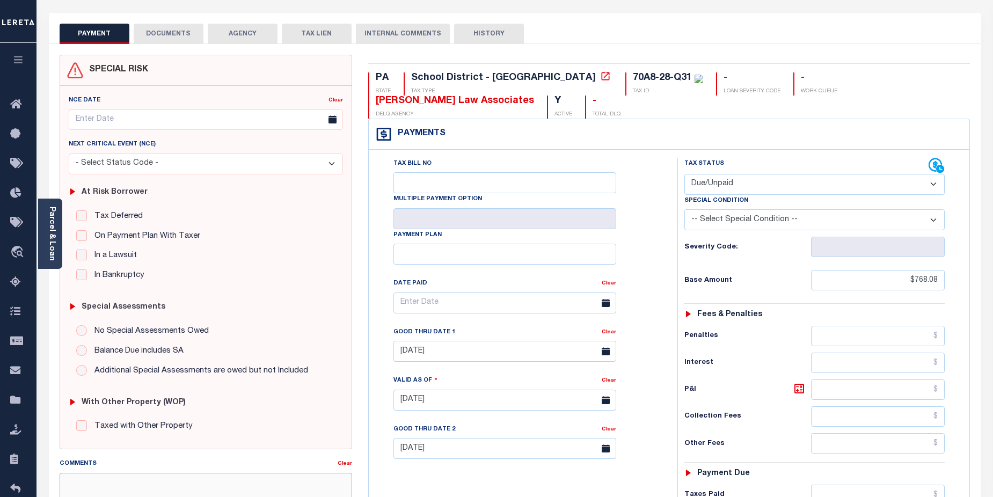
scroll to position [11, 0]
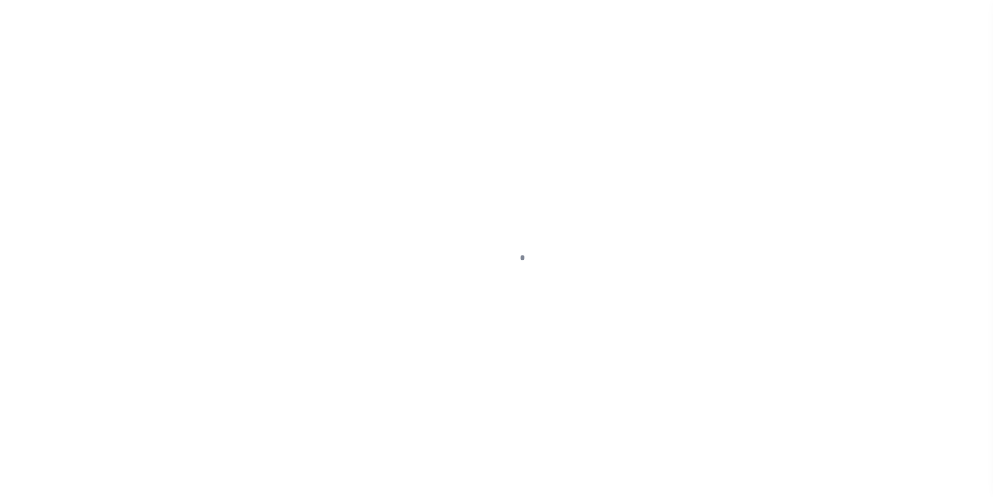
select select "DUE"
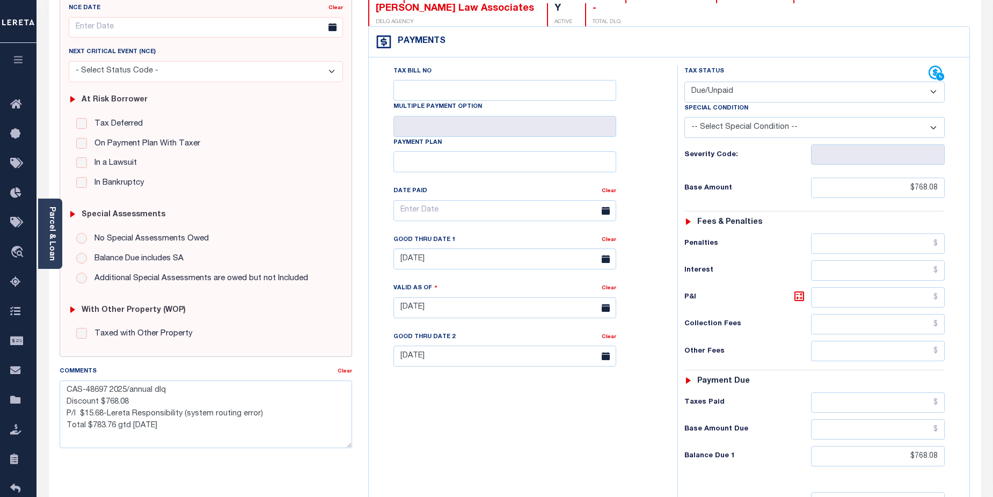
scroll to position [213, 0]
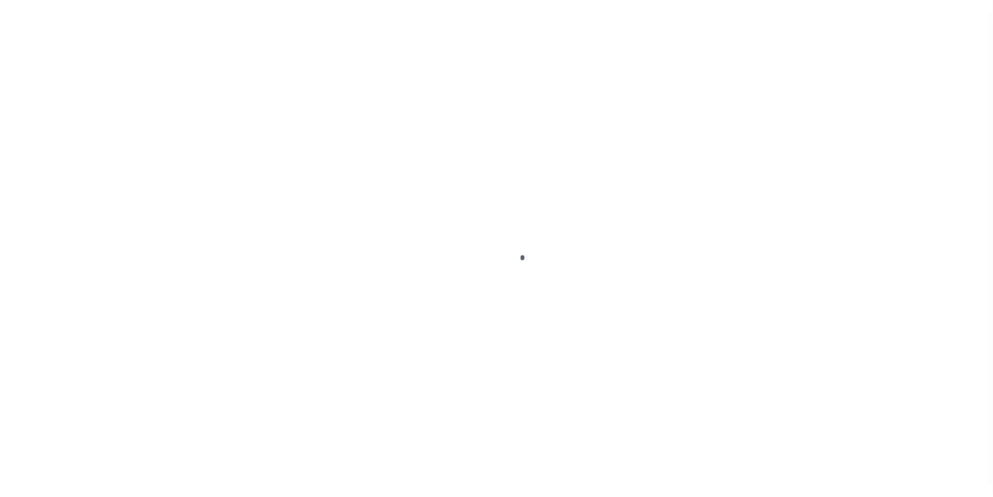
select select "NW2"
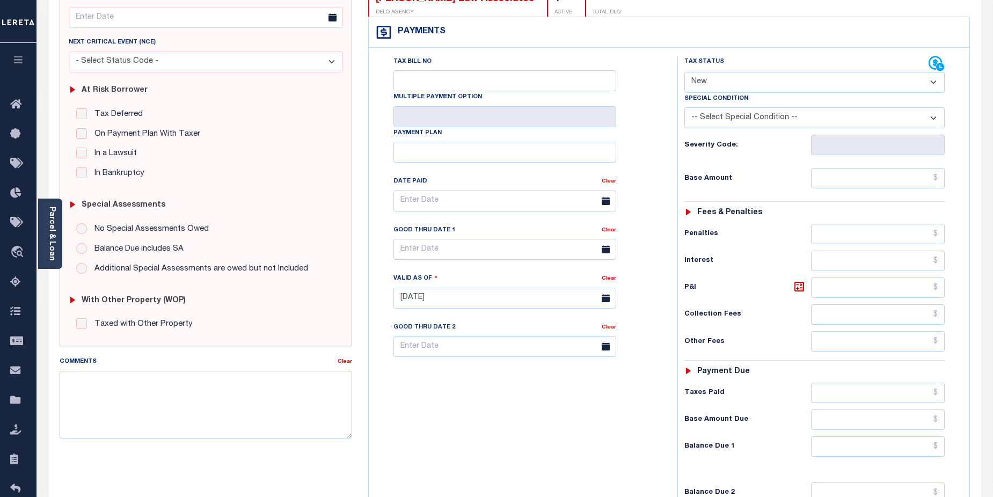
scroll to position [166, 0]
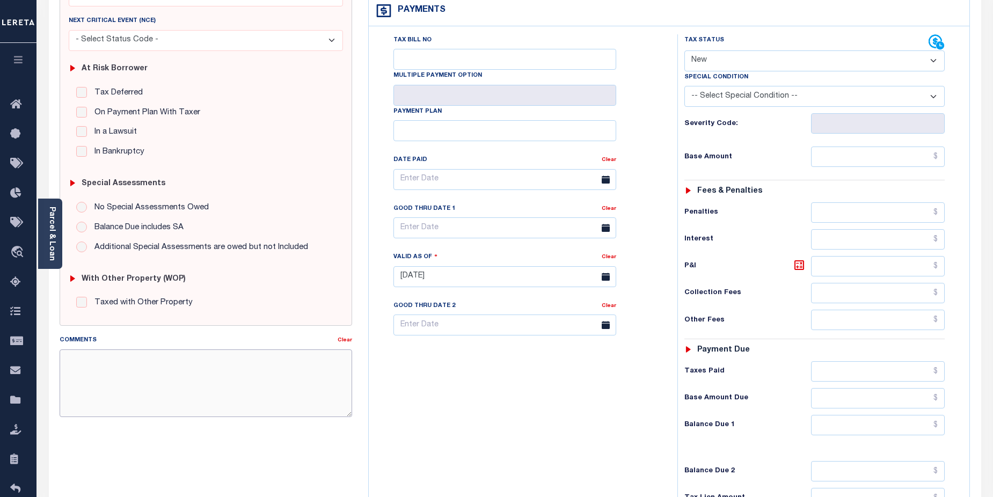
click at [179, 370] on textarea "Comments" at bounding box center [206, 383] width 293 height 68
paste textarea "CAS-48697 2025/annual dlq Discount $768.08 P/I $15.68-Lereta Responsibility (sy…"
type textarea "CAS-48697 2025/annual dlq Discount $768.08 P/I $15.68-Lereta Responsibility (sy…"
click at [931, 62] on select "- Select Status Code - Open Due/Unpaid Paid Incomplete No Tax Due Internal Refu…" at bounding box center [814, 60] width 261 height 21
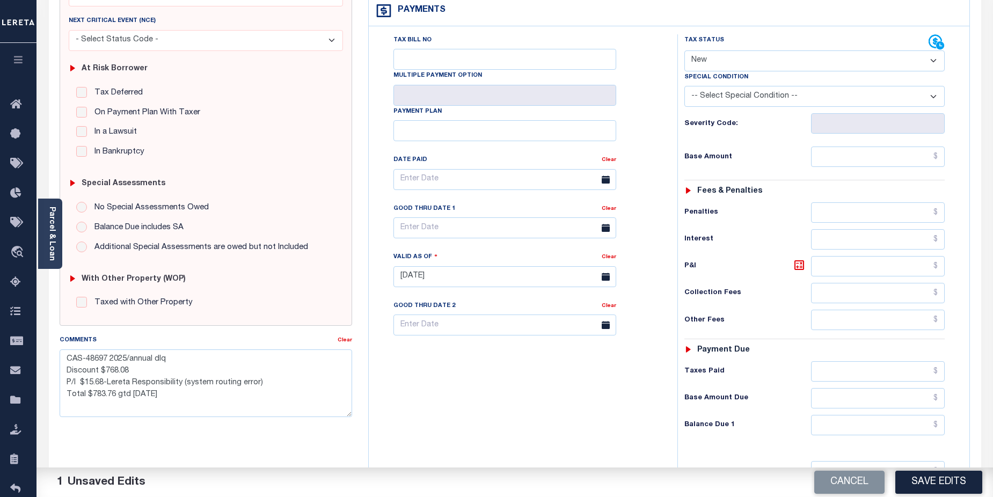
select select "DUE"
click at [684, 51] on select "- Select Status Code - Open Due/Unpaid Paid Incomplete No Tax Due Internal Refu…" at bounding box center [814, 60] width 261 height 21
click at [895, 155] on input "text" at bounding box center [878, 157] width 134 height 20
type input "$768.08"
click at [885, 405] on input "text" at bounding box center [878, 398] width 134 height 20
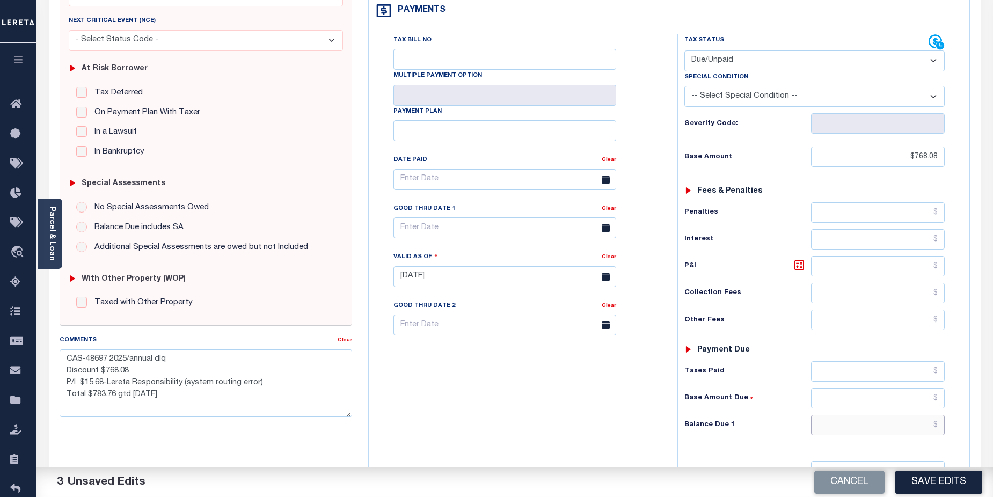
click at [892, 424] on input "text" at bounding box center [878, 425] width 134 height 20
type input "$768.08"
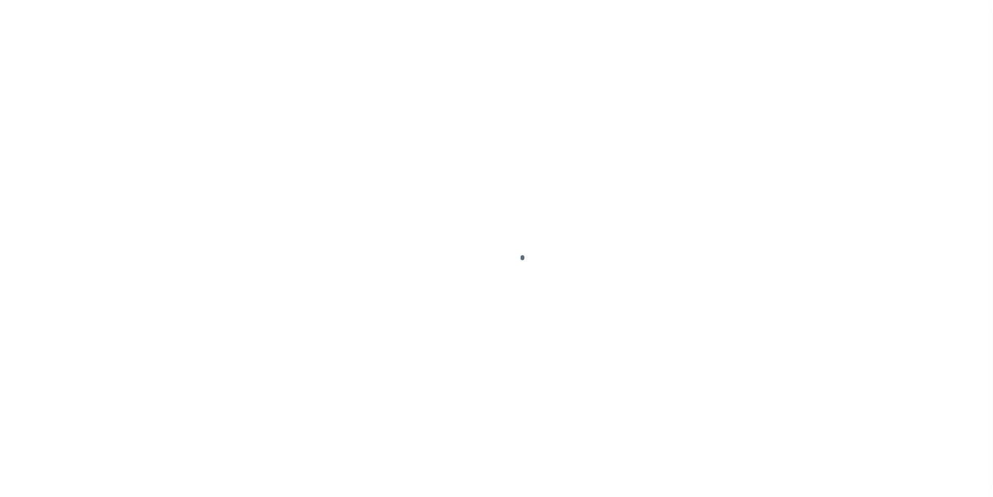
select select "DUE"
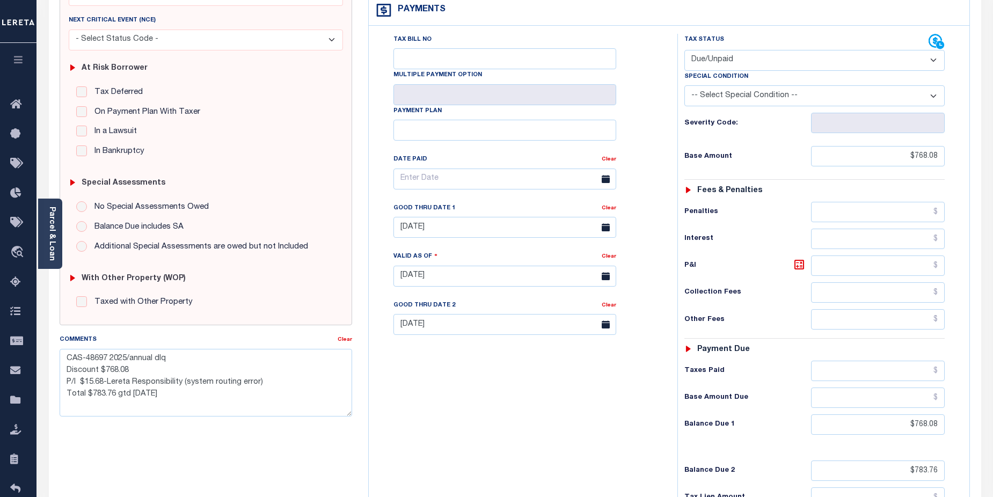
scroll to position [165, 0]
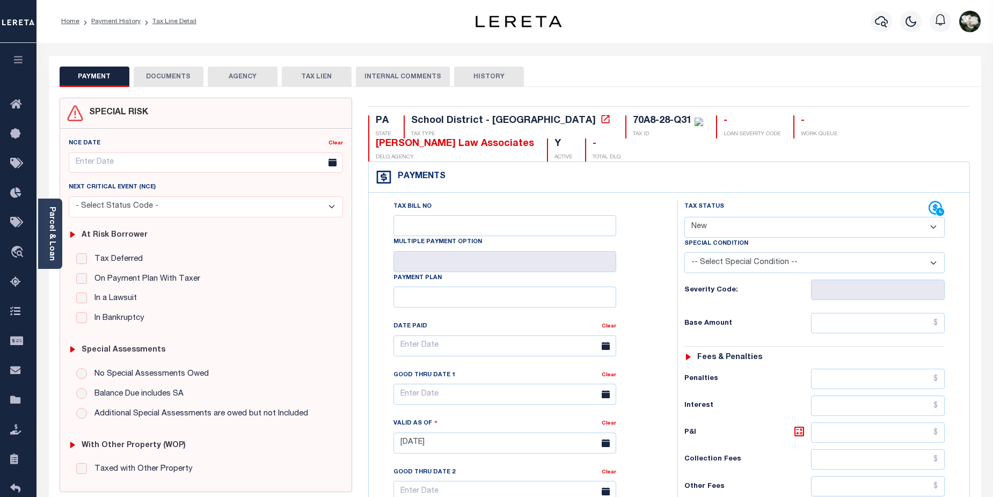
click at [930, 228] on select "- Select Status Code - Open Due/Unpaid Paid Incomplete No Tax Due Internal Refu…" at bounding box center [814, 227] width 261 height 21
select select "DUE"
click at [684, 217] on select "- Select Status Code - Open Due/Unpaid Paid Incomplete No Tax Due Internal Refu…" at bounding box center [814, 227] width 261 height 21
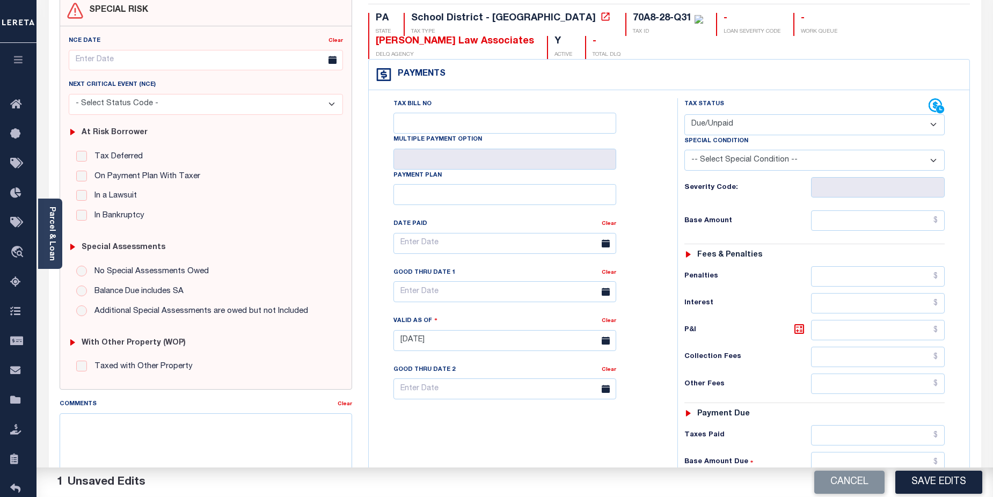
scroll to position [144, 0]
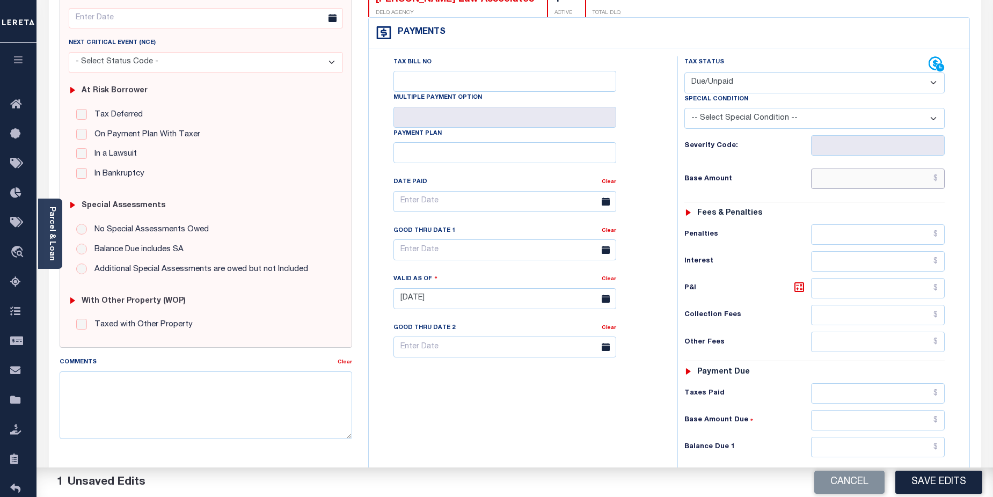
drag, startPoint x: 906, startPoint y: 183, endPoint x: 919, endPoint y: 172, distance: 17.2
click at [906, 181] on input "text" at bounding box center [878, 179] width 134 height 20
type input "$768.08"
drag, startPoint x: 893, startPoint y: 448, endPoint x: 881, endPoint y: 442, distance: 13.2
click at [892, 448] on input "text" at bounding box center [878, 447] width 134 height 20
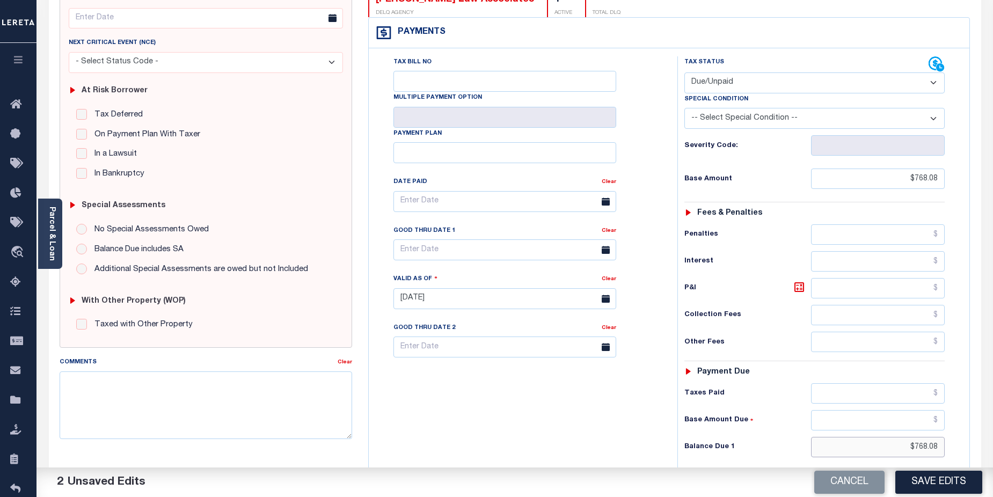
type input "$768.08"
click at [505, 249] on input "text" at bounding box center [505, 249] width 223 height 21
click at [549, 280] on icon at bounding box center [550, 278] width 8 height 8
select select "9"
click at [524, 394] on span "31" at bounding box center [523, 396] width 21 height 21
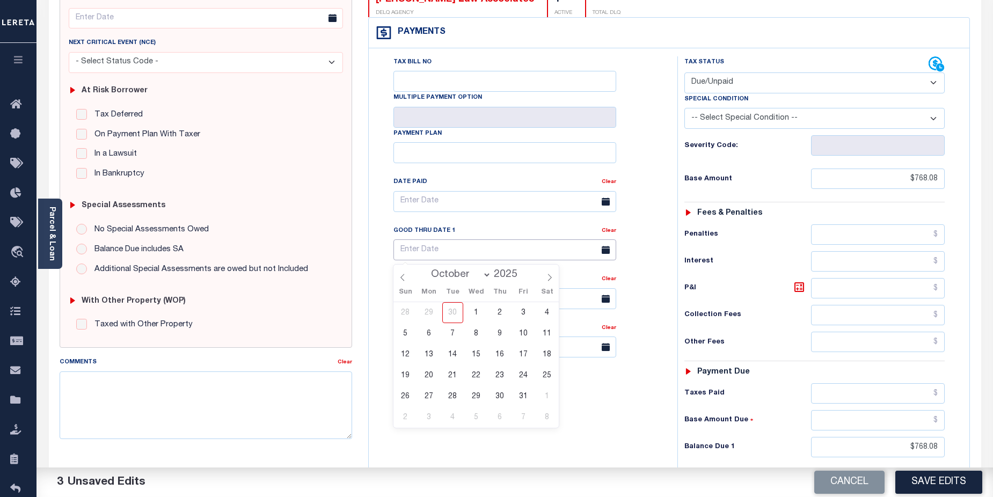
type input "[DATE]"
click at [175, 388] on textarea "Comments" at bounding box center [206, 405] width 293 height 68
paste textarea "CAS-48697 2025/annual dlq Discount $768.08 P/I $15.68-Lereta Responsibility (sy…"
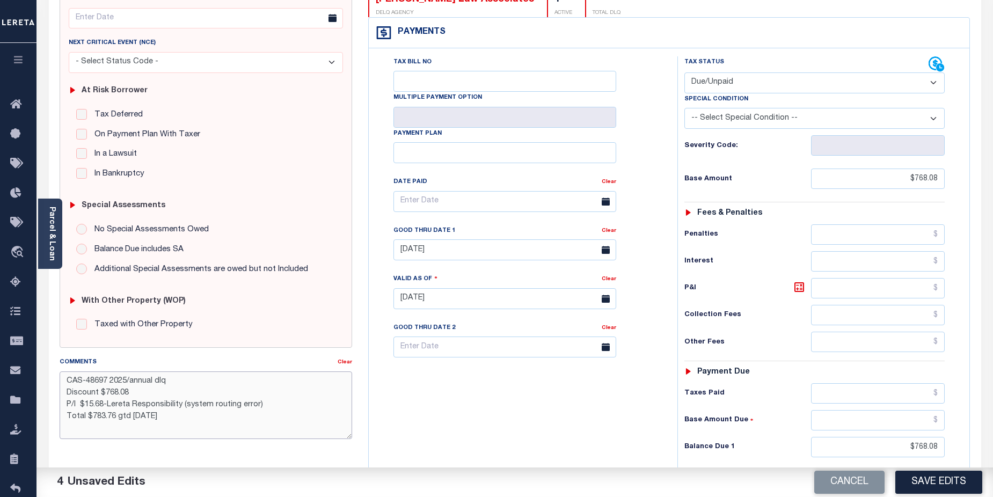
click at [90, 434] on textarea "CAS-48697 2025/annual dlq Discount $768.08 P/I $15.68-Lereta Responsibility (sy…" at bounding box center [206, 405] width 293 height 68
click at [90, 432] on textarea "CAS-48697 2025/annual dlq Discount $768.08 P/I $15.68-Lereta Responsibility (sy…" at bounding box center [206, 405] width 293 height 68
click at [191, 421] on textarea "CAS-48697 2025/annual dlq Discount $768.08 P/I $15.68-Lereta Responsibility (sy…" at bounding box center [206, 405] width 293 height 68
type textarea "CAS-48697 2025/annual dlq Discount $768.08 P/I $15.68-Lereta Responsibility (sy…"
click at [951, 484] on button "Save Edits" at bounding box center [938, 482] width 87 height 23
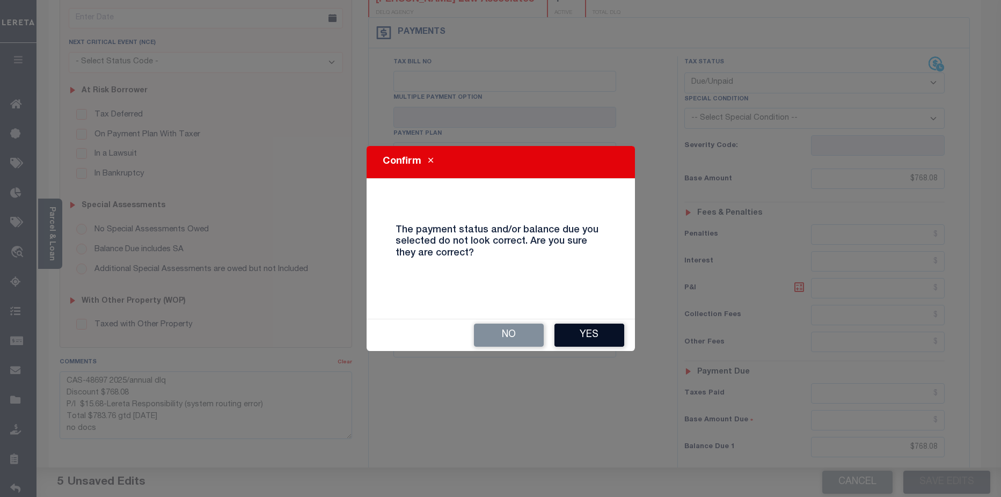
click at [582, 341] on button "Yes" at bounding box center [590, 335] width 70 height 23
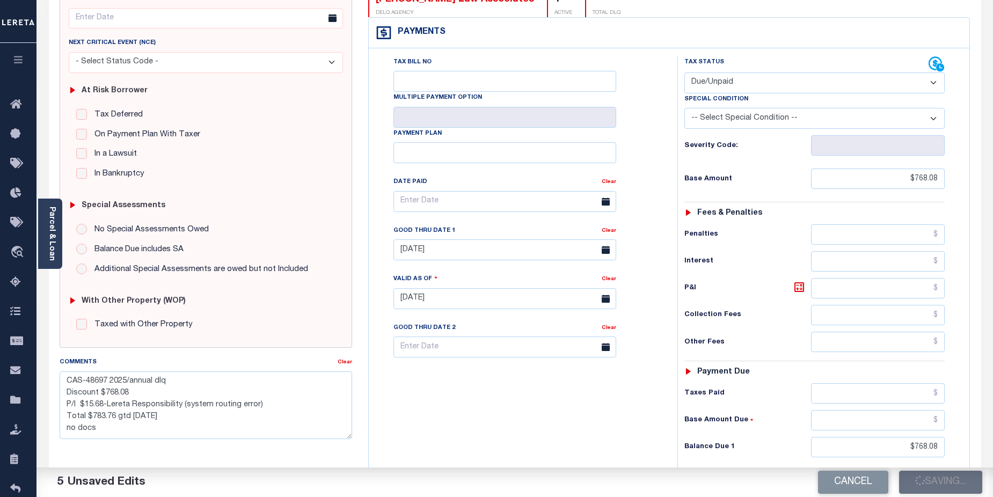
checkbox input "false"
type textarea "CAS-48697 2025/annual dlq Discount $768.08 P/I $15.68-Lereta Responsibility (sy…"
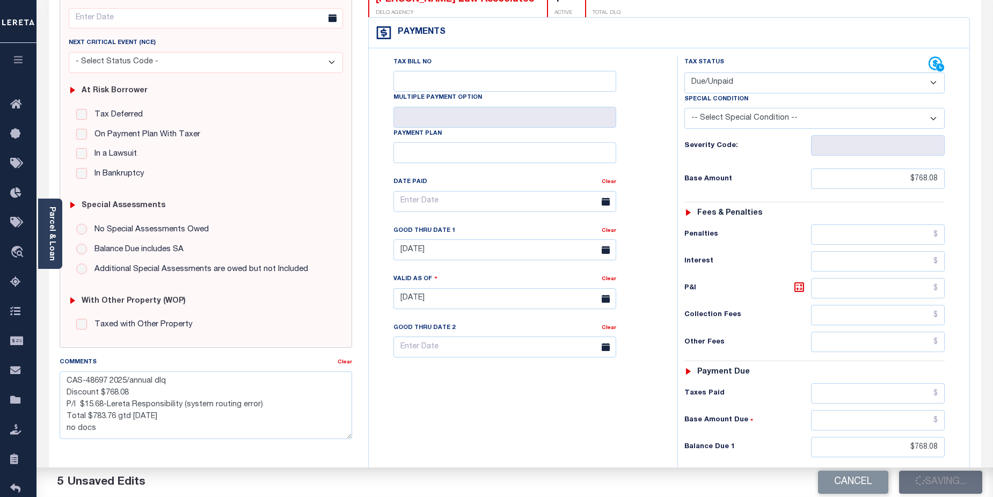
type input "$768.08"
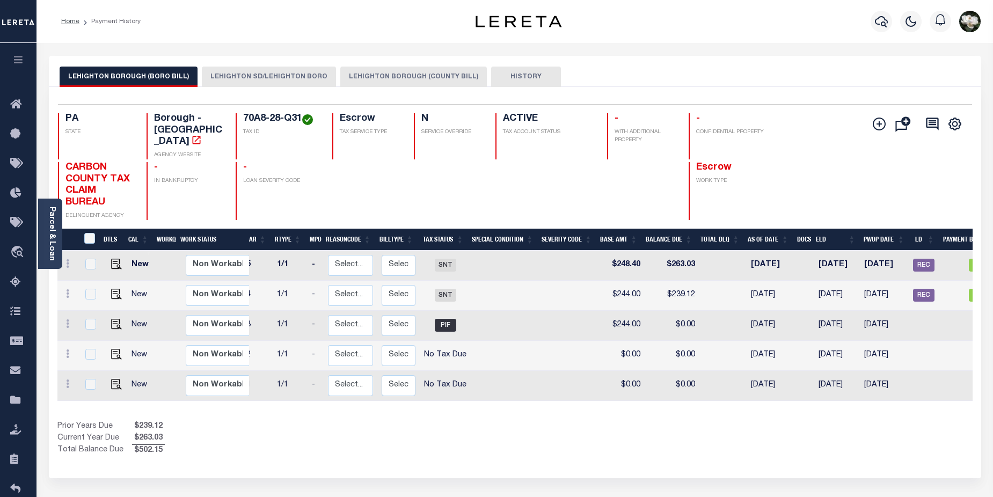
scroll to position [0, 53]
click at [285, 83] on button "LEHIGHTON SD/LEHIGHTON BORO" at bounding box center [269, 77] width 134 height 20
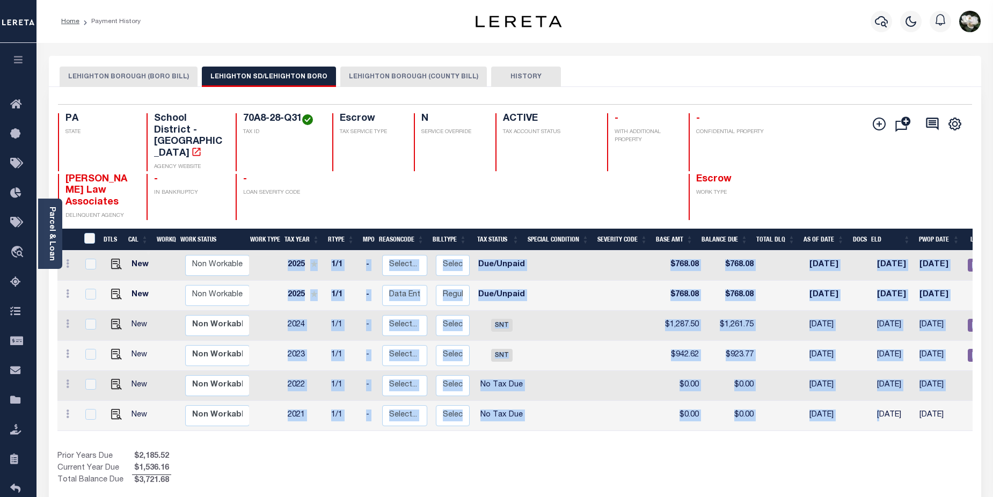
drag, startPoint x: 784, startPoint y: 403, endPoint x: 849, endPoint y: 397, distance: 64.7
click at [858, 397] on div "DTLS CAL WorkQ Work Status Work Type Tax Year RType MPO ReasonCode BillType Tax…" at bounding box center [514, 341] width 915 height 180
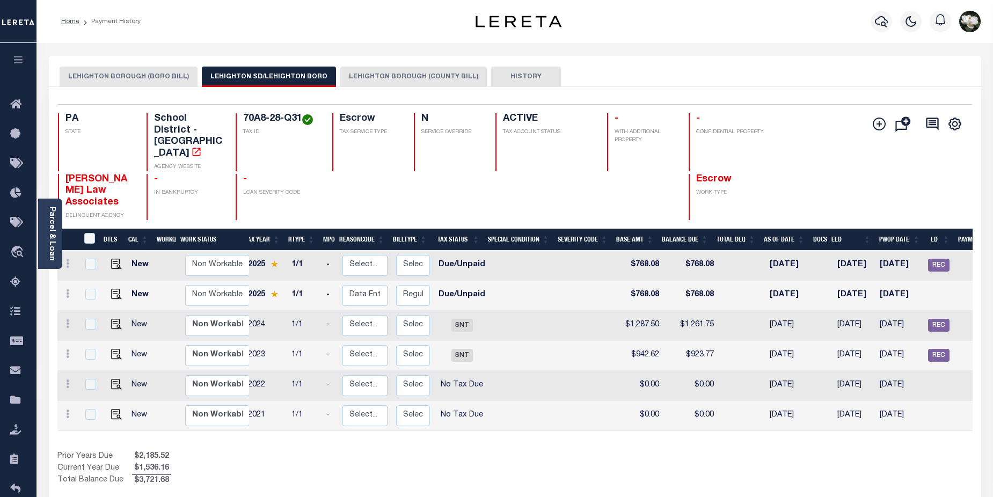
scroll to position [0, 0]
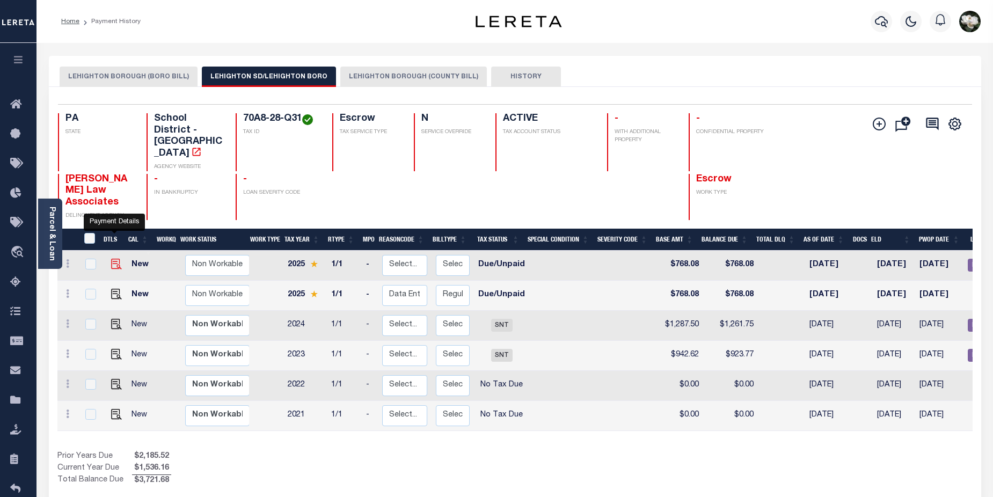
click at [111, 259] on img "" at bounding box center [116, 264] width 11 height 11
checkbox input "true"
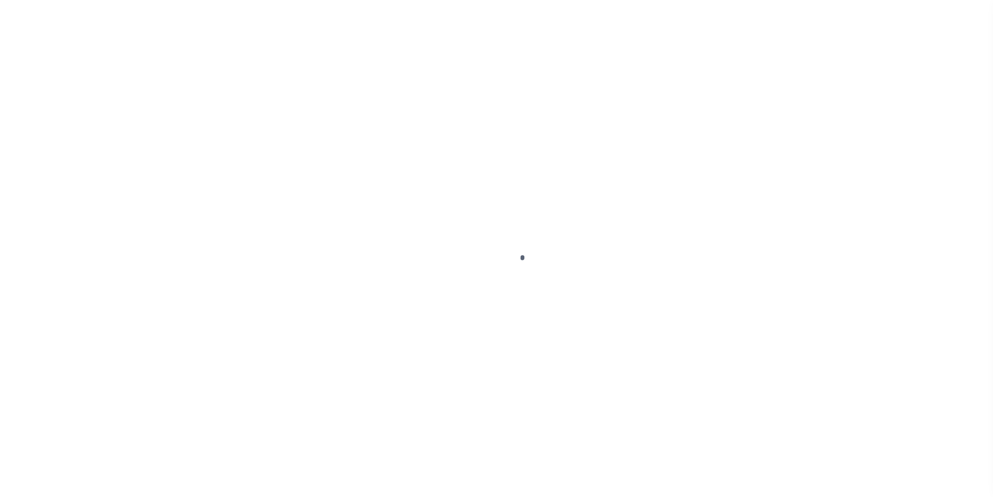
select select "DUE"
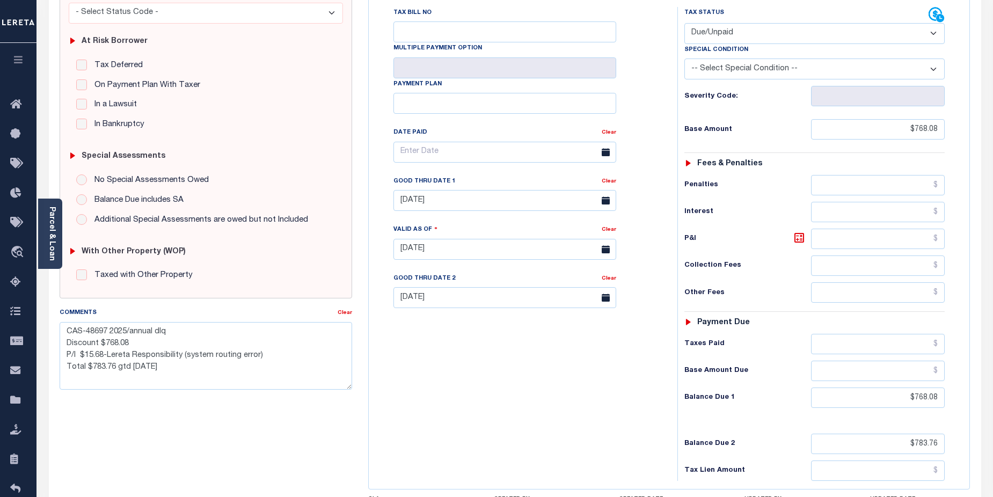
scroll to position [200, 0]
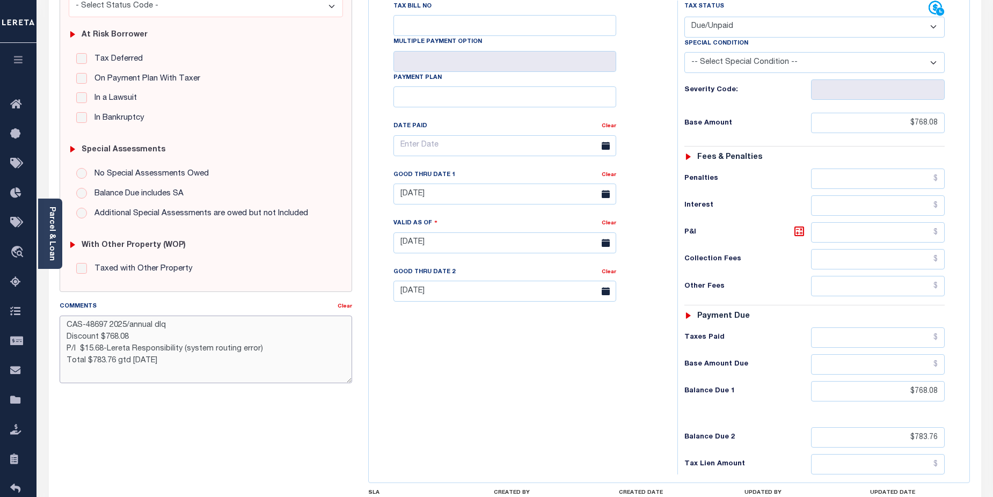
drag, startPoint x: 68, startPoint y: 320, endPoint x: 261, endPoint y: 377, distance: 201.5
click at [261, 377] on textarea "CAS-48697 2025/annual dlq Discount $768.08 P/I $15.68-Lereta Responsibility (sy…" at bounding box center [206, 350] width 293 height 68
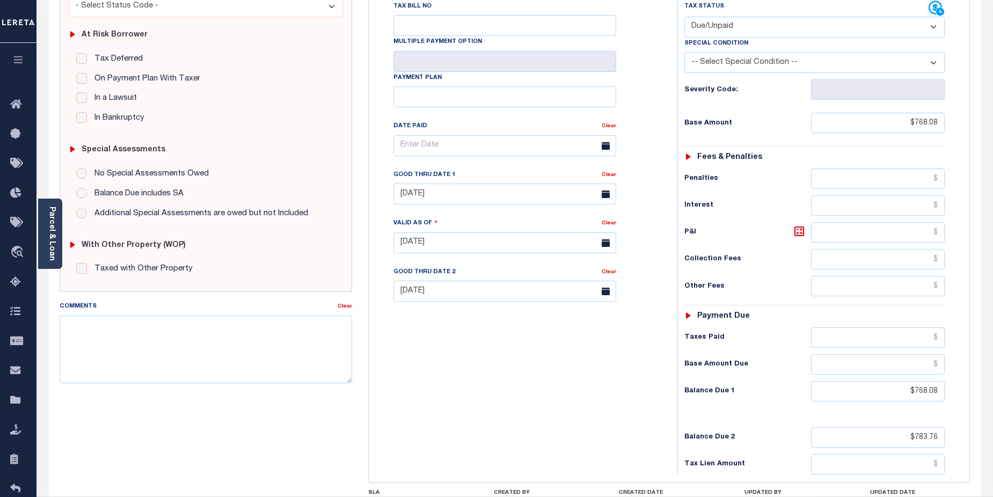
click at [592, 392] on div "Tax Bill No Multiple Payment Option Payment Plan Clear" at bounding box center [520, 238] width 298 height 474
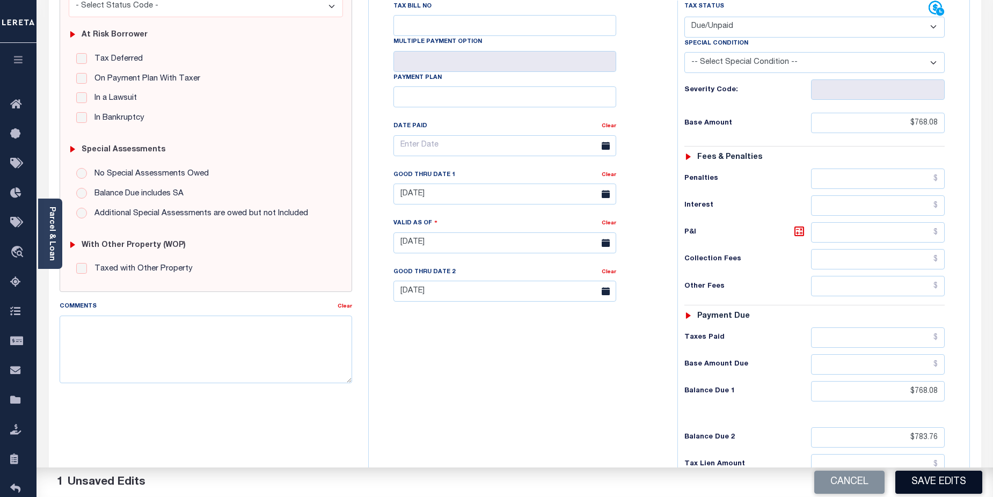
click at [932, 482] on button "Save Edits" at bounding box center [938, 482] width 87 height 23
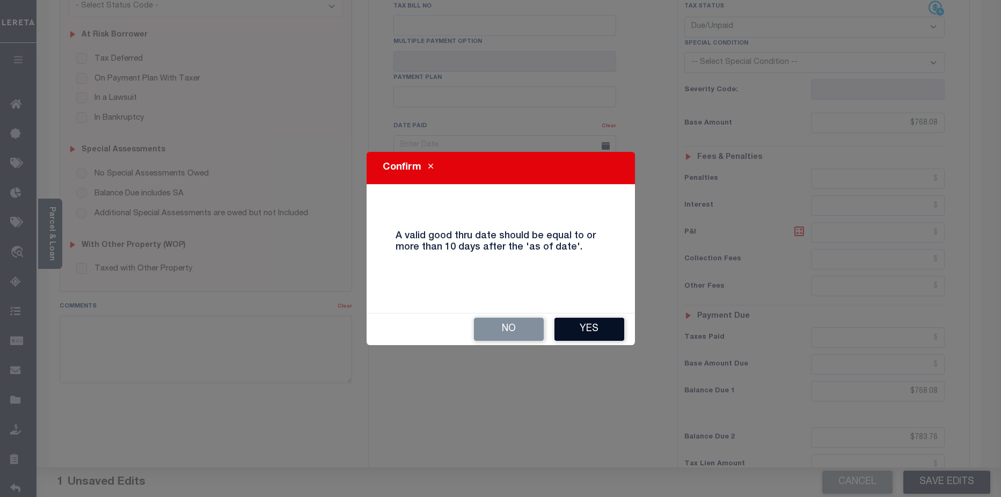
click at [588, 335] on button "Yes" at bounding box center [590, 329] width 70 height 23
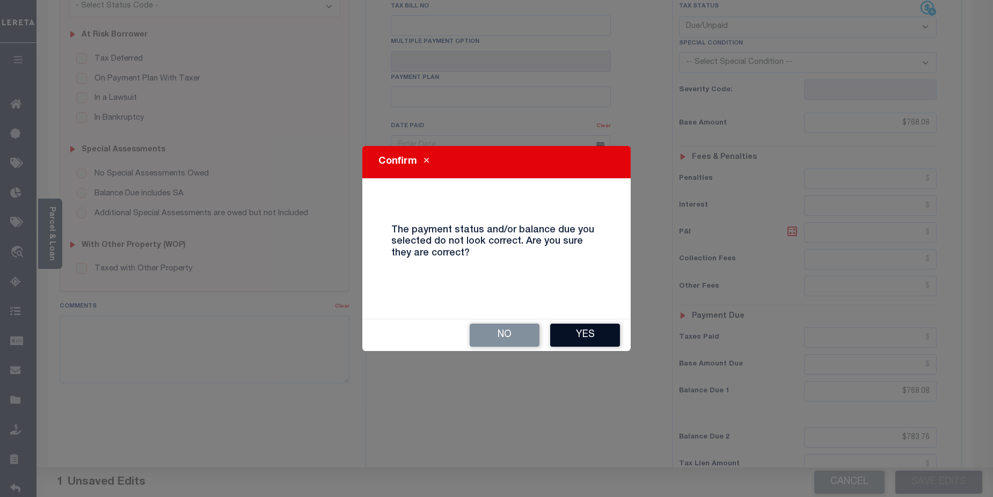
click at [596, 338] on button "Yes" at bounding box center [585, 335] width 70 height 23
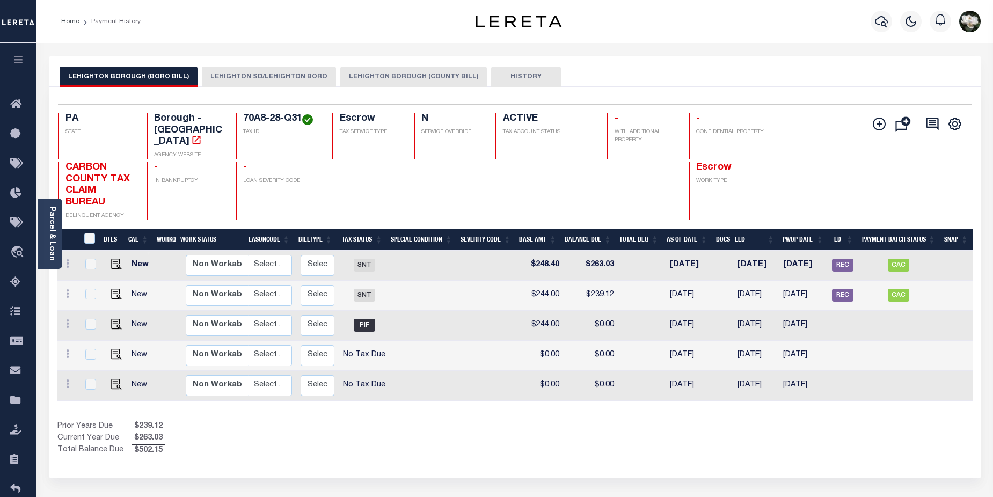
scroll to position [0, 130]
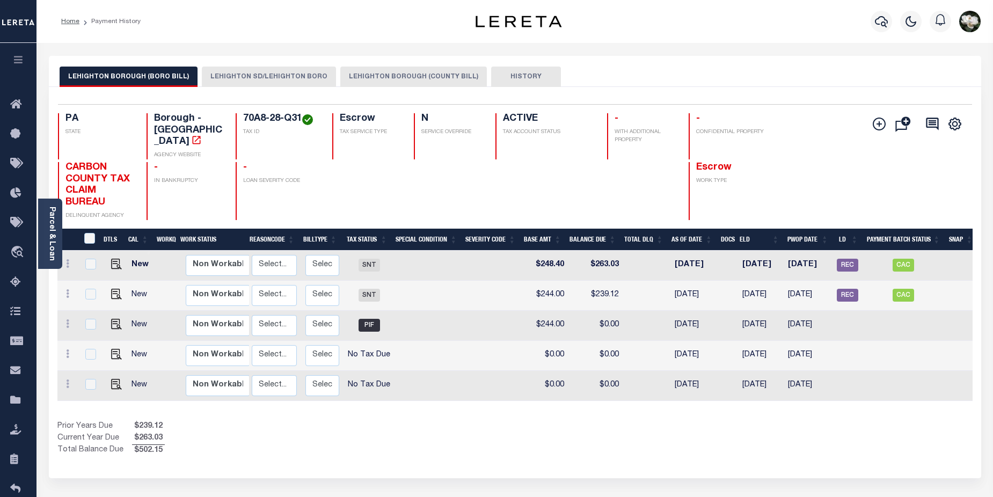
click at [256, 71] on button "LEHIGHTON SD/LEHIGHTON BORO" at bounding box center [269, 77] width 134 height 20
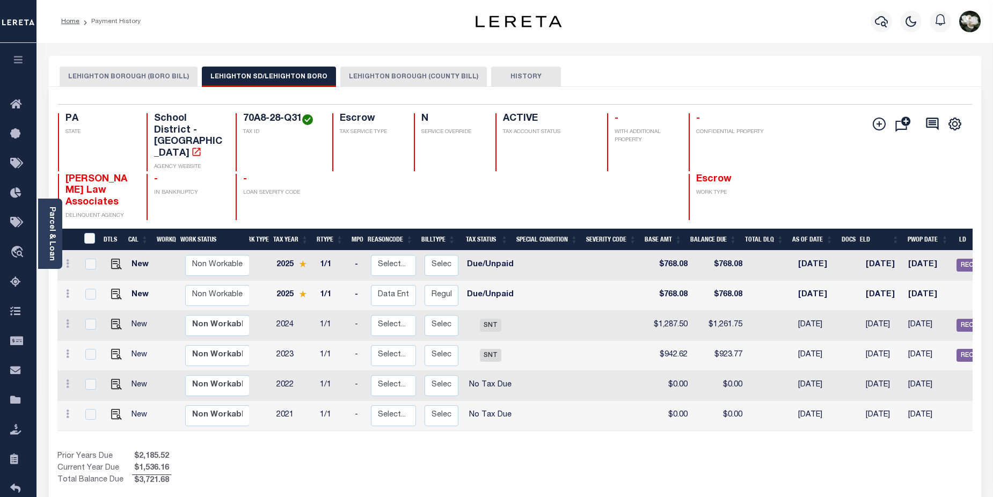
scroll to position [0, 0]
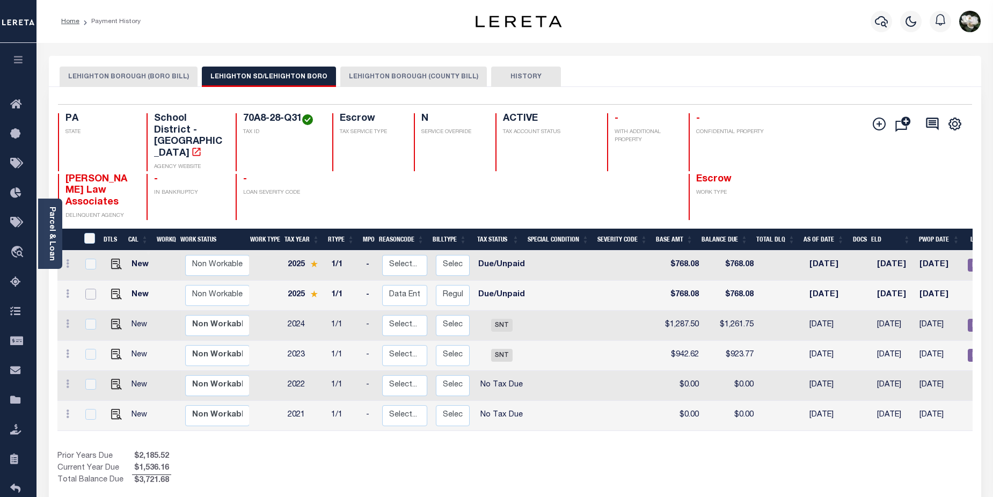
click at [86, 289] on input "checkbox" at bounding box center [90, 294] width 11 height 11
checkbox input "true"
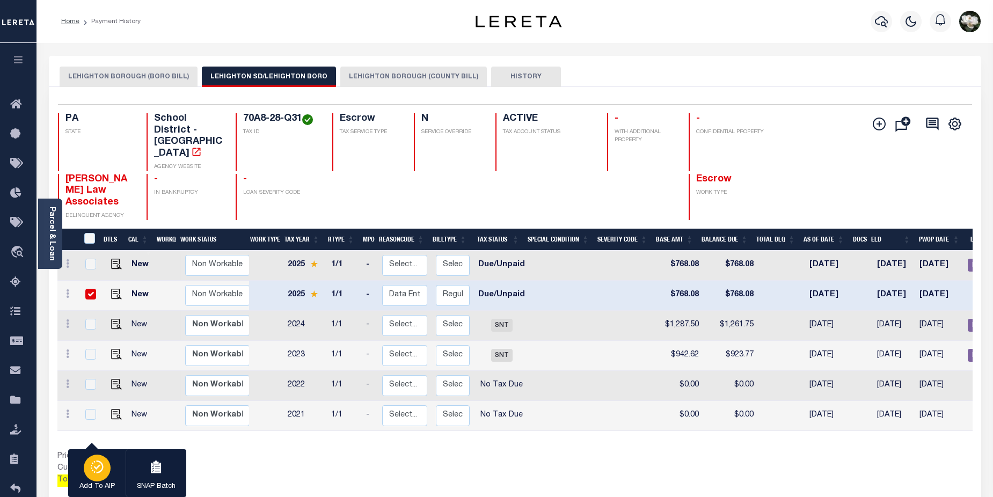
click at [104, 469] on icon "button" at bounding box center [97, 467] width 15 height 13
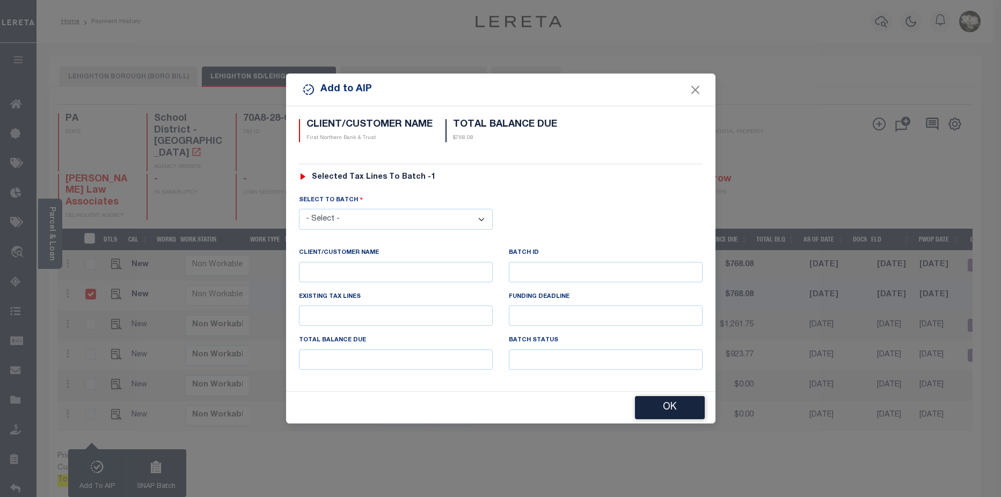
click at [379, 217] on select "- Select - 44231 44945 46398" at bounding box center [396, 219] width 194 height 21
select select "46398"
click at [299, 209] on select "- Select - 44231 44945 46398" at bounding box center [396, 219] width 194 height 21
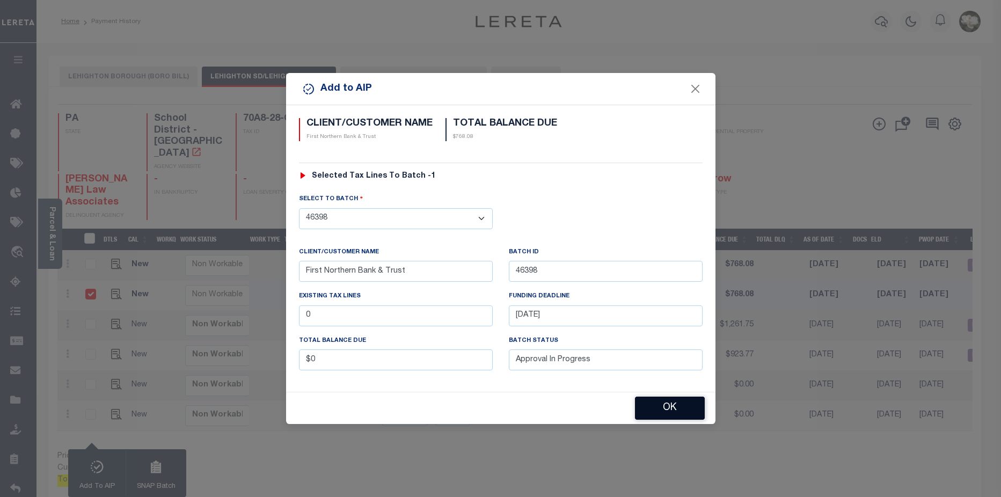
click at [682, 417] on button "OK" at bounding box center [670, 408] width 70 height 23
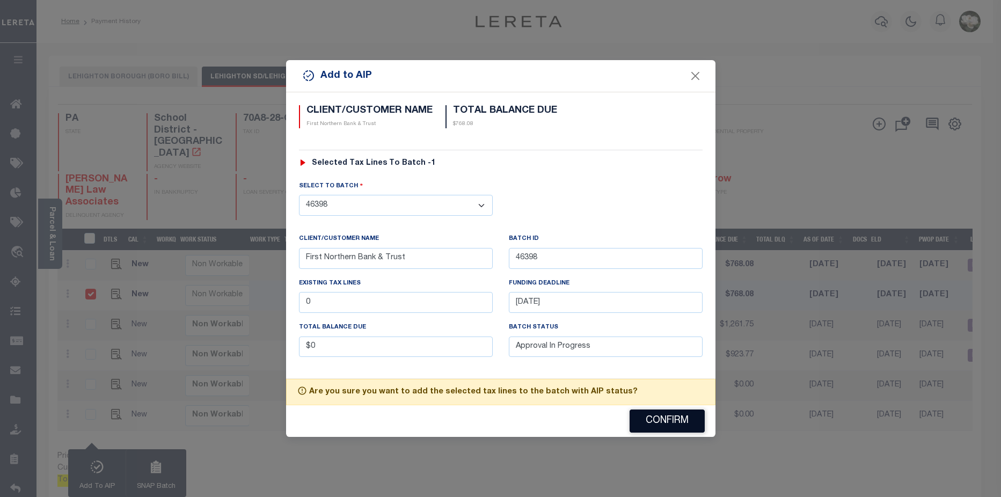
click at [682, 417] on button "Confirm" at bounding box center [667, 421] width 75 height 23
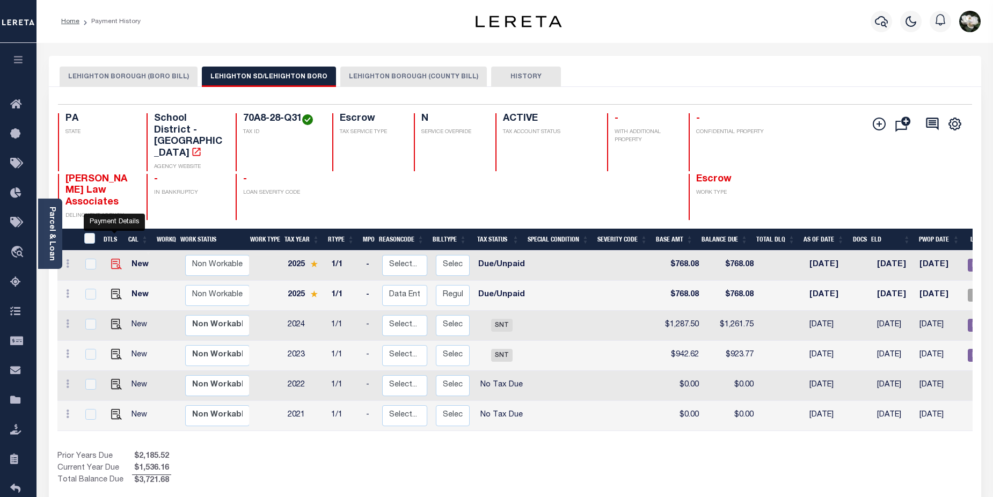
click at [119, 259] on img at bounding box center [116, 264] width 11 height 11
checkbox input "true"
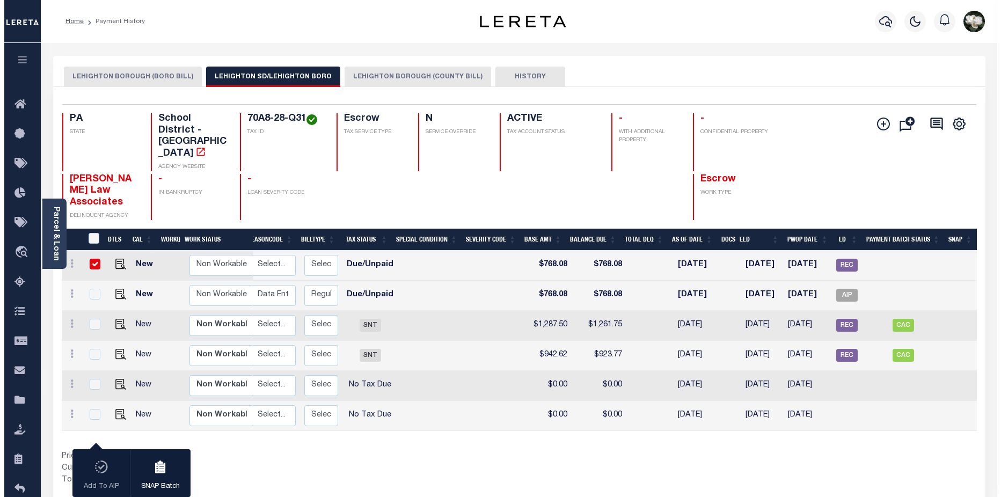
scroll to position [0, 68]
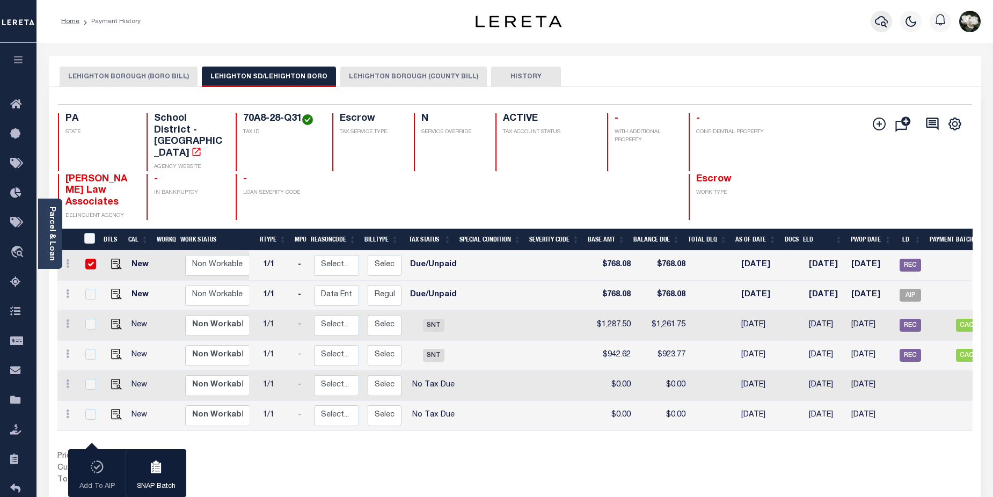
click at [880, 27] on icon "button" at bounding box center [881, 21] width 13 height 13
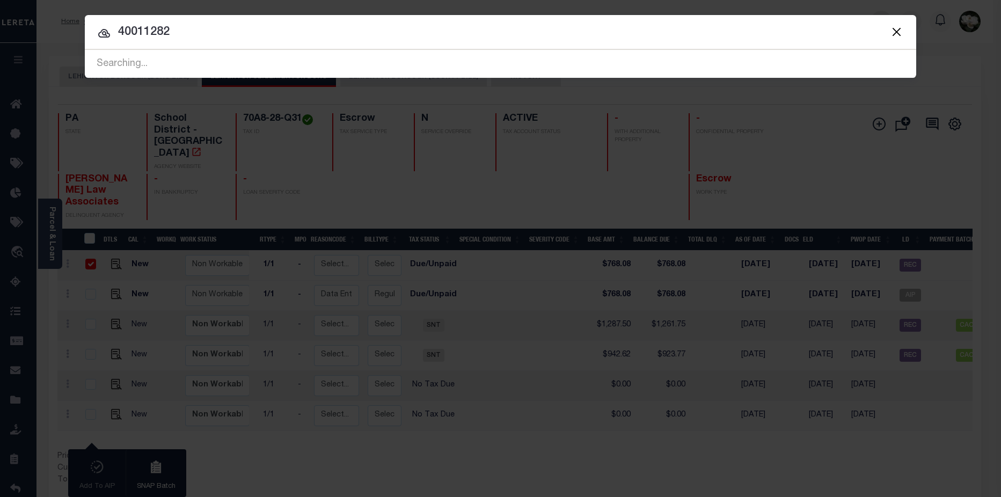
type input "40011282"
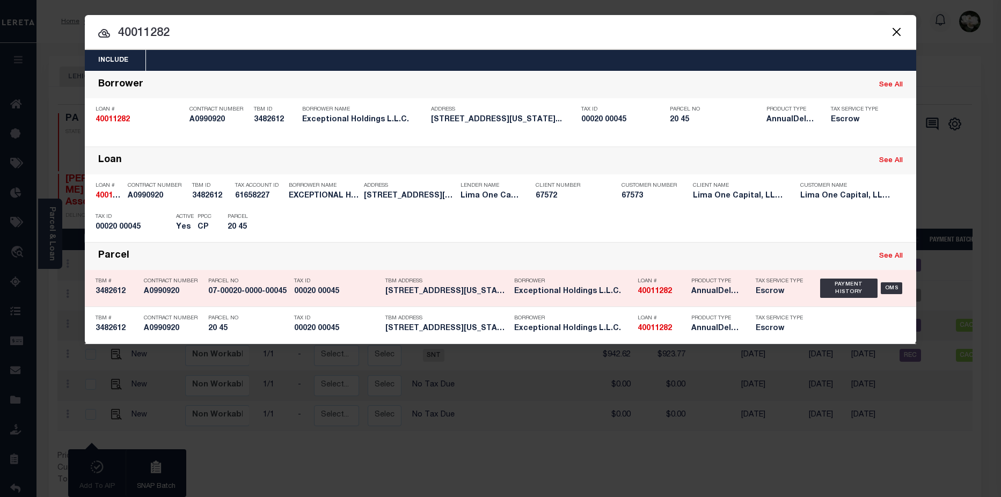
click at [740, 294] on div "Product Type AnnualDelinquency,Escrow" at bounding box center [715, 288] width 64 height 31
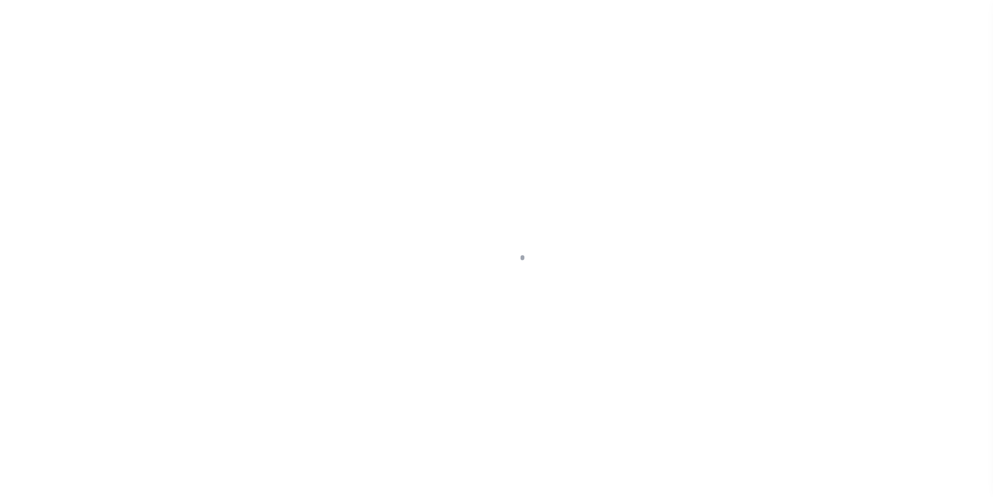
select select "DUE"
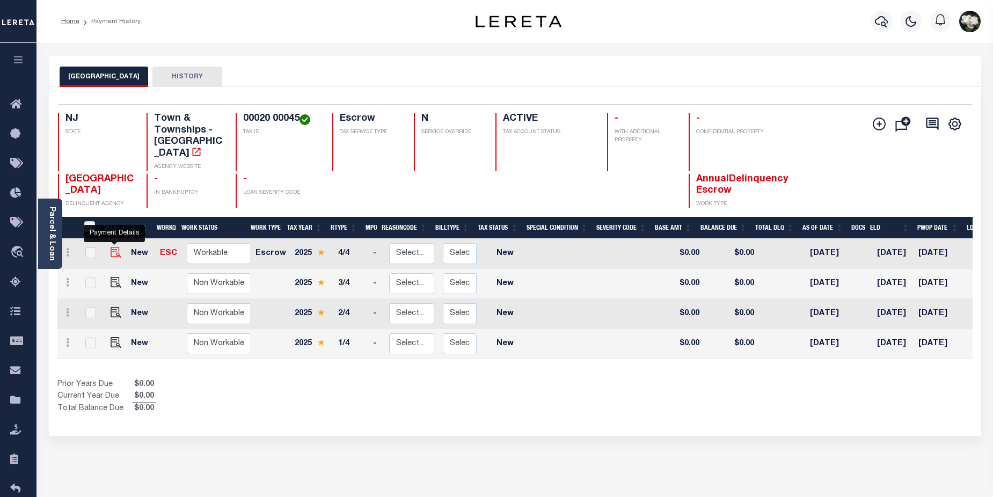
click at [116, 247] on img "" at bounding box center [116, 252] width 11 height 11
checkbox input "true"
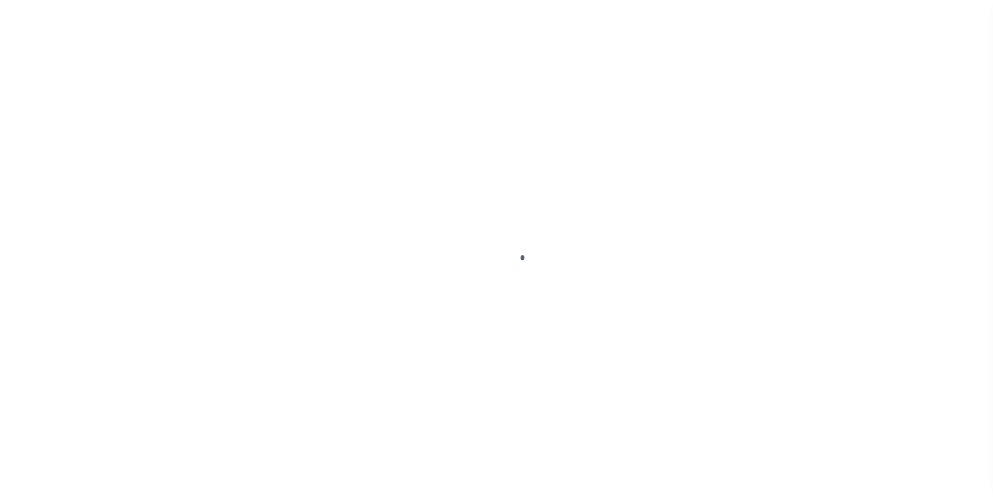
select select "NW2"
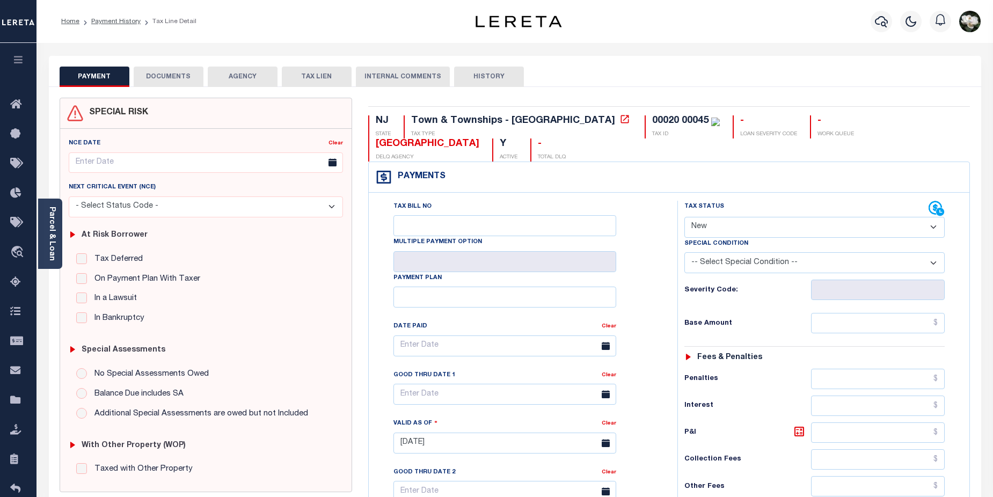
click at [171, 78] on button "DOCUMENTS" at bounding box center [169, 77] width 70 height 20
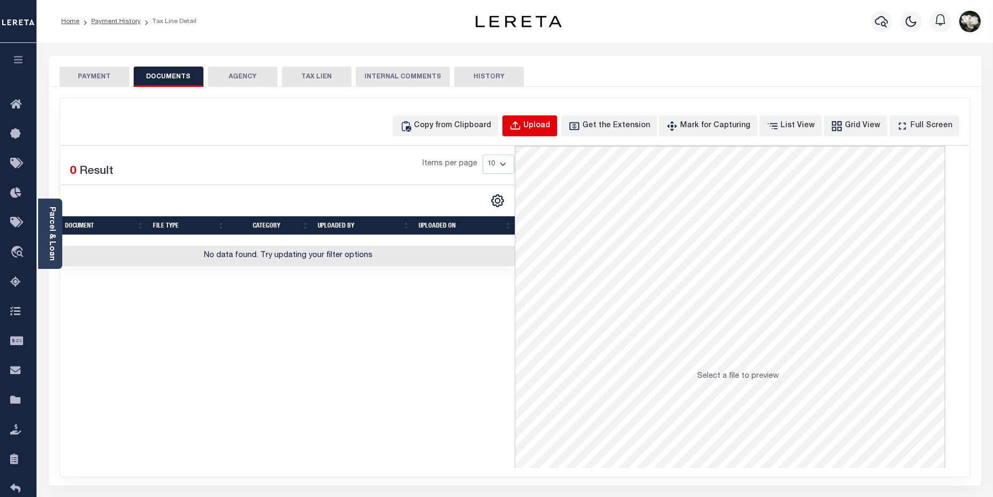
click at [550, 125] on div "Upload" at bounding box center [536, 126] width 27 height 12
select select "POP"
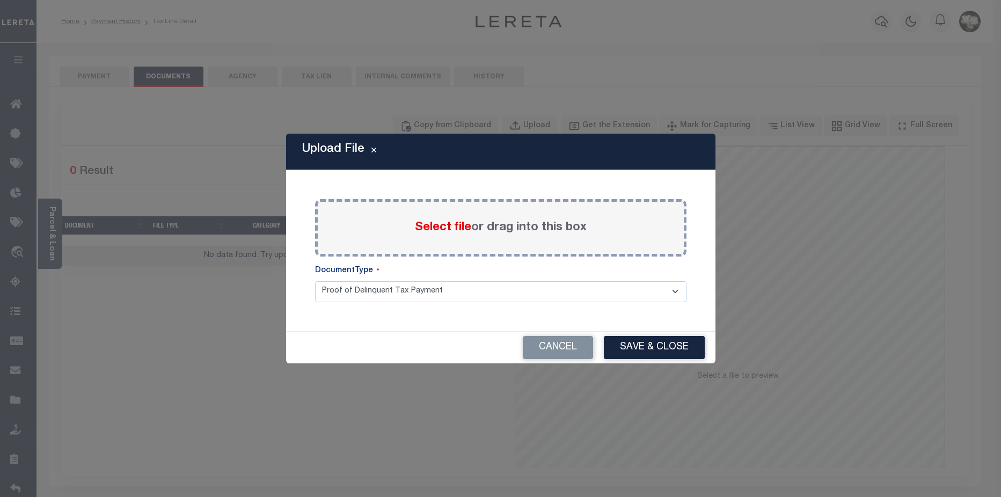
click at [459, 232] on span "Select file" at bounding box center [443, 228] width 56 height 12
click at [0, 0] on input "Select file or drag into this box" at bounding box center [0, 0] width 0 height 0
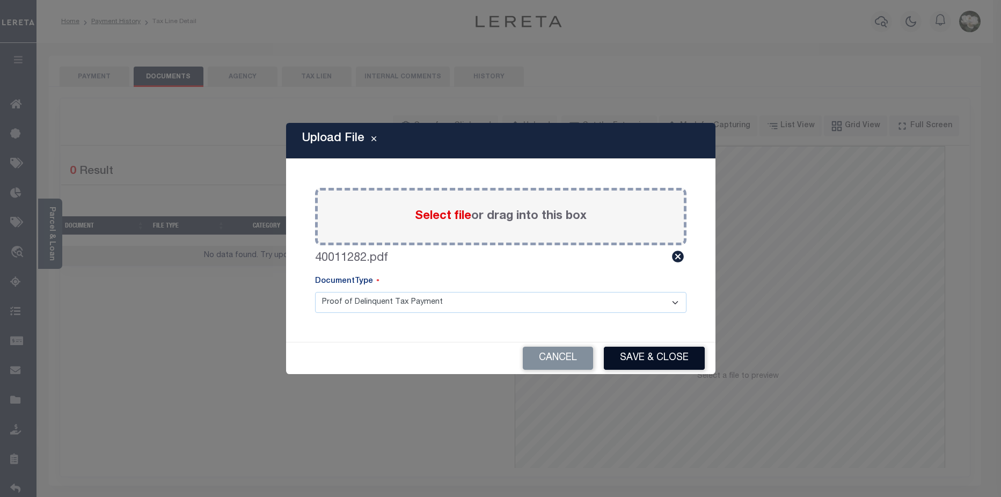
click at [648, 356] on button "Save & Close" at bounding box center [654, 358] width 101 height 23
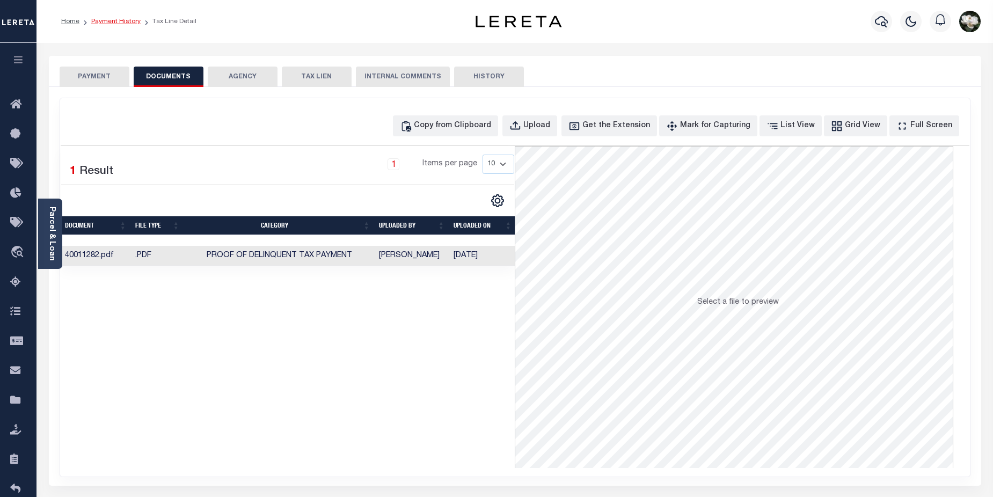
click at [120, 18] on link "Payment History" at bounding box center [115, 21] width 49 height 6
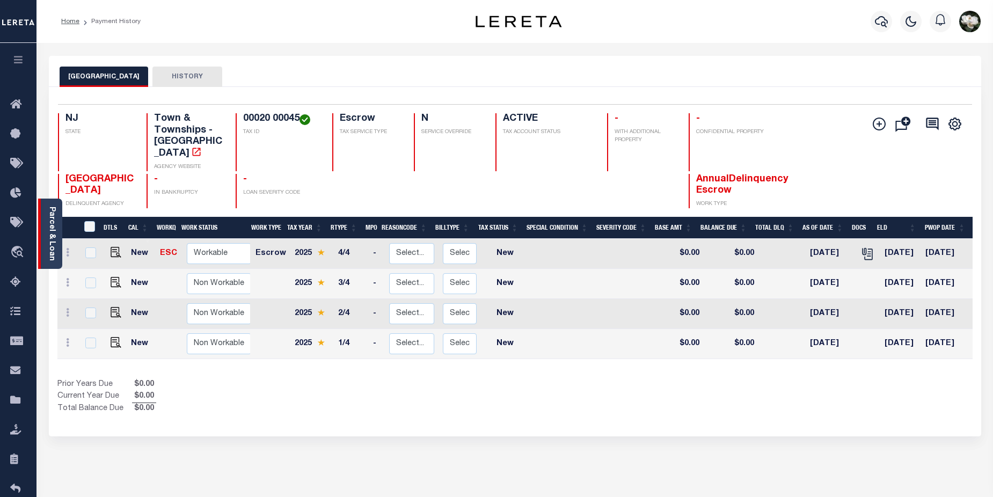
click at [52, 229] on link "Parcel & Loan" at bounding box center [52, 234] width 8 height 54
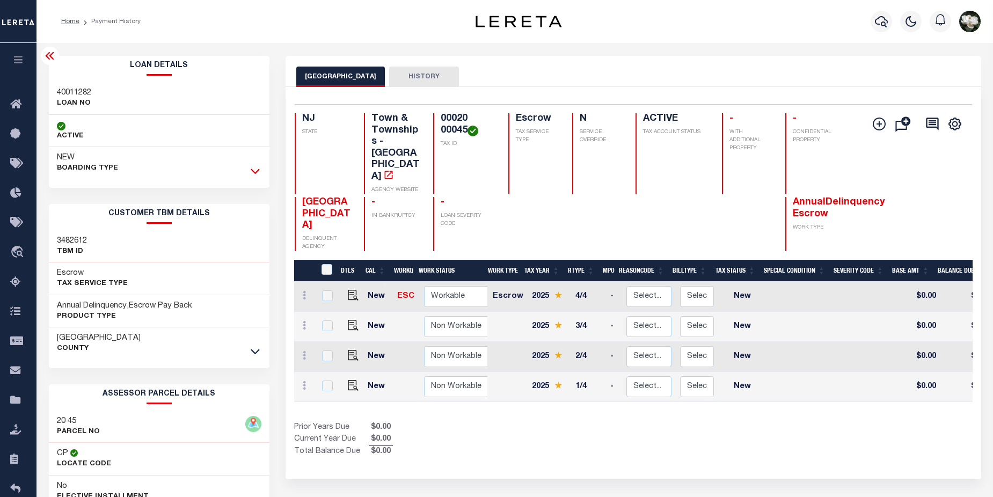
click at [259, 176] on icon at bounding box center [255, 170] width 9 height 11
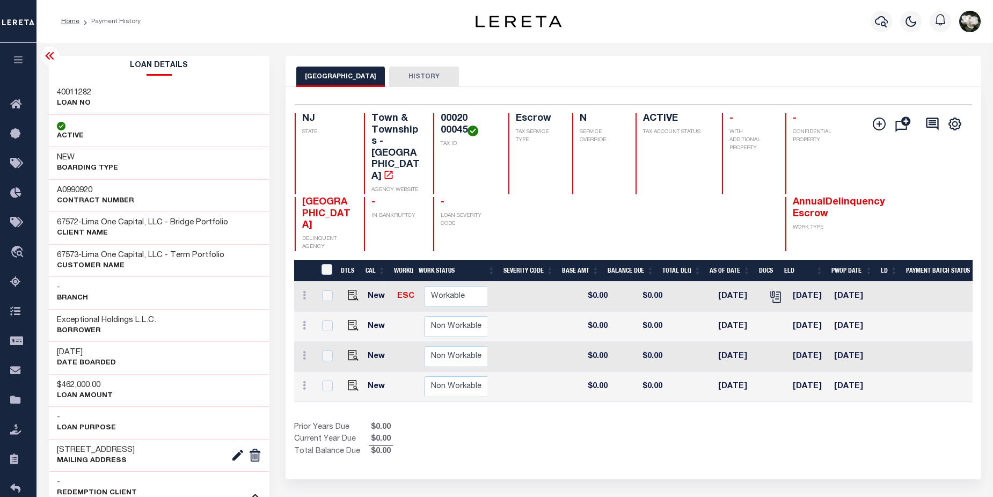
scroll to position [0, 329]
